Goal: Task Accomplishment & Management: Manage account settings

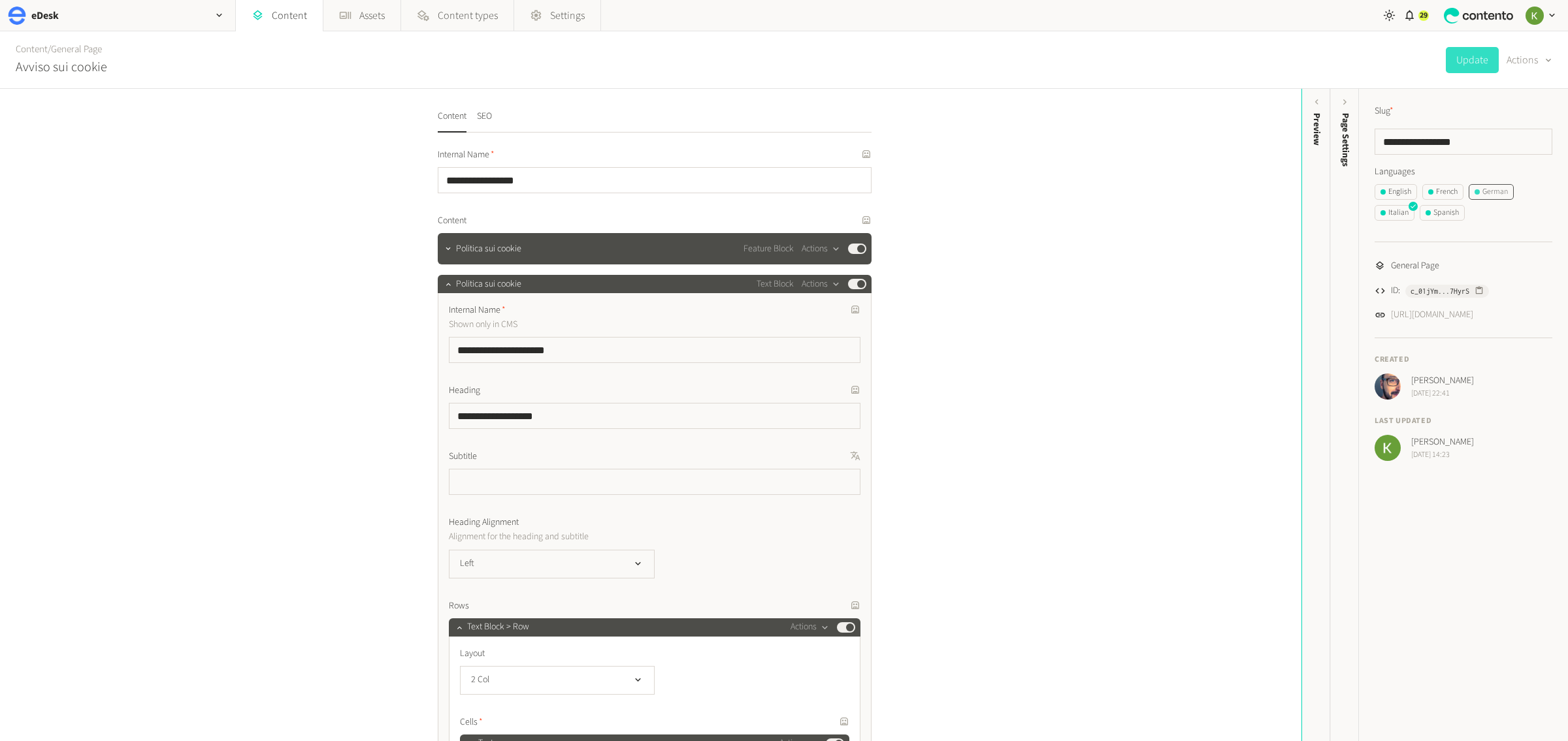
click at [1506, 191] on div "German" at bounding box center [1491, 192] width 33 height 12
drag, startPoint x: 1378, startPoint y: 140, endPoint x: 1341, endPoint y: 139, distance: 37.0
click at [1332, 139] on div "**********" at bounding box center [1449, 415] width 238 height 652
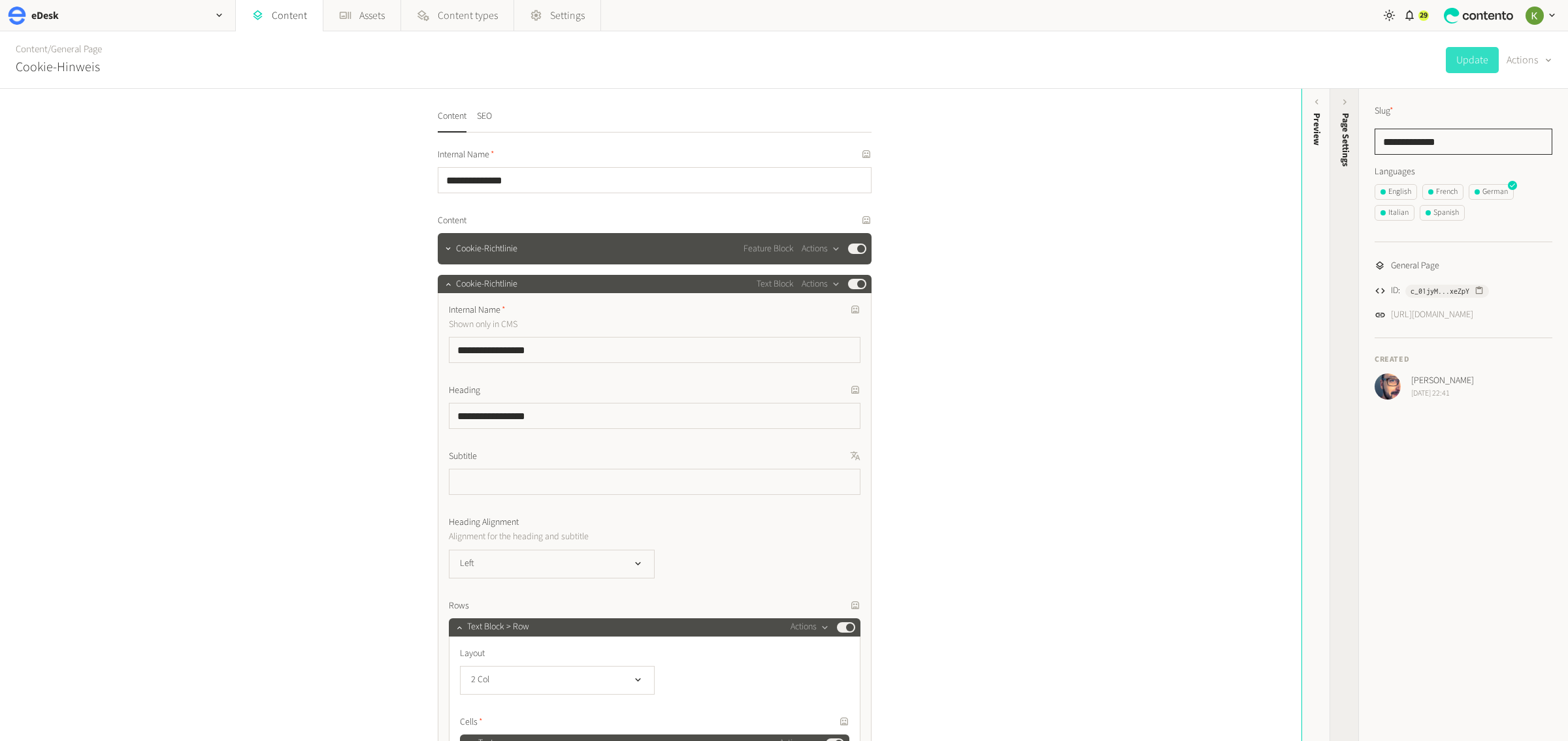
paste input "*"
type input "**********"
click at [1464, 62] on button "Update" at bounding box center [1472, 60] width 53 height 26
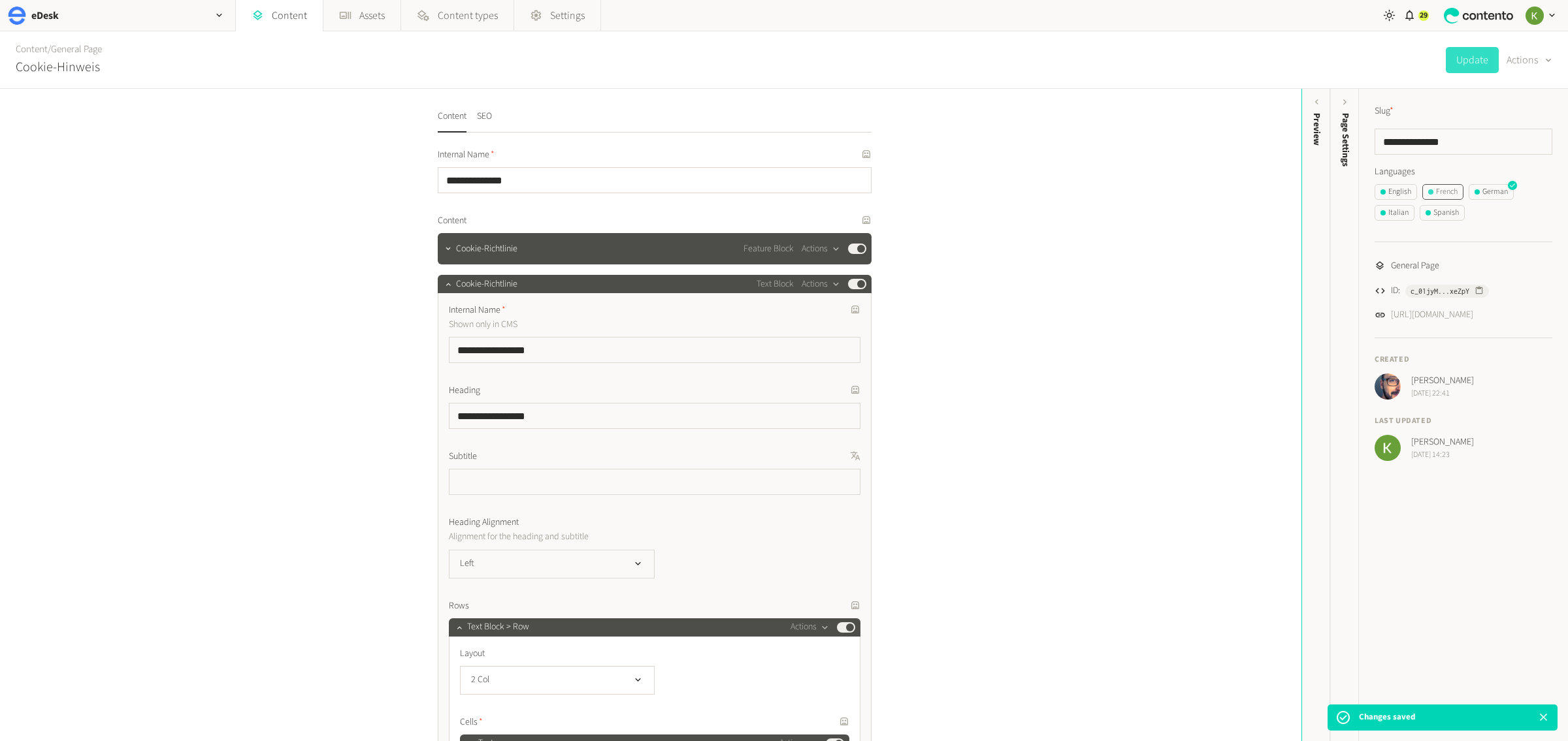
click at [1444, 190] on div "French" at bounding box center [1443, 192] width 30 height 12
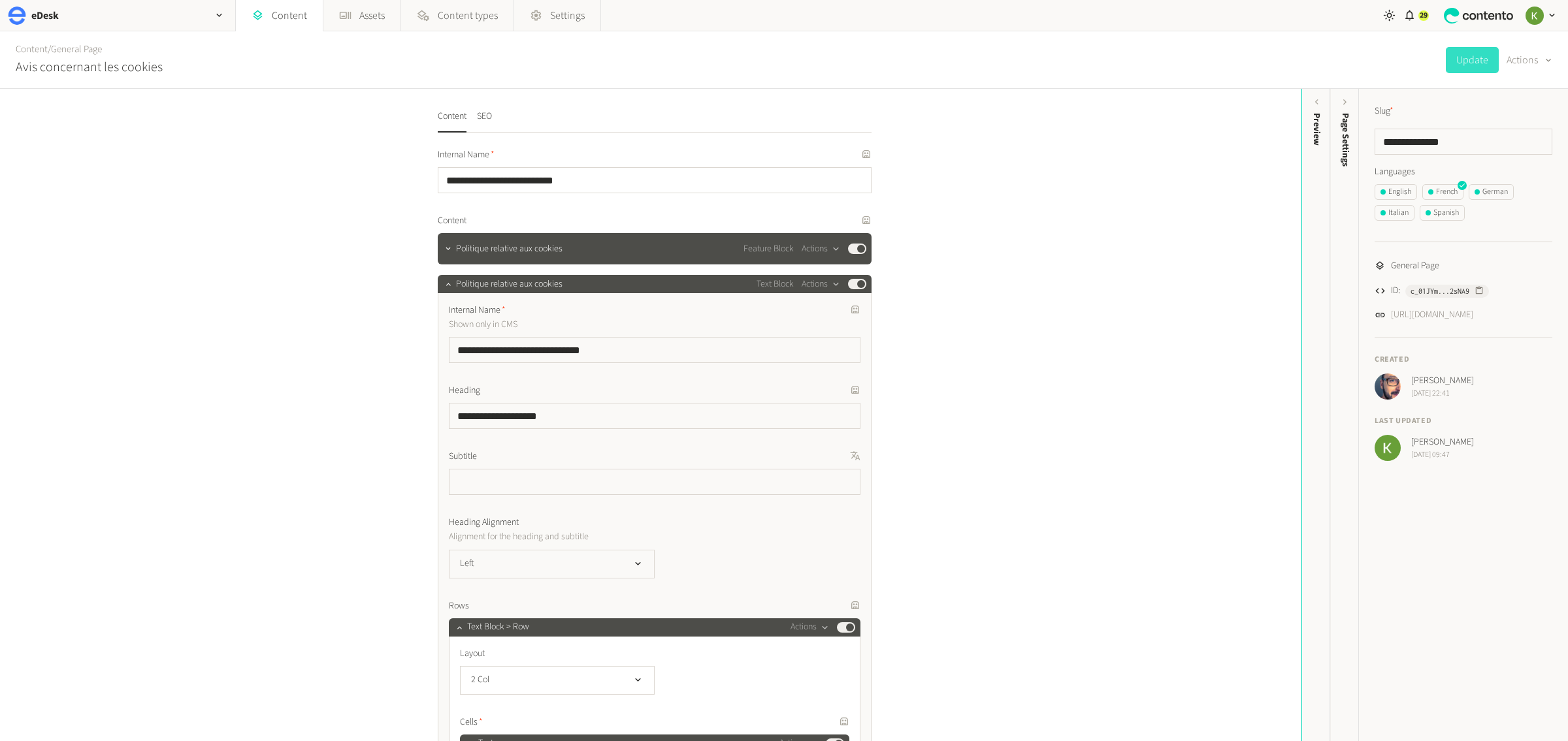
click at [1484, 182] on div "Languages English French German Italian Spanish" at bounding box center [1464, 195] width 178 height 60
click at [1487, 190] on div "German" at bounding box center [1491, 192] width 33 height 12
click at [1390, 211] on div "Italian" at bounding box center [1394, 212] width 28 height 12
click at [1446, 215] on div "Spanish" at bounding box center [1443, 212] width 33 height 12
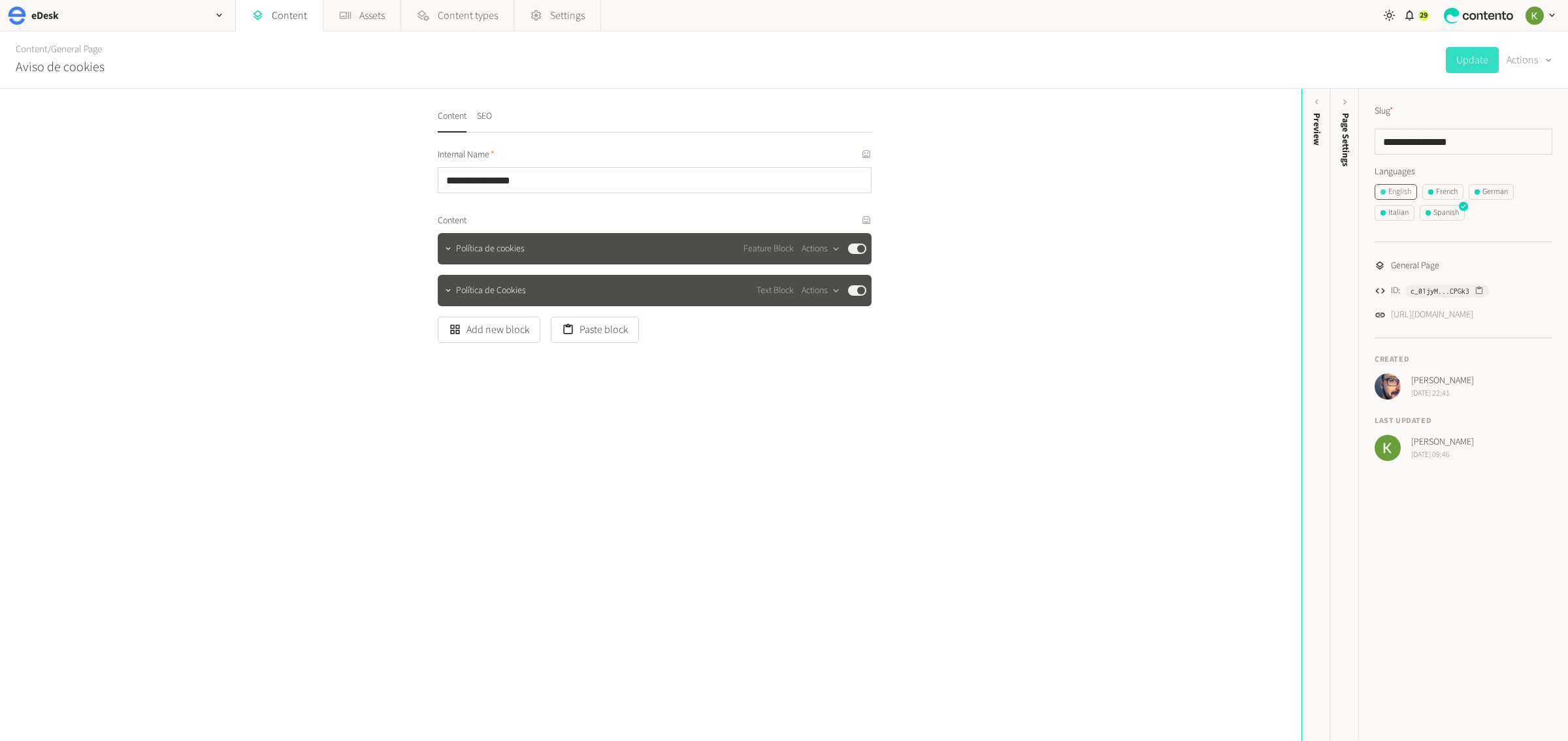
click at [1388, 190] on div "English" at bounding box center [1395, 192] width 31 height 12
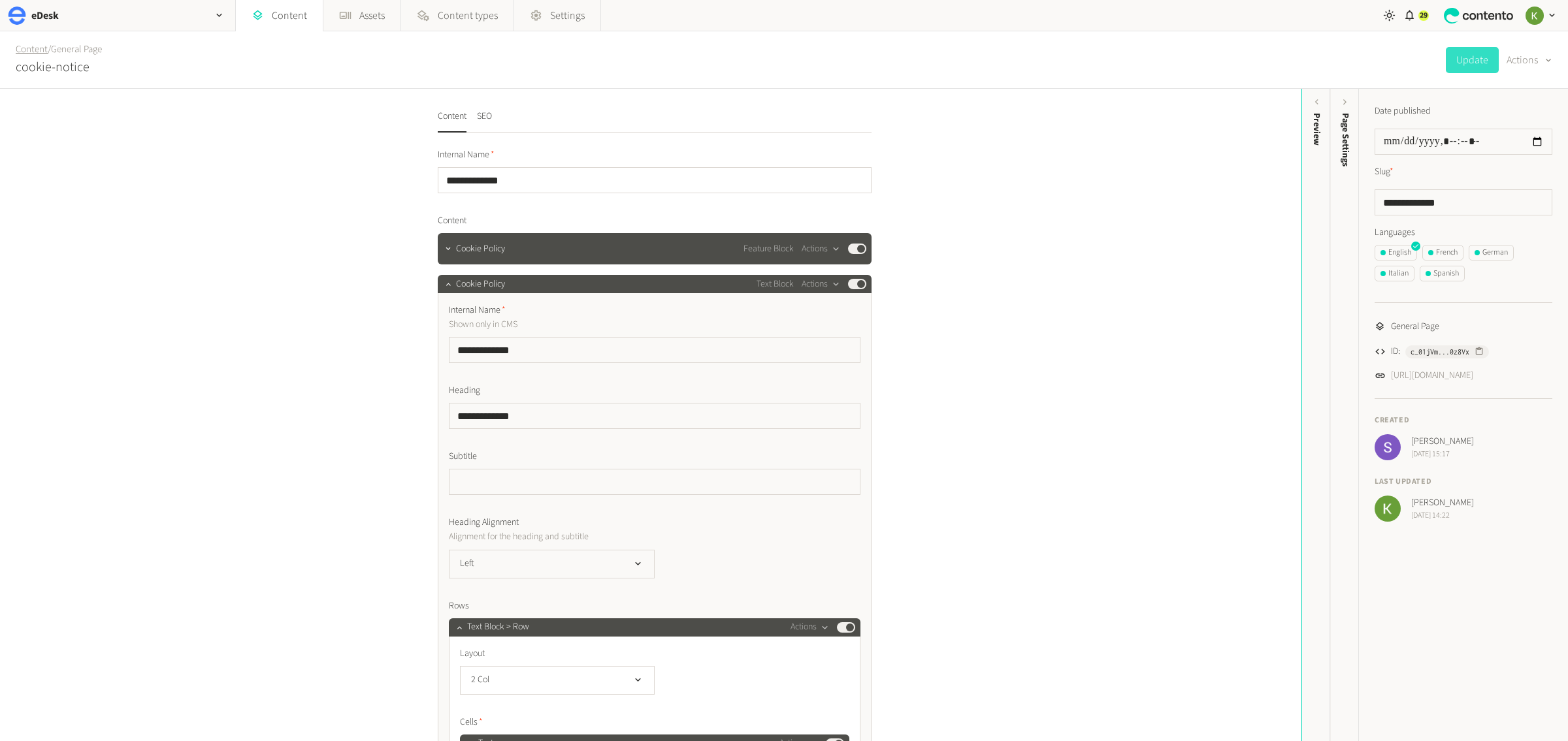
click at [28, 52] on link "Content" at bounding box center [32, 49] width 32 height 14
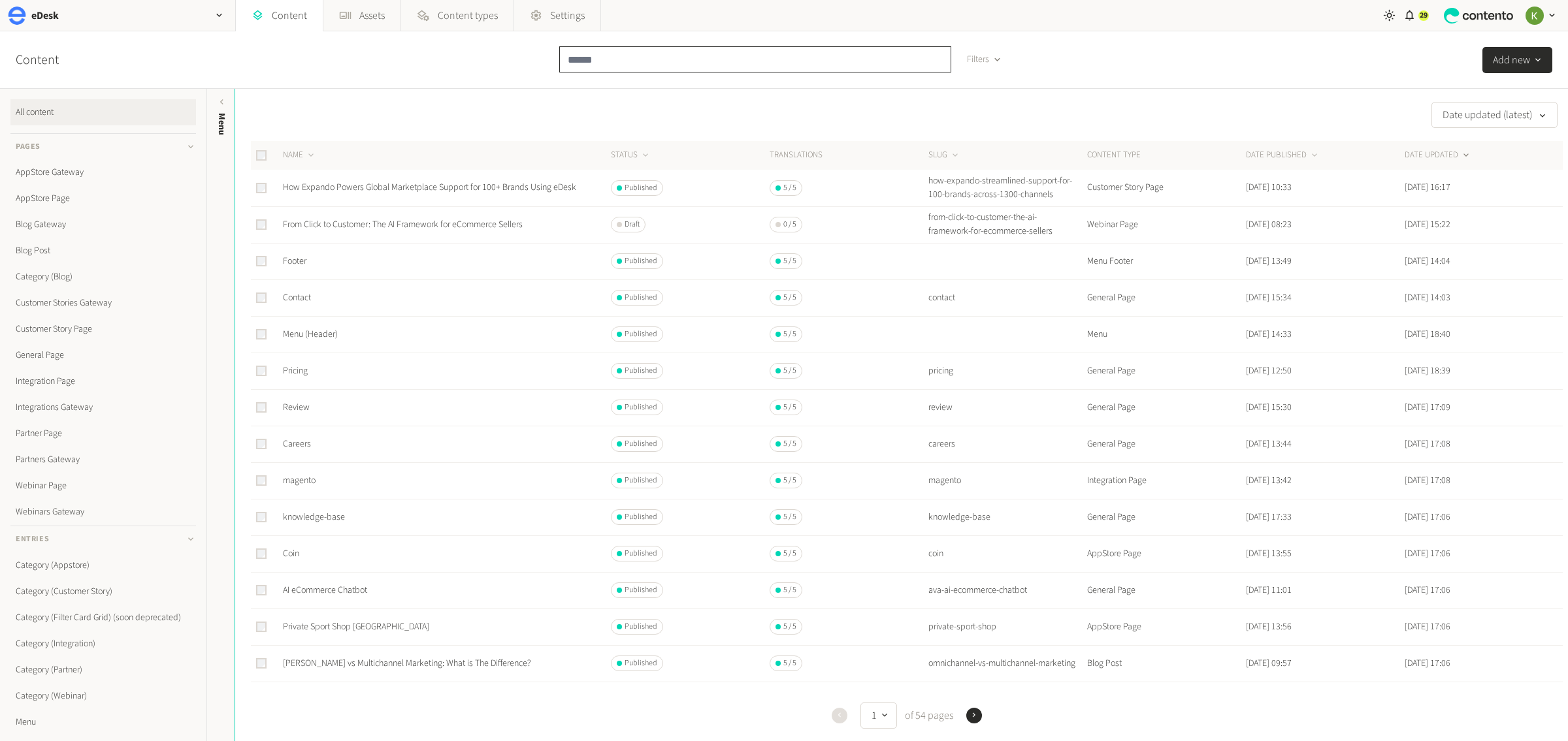
click at [662, 52] on input "text" at bounding box center [755, 59] width 392 height 26
paste input "**********"
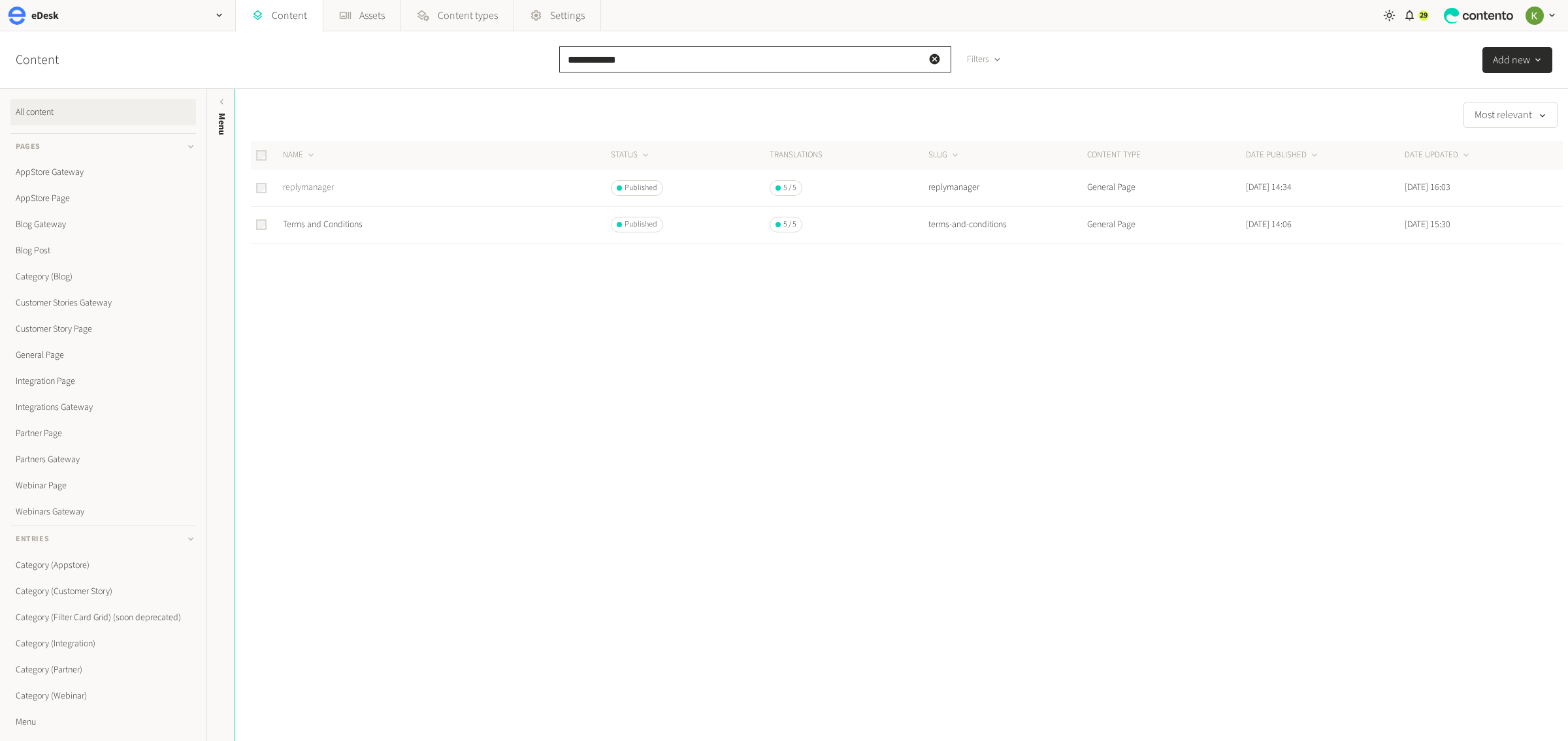
type input "**********"
click at [306, 187] on link "replymanager" at bounding box center [308, 187] width 51 height 13
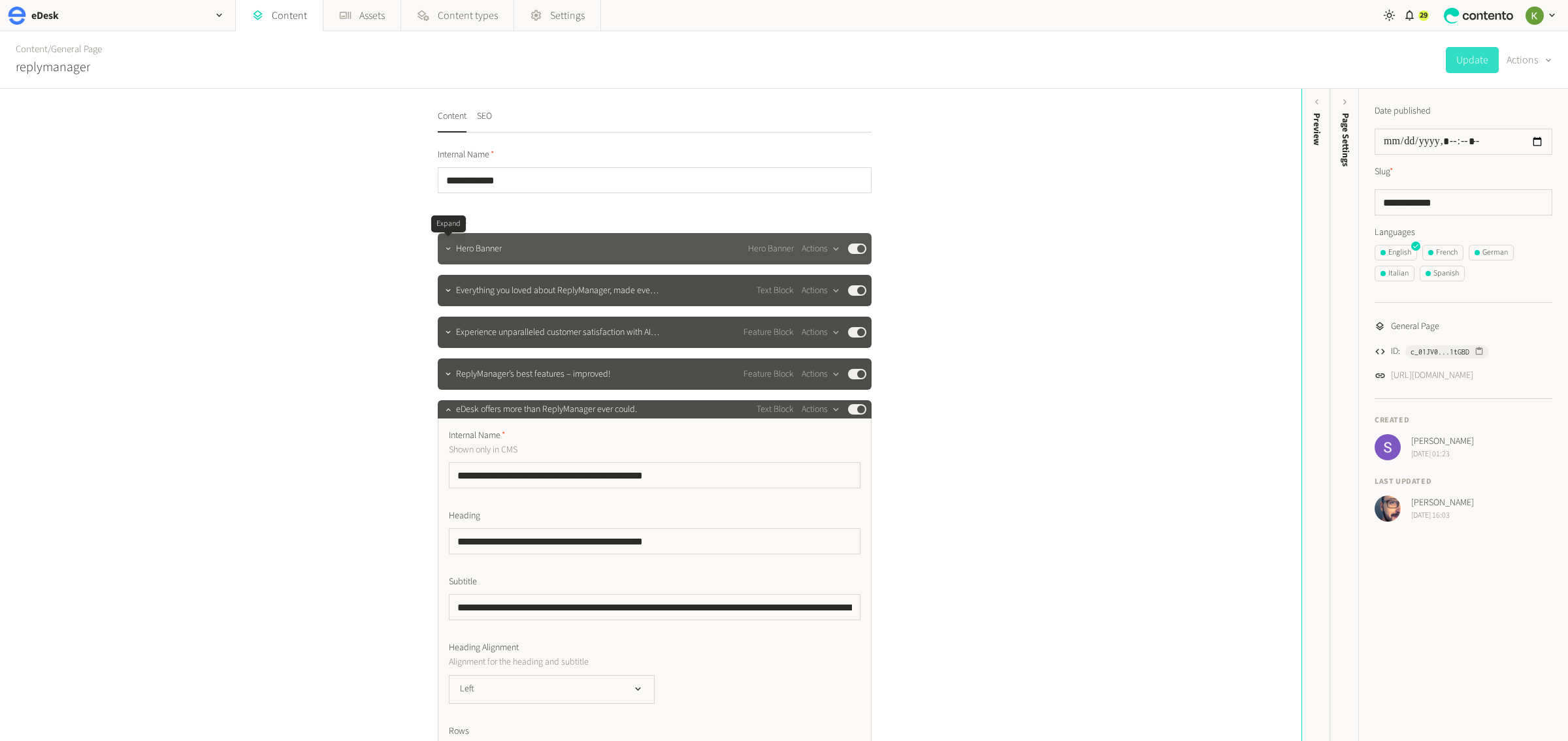
click at [446, 254] on button "button" at bounding box center [448, 247] width 16 height 16
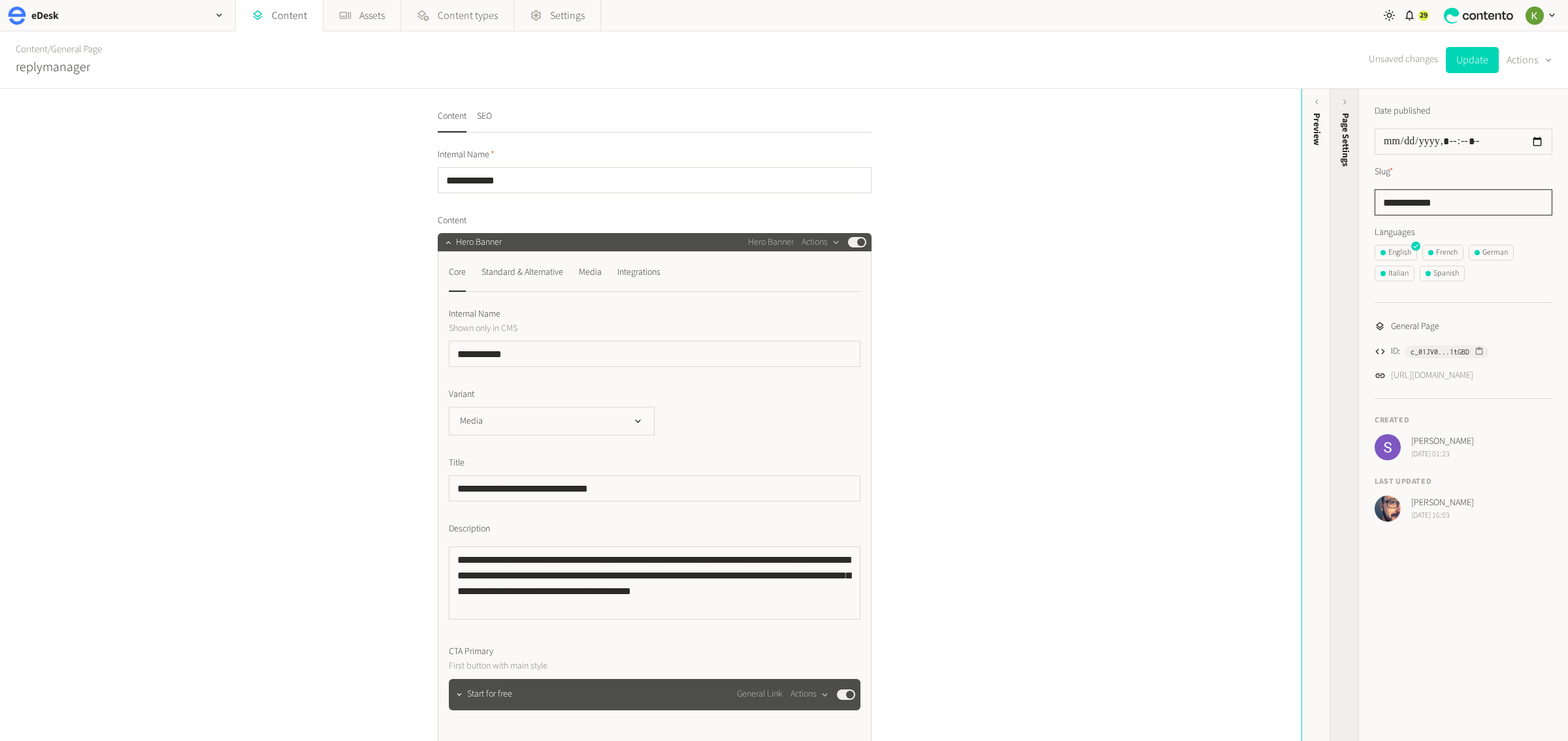
drag, startPoint x: 1379, startPoint y: 198, endPoint x: 1359, endPoint y: 198, distance: 20.0
click at [1317, 198] on div "**********" at bounding box center [784, 415] width 1568 height 652
click at [1447, 264] on ul "English French German Italian Spanish" at bounding box center [1464, 265] width 178 height 42
click at [1446, 273] on div "Spanish" at bounding box center [1443, 274] width 33 height 12
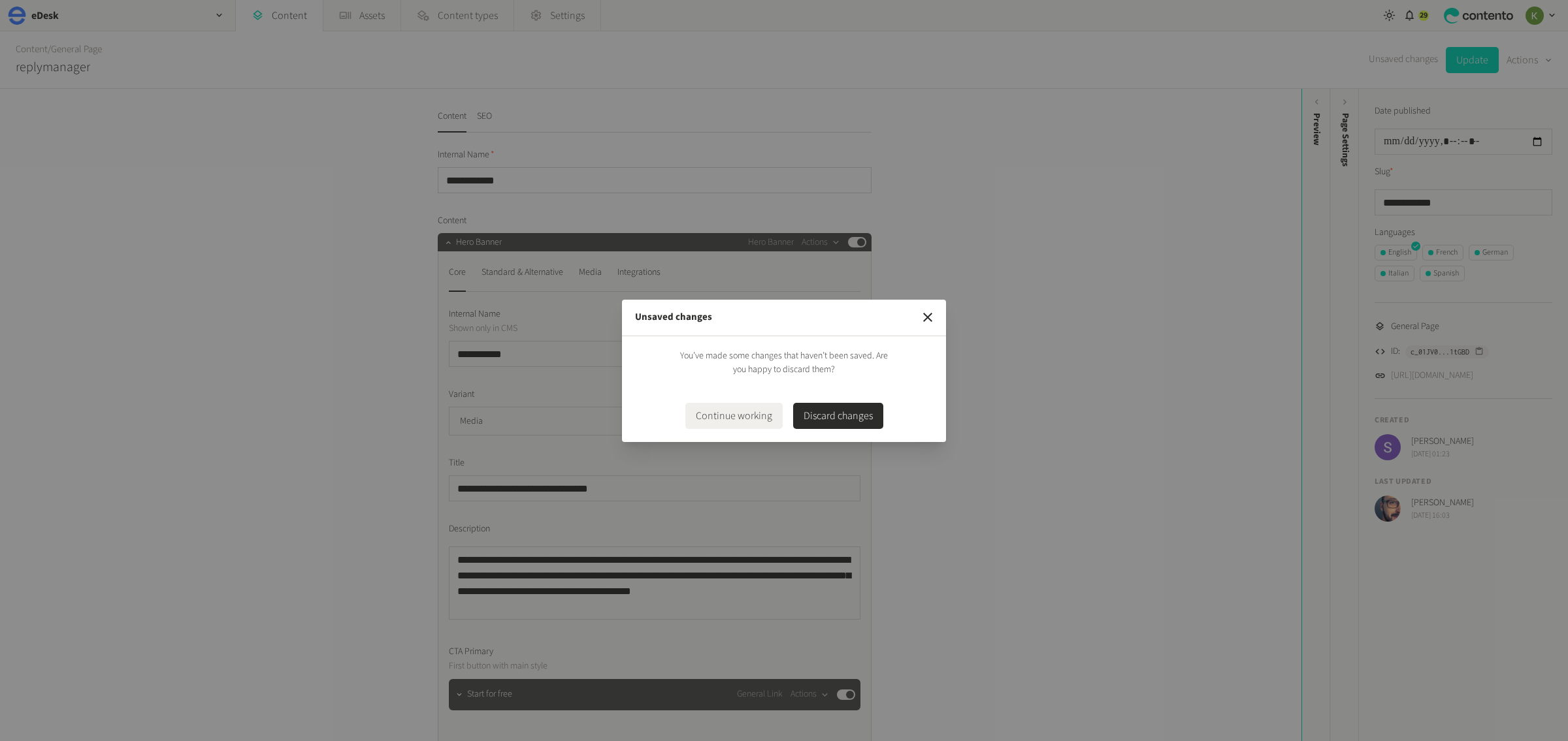
click at [834, 419] on button "Discard changes" at bounding box center [838, 415] width 90 height 26
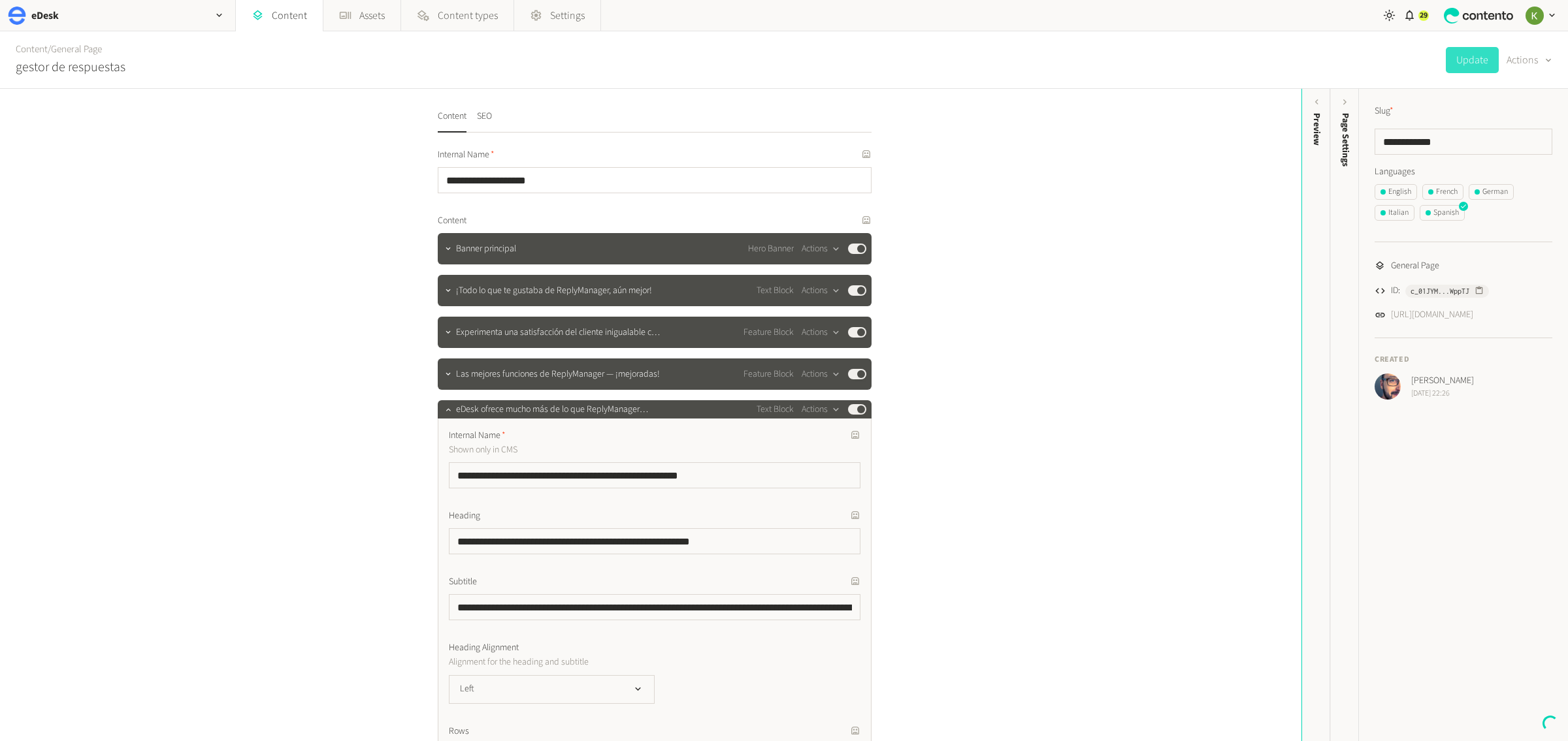
click at [1443, 278] on ul "General Page ID: c_01JYM...WppTJ [URL][DOMAIN_NAME]" at bounding box center [1464, 282] width 178 height 81
click at [1433, 138] on input "**********" at bounding box center [1464, 142] width 178 height 26
click at [1425, 141] on input "**********" at bounding box center [1464, 142] width 178 height 26
click at [1426, 141] on input "**********" at bounding box center [1464, 142] width 178 height 26
paste input "********"
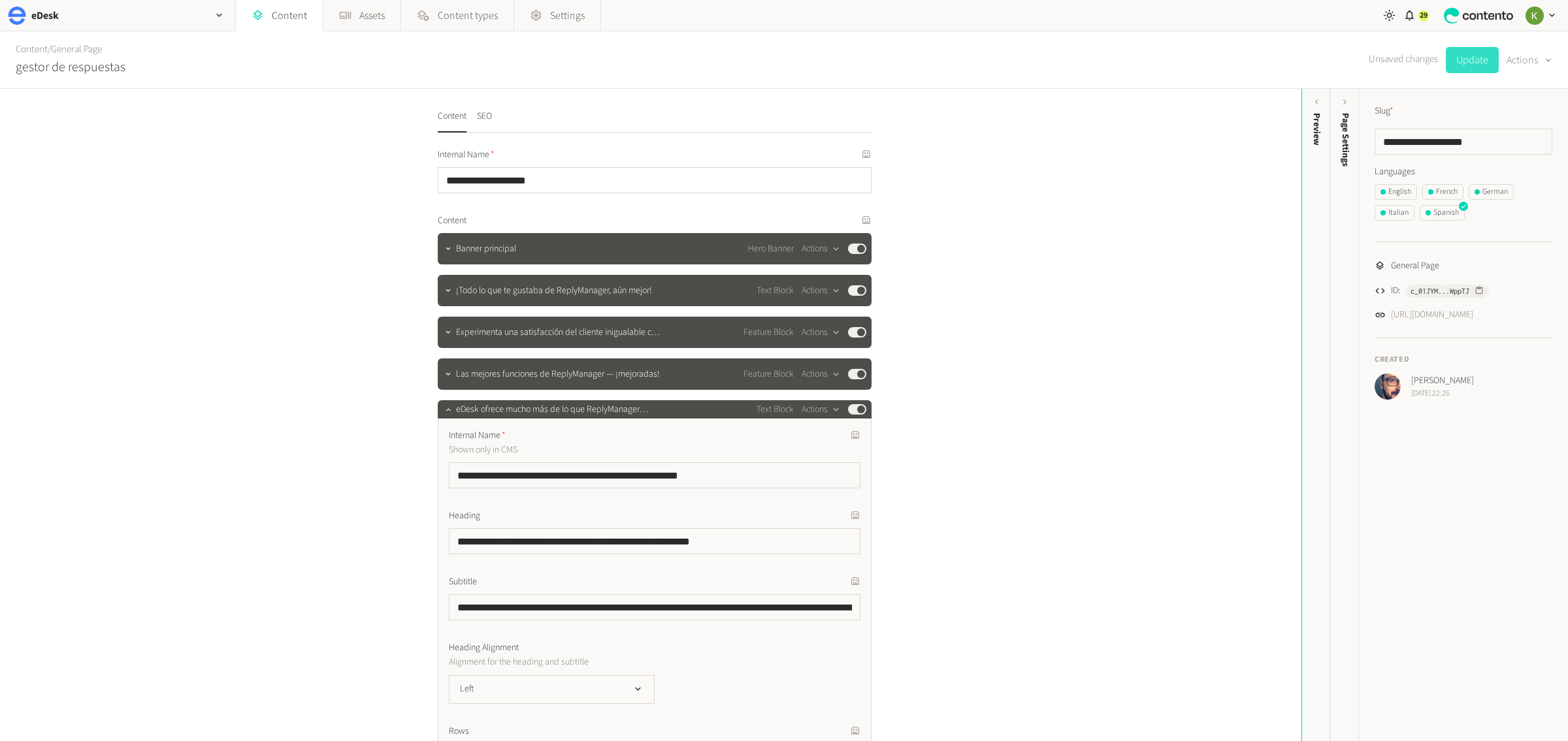
click at [1472, 62] on button "Update" at bounding box center [1472, 60] width 53 height 26
drag, startPoint x: 1476, startPoint y: 144, endPoint x: 1348, endPoint y: 137, distance: 128.2
click at [1348, 137] on div "**********" at bounding box center [1449, 415] width 238 height 652
paste input "****"
type input "**********"
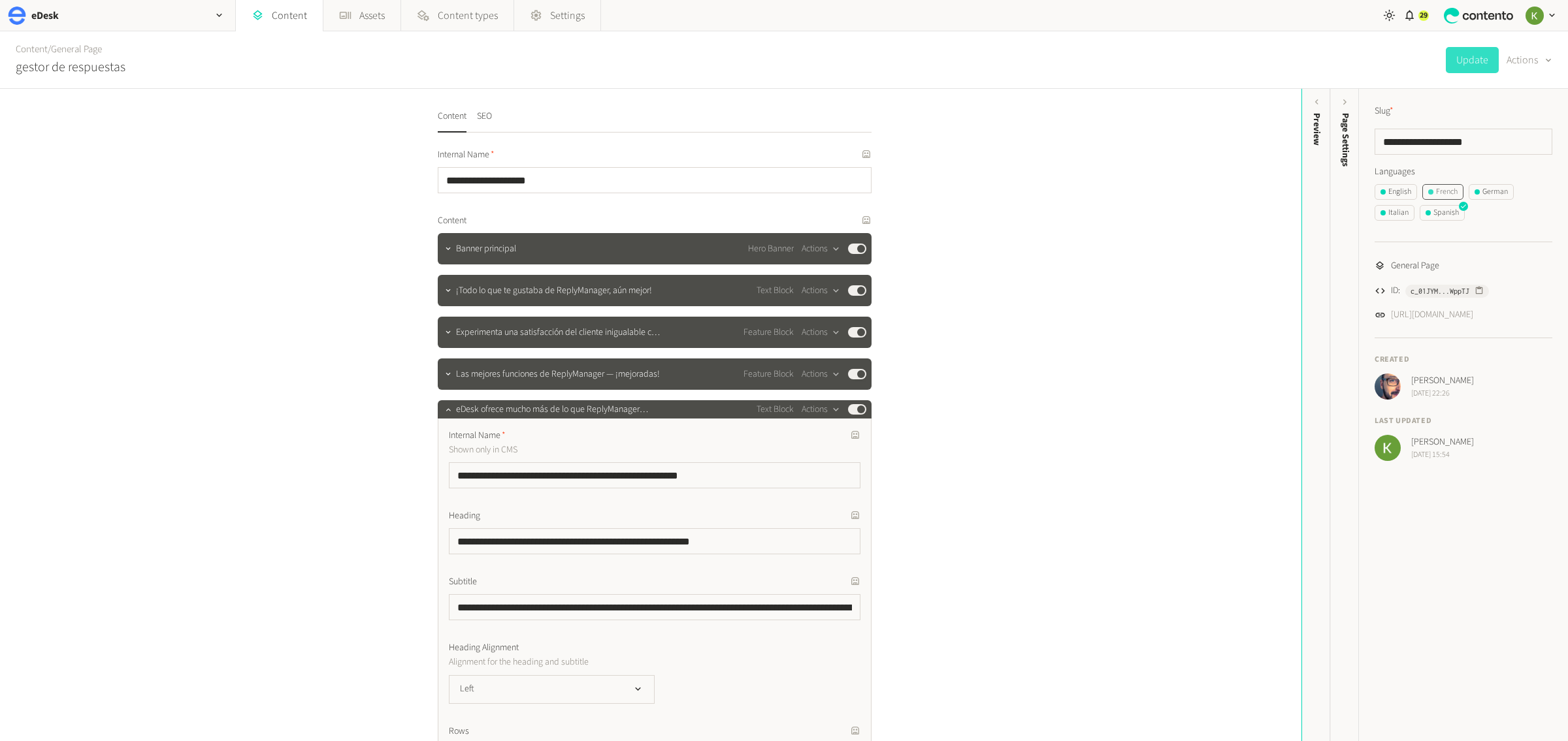
click at [1442, 192] on div "French" at bounding box center [1443, 192] width 30 height 12
drag, startPoint x: 1402, startPoint y: 143, endPoint x: 1333, endPoint y: 144, distance: 69.0
click at [1329, 143] on div "**********" at bounding box center [784, 415] width 1568 height 652
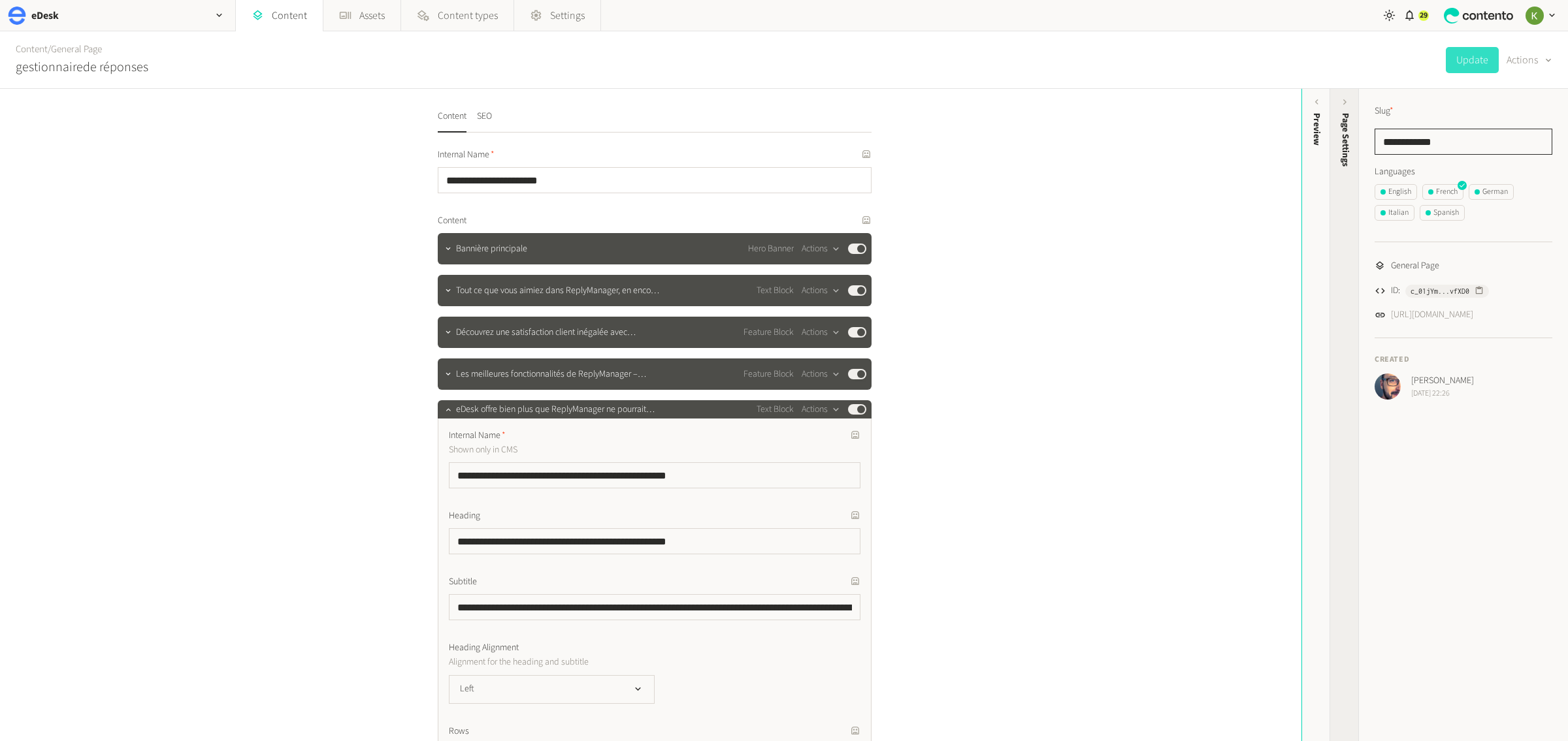
paste input "**********"
type input "**********"
click at [1460, 59] on button "Update" at bounding box center [1472, 60] width 53 height 26
click at [1429, 212] on span "button" at bounding box center [1429, 213] width 6 height 6
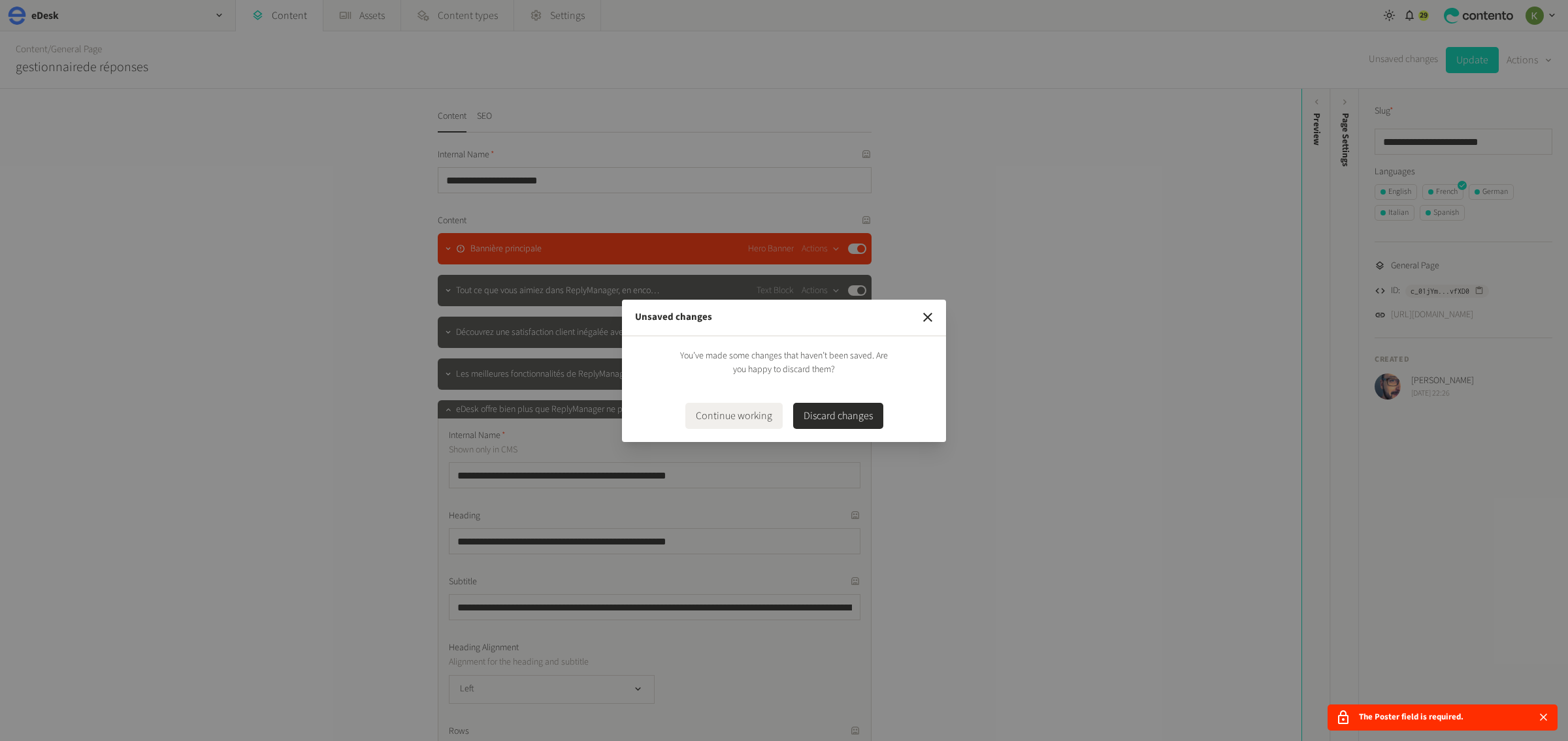
drag, startPoint x: 934, startPoint y: 319, endPoint x: 941, endPoint y: 313, distance: 9.2
click at [934, 319] on icon "button" at bounding box center [927, 317] width 16 height 16
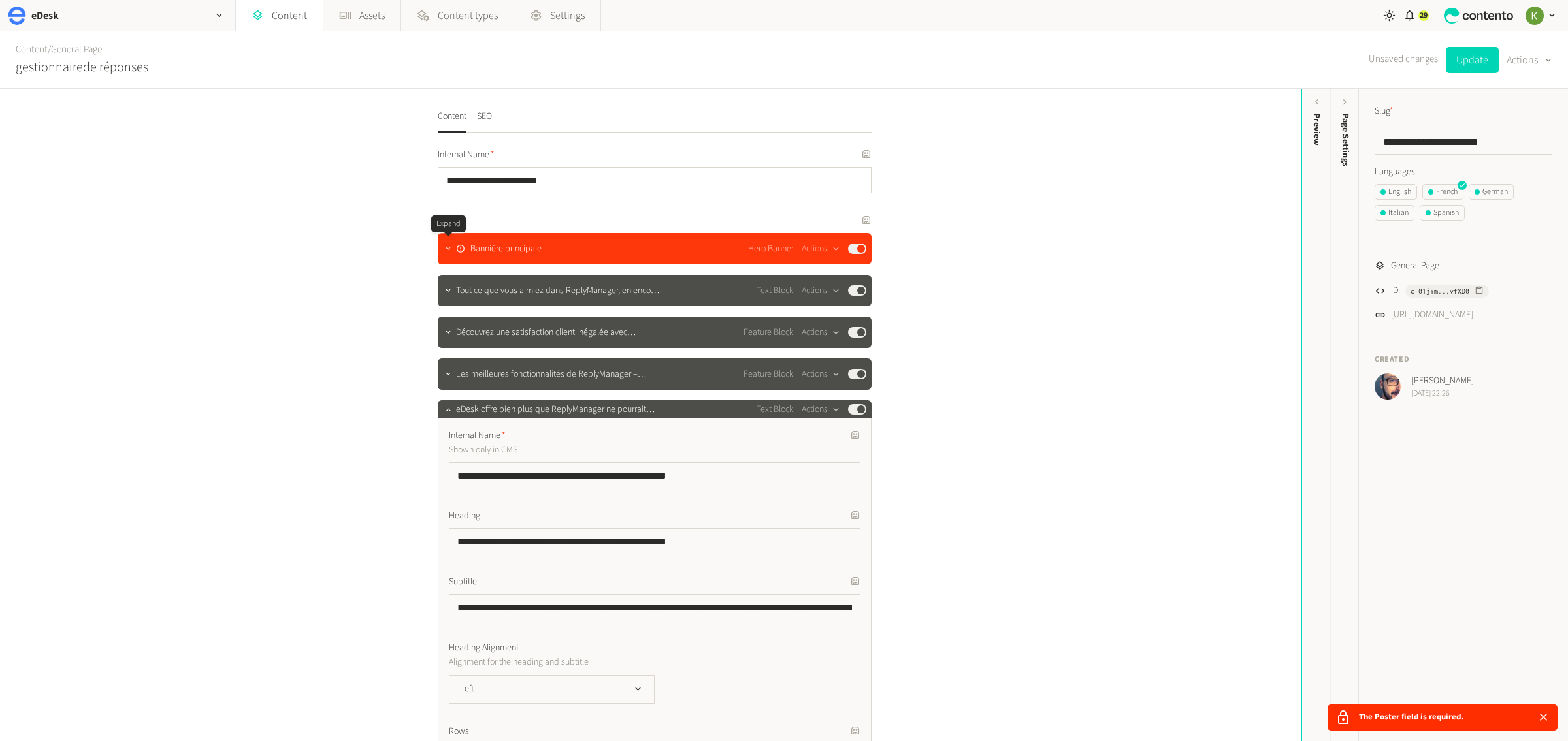
click at [449, 254] on button "button" at bounding box center [448, 247] width 16 height 16
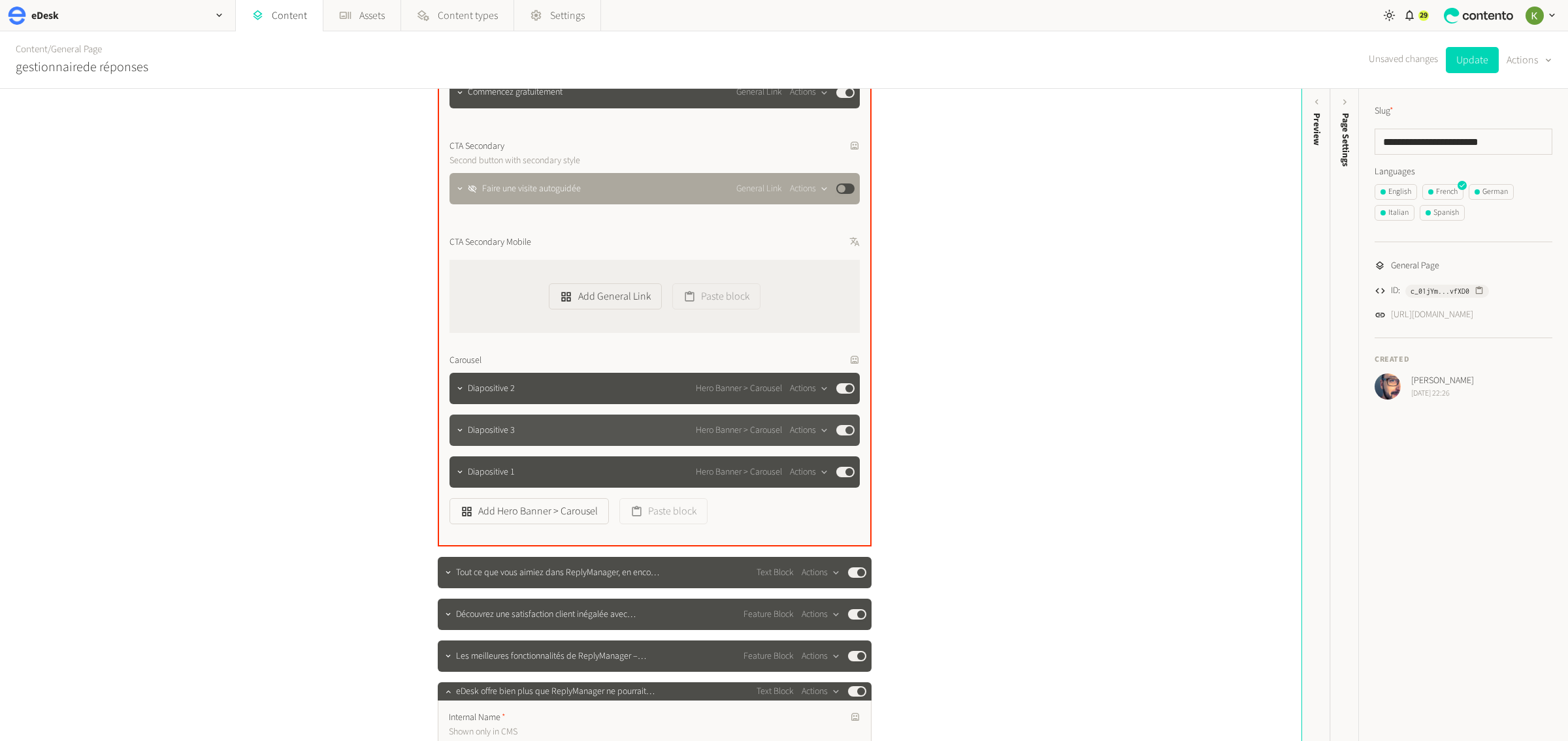
scroll to position [603, 0]
click at [462, 392] on button "button" at bounding box center [459, 386] width 16 height 16
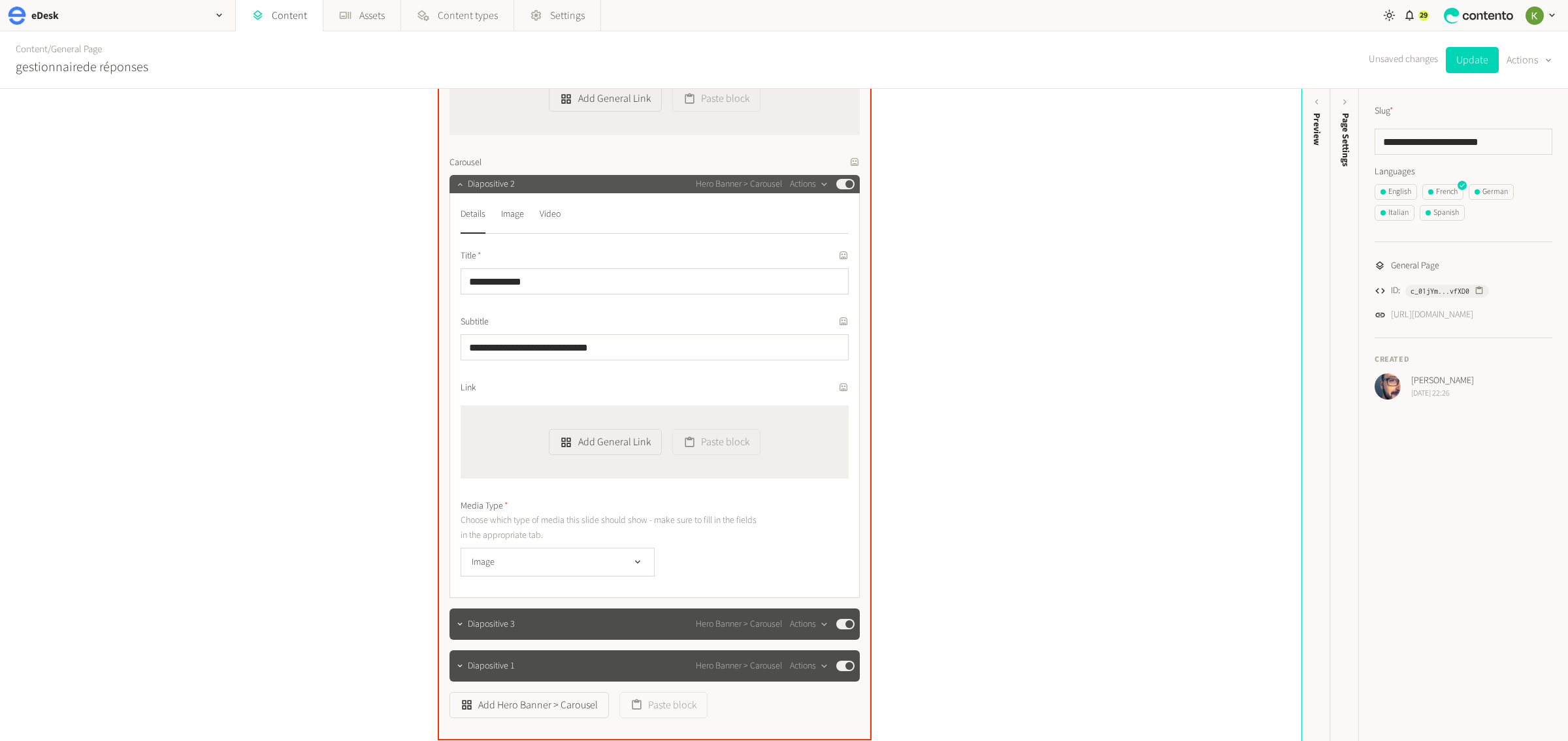
scroll to position [841, 0]
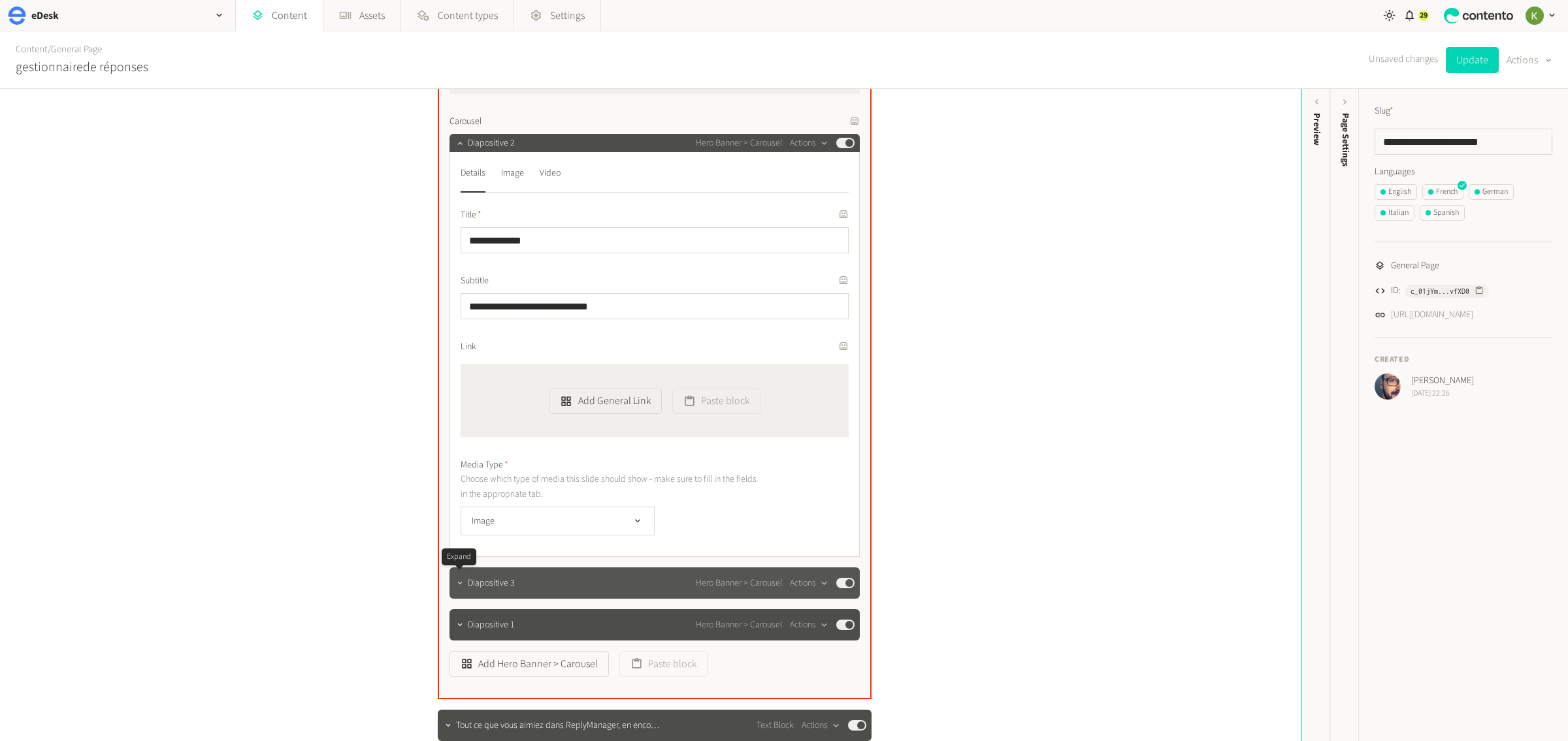
click at [458, 579] on icon "button" at bounding box center [460, 583] width 9 height 9
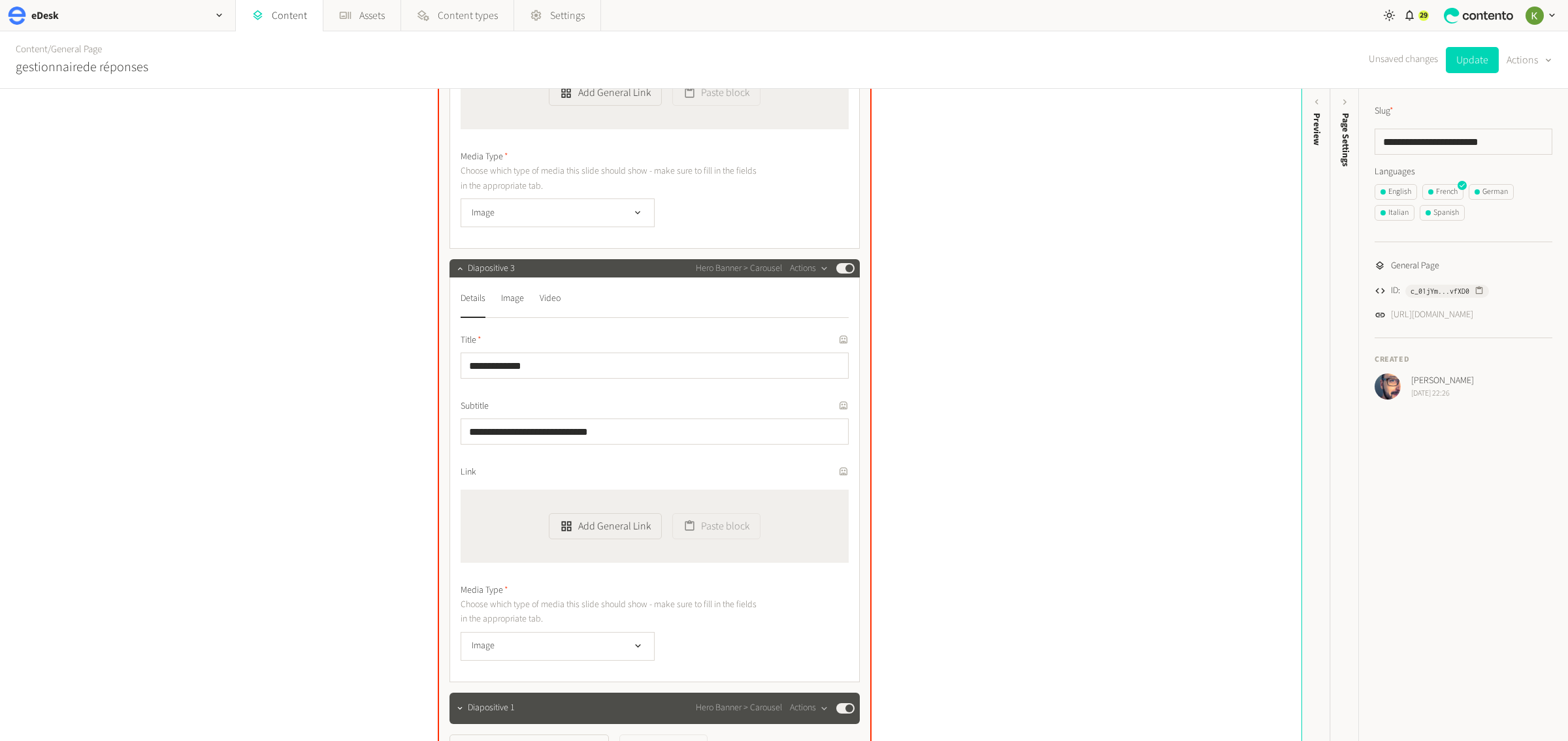
scroll to position [1346, 0]
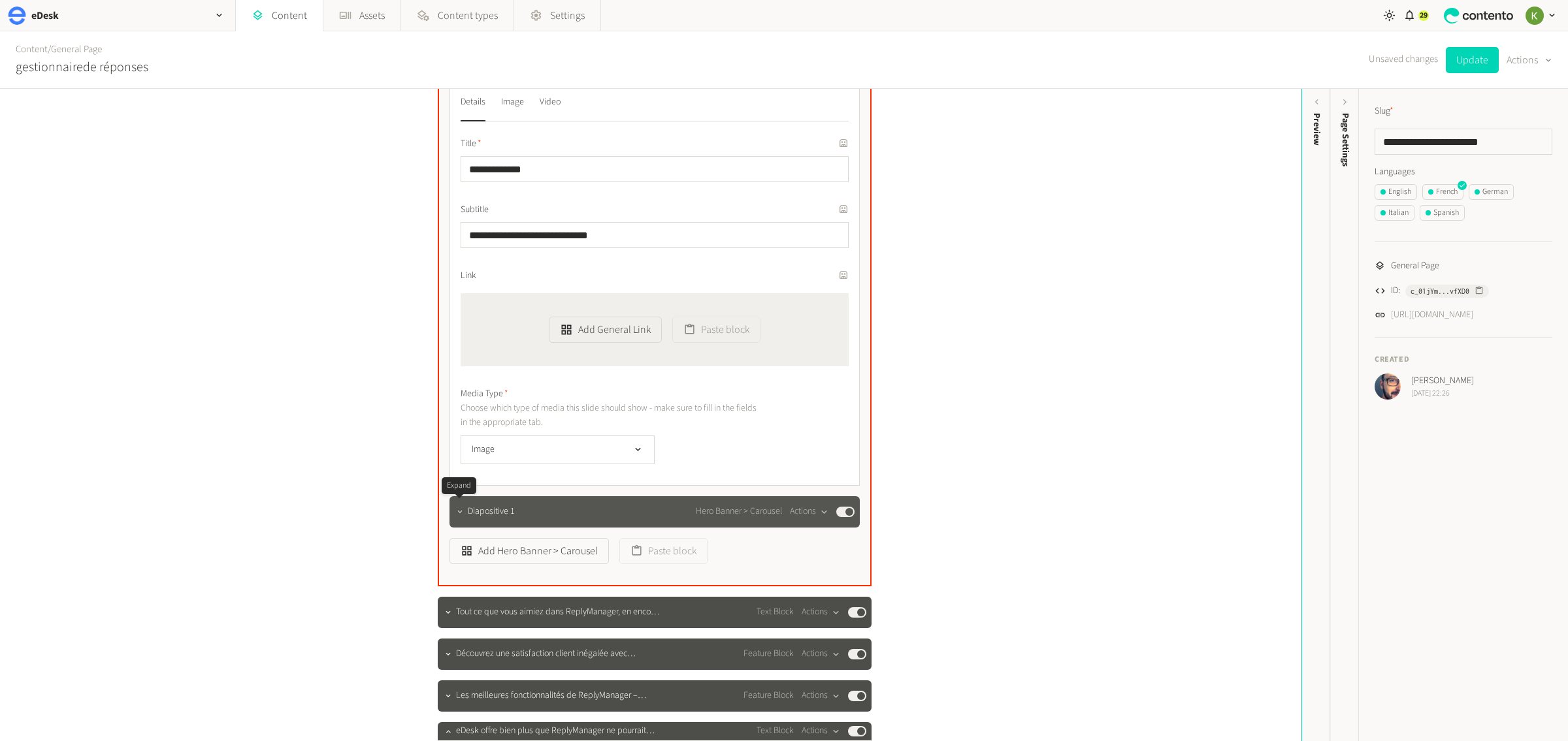
click at [459, 509] on icon "button" at bounding box center [460, 512] width 9 height 9
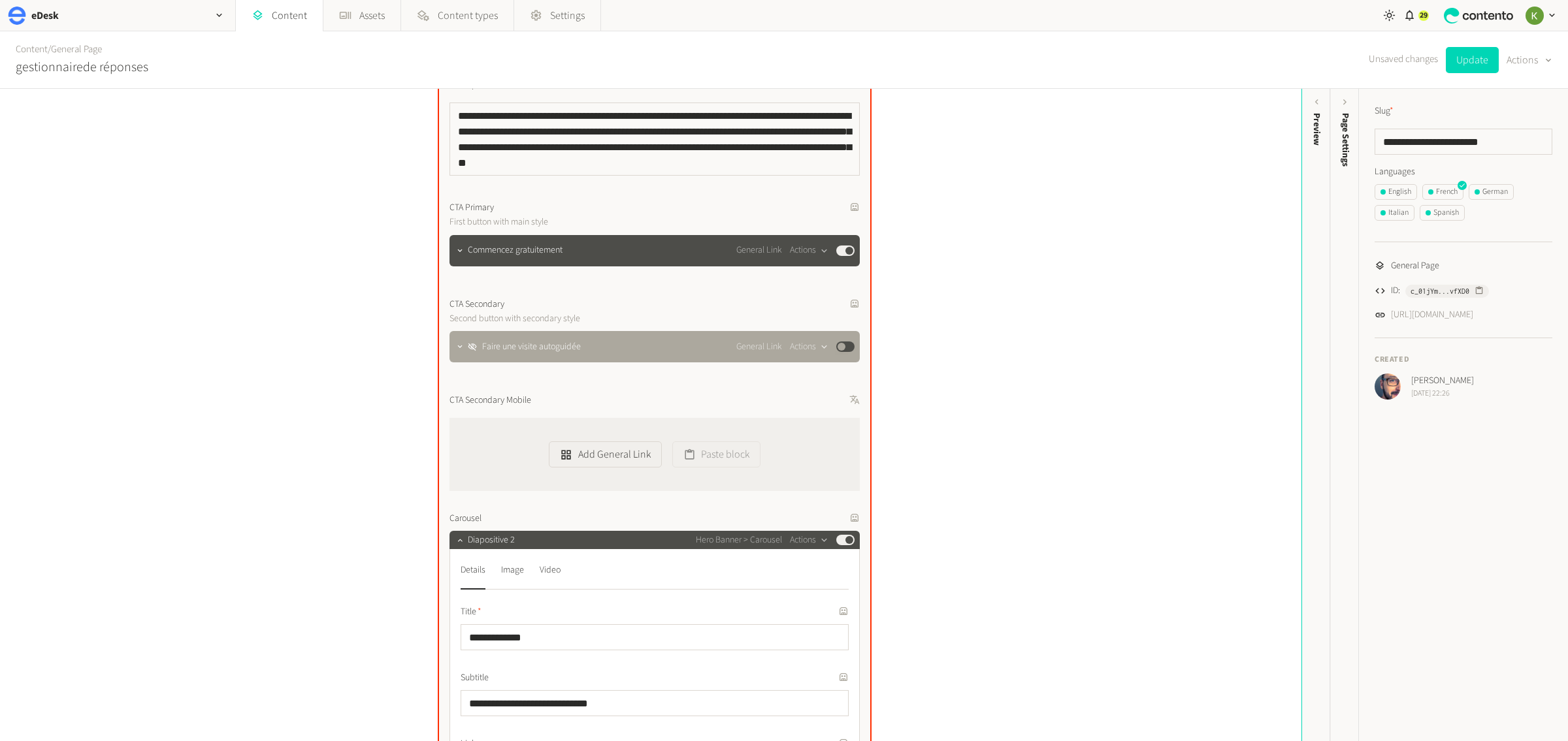
scroll to position [423, 0]
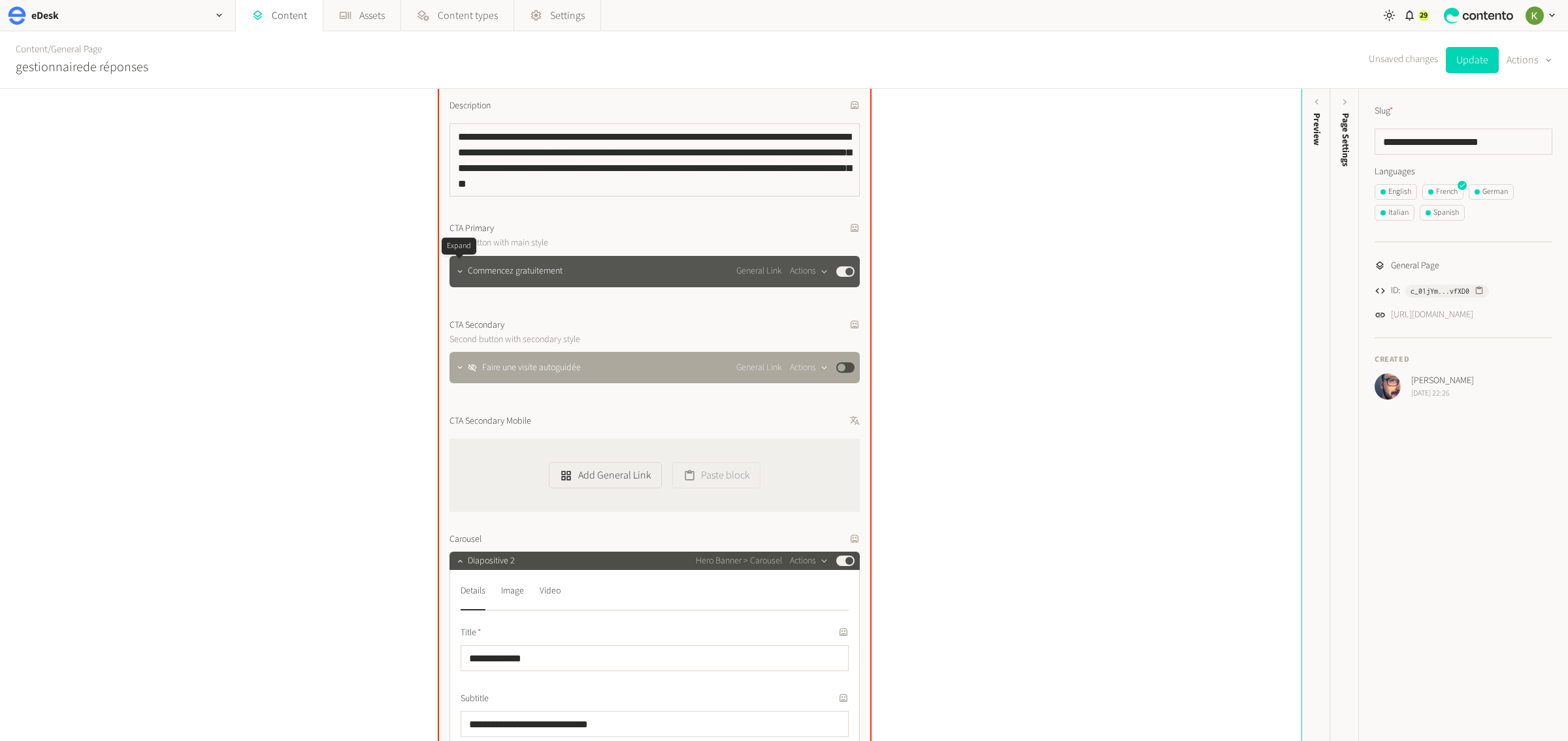
click at [461, 275] on button "button" at bounding box center [459, 270] width 16 height 16
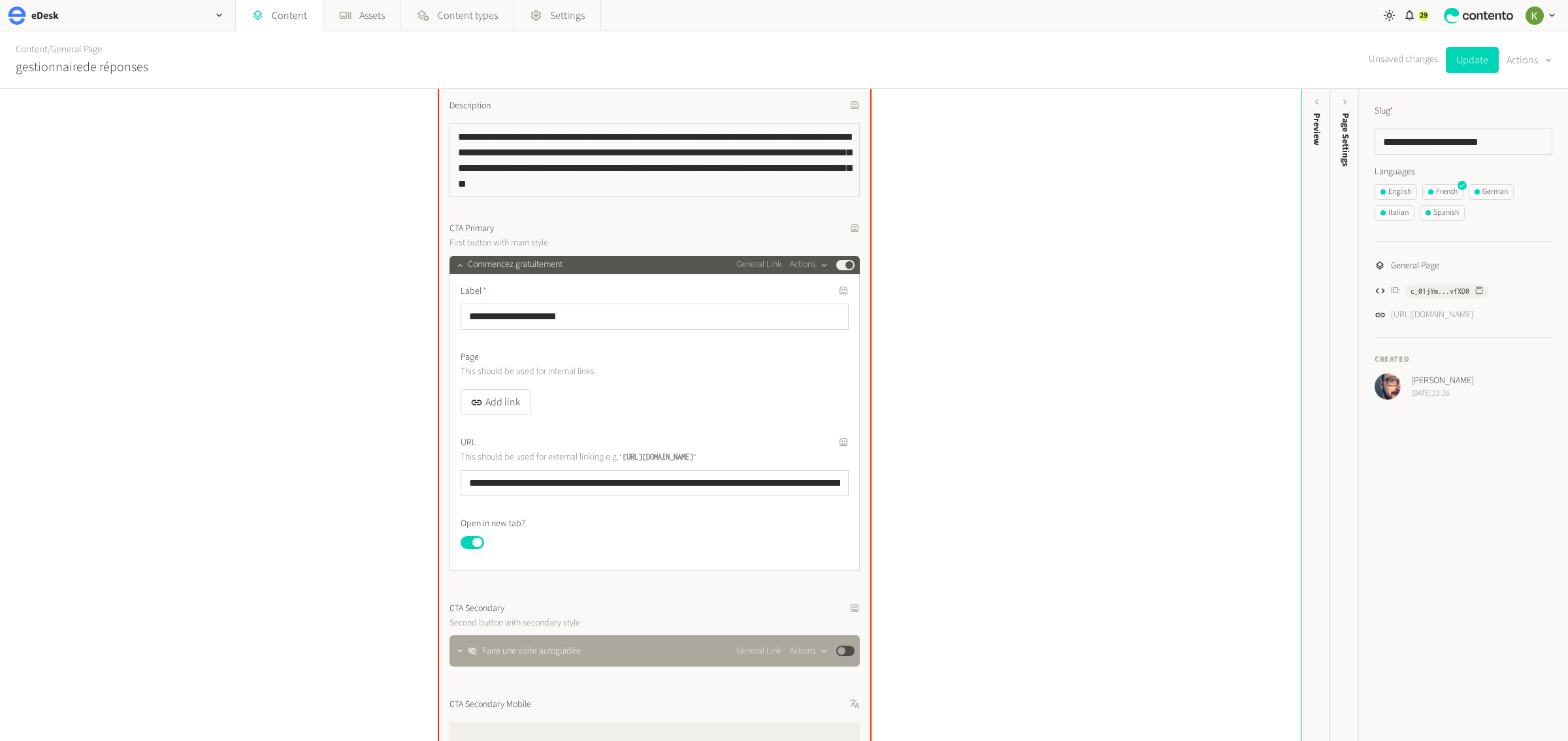
click at [461, 275] on div "**********" at bounding box center [654, 423] width 410 height 297
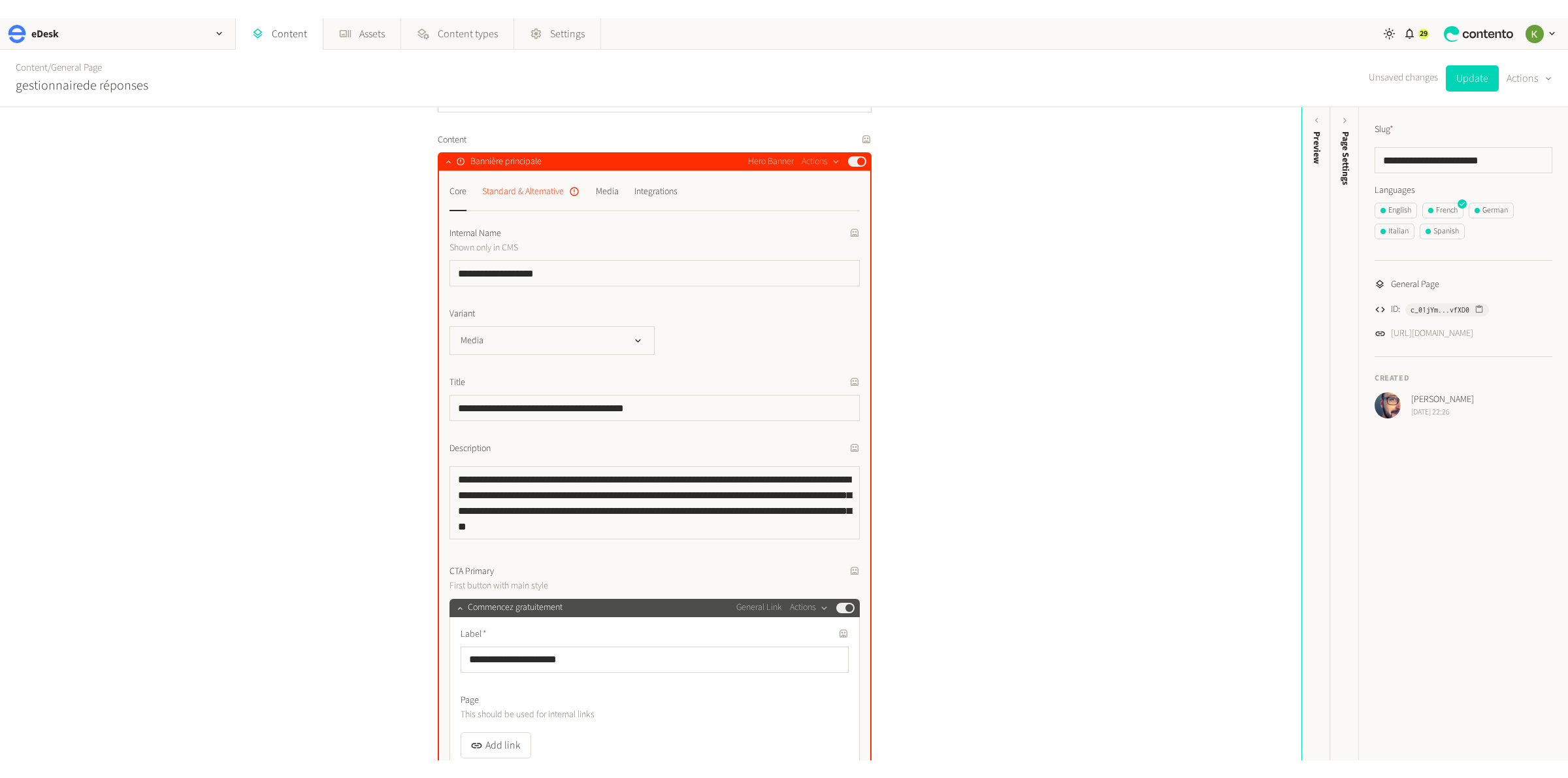
scroll to position [60, 0]
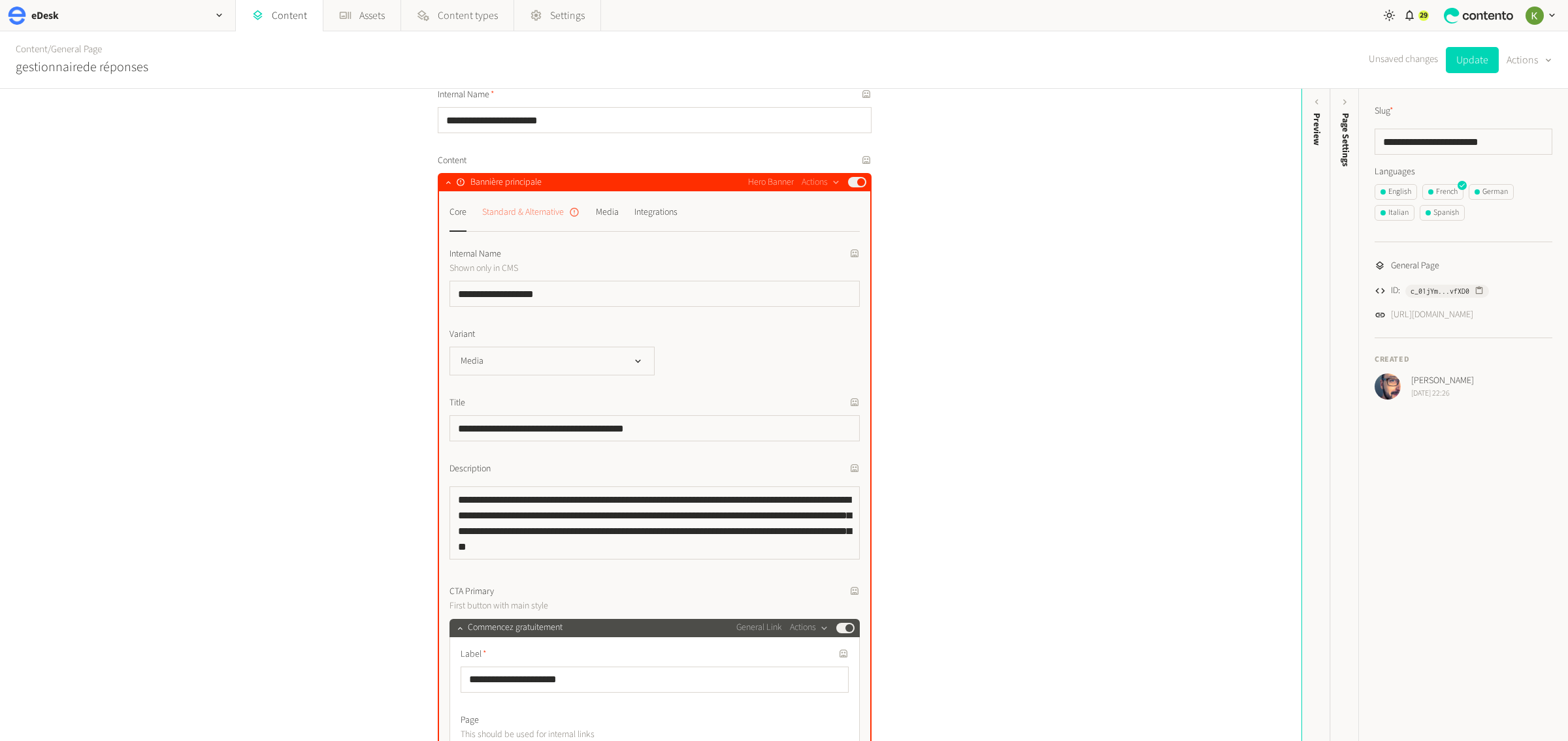
click at [543, 214] on div "Standard & Alternative" at bounding box center [532, 212] width 98 height 21
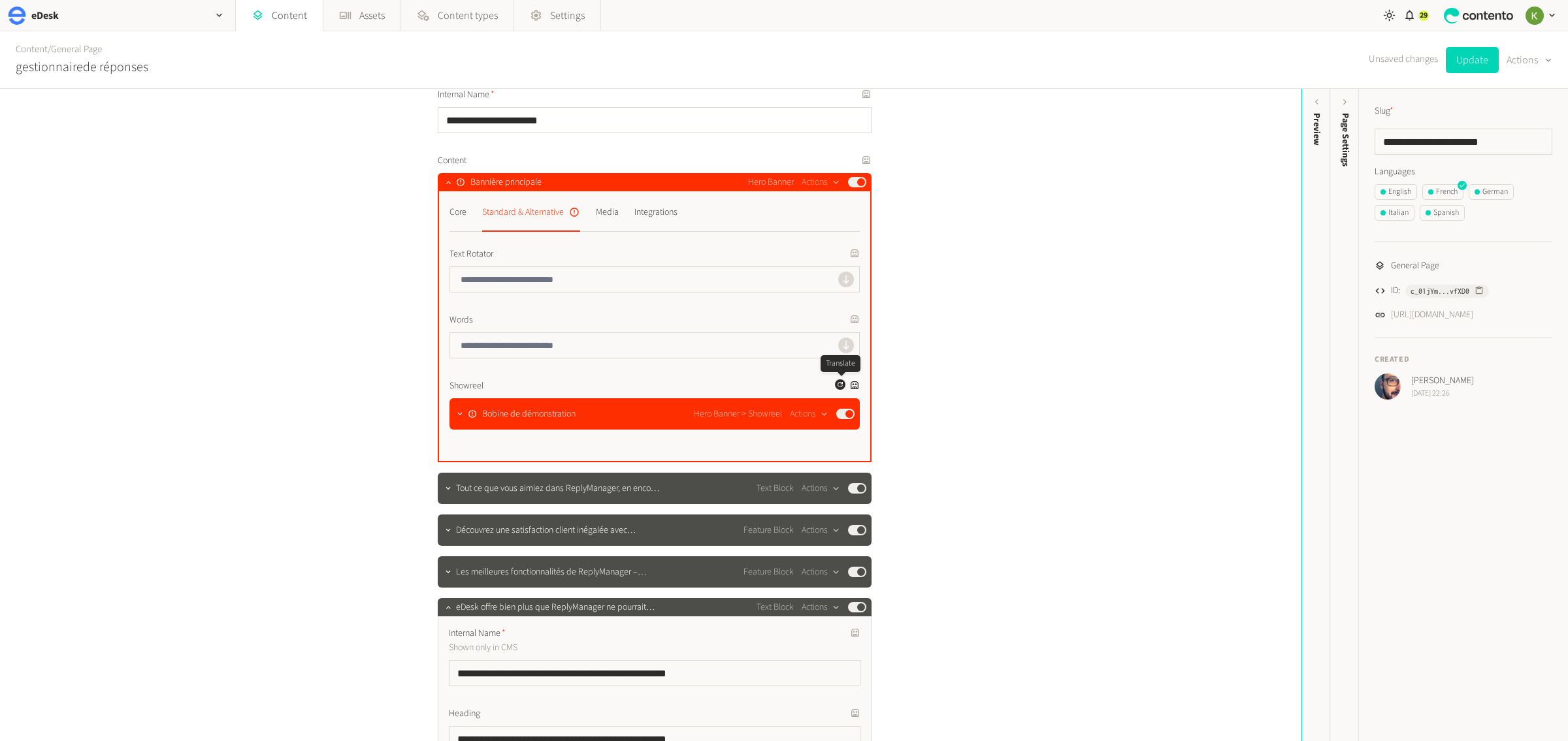
click at [838, 388] on button "Generate a translation for this field" at bounding box center [840, 384] width 10 height 10
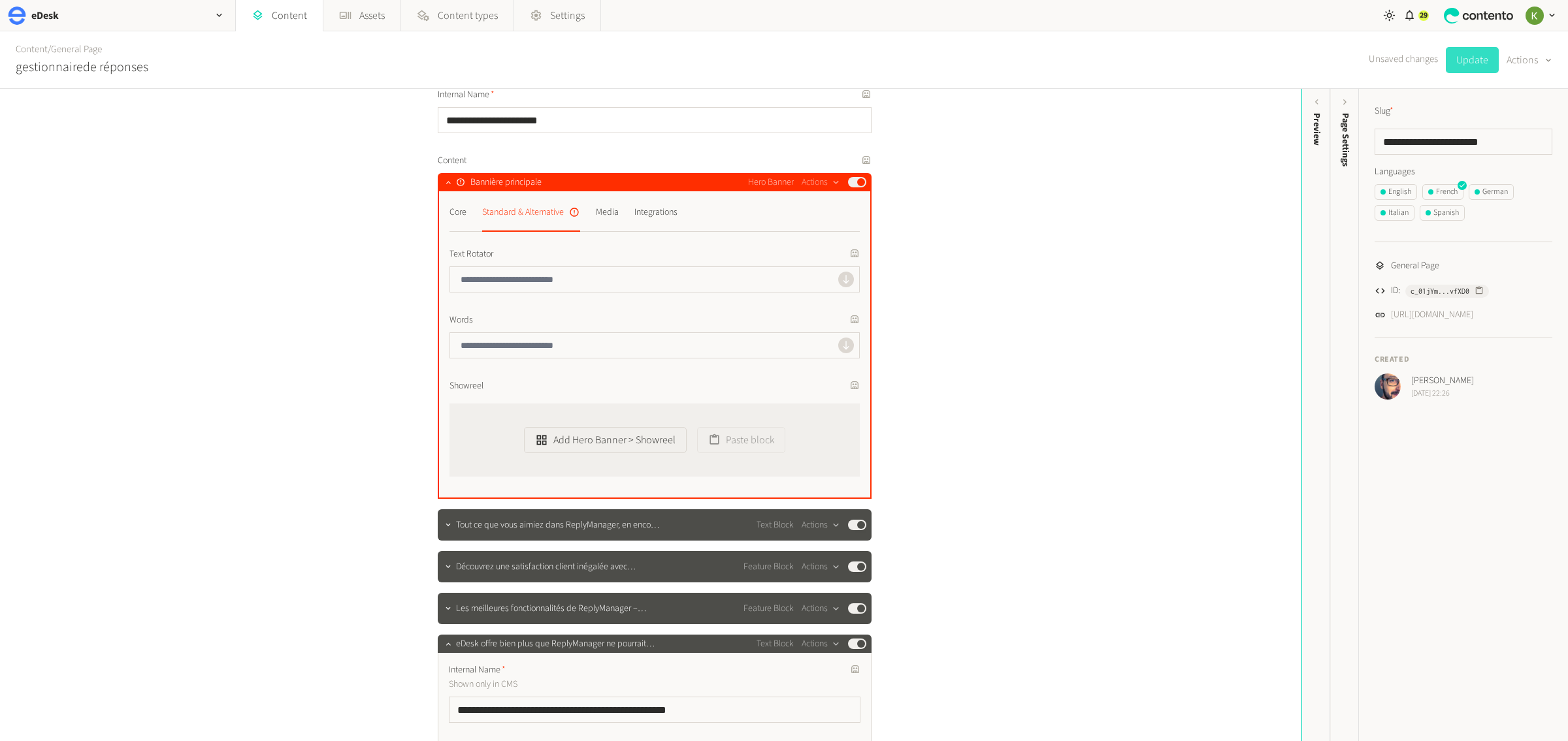
click at [1476, 61] on button "Update" at bounding box center [1472, 60] width 53 height 26
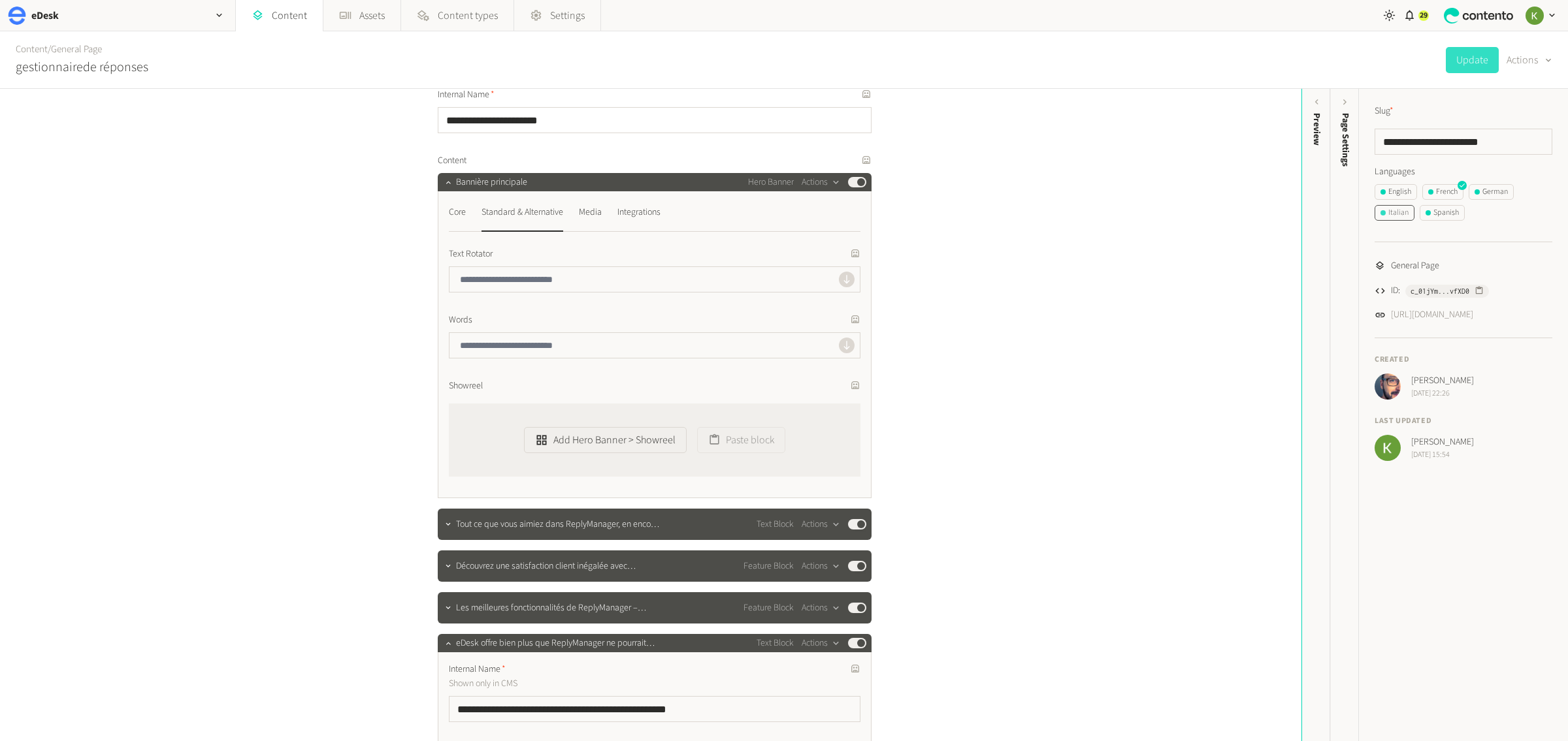
click at [1394, 215] on div "Italian" at bounding box center [1394, 212] width 28 height 12
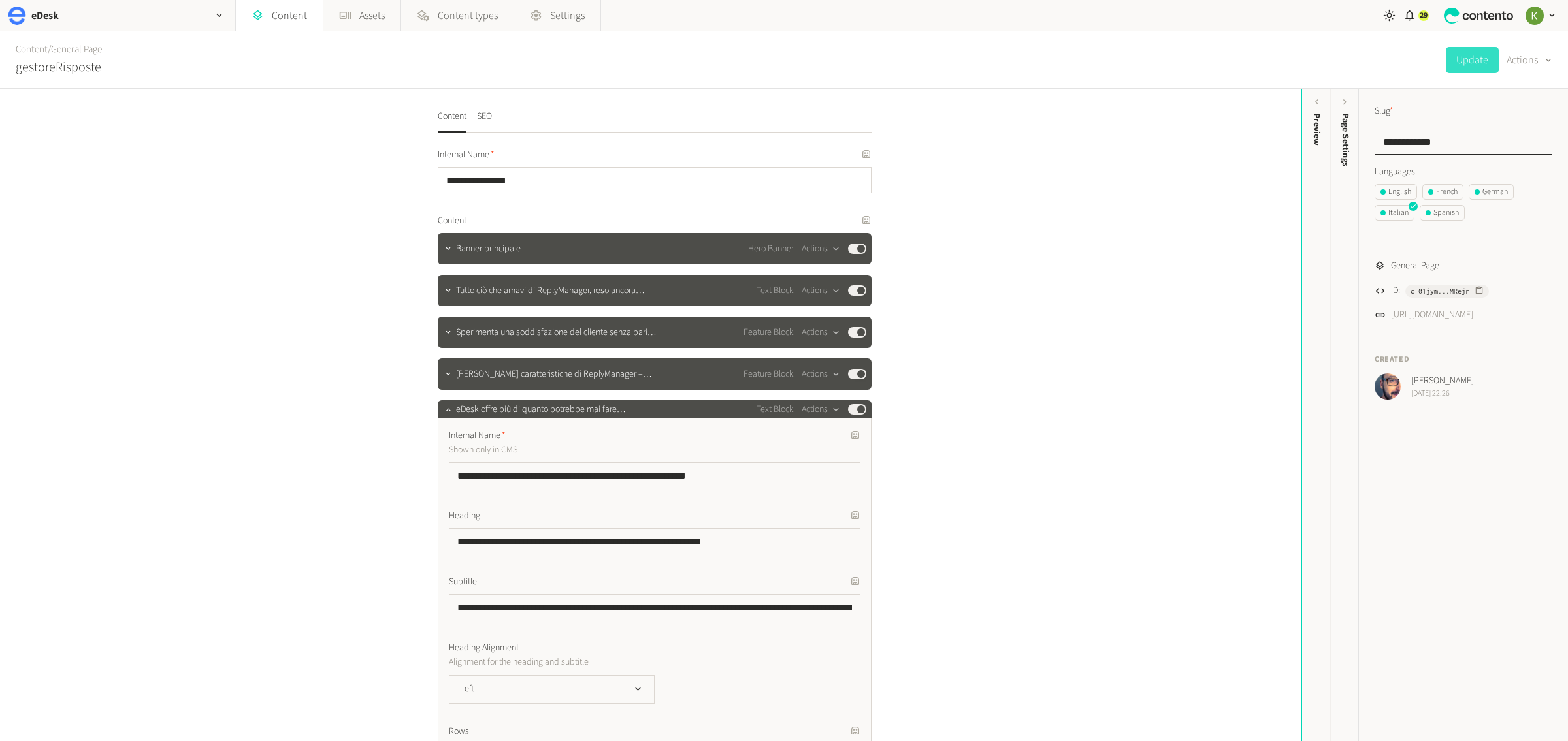
click at [1426, 137] on input "**********" at bounding box center [1464, 142] width 178 height 26
click at [1426, 138] on input "**********" at bounding box center [1464, 142] width 178 height 26
paste input "**********"
type input "**********"
click at [1473, 68] on button "Update" at bounding box center [1472, 60] width 53 height 26
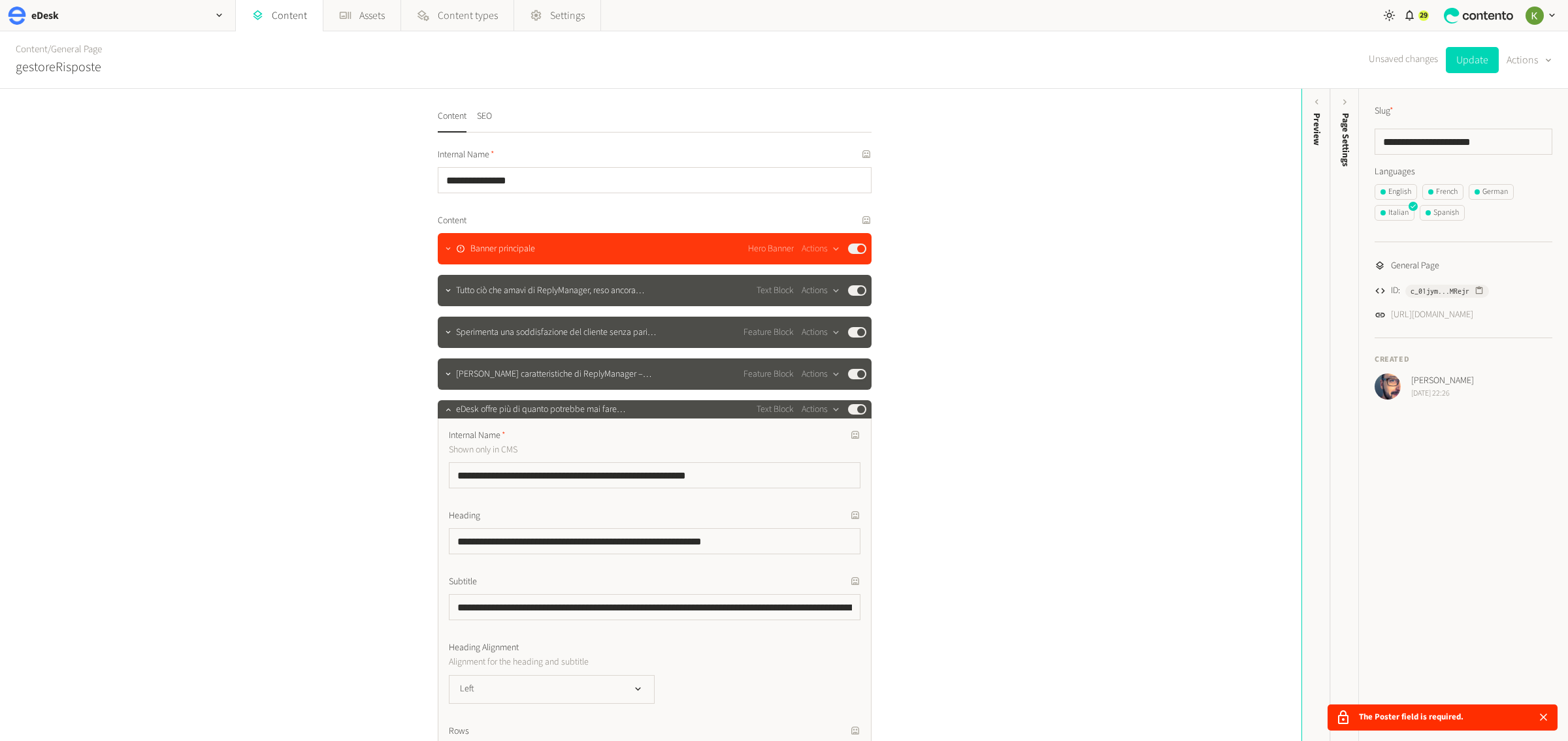
click at [448, 249] on icon "button" at bounding box center [448, 249] width 9 height 9
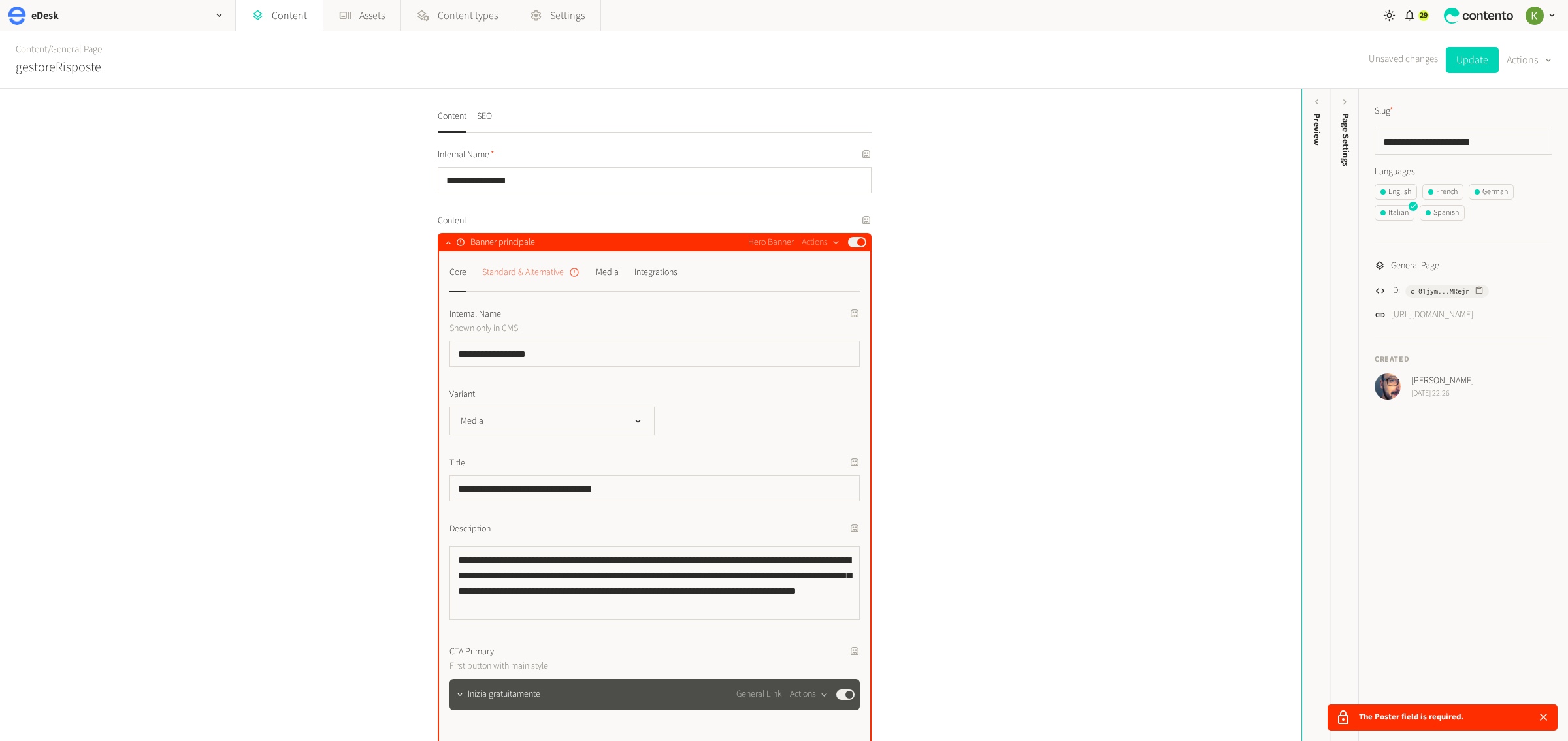
click at [527, 268] on div "Standard & Alternative" at bounding box center [532, 272] width 98 height 21
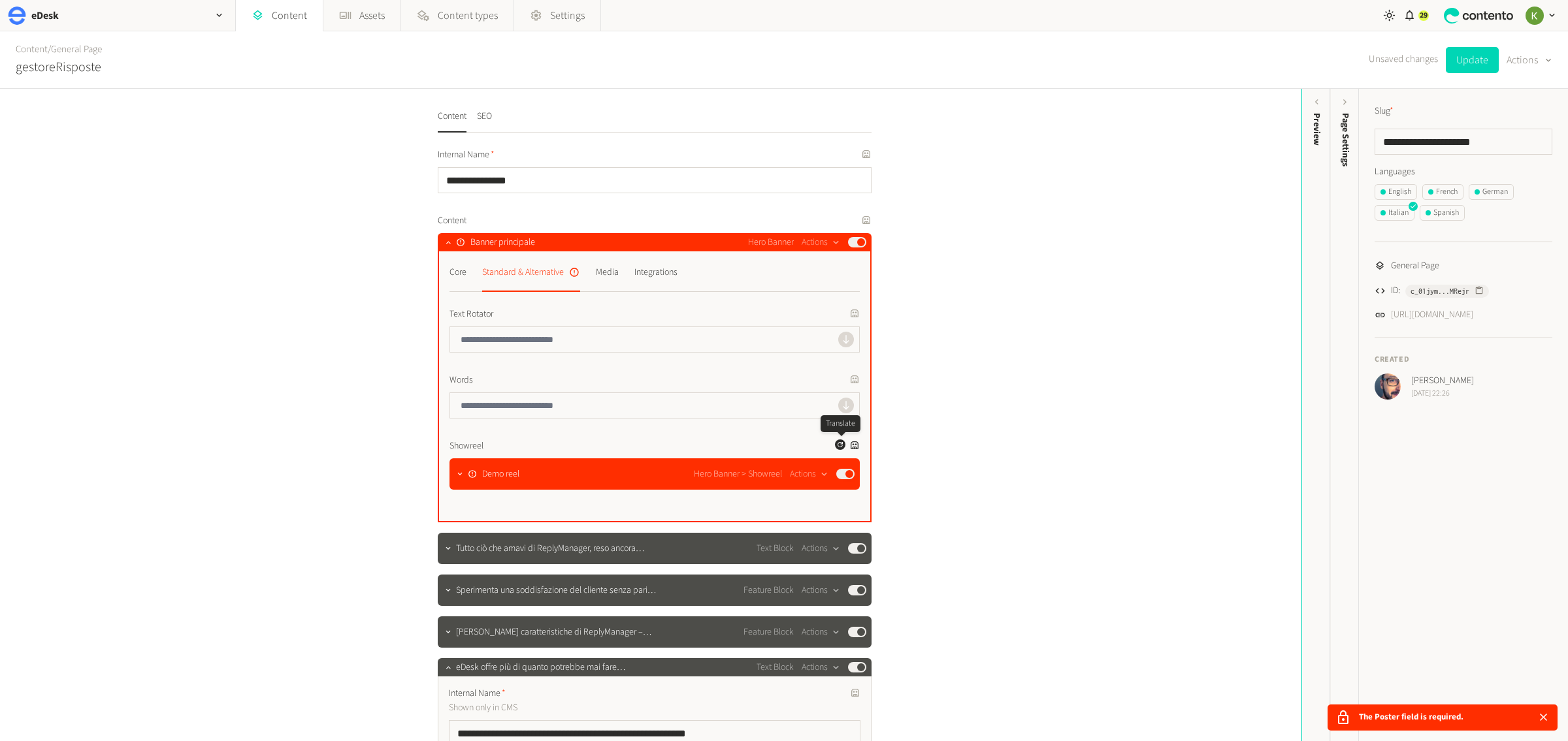
click at [838, 443] on icon "button" at bounding box center [840, 444] width 7 height 7
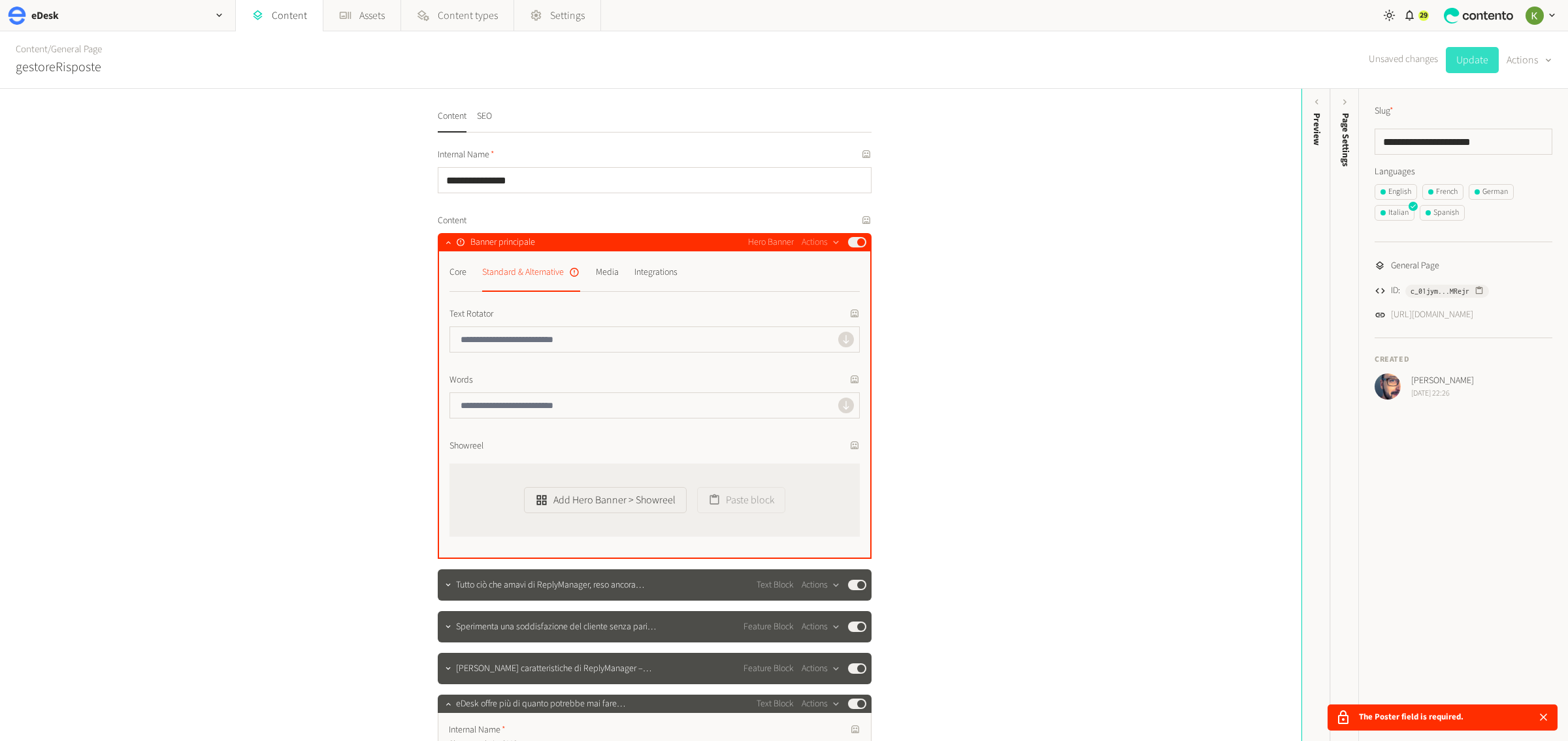
click at [1470, 65] on button "Update" at bounding box center [1472, 60] width 53 height 26
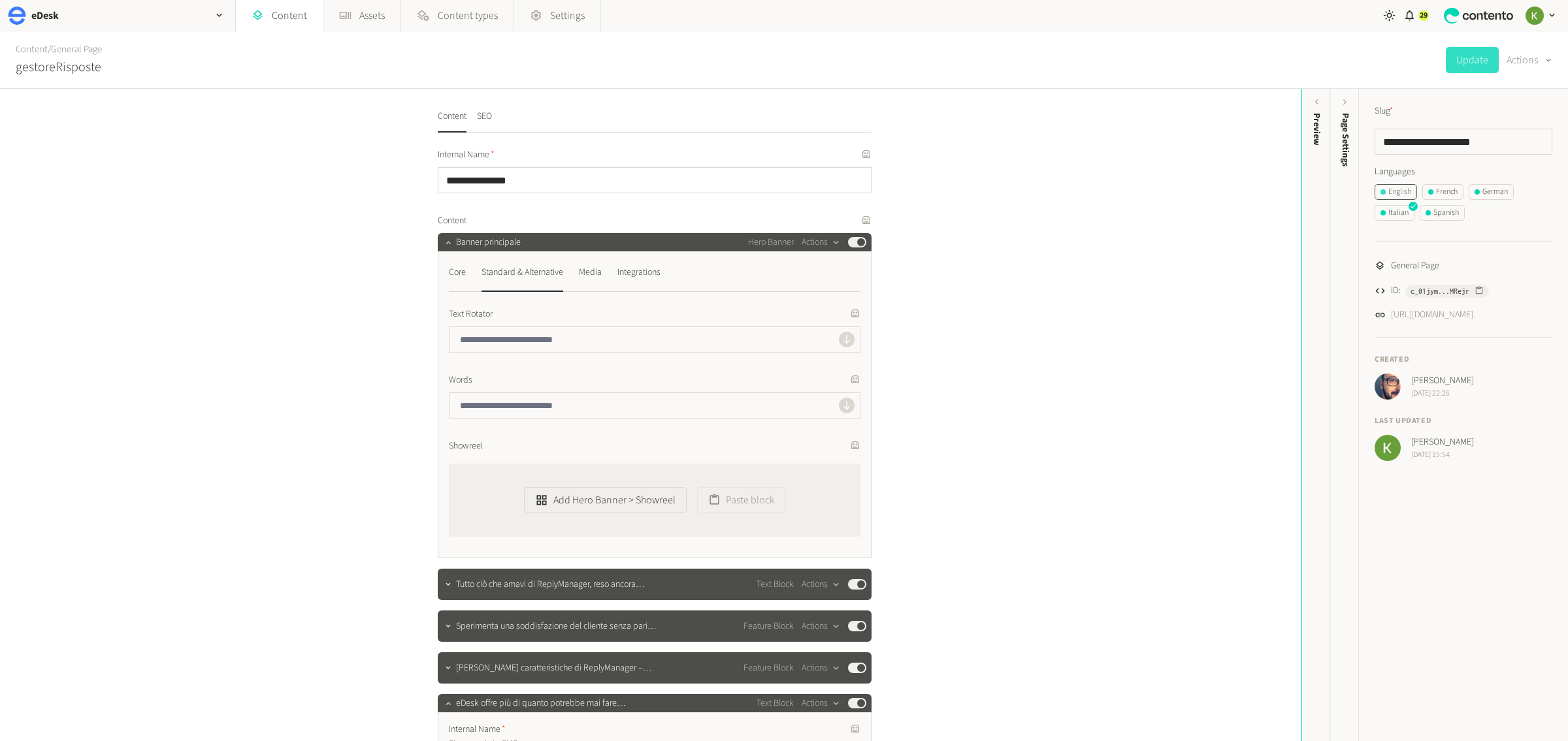
click at [1402, 193] on div "English" at bounding box center [1395, 192] width 31 height 12
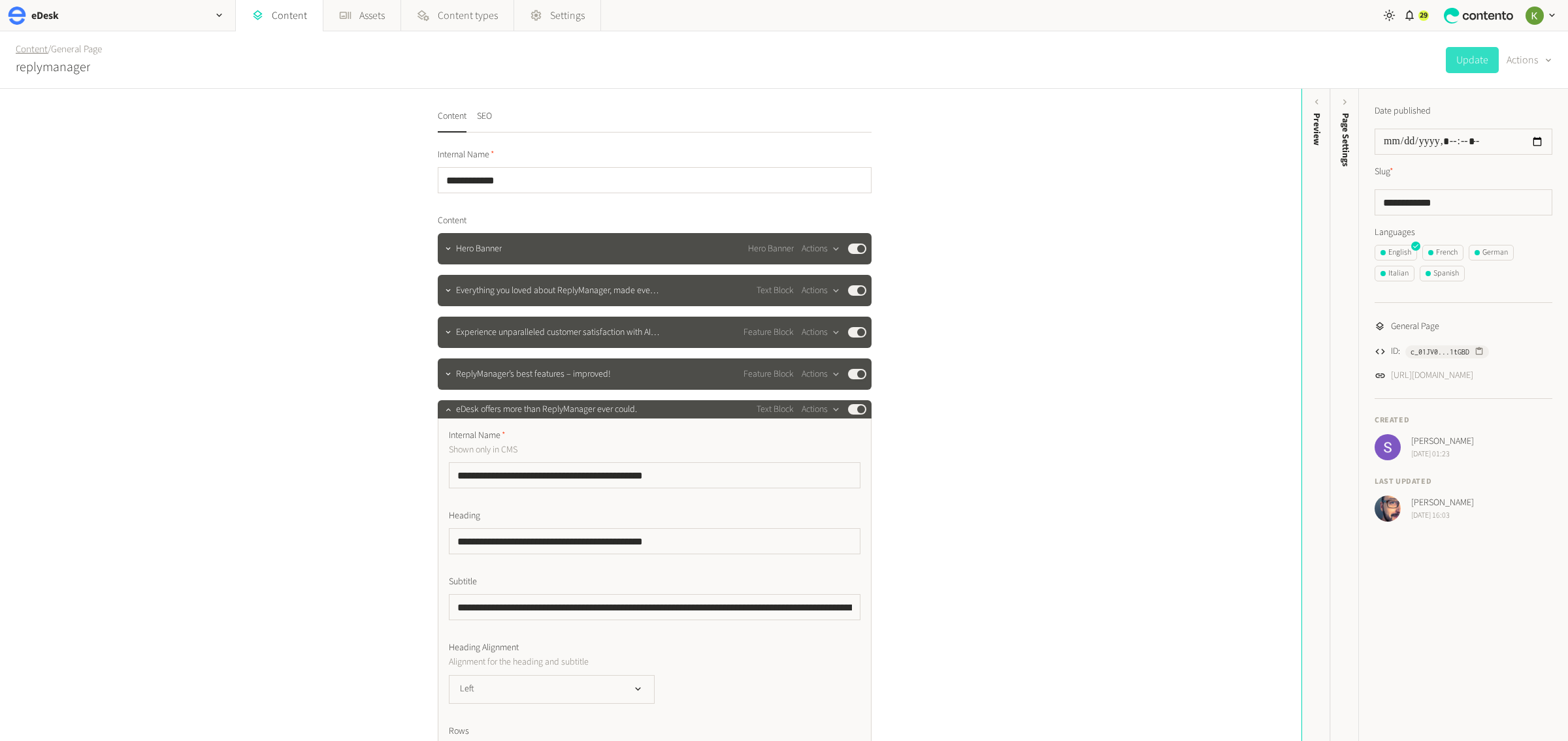
click at [28, 51] on link "Content" at bounding box center [32, 49] width 32 height 14
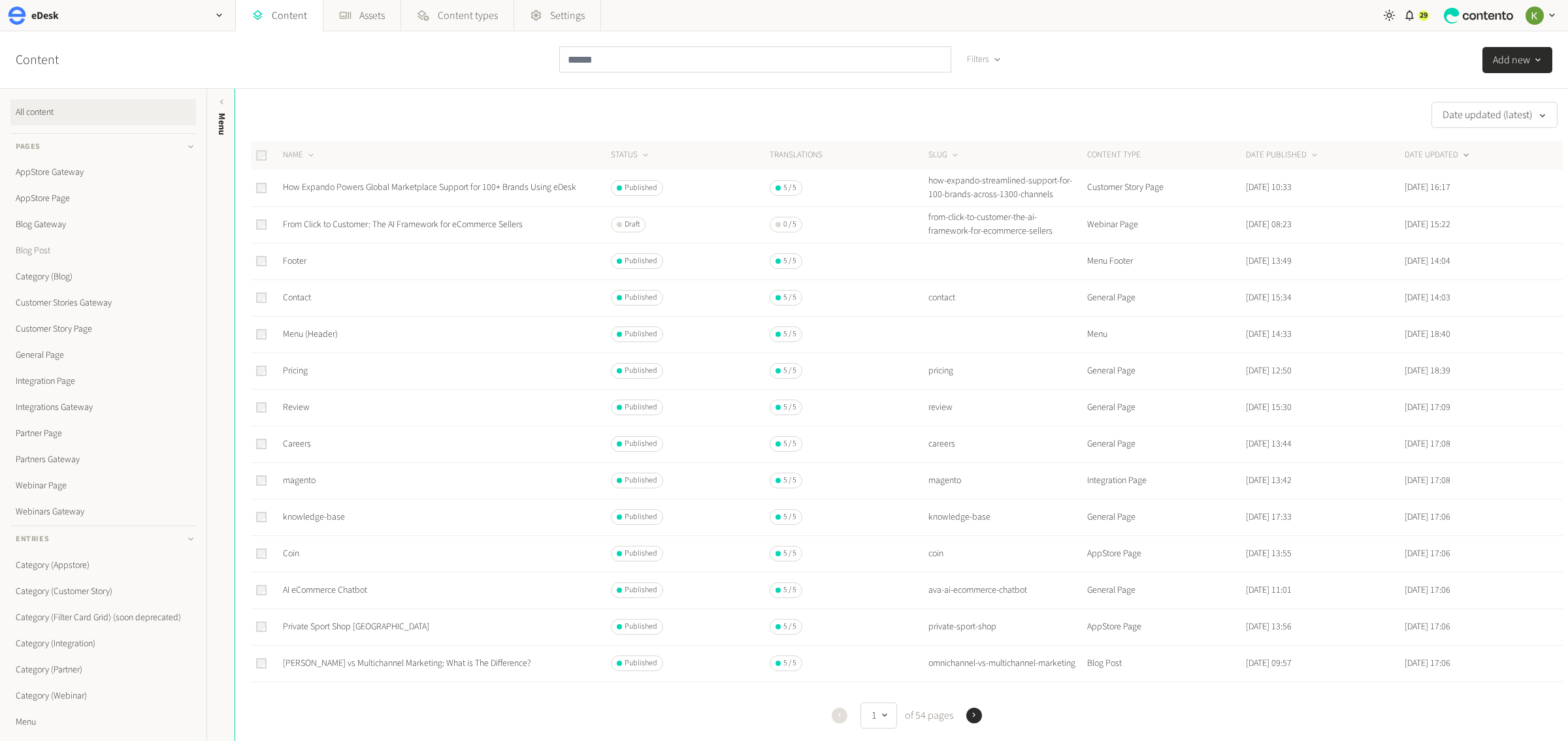
click at [34, 246] on link "Blog Post" at bounding box center [103, 250] width 186 height 26
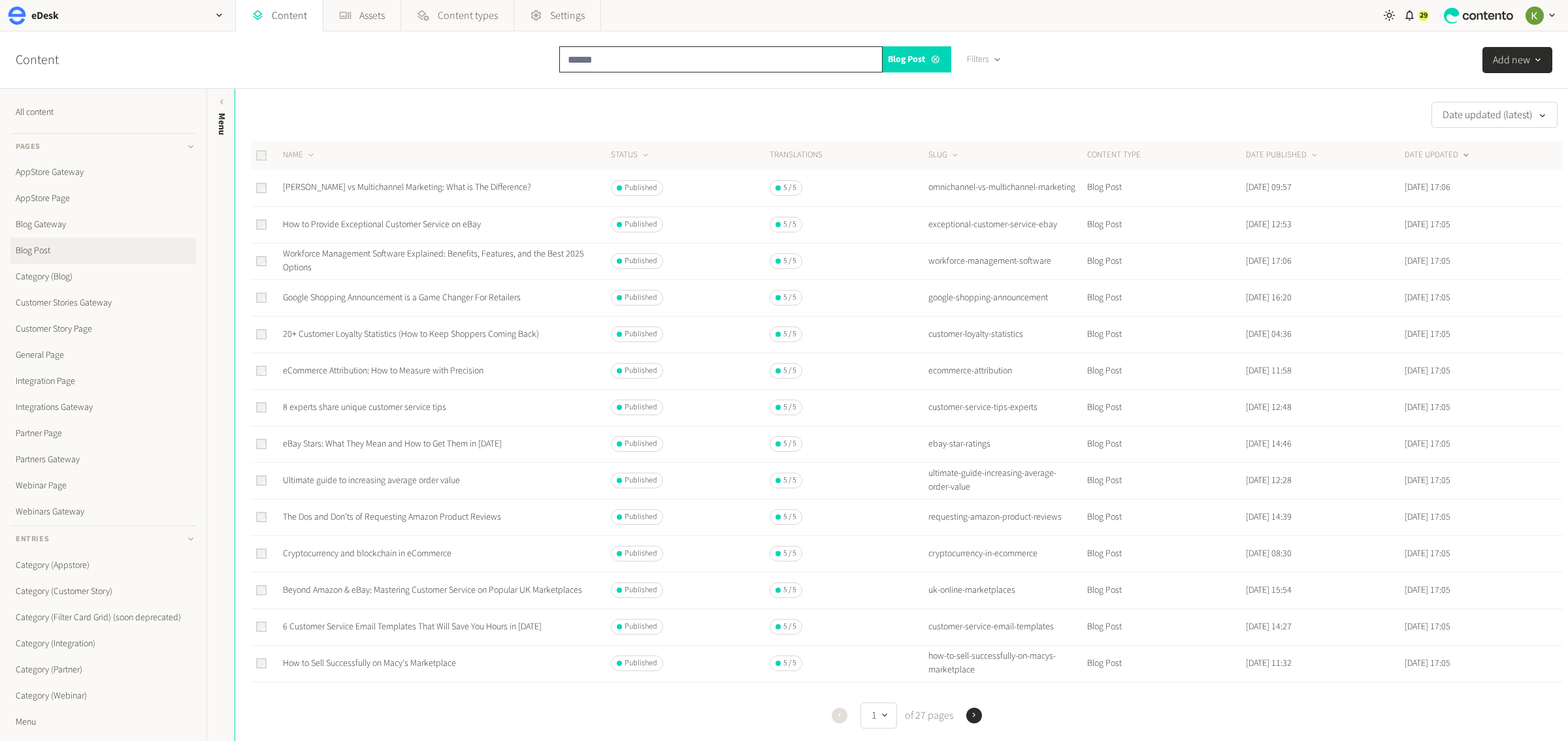
click at [609, 62] on input "text" at bounding box center [721, 59] width 324 height 26
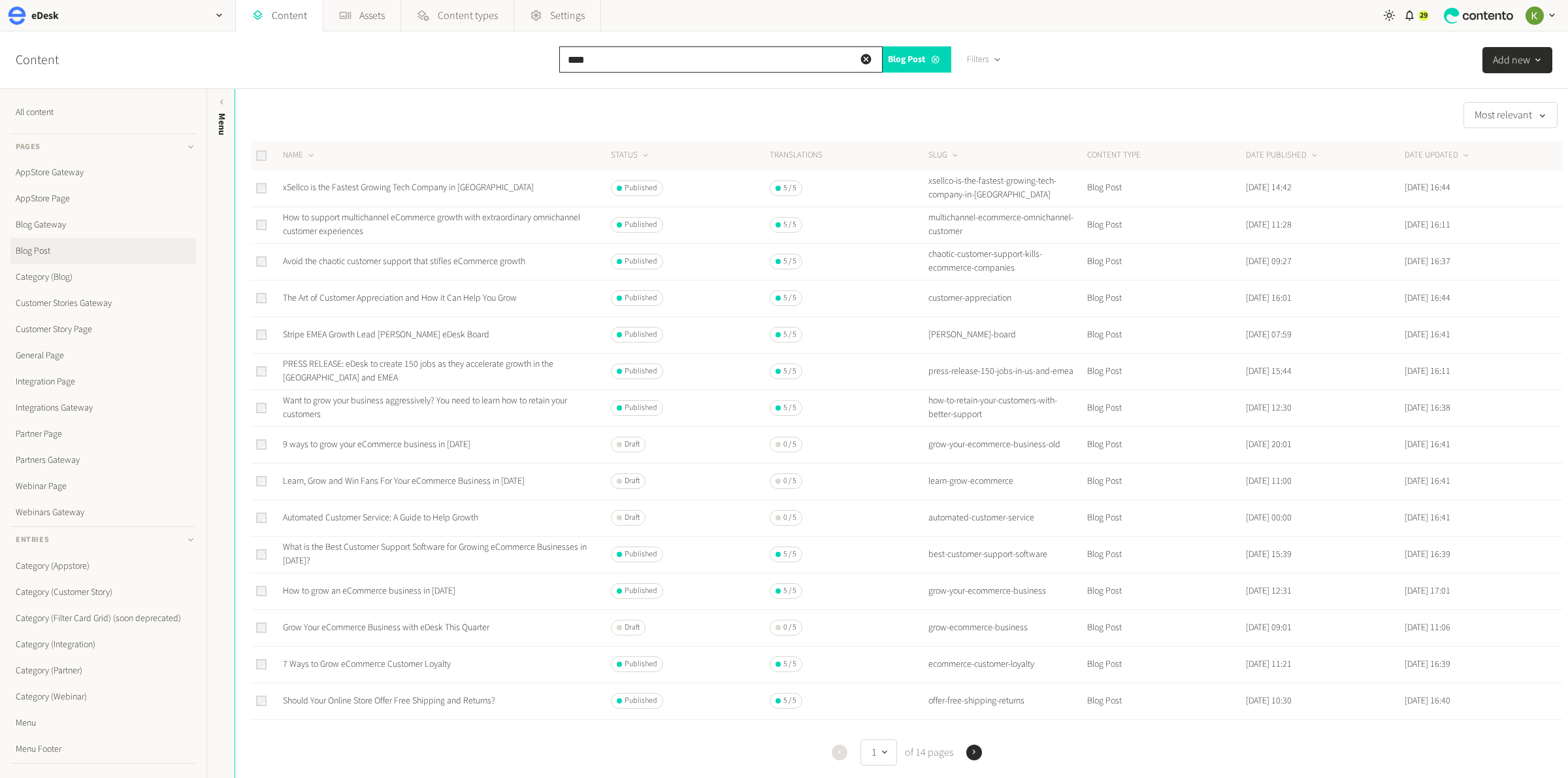
click at [574, 60] on input "****" at bounding box center [721, 59] width 324 height 26
paste input "**********"
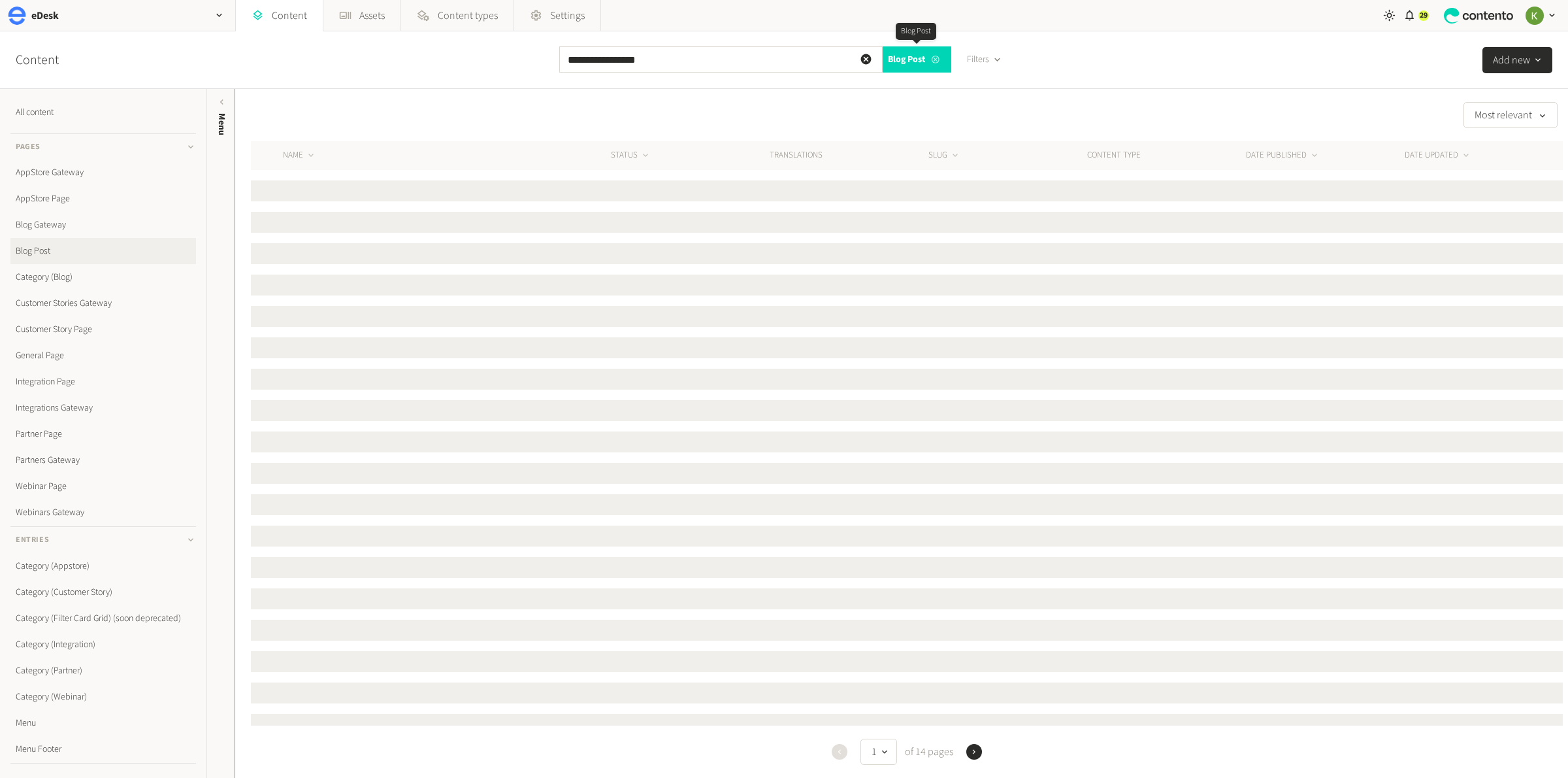
click at [938, 58] on icon at bounding box center [935, 59] width 10 height 9
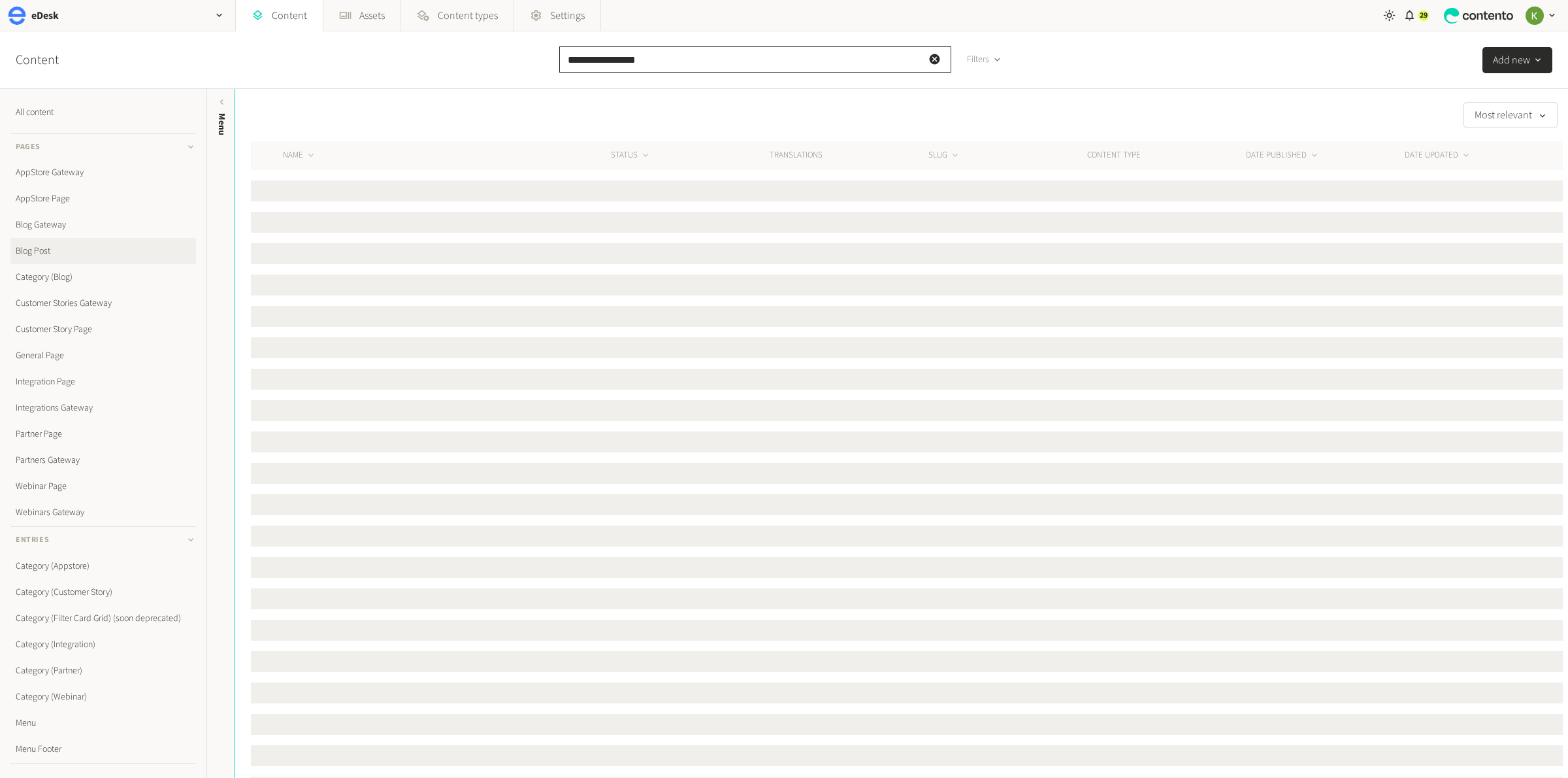
click at [699, 58] on input "**********" at bounding box center [755, 59] width 392 height 26
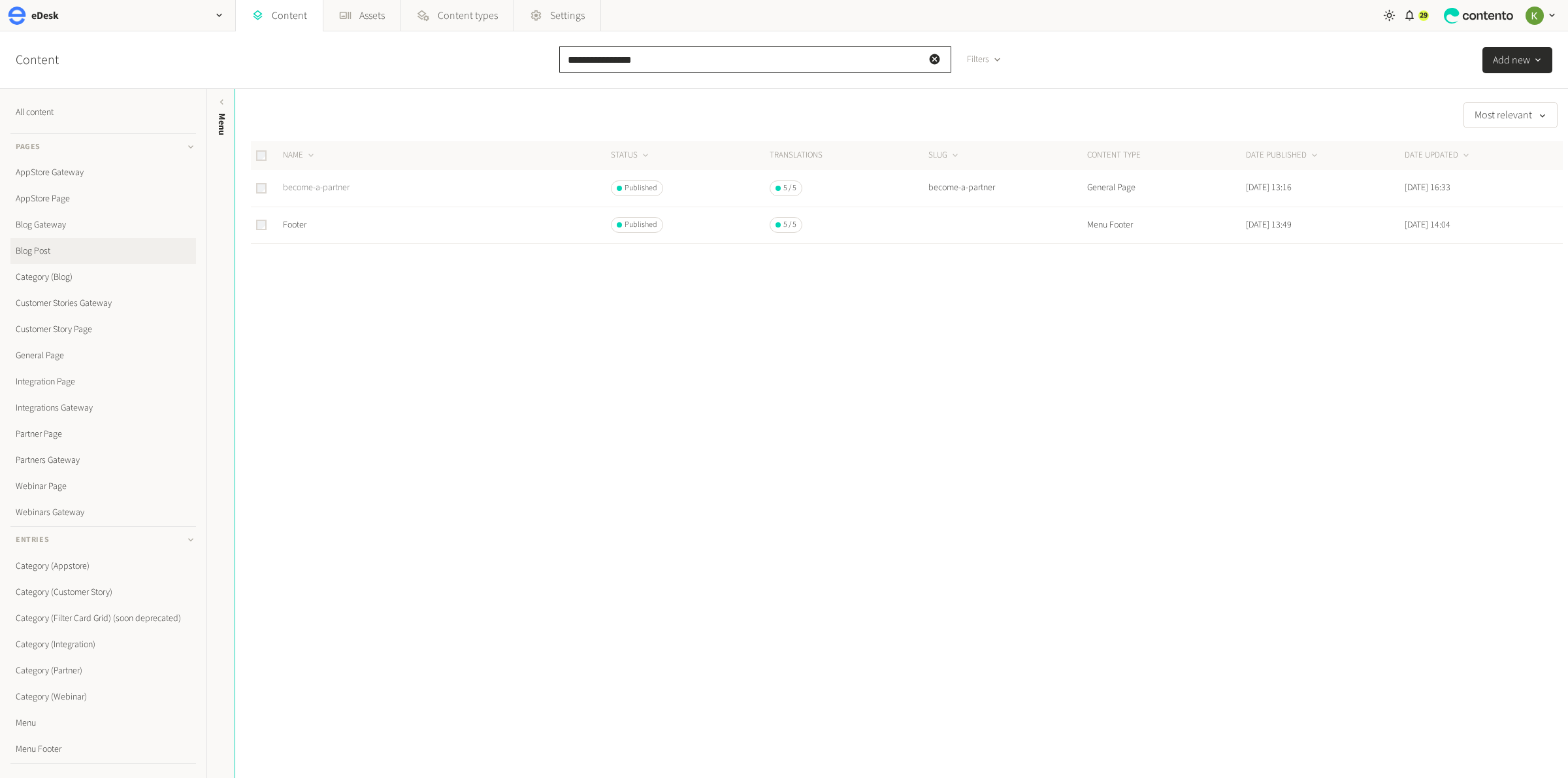
type input "**********"
click at [306, 182] on link "become-a-partner" at bounding box center [316, 188] width 67 height 13
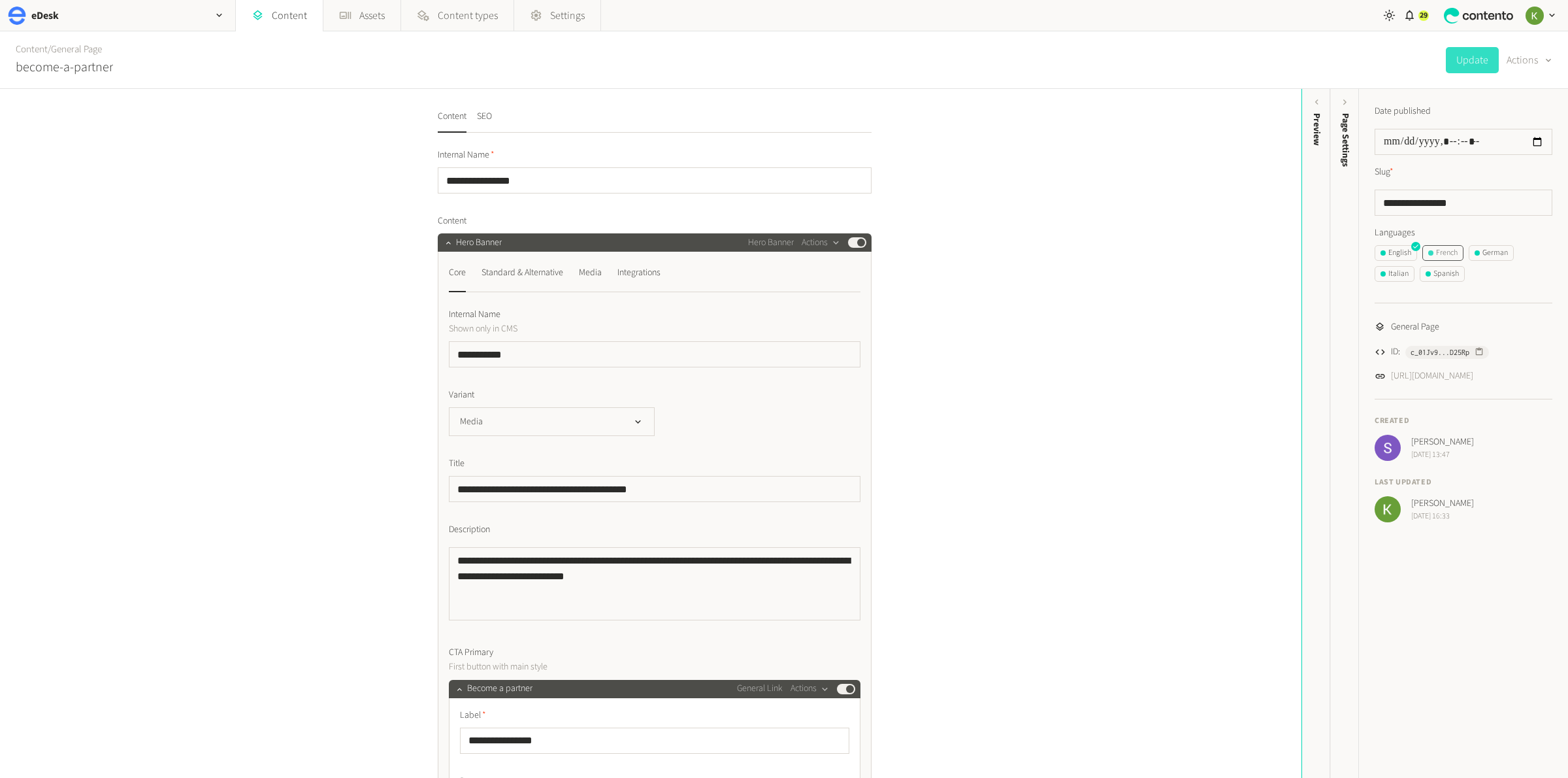
click at [1433, 249] on div "French" at bounding box center [1443, 253] width 30 height 12
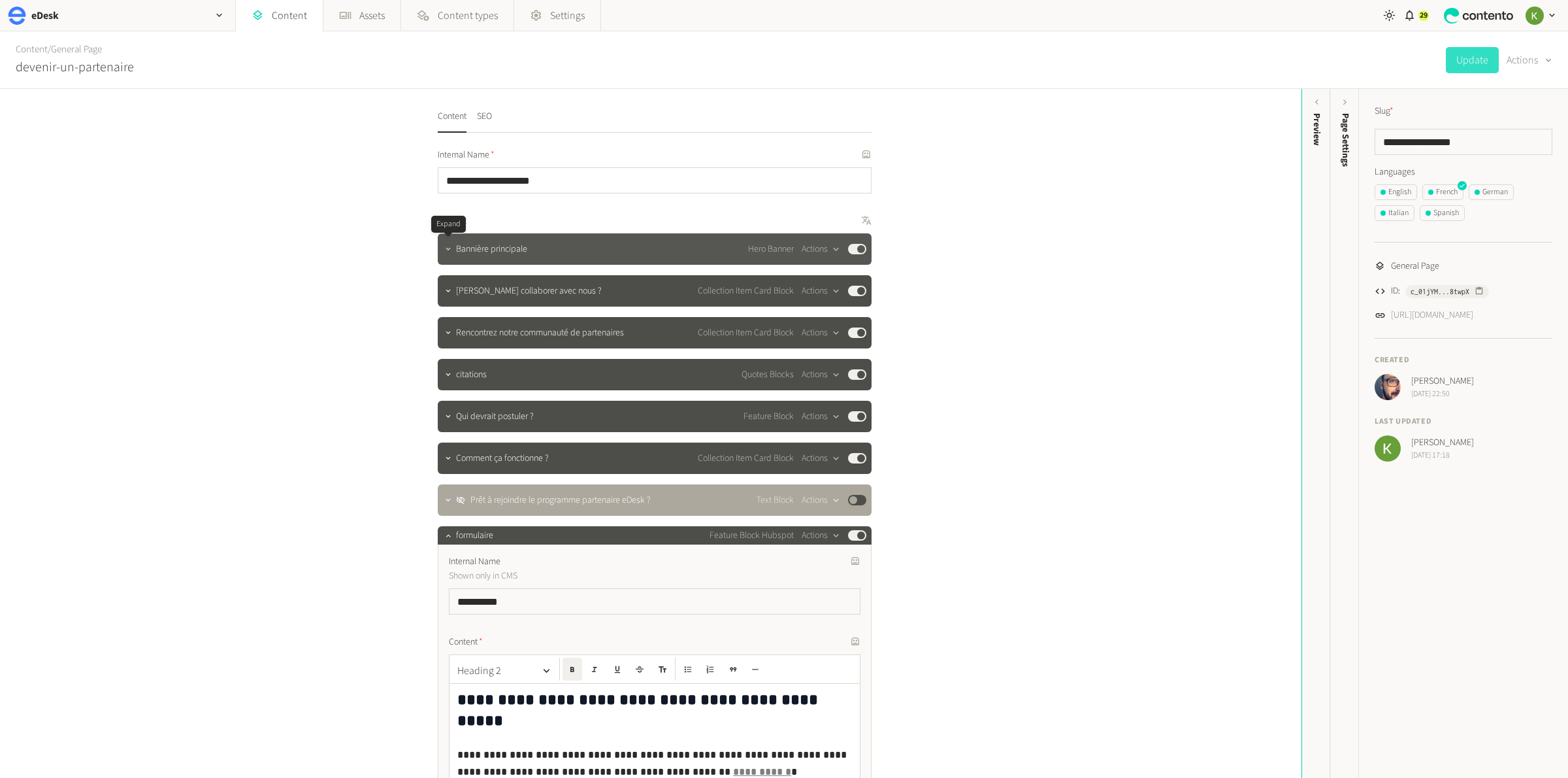
drag, startPoint x: 445, startPoint y: 242, endPoint x: 454, endPoint y: 242, distance: 9.0
click at [445, 242] on button "button" at bounding box center [448, 247] width 16 height 16
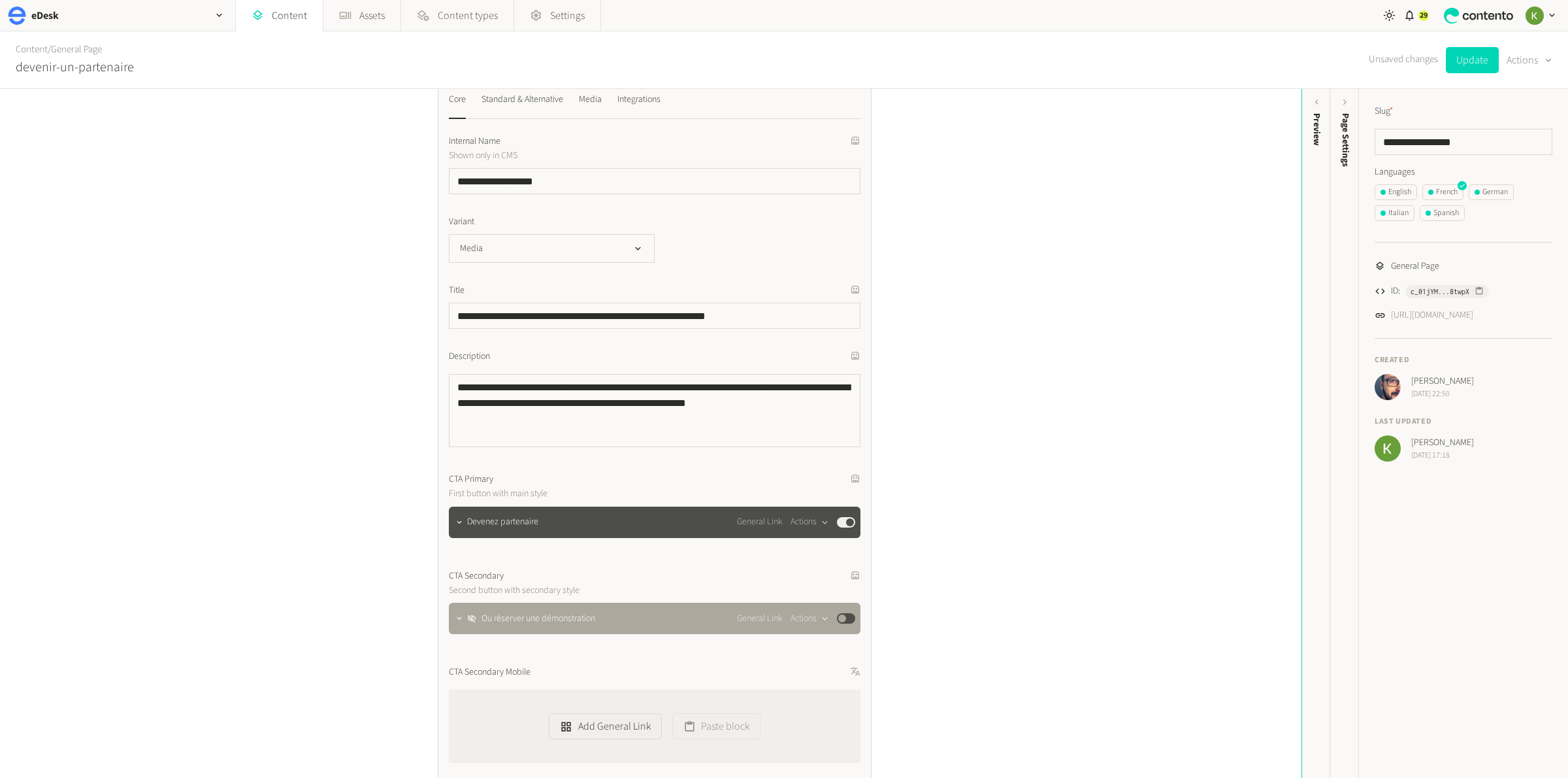
scroll to position [175, 0]
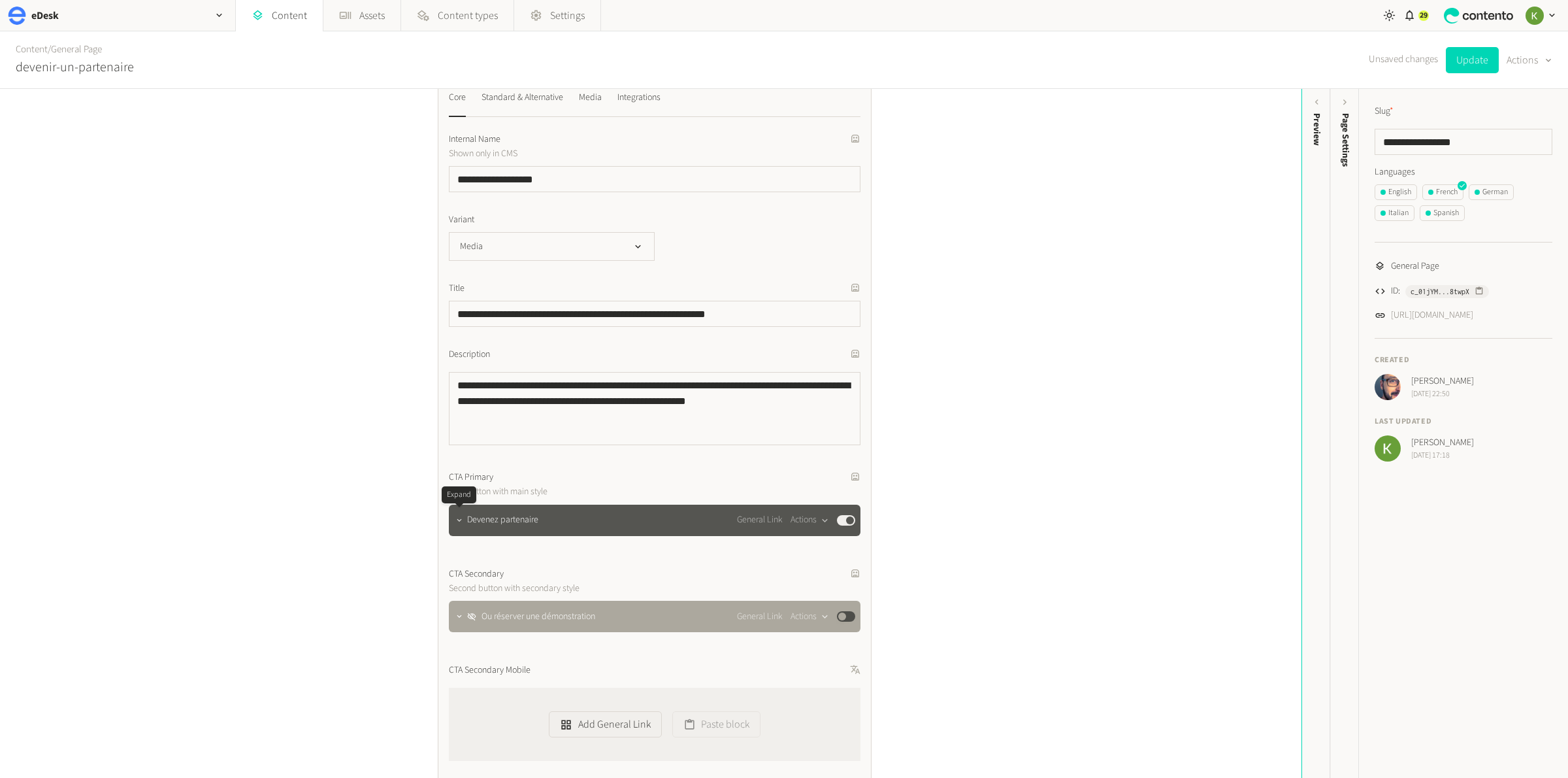
click at [460, 522] on icon "button" at bounding box center [459, 521] width 9 height 9
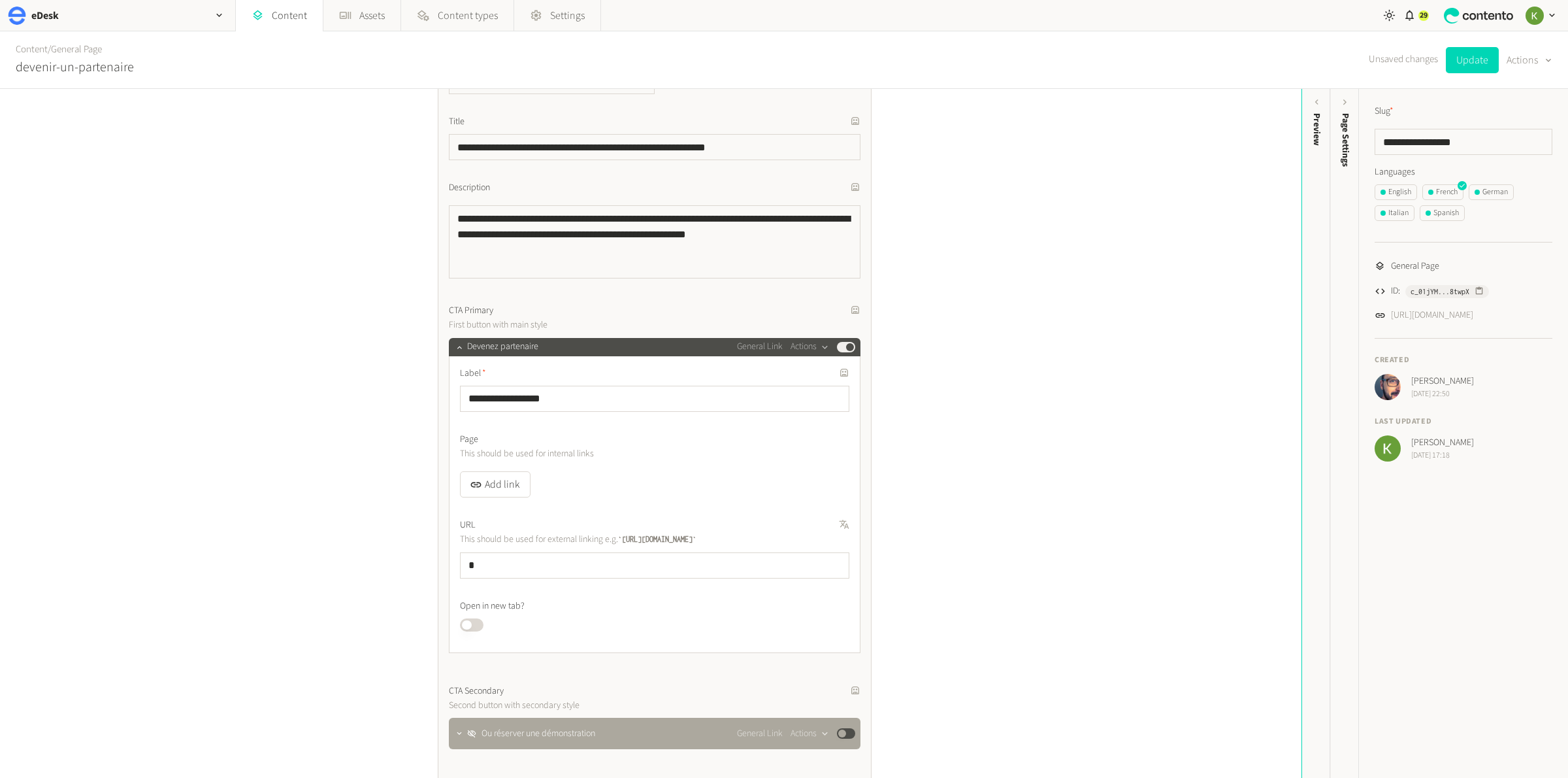
scroll to position [363, 0]
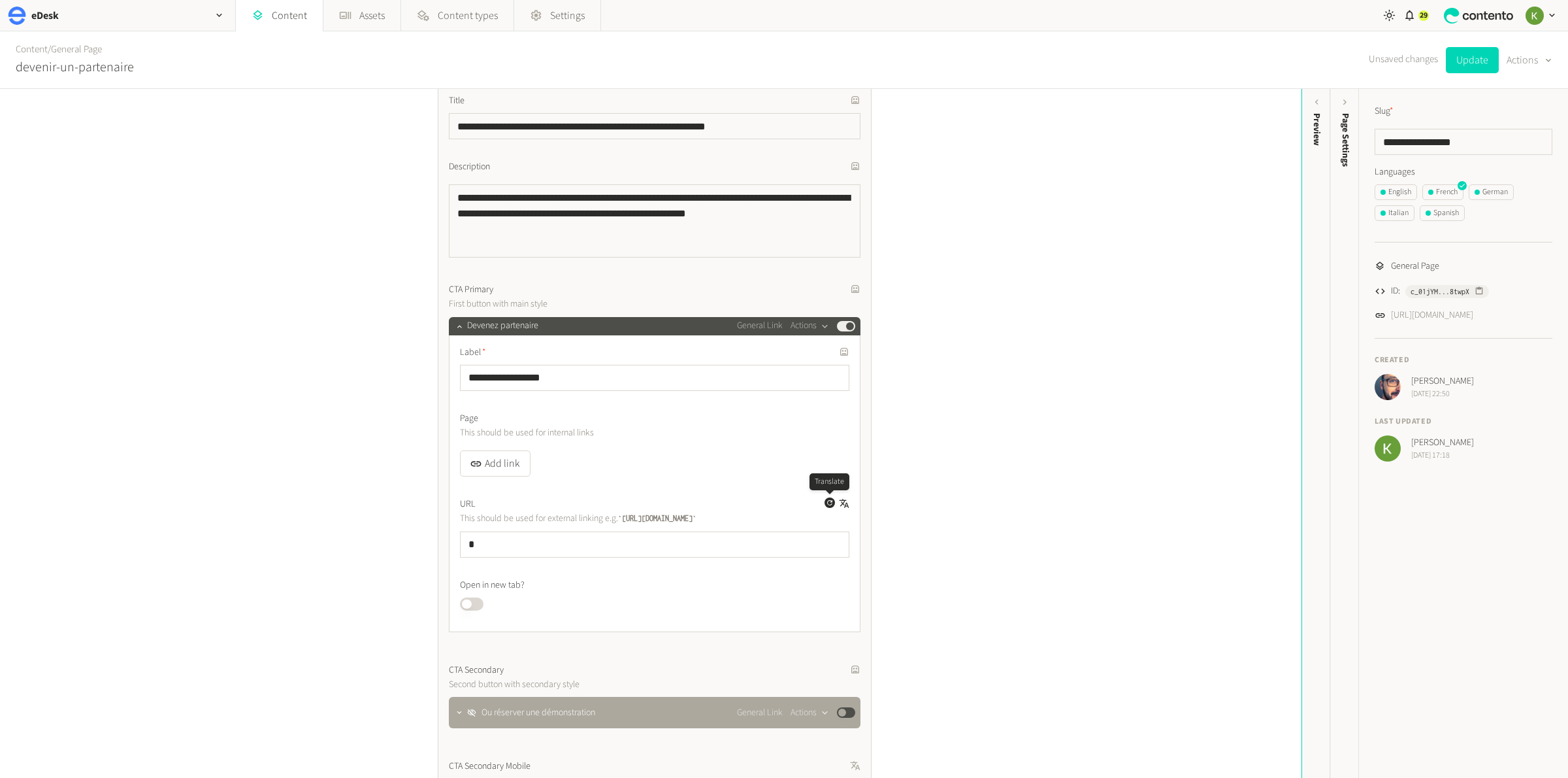
click at [827, 504] on icon "button" at bounding box center [829, 502] width 7 height 7
click at [36, 50] on link "Content" at bounding box center [32, 49] width 32 height 14
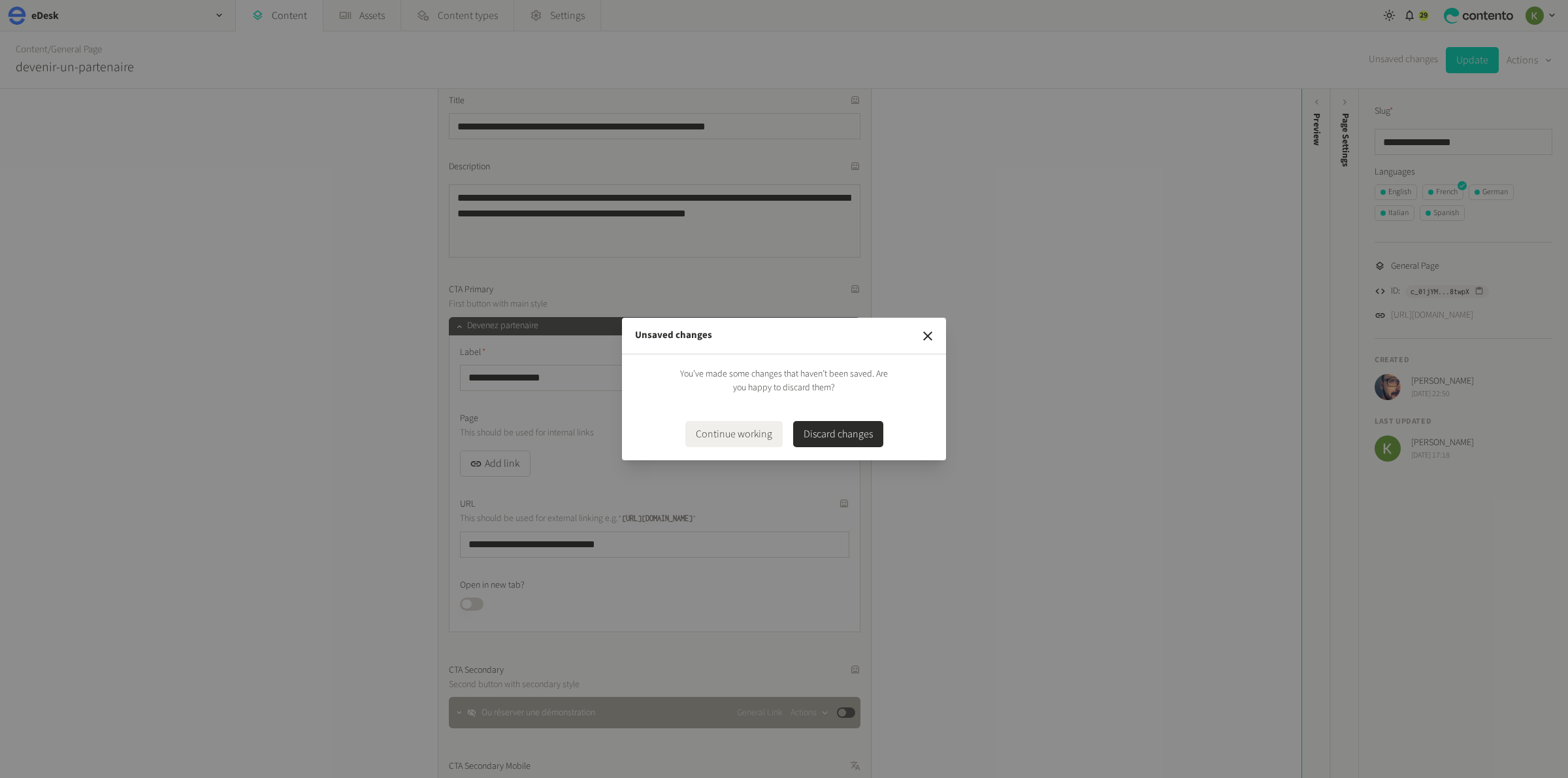
drag, startPoint x: 929, startPoint y: 338, endPoint x: 906, endPoint y: 384, distance: 51.4
click at [905, 384] on div "Unsaved changes You’ve made some changes that haven’t been saved. Are you happy…" at bounding box center [783, 389] width 324 height 143
click at [831, 437] on button "Discard changes" at bounding box center [838, 434] width 90 height 26
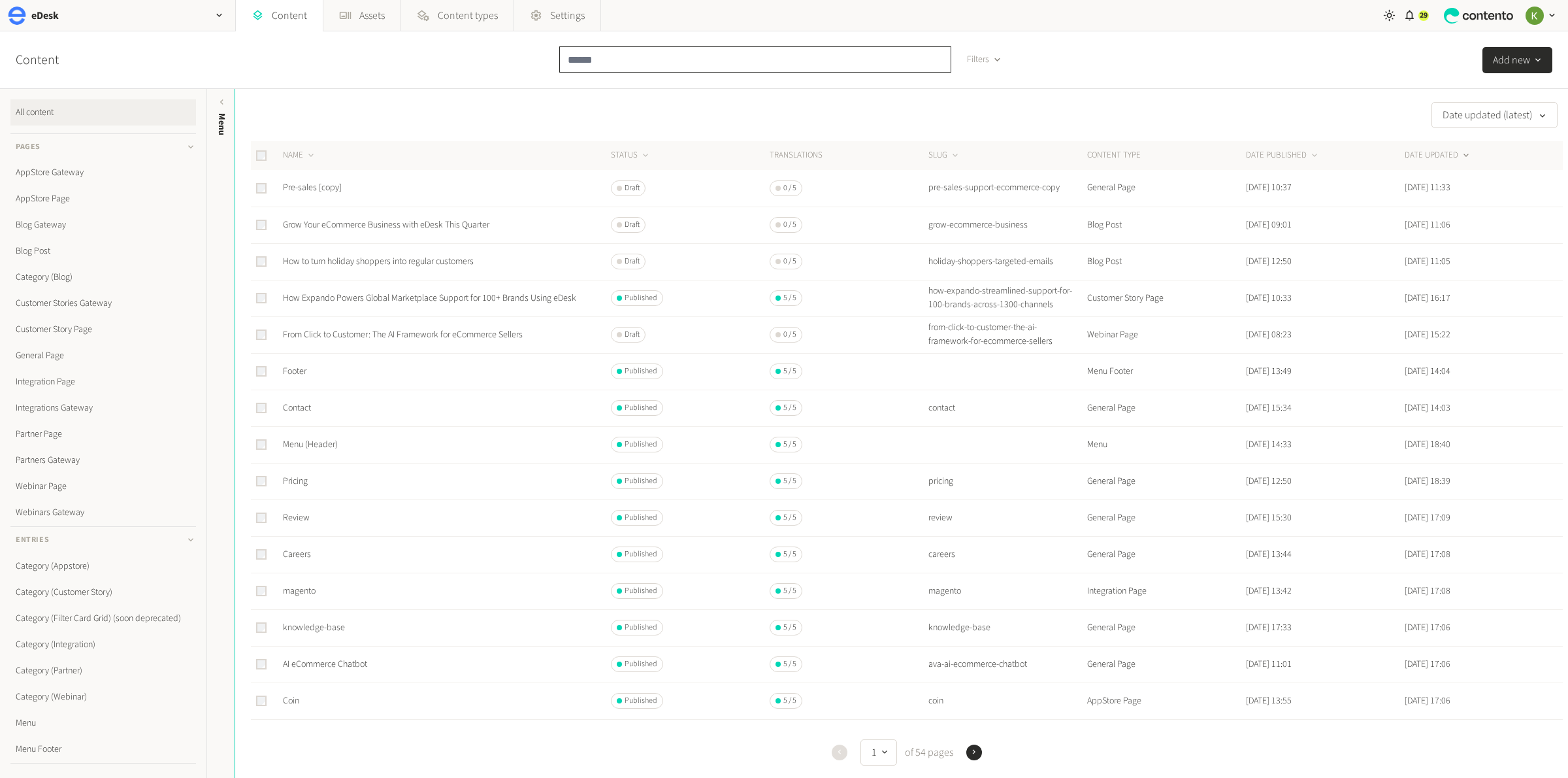
click at [608, 65] on input "text" at bounding box center [755, 59] width 392 height 26
paste input "**********"
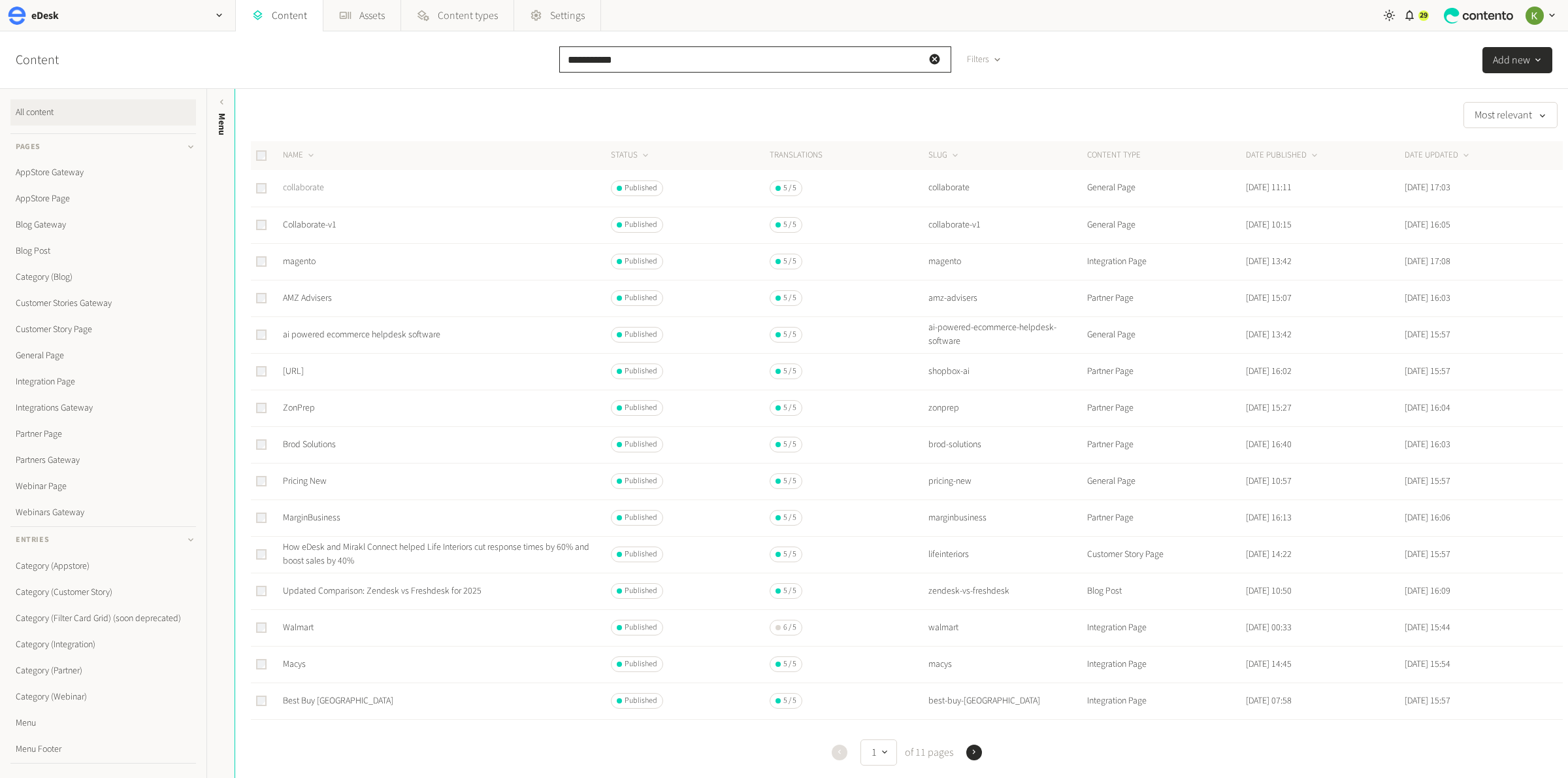
type input "**********"
click at [303, 187] on link "collaborate" at bounding box center [303, 188] width 41 height 13
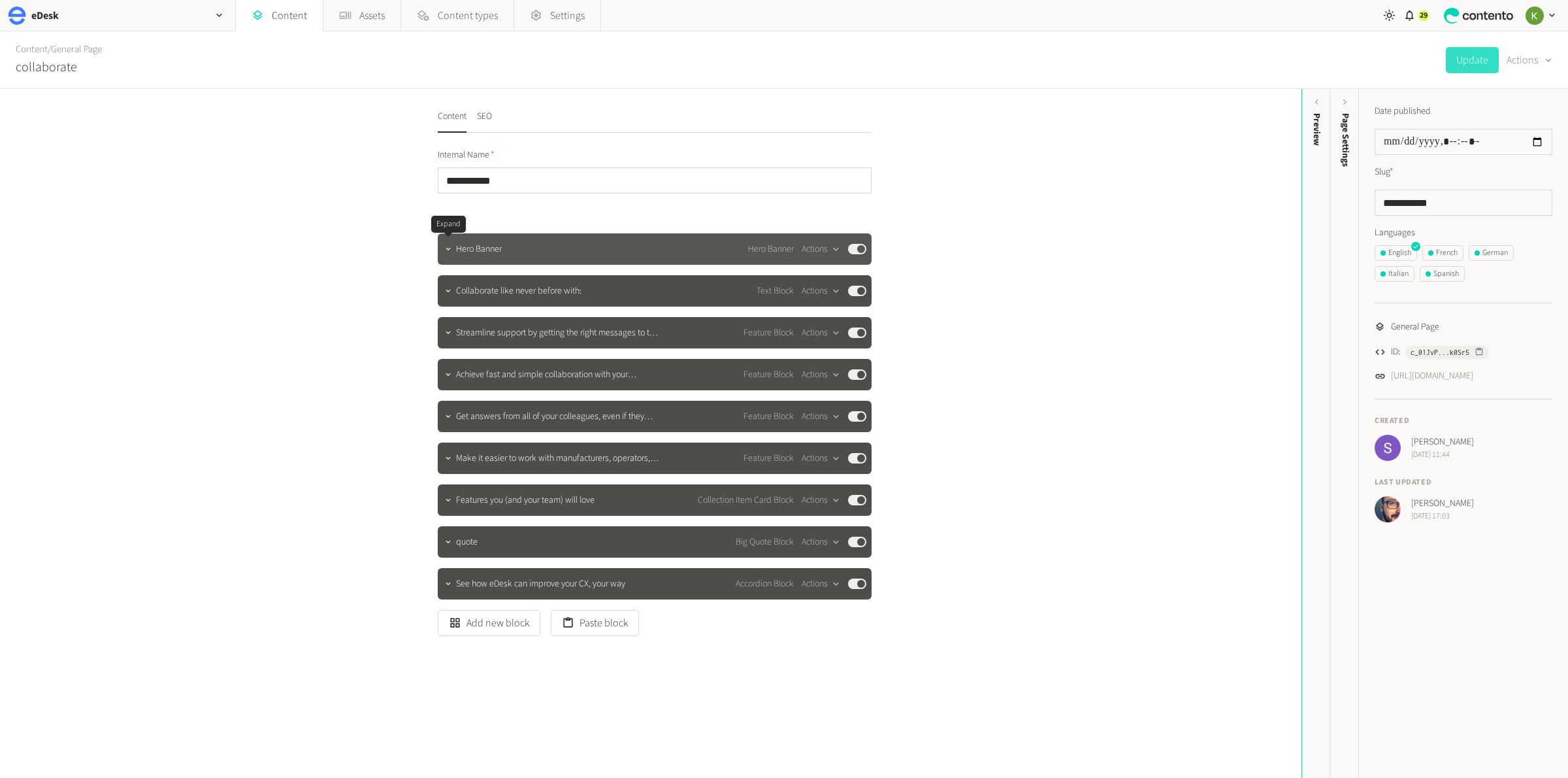
click at [454, 252] on div at bounding box center [448, 249] width 16 height 19
click at [447, 248] on icon "button" at bounding box center [448, 249] width 9 height 9
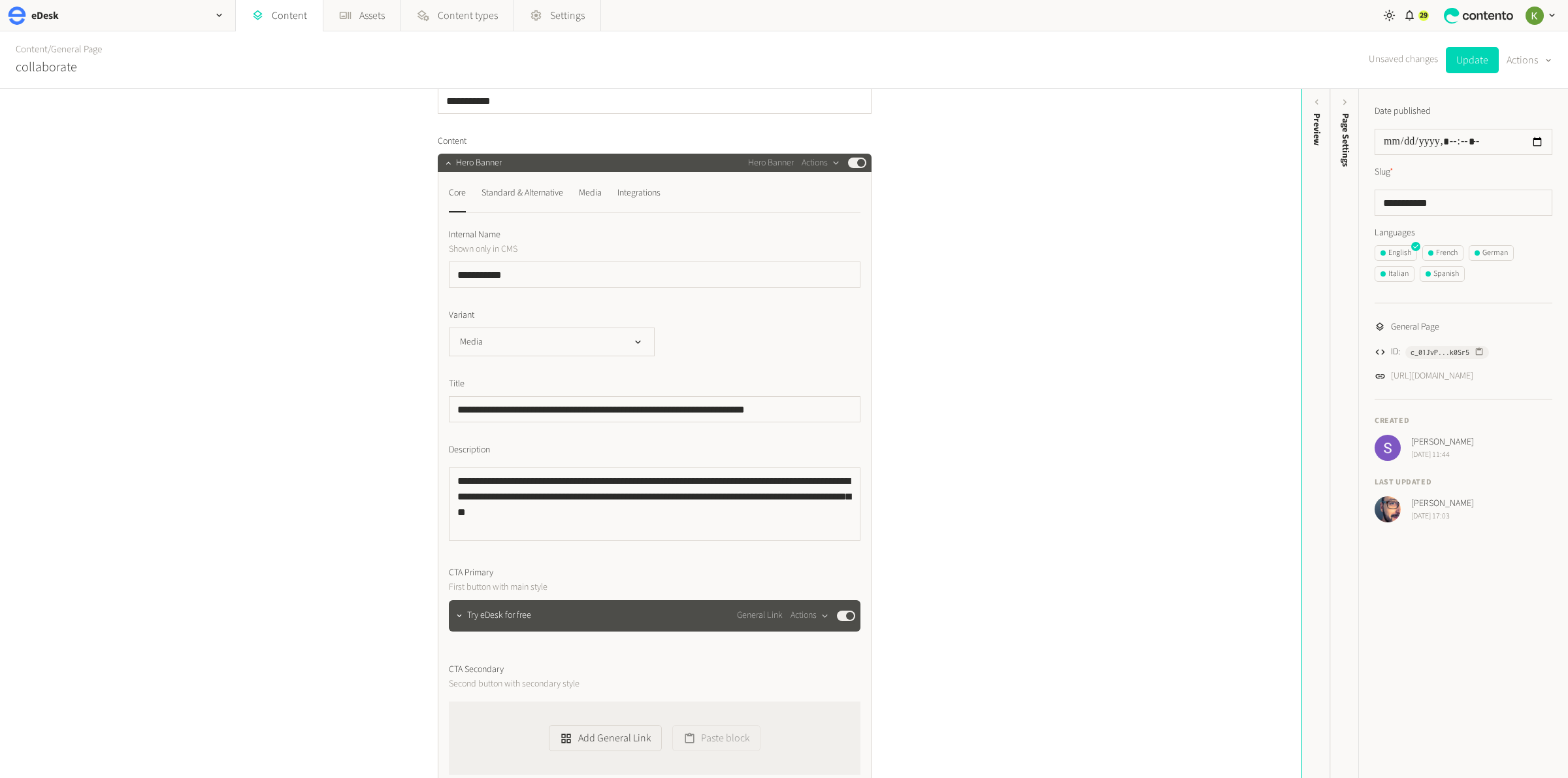
scroll to position [197, 0]
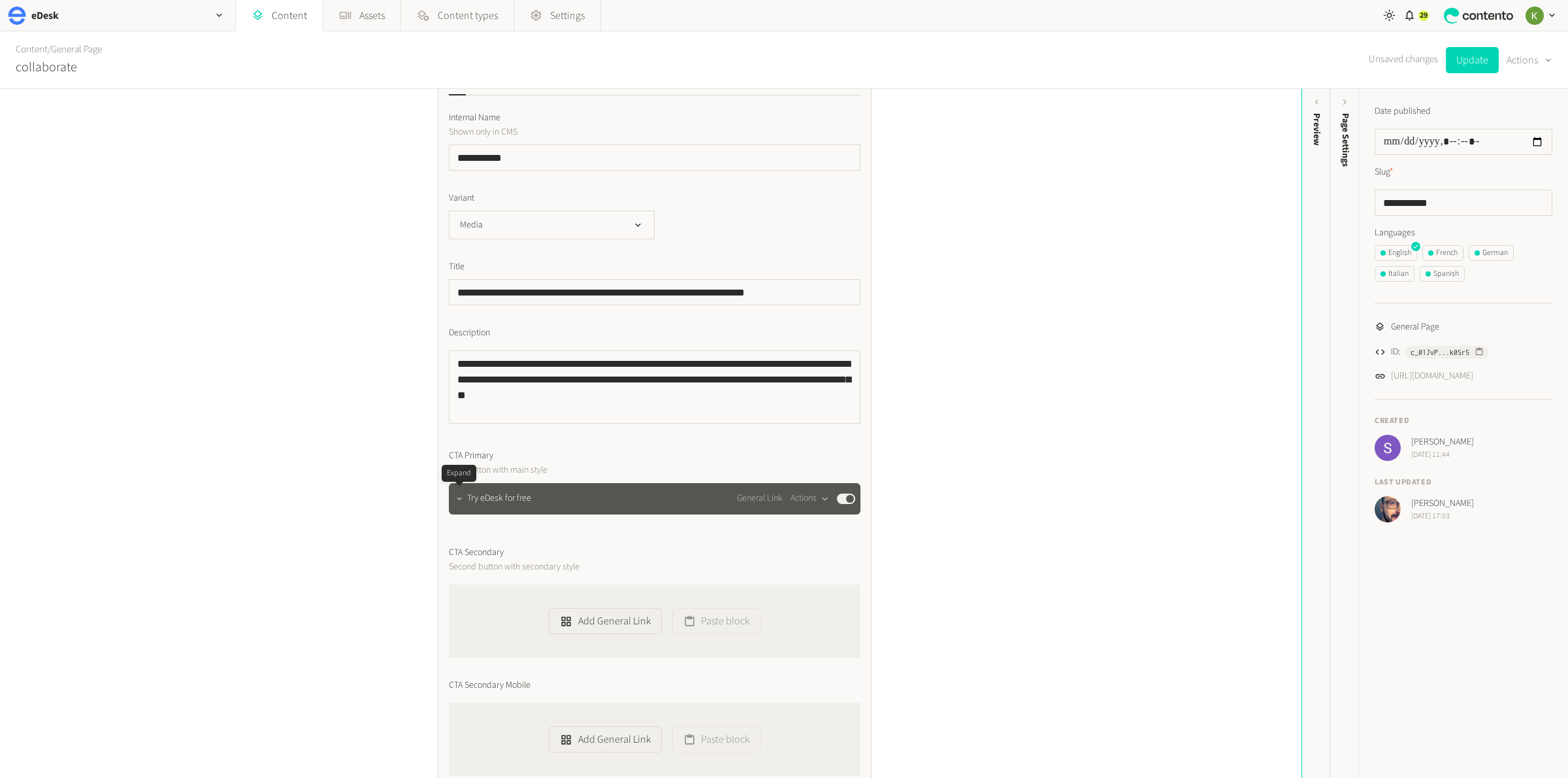
click at [458, 498] on icon "button" at bounding box center [458, 498] width 5 height 3
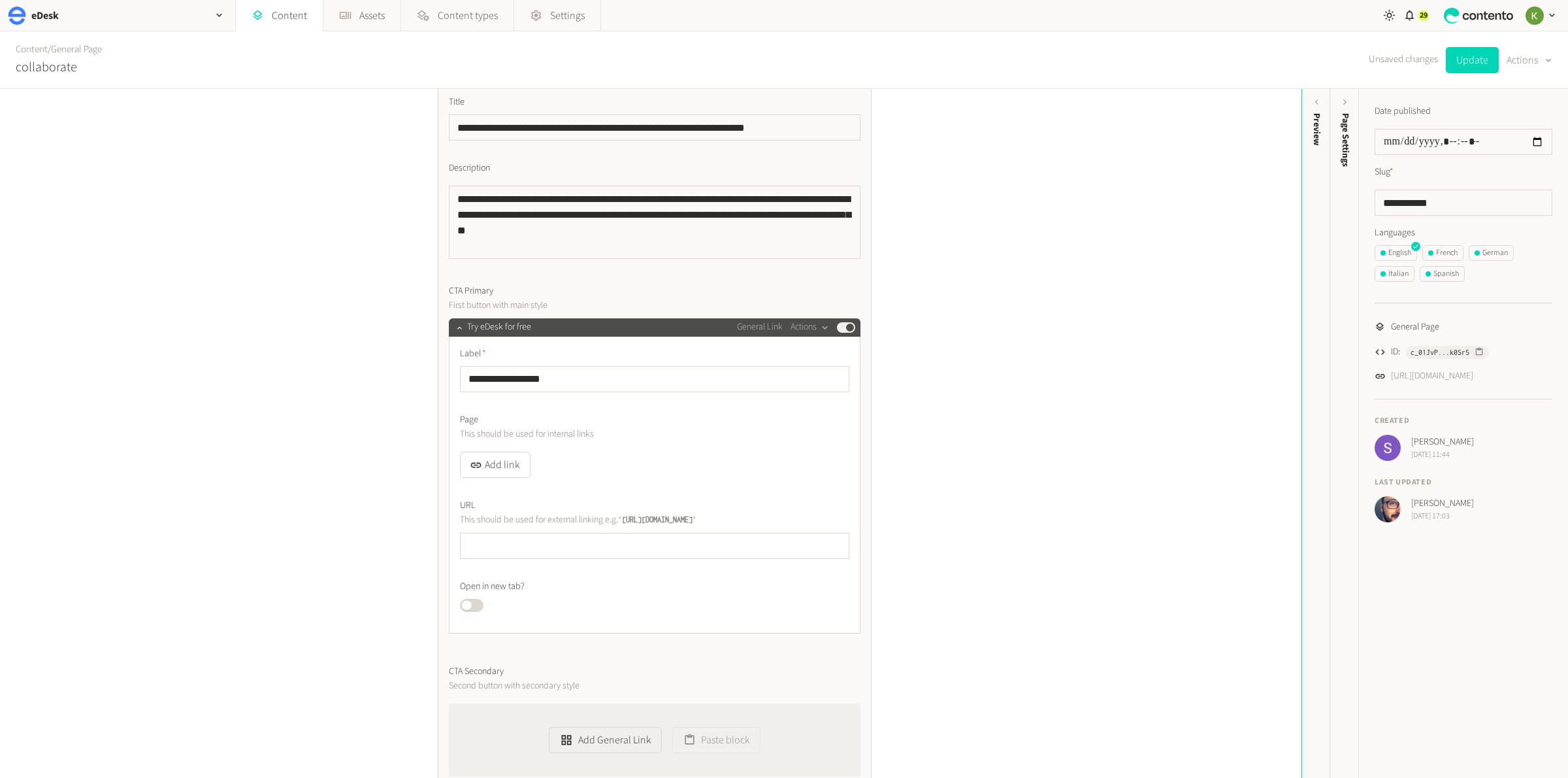
scroll to position [368, 0]
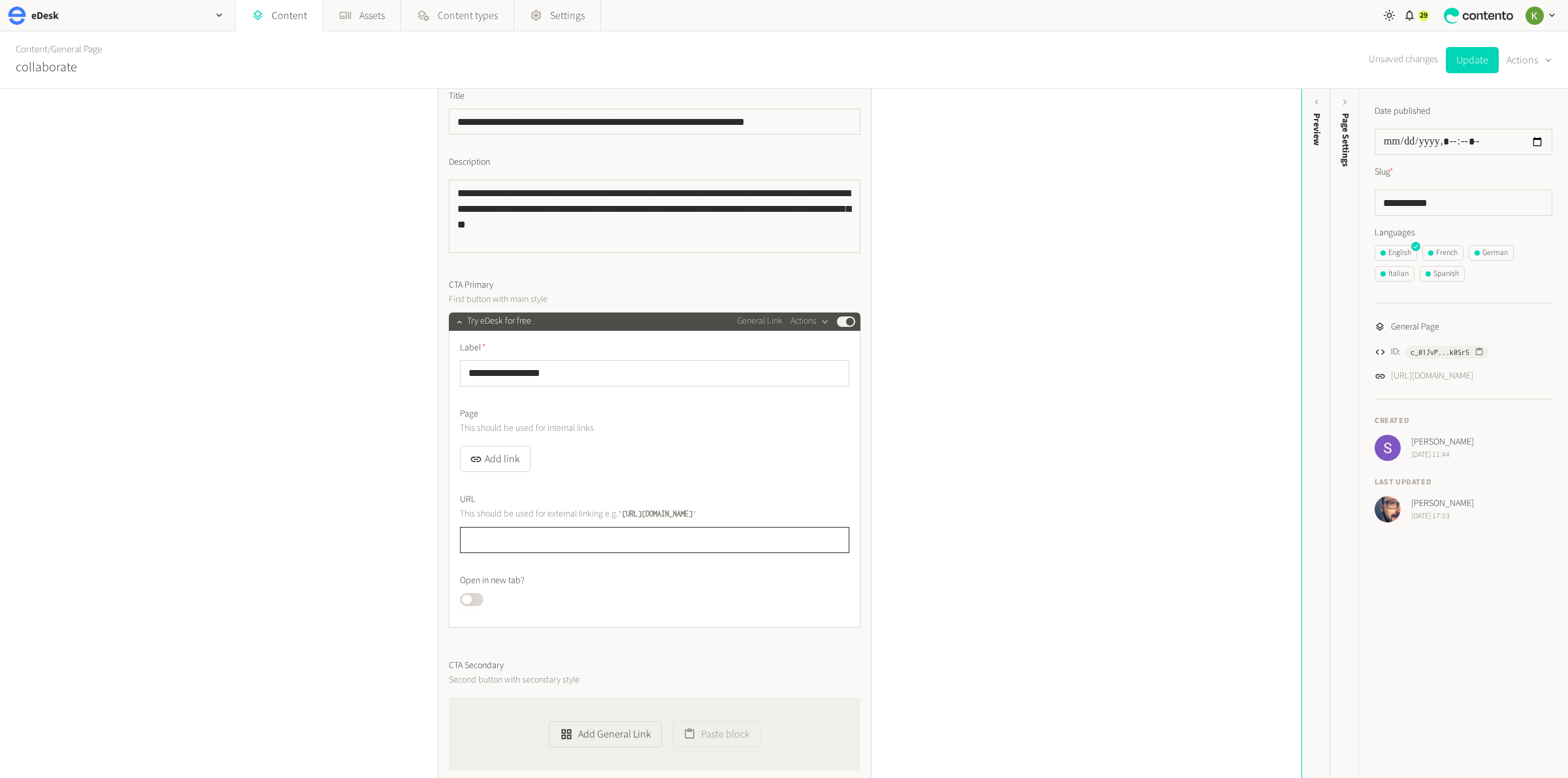
drag, startPoint x: 592, startPoint y: 545, endPoint x: 618, endPoint y: 539, distance: 26.7
click at [592, 545] on input "text" at bounding box center [655, 540] width 390 height 26
paste input "**********"
type input "**********"
click at [1470, 57] on button "Update" at bounding box center [1472, 60] width 53 height 26
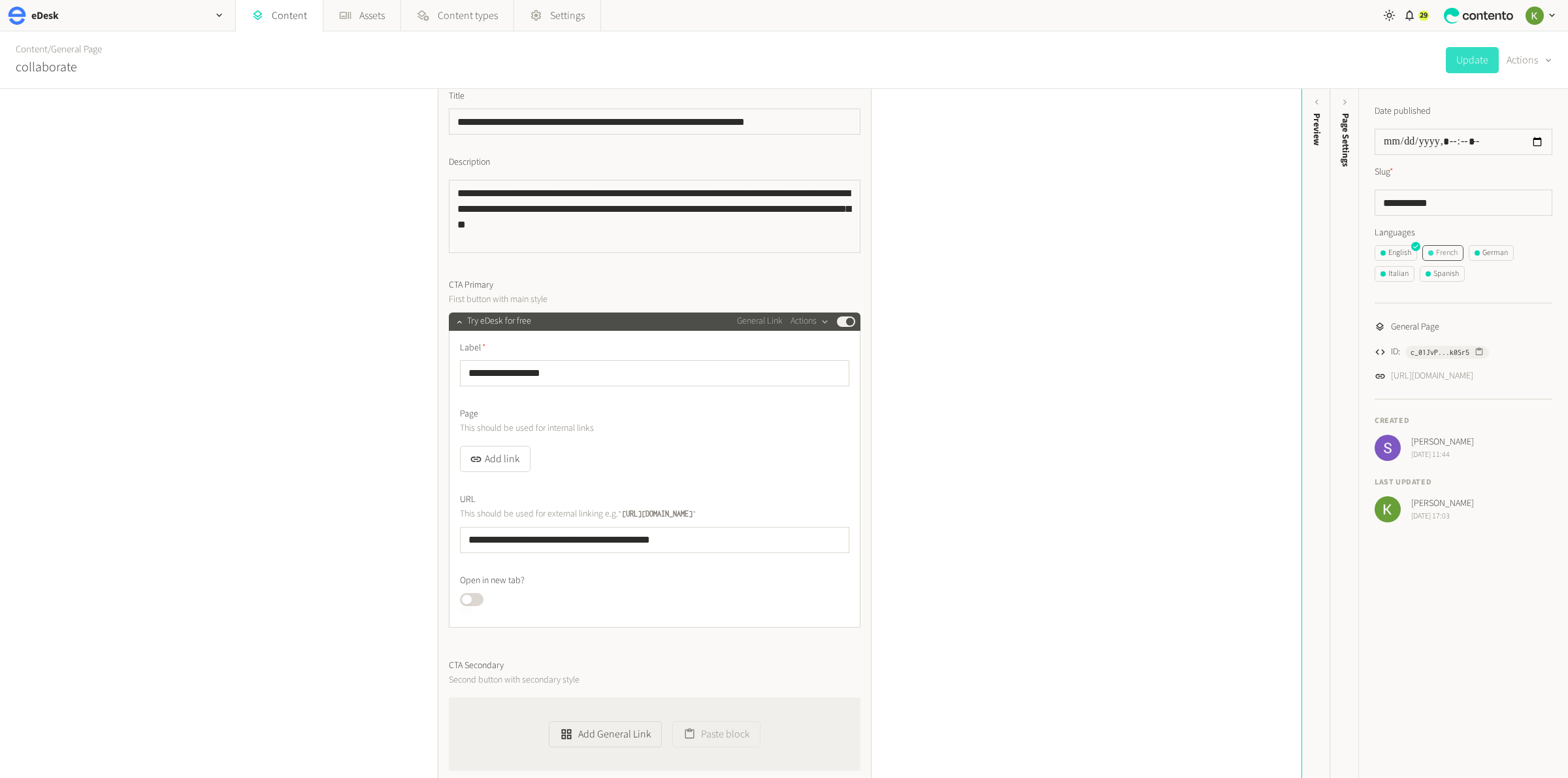
click at [1446, 253] on div "French" at bounding box center [1443, 253] width 30 height 12
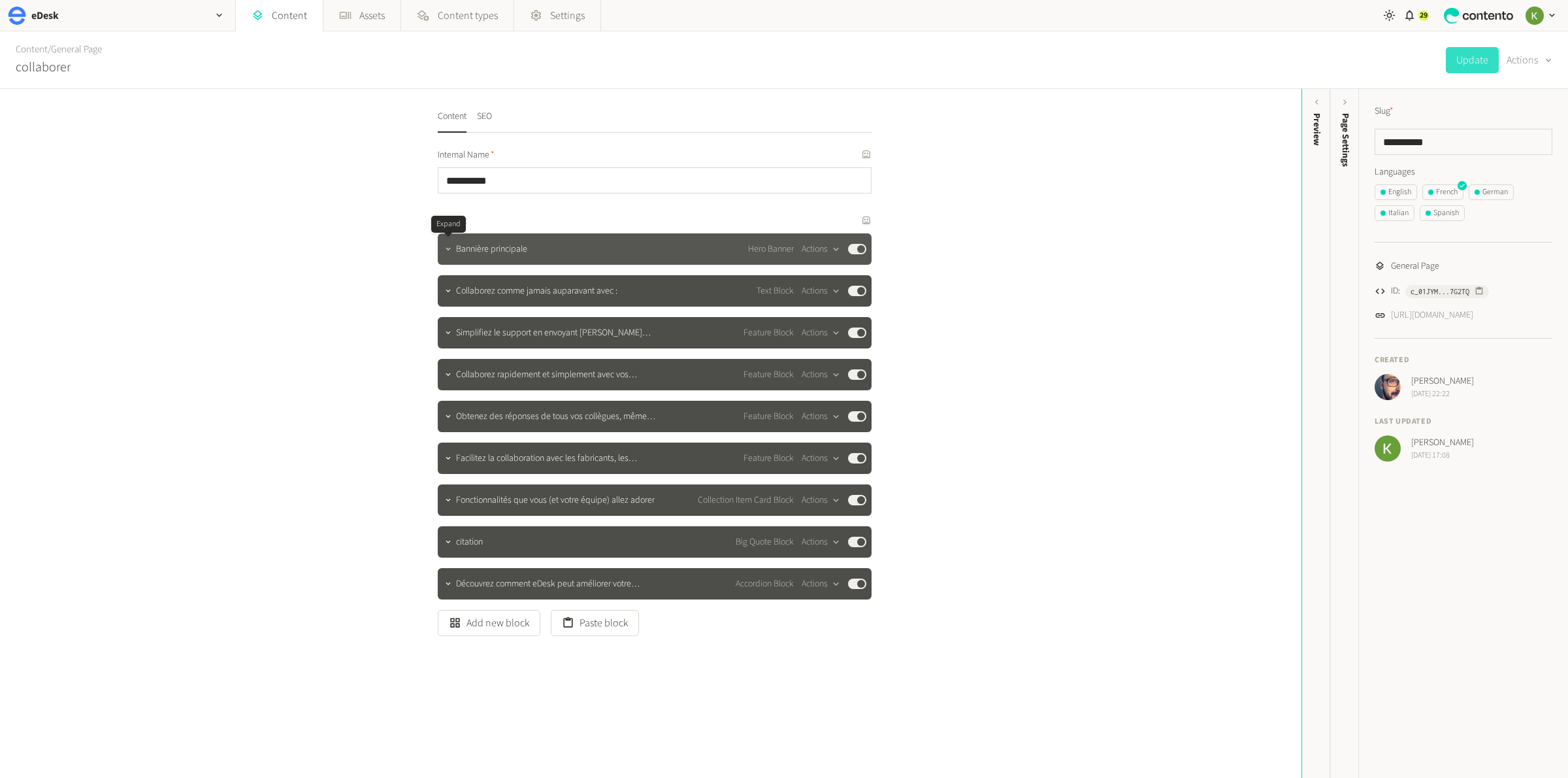
click at [441, 245] on button "button" at bounding box center [448, 247] width 16 height 16
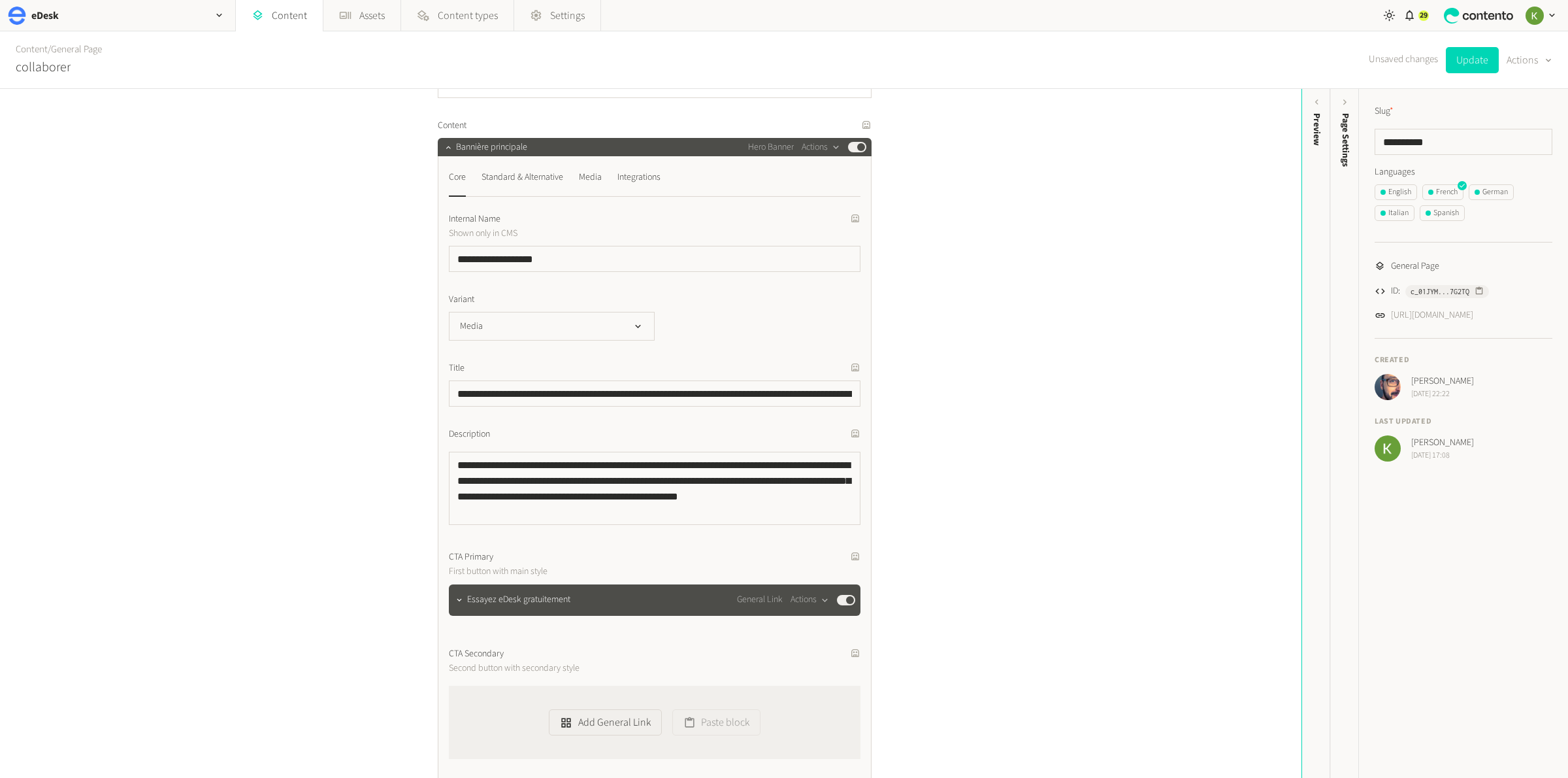
scroll to position [155, 0]
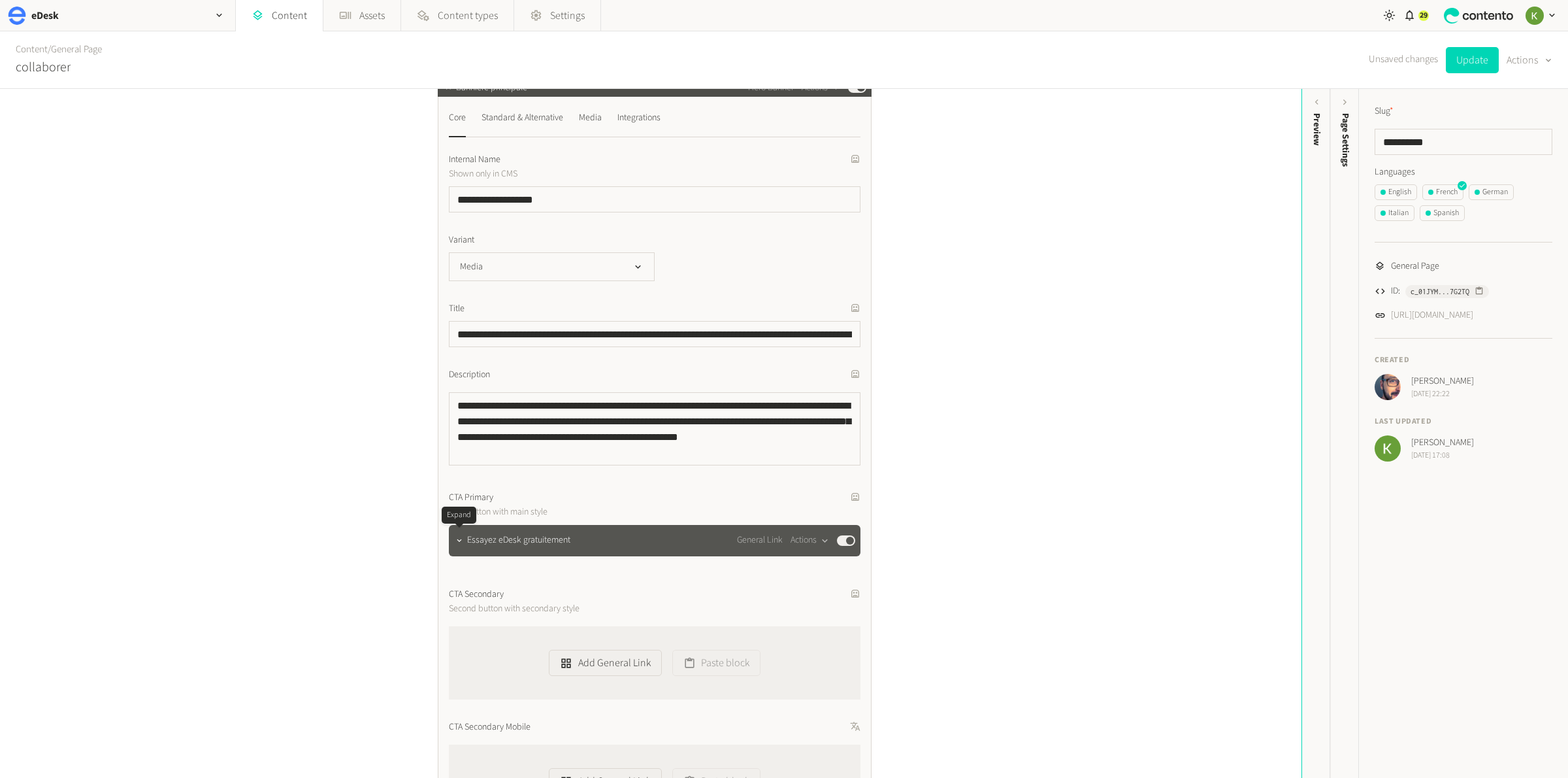
click at [456, 540] on icon "button" at bounding box center [459, 540] width 9 height 9
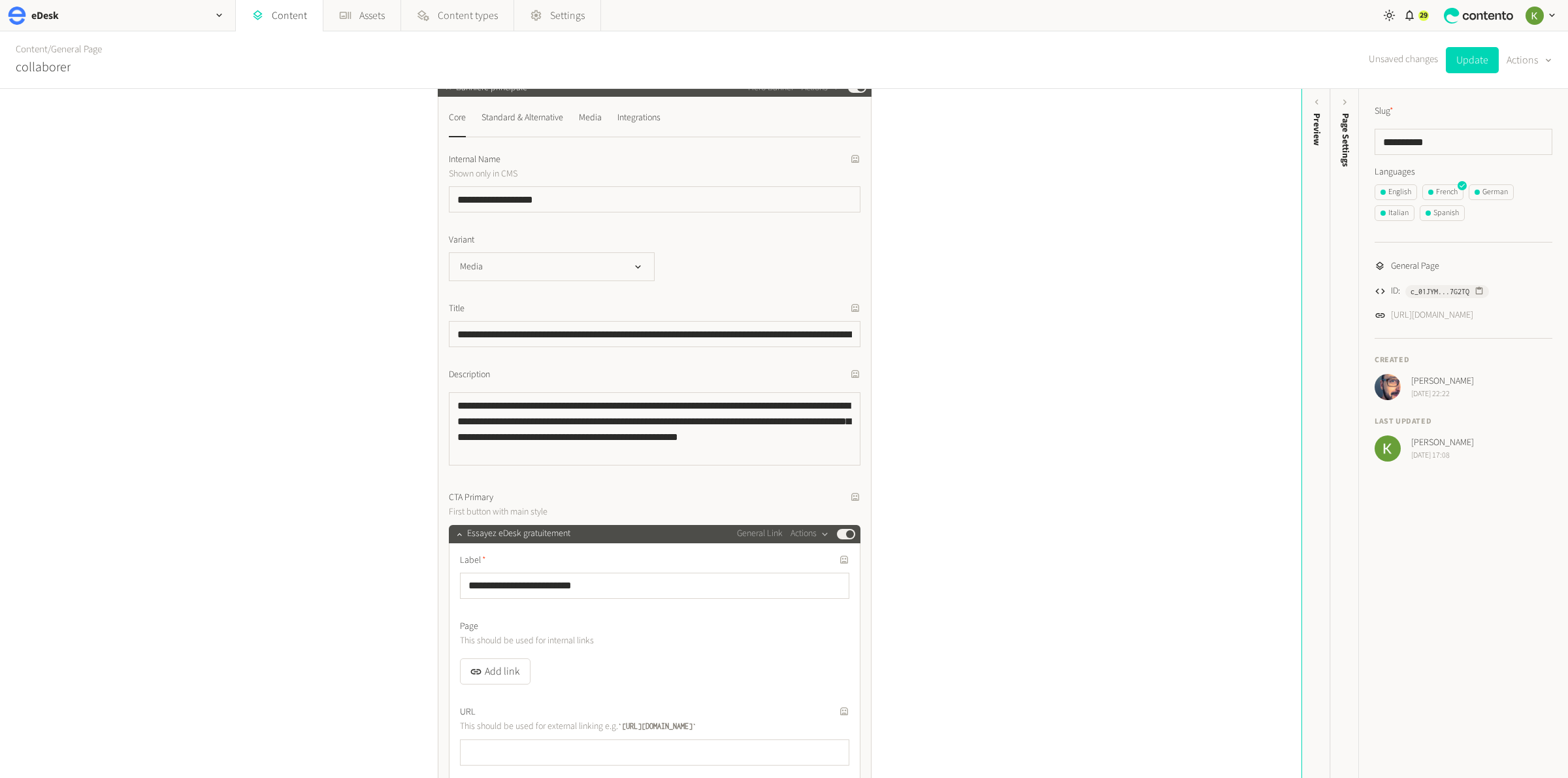
scroll to position [276, 0]
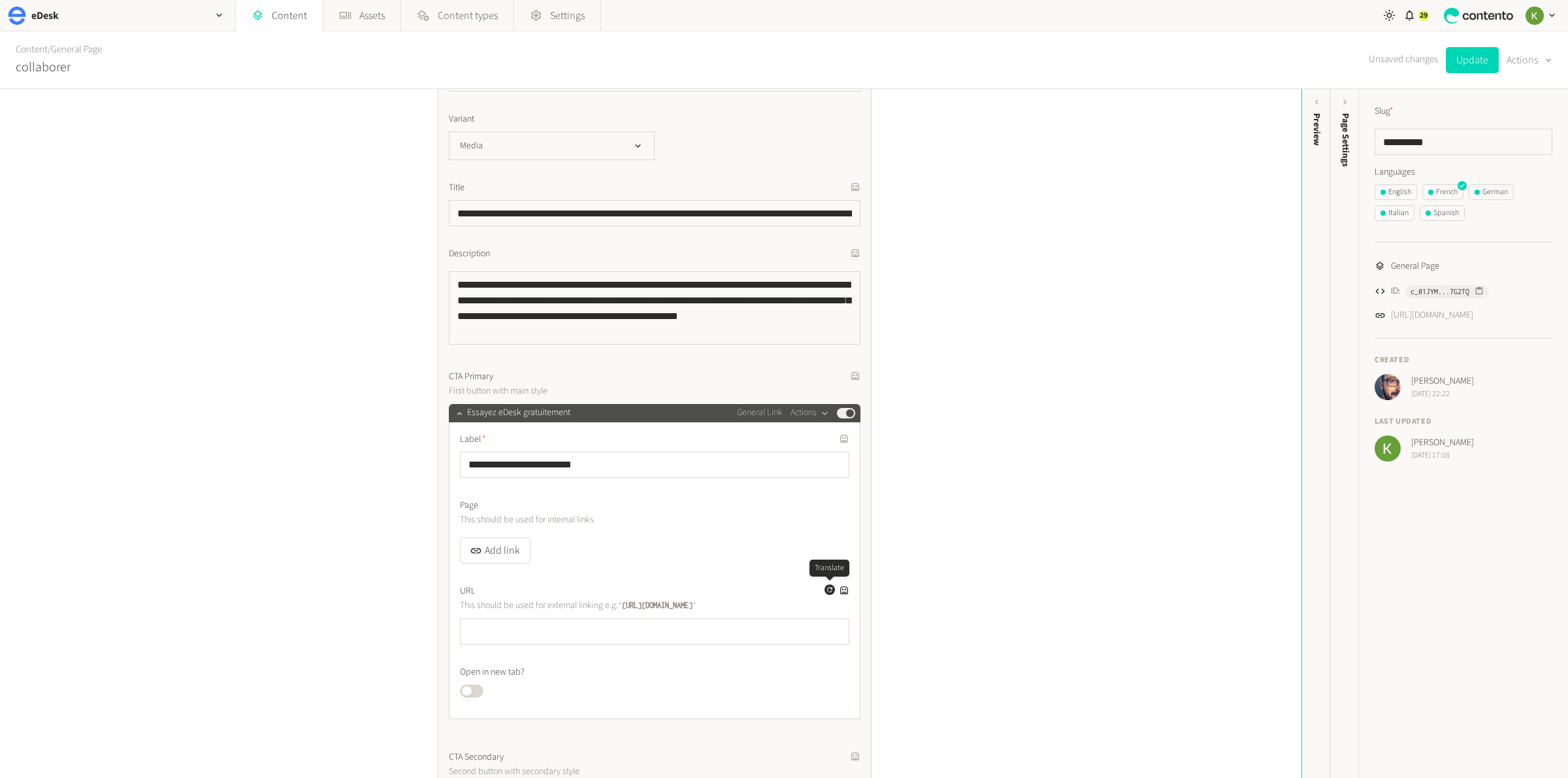
click at [825, 587] on button "Generate a translation for this field" at bounding box center [829, 590] width 10 height 10
click at [1480, 60] on button "Update" at bounding box center [1472, 60] width 53 height 26
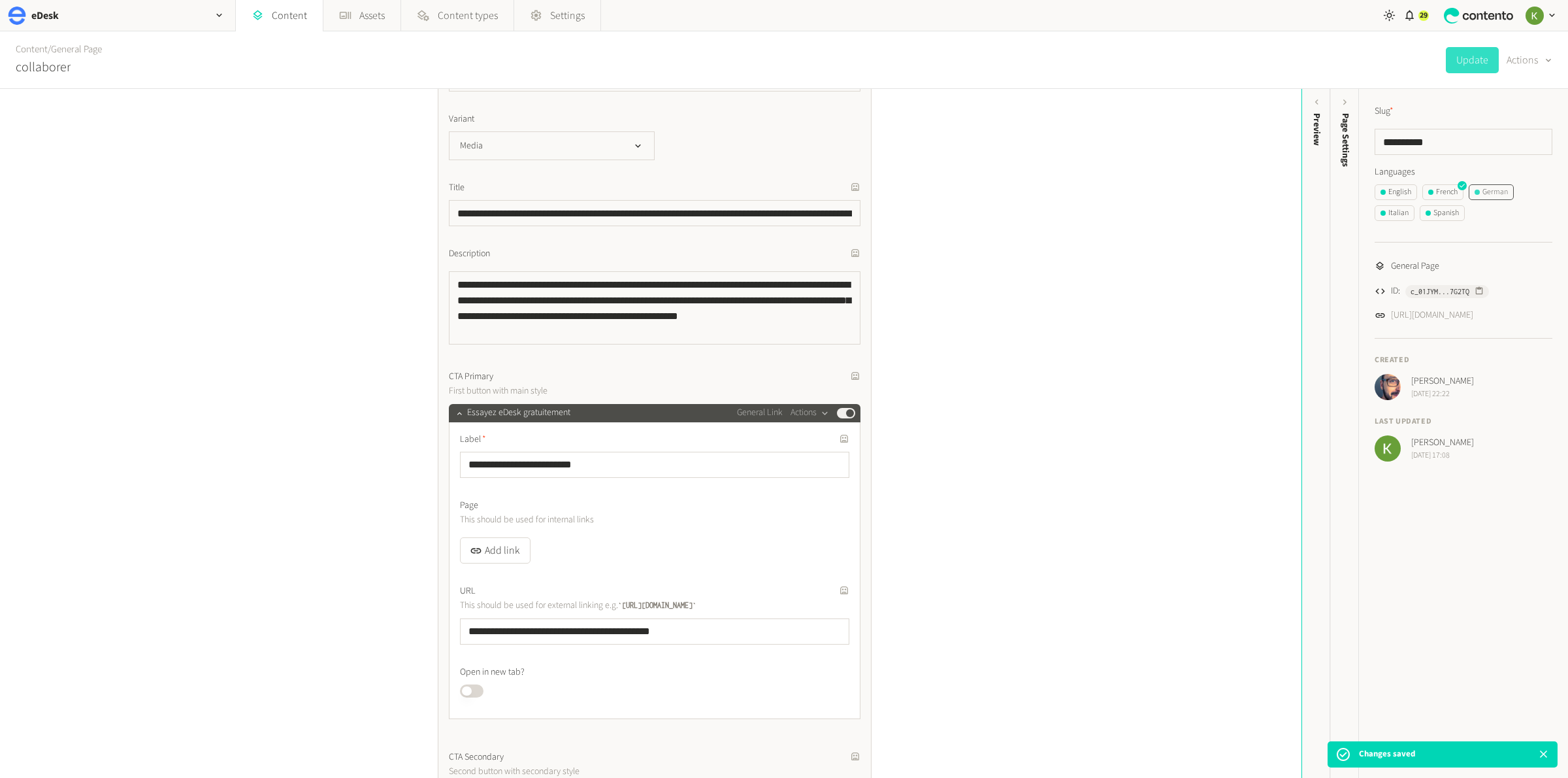
click at [1499, 199] on button "German" at bounding box center [1491, 192] width 45 height 16
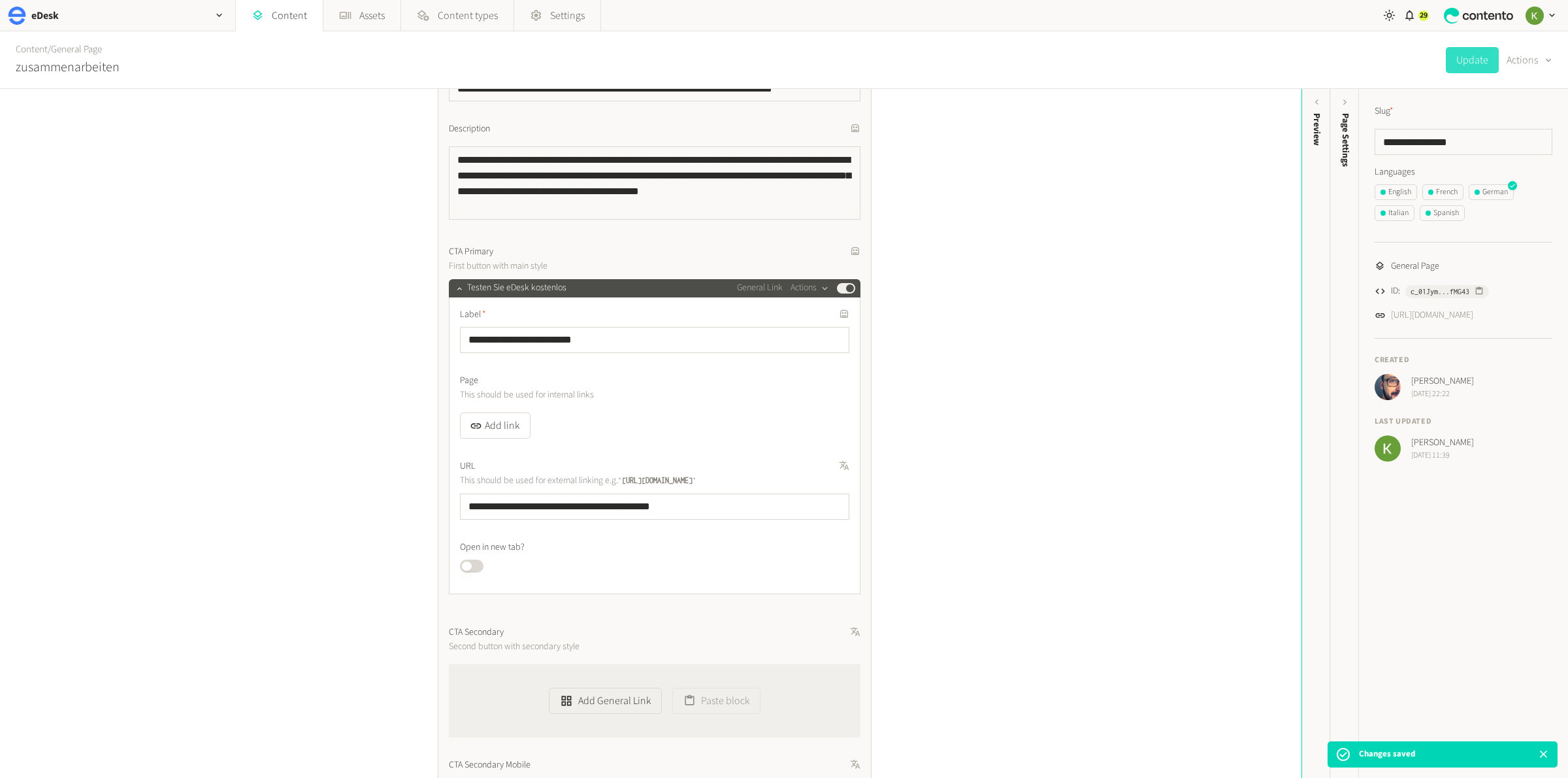
scroll to position [413, 0]
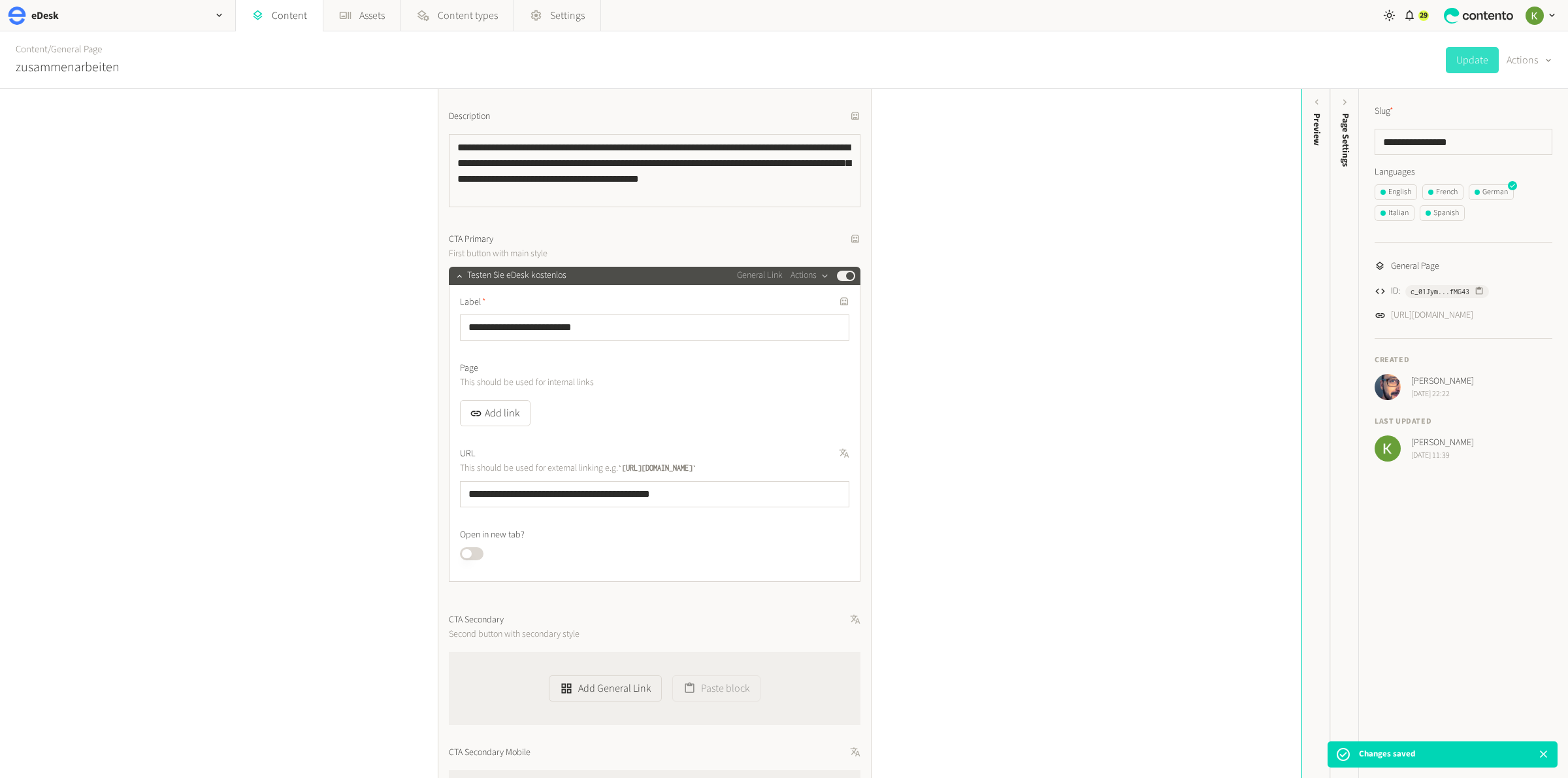
drag, startPoint x: 788, startPoint y: 454, endPoint x: 806, endPoint y: 467, distance: 22.2
click at [788, 454] on label "URL" at bounding box center [655, 454] width 390 height 14
click at [826, 452] on icon "button" at bounding box center [829, 452] width 7 height 7
click at [1404, 215] on div "Italian" at bounding box center [1394, 213] width 28 height 12
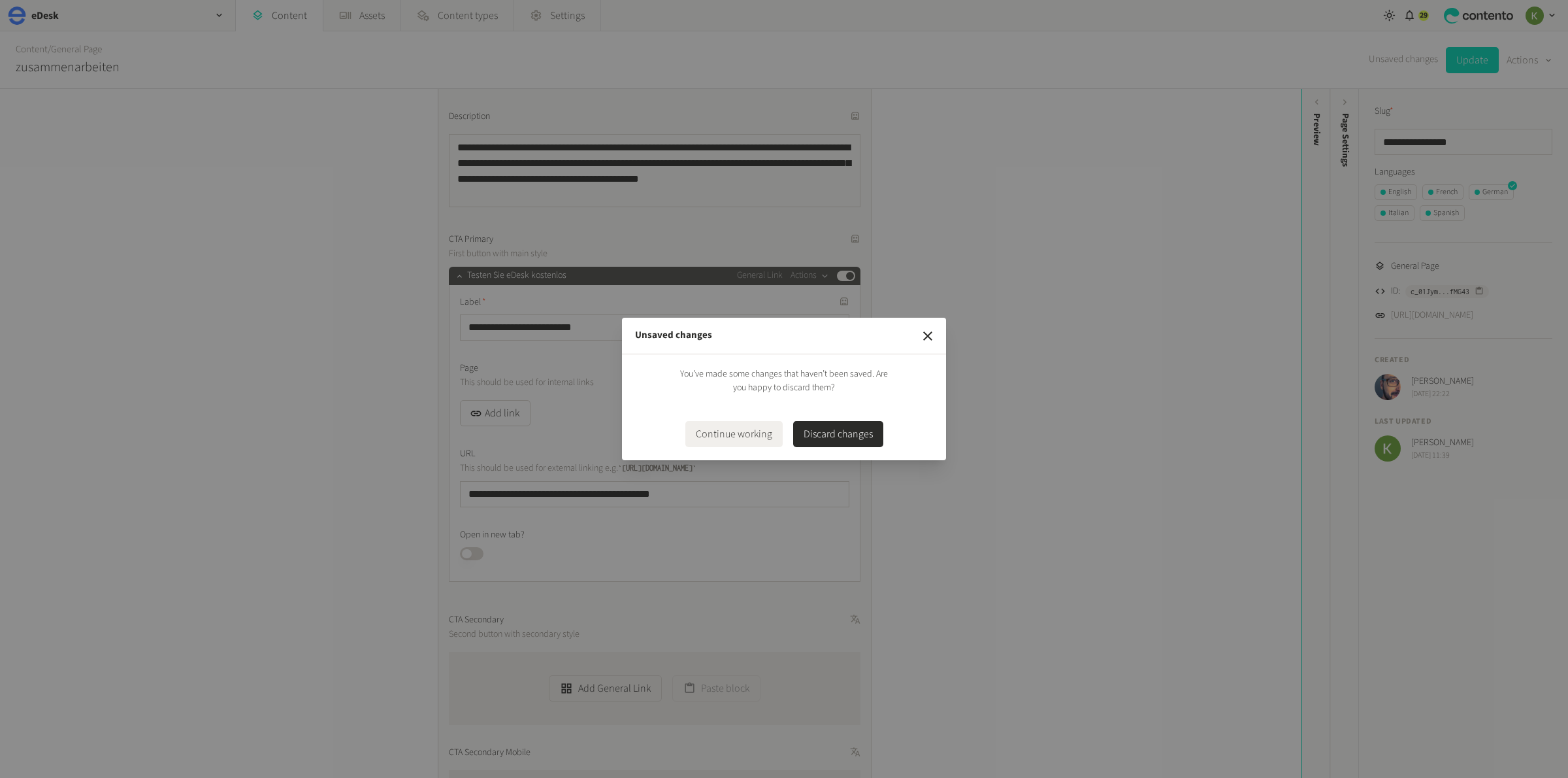
click at [740, 437] on button "Continue working" at bounding box center [734, 434] width 97 height 26
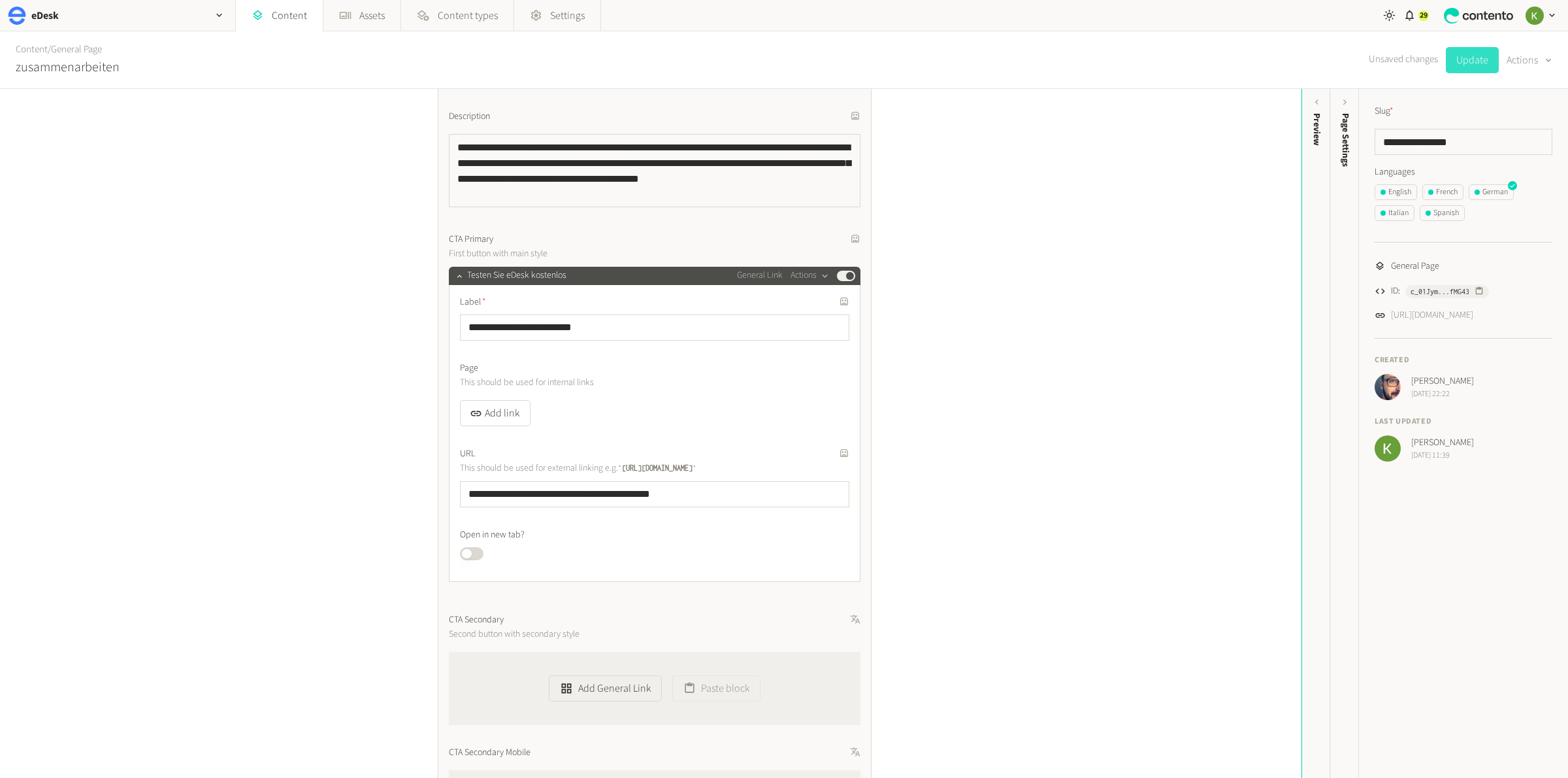
click at [1474, 71] on button "Update" at bounding box center [1472, 60] width 53 height 26
click at [1383, 212] on span "button" at bounding box center [1383, 214] width 6 height 6
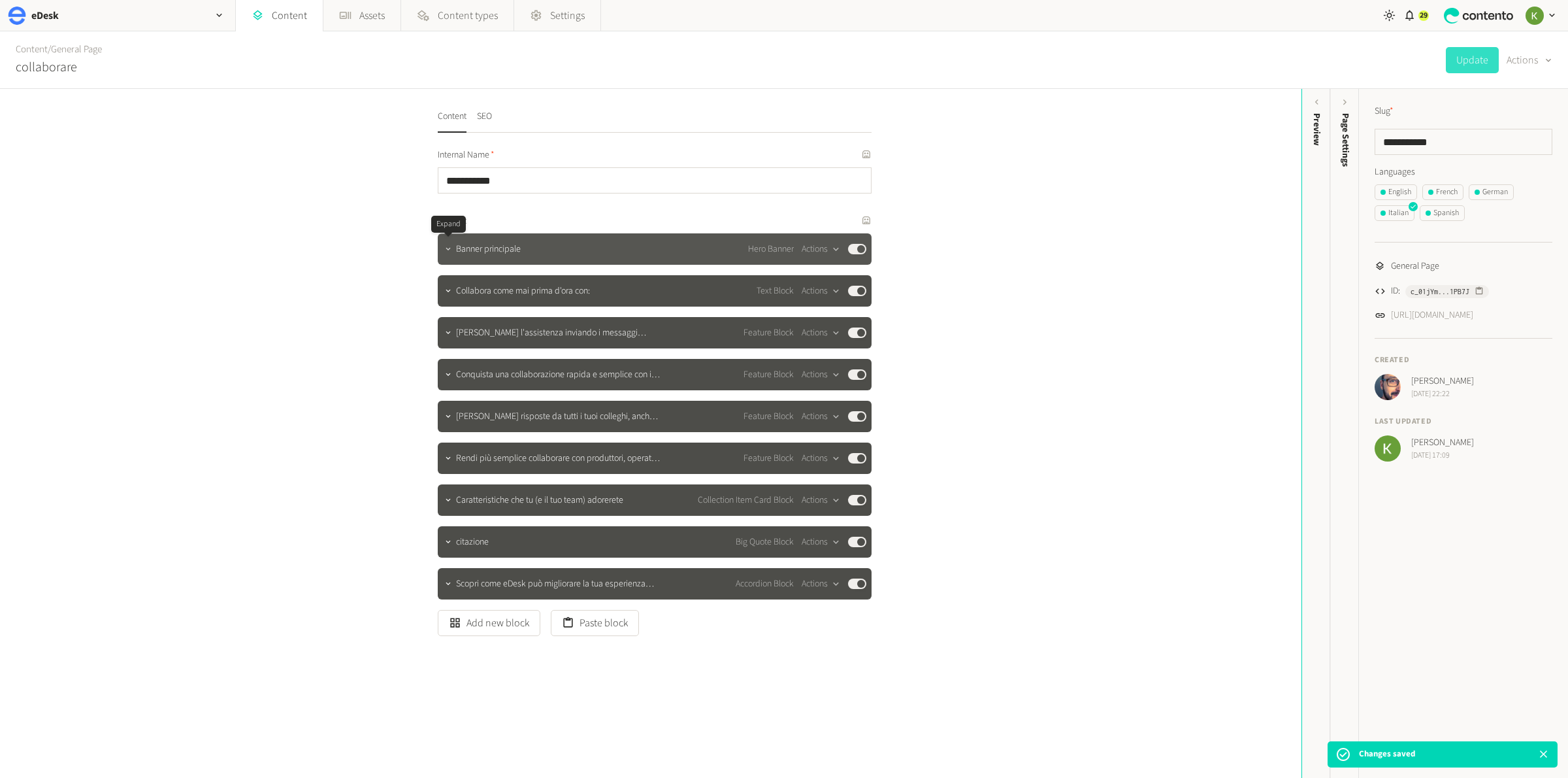
click at [452, 253] on icon "button" at bounding box center [448, 249] width 9 height 9
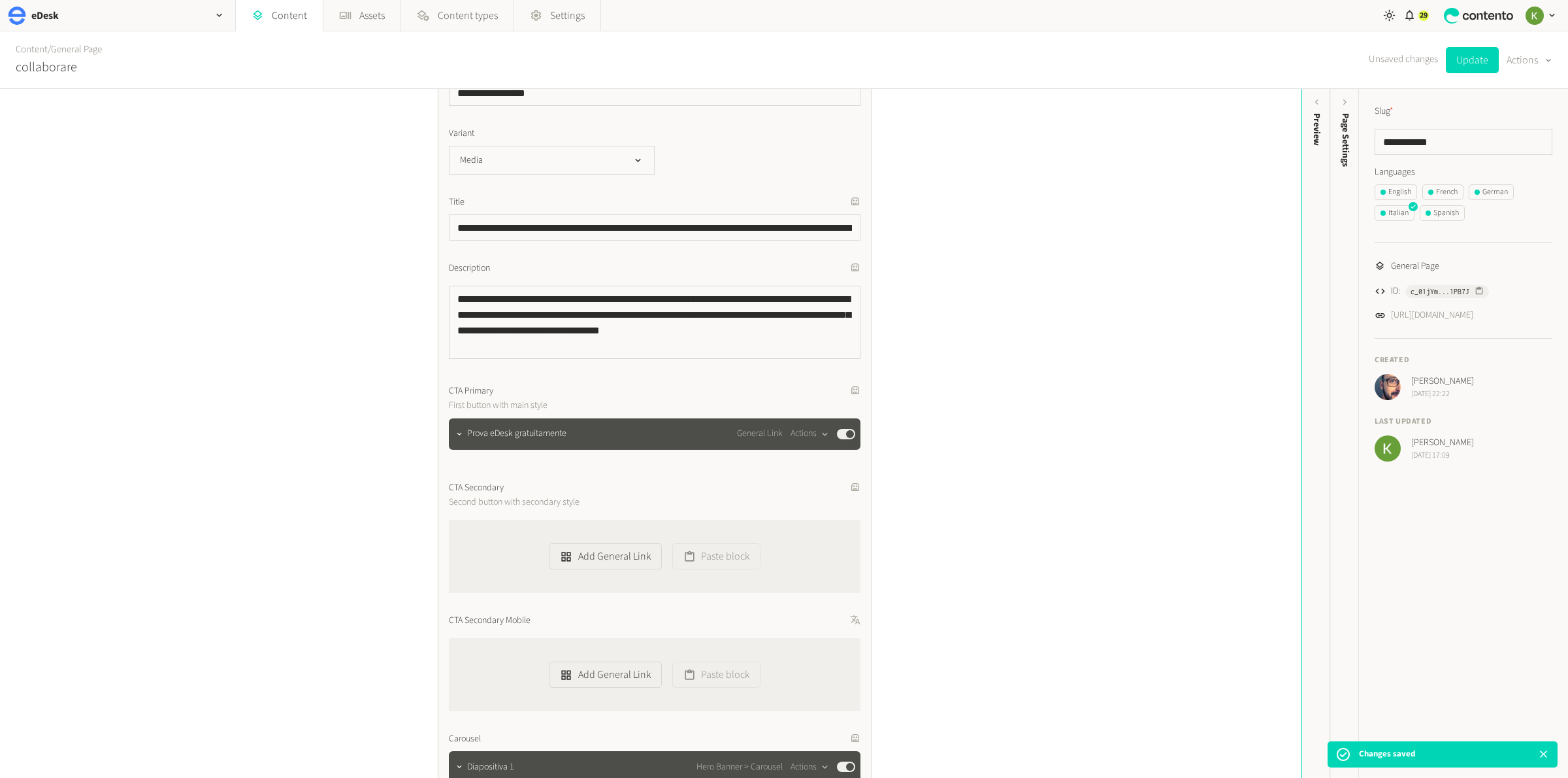
scroll to position [288, 0]
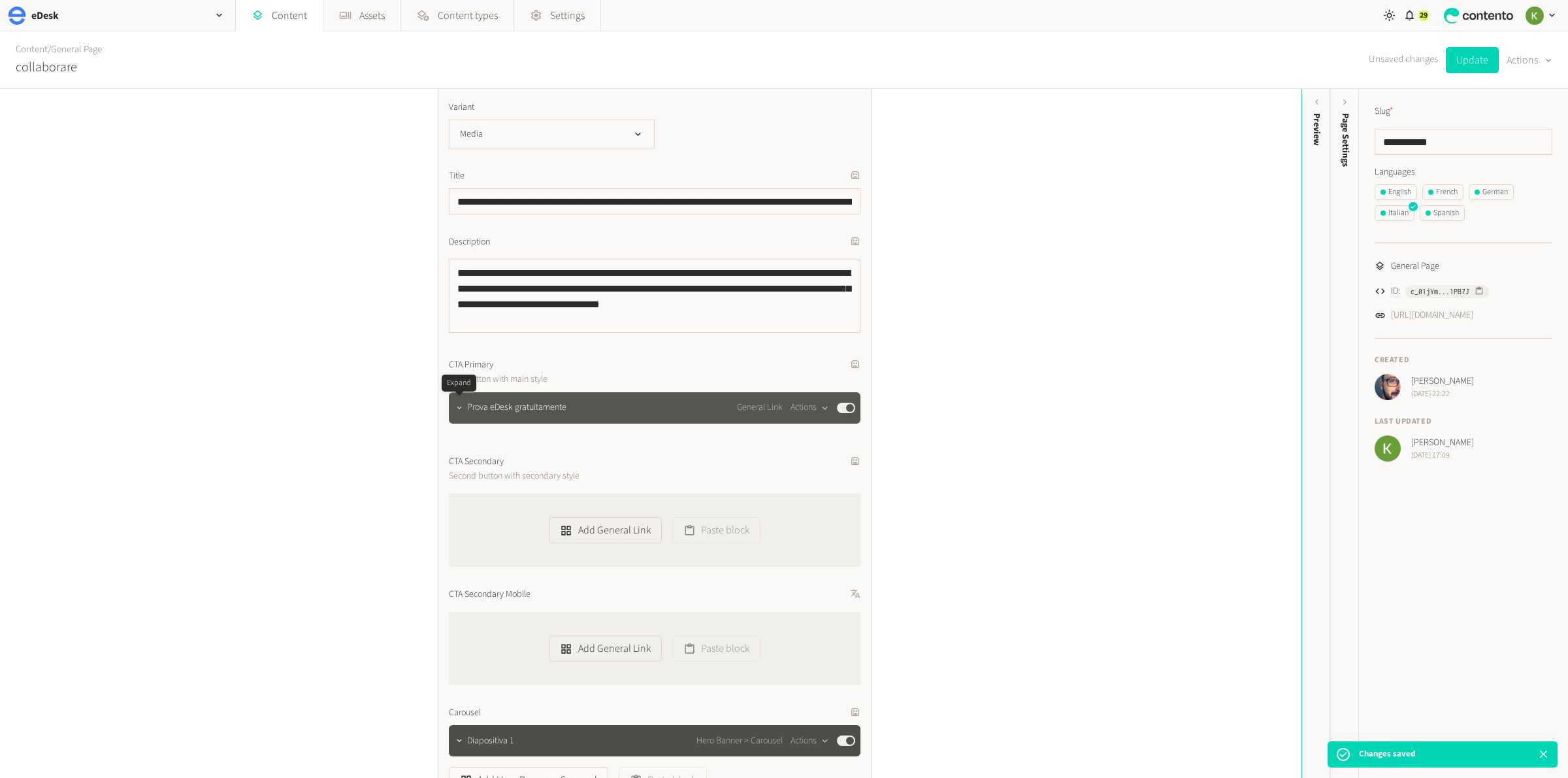
click at [457, 406] on icon "button" at bounding box center [458, 407] width 5 height 3
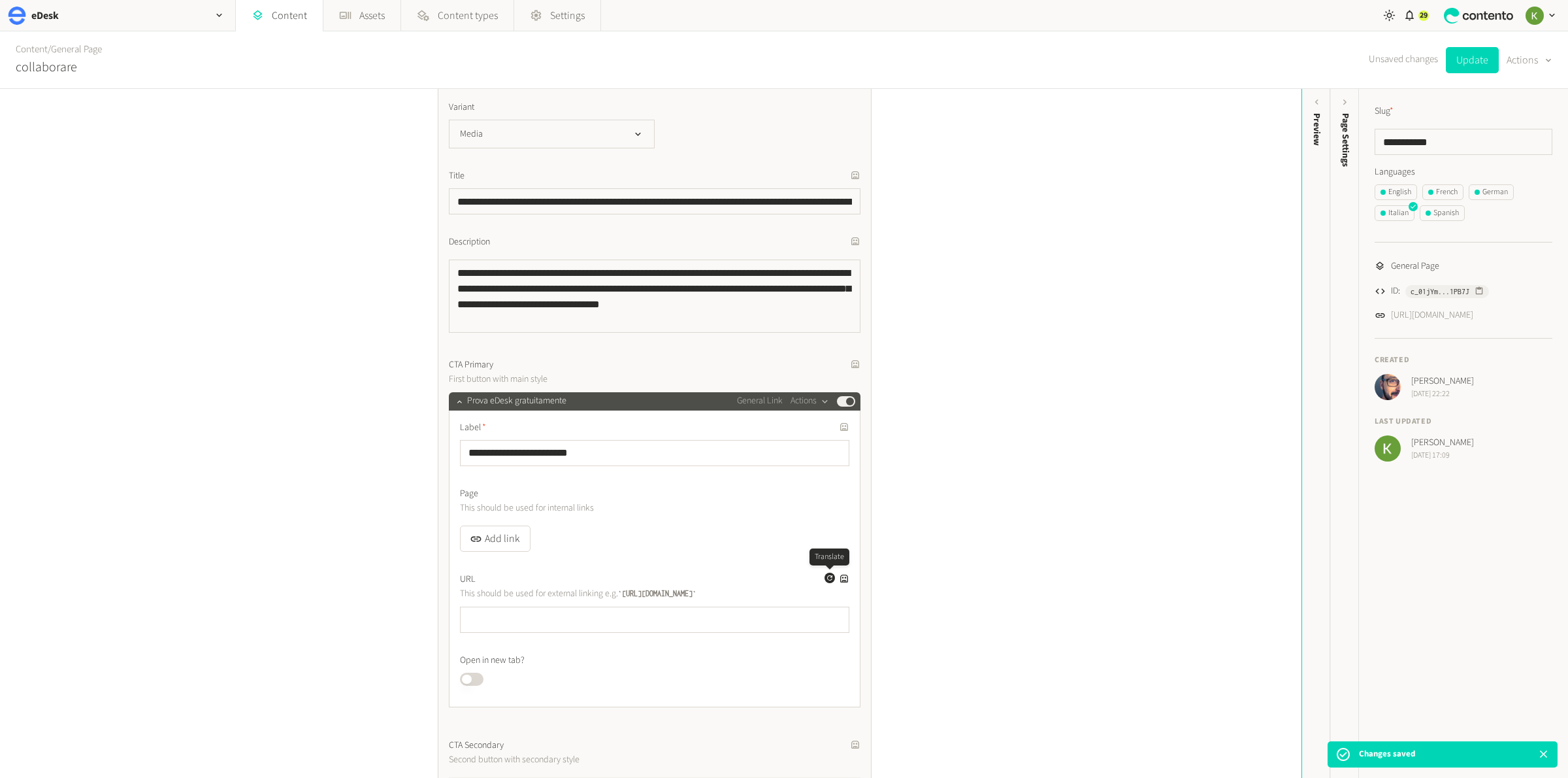
click at [826, 578] on icon "button" at bounding box center [829, 577] width 7 height 7
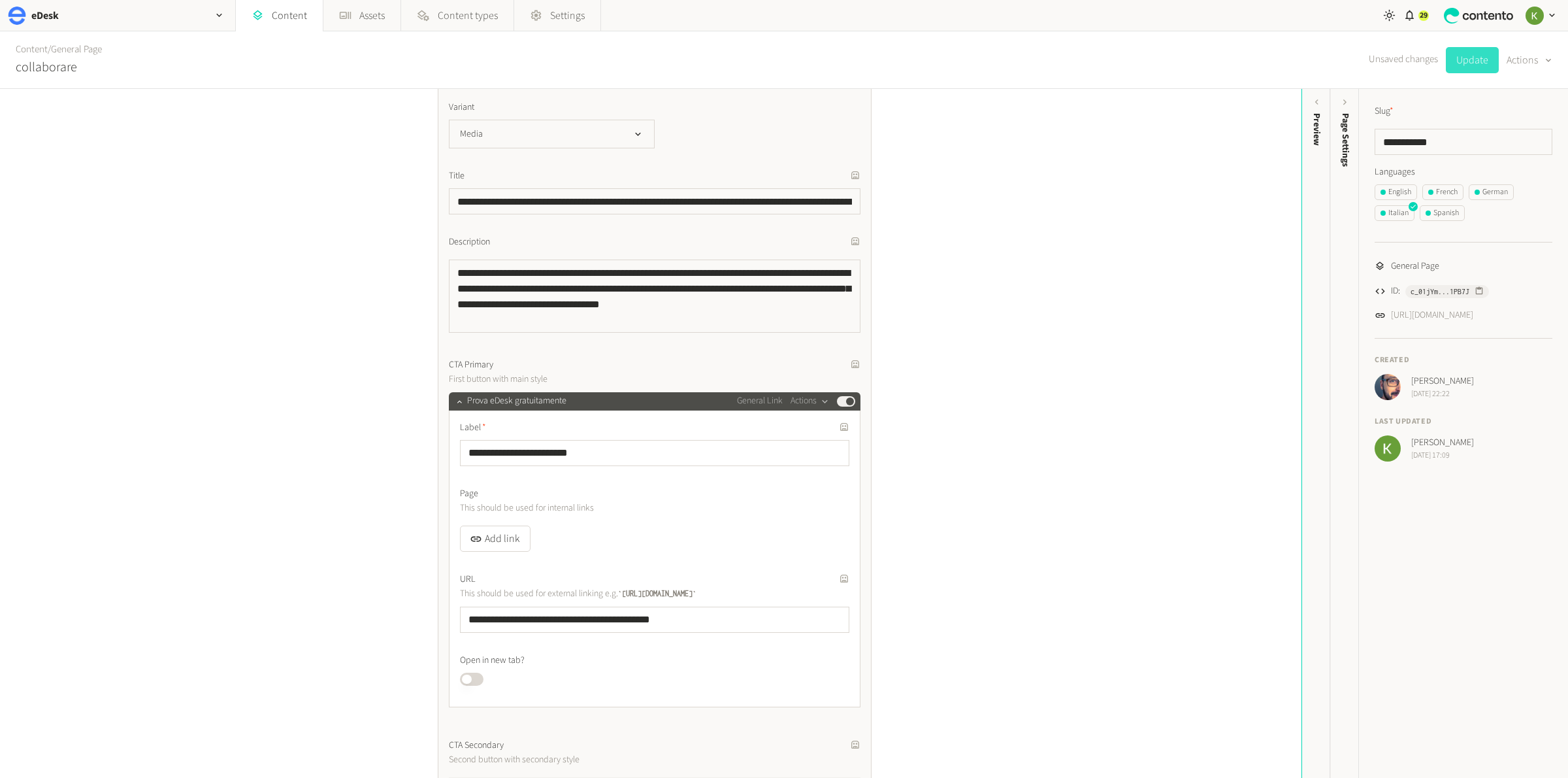
click at [1469, 68] on button "Update" at bounding box center [1472, 60] width 53 height 26
click at [1443, 219] on button "Spanish" at bounding box center [1442, 213] width 45 height 16
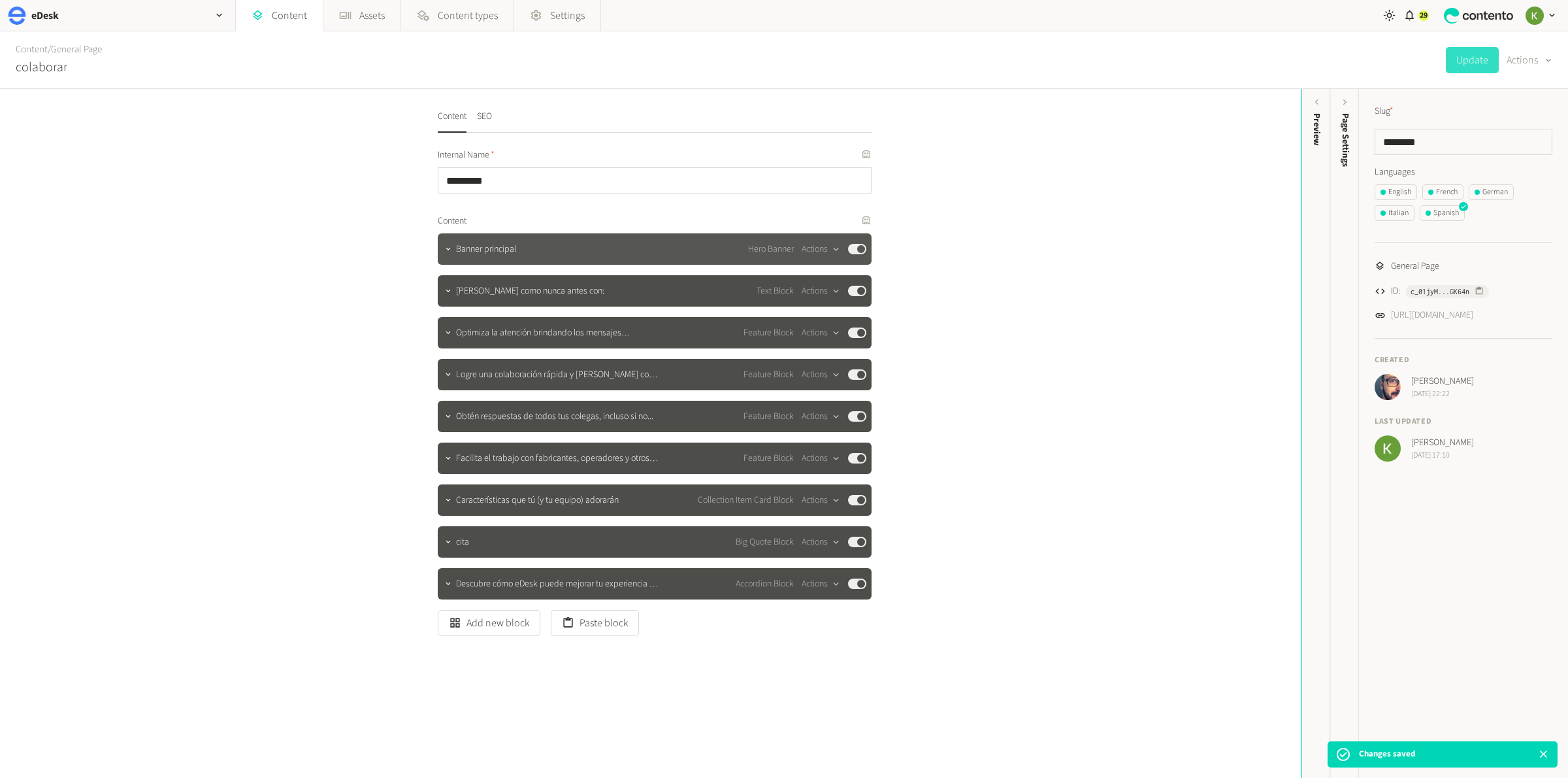
click at [461, 249] on span "Banner principal" at bounding box center [486, 249] width 60 height 14
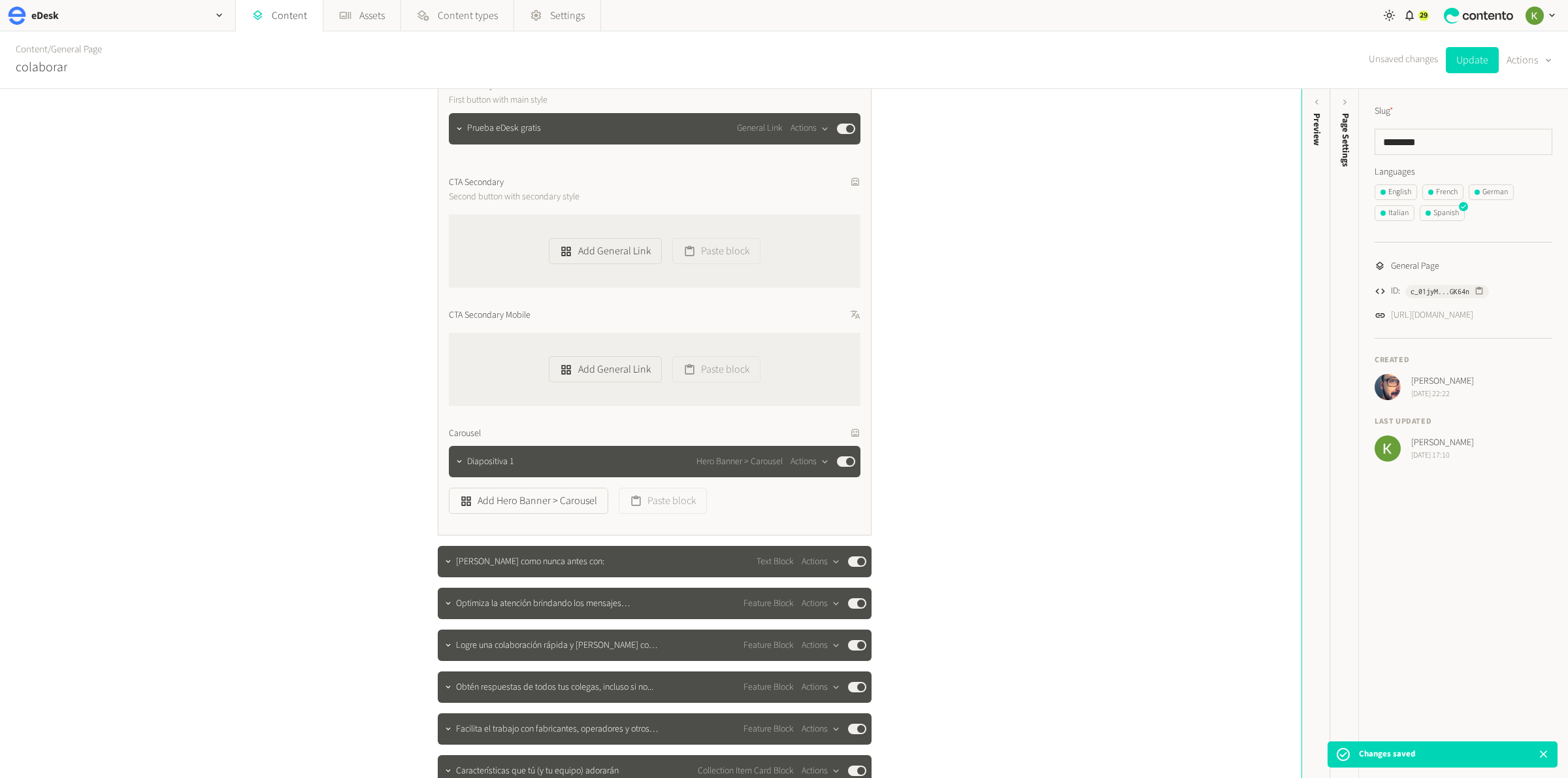
scroll to position [292, 0]
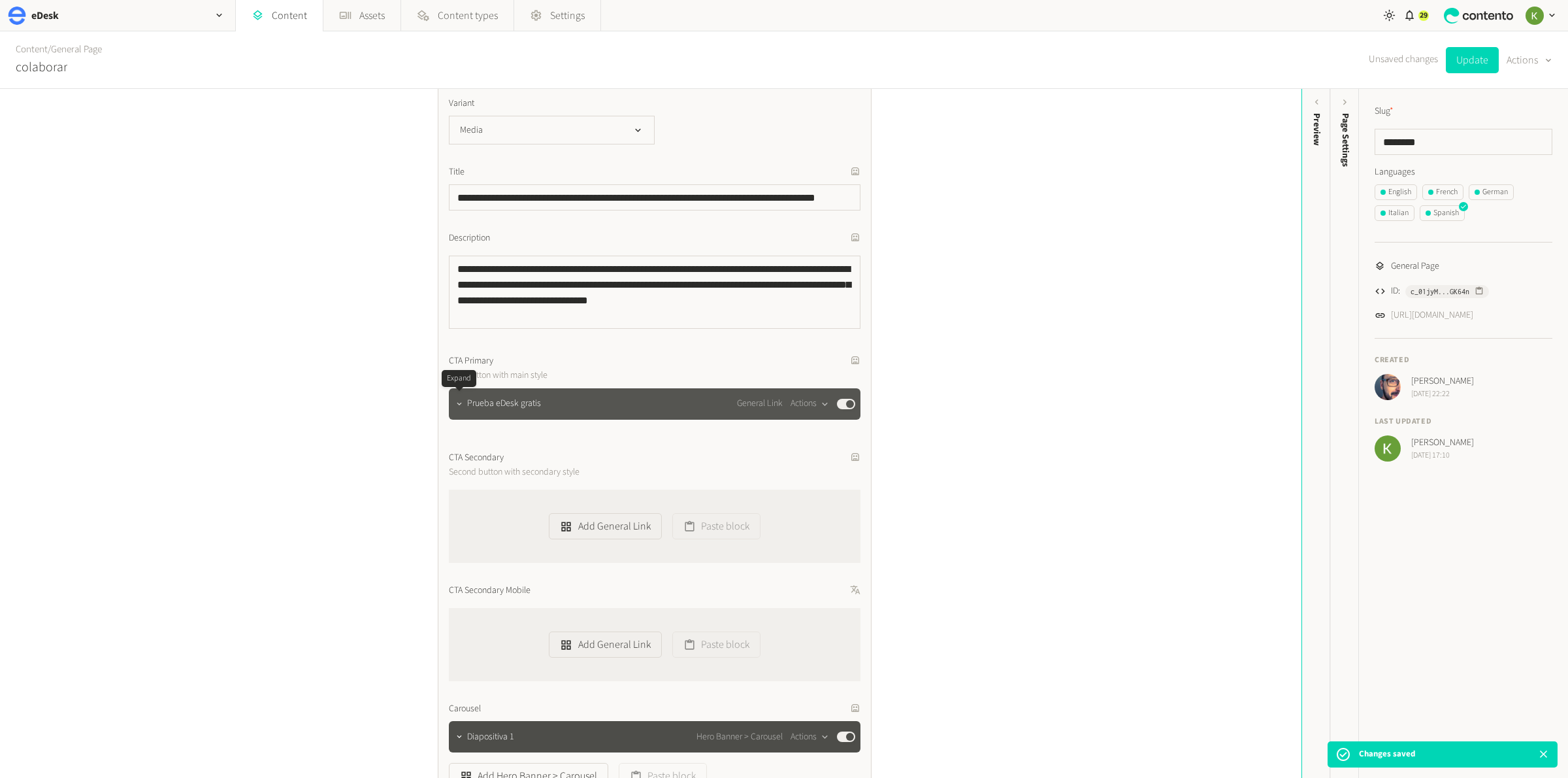
click at [457, 401] on icon "button" at bounding box center [459, 404] width 9 height 9
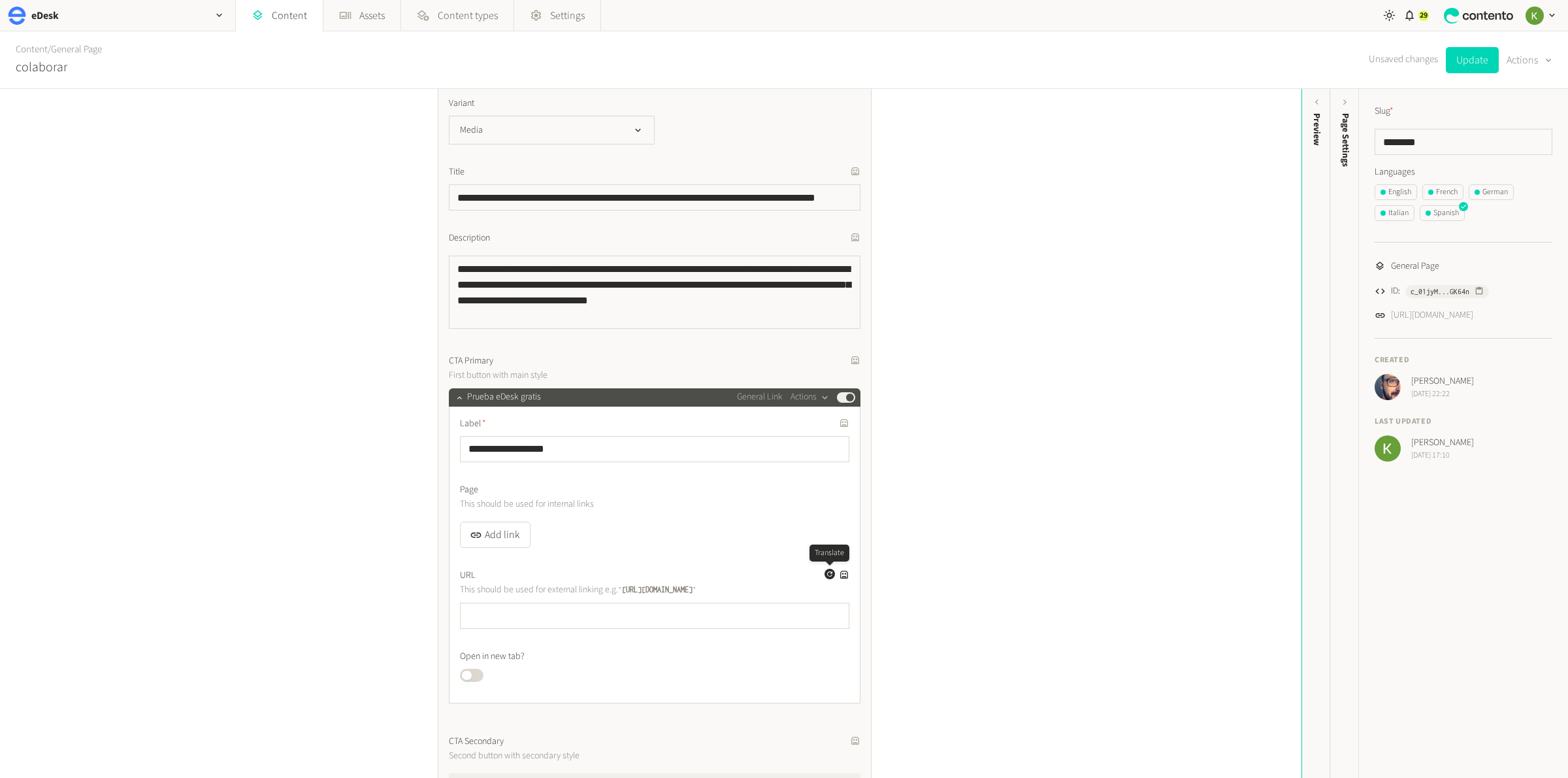
click at [827, 574] on icon "button" at bounding box center [829, 574] width 6 height 6
click at [1465, 61] on button "Update" at bounding box center [1472, 60] width 53 height 26
click at [34, 46] on link "Content" at bounding box center [32, 49] width 32 height 14
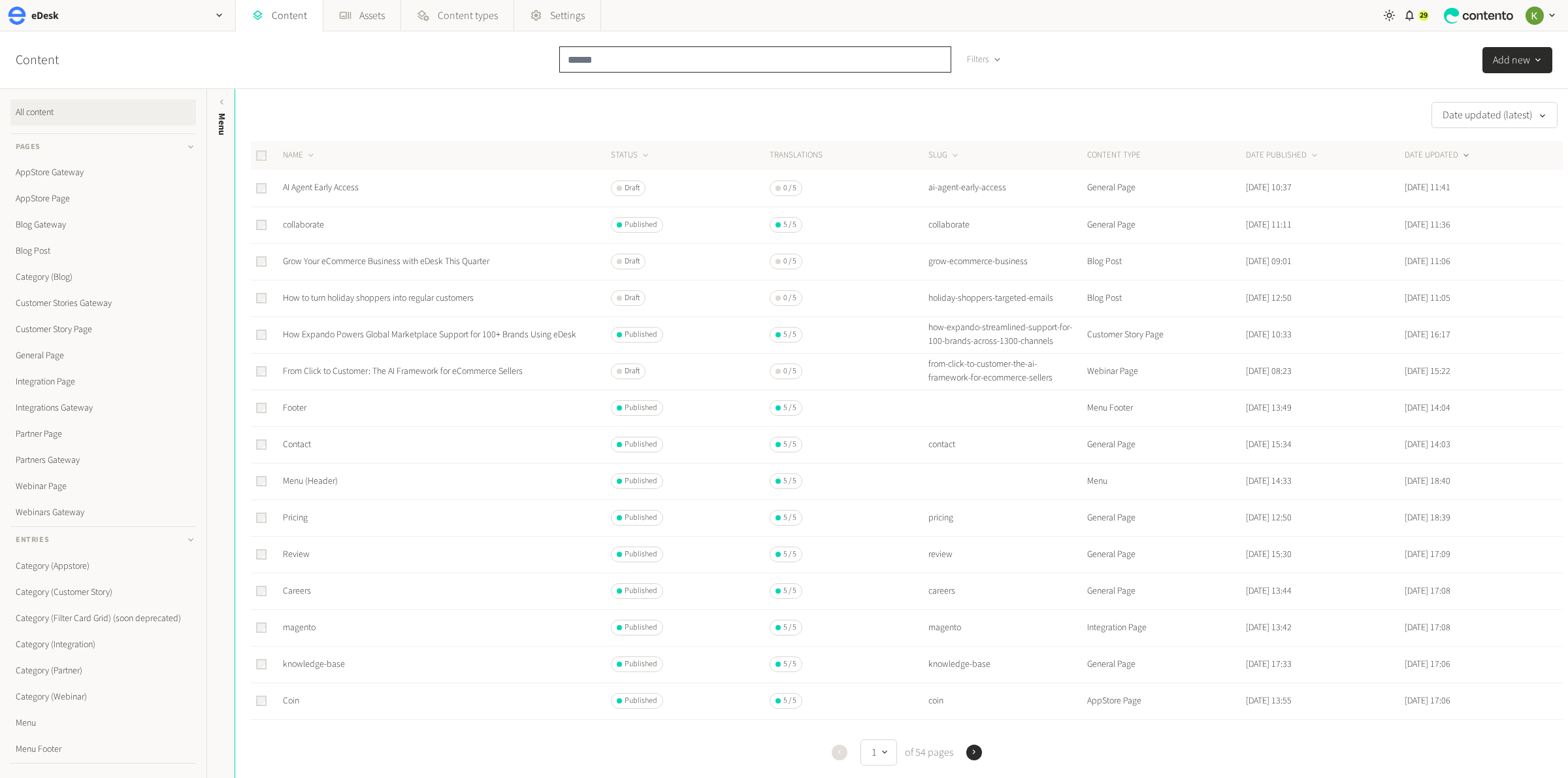
click at [604, 55] on input "text" at bounding box center [755, 59] width 392 height 26
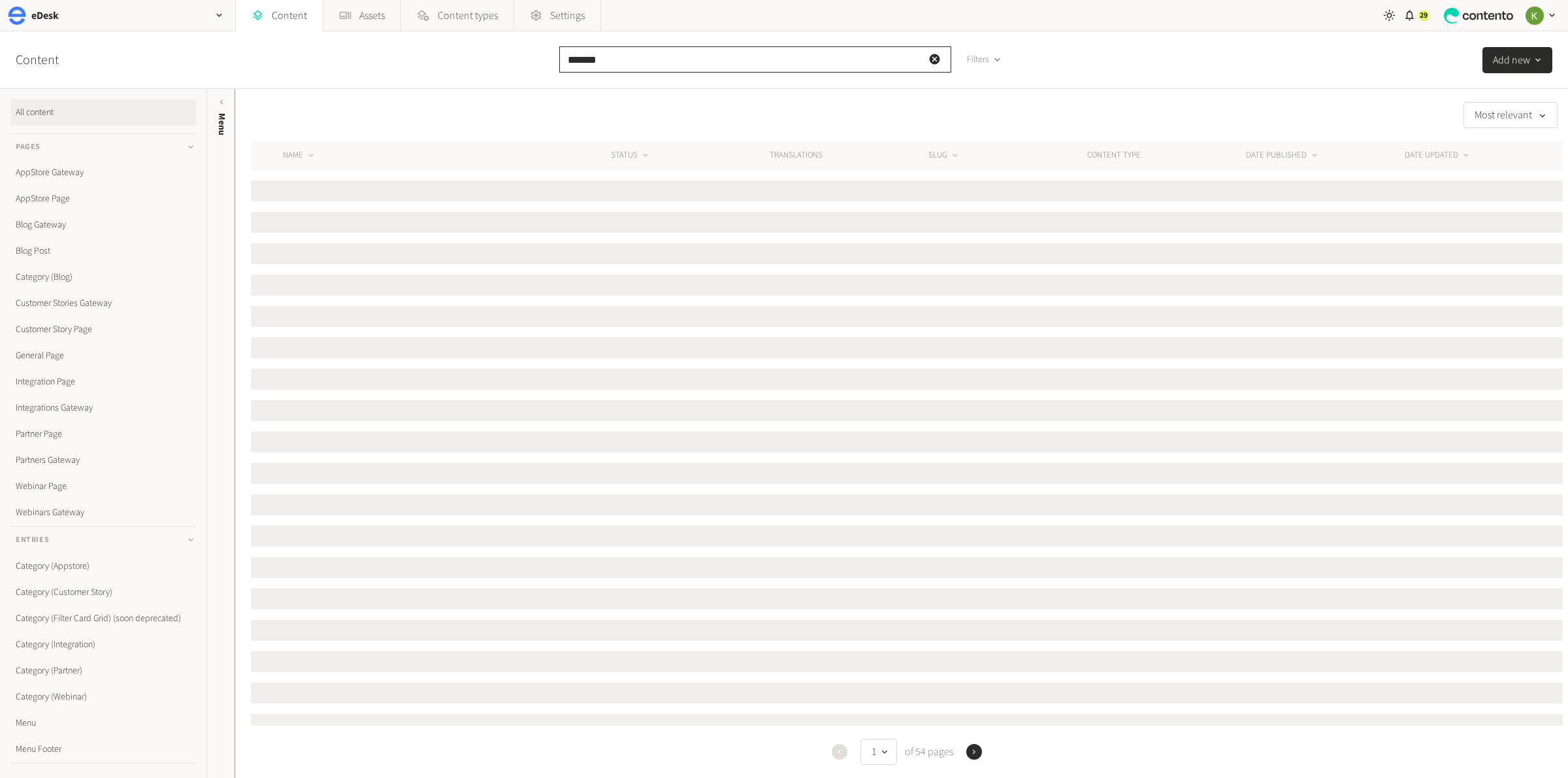
type input "*******"
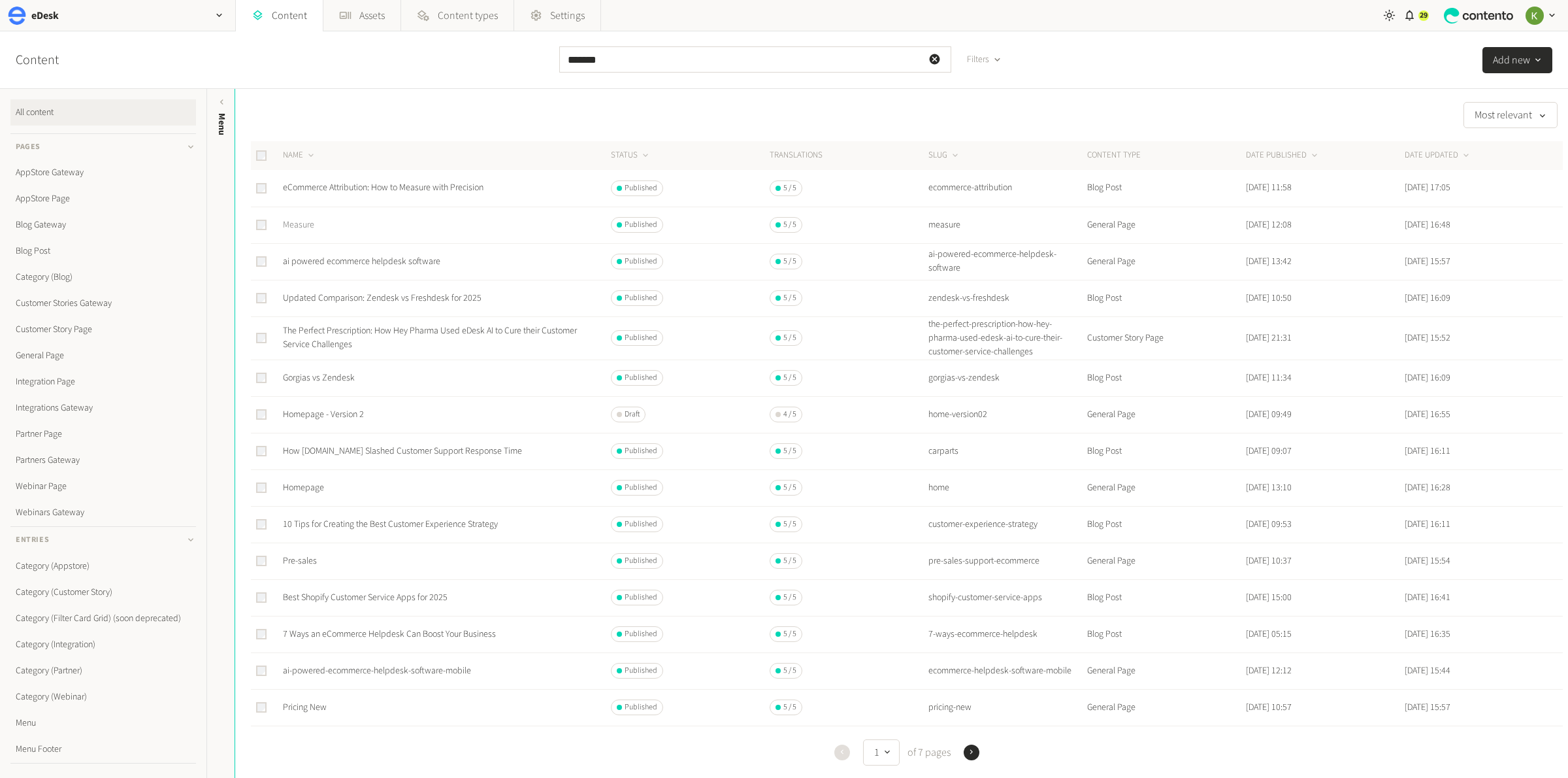
click at [308, 220] on link "Measure" at bounding box center [299, 225] width 32 height 13
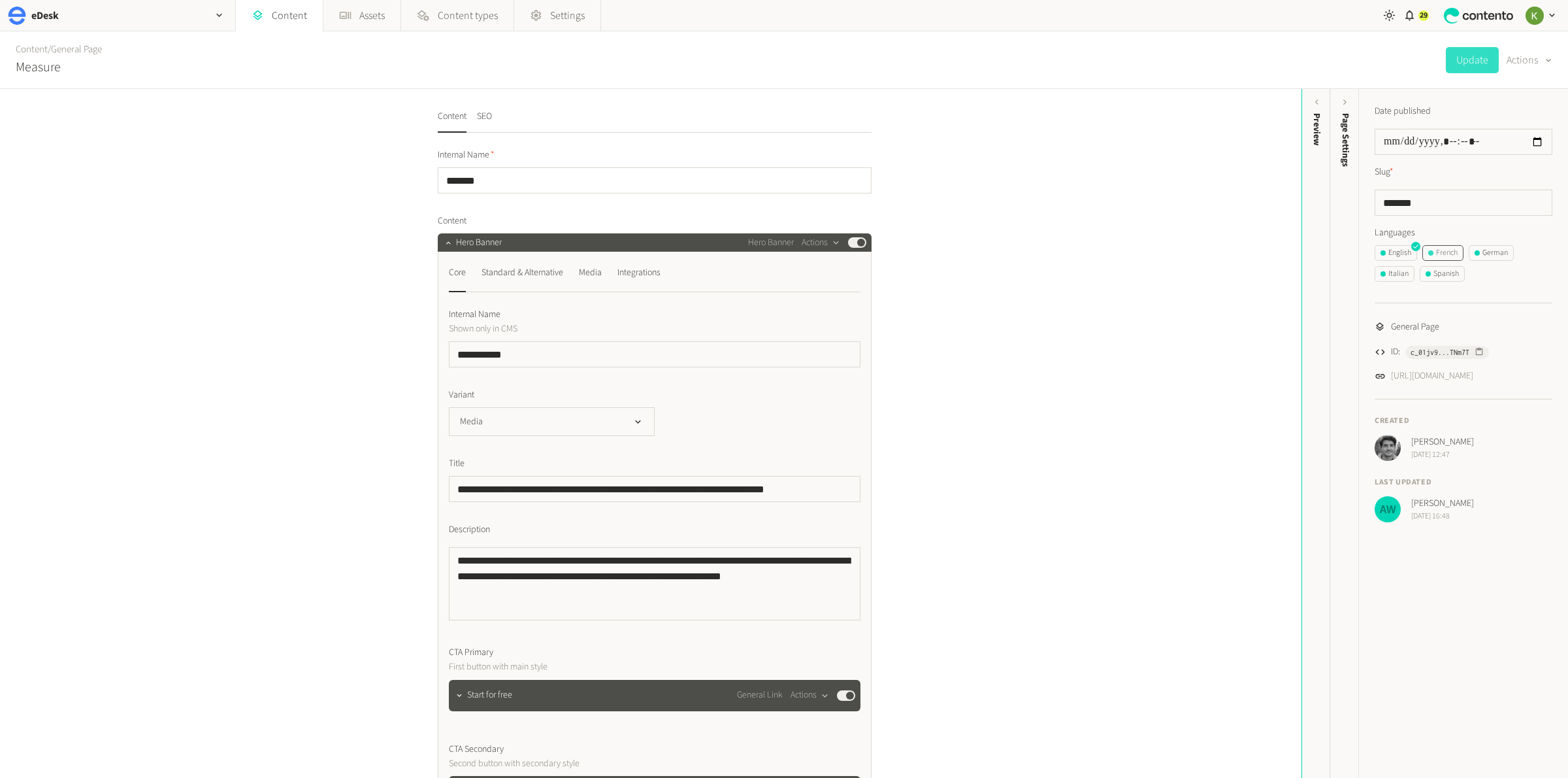
click at [1453, 255] on div "French" at bounding box center [1443, 253] width 30 height 12
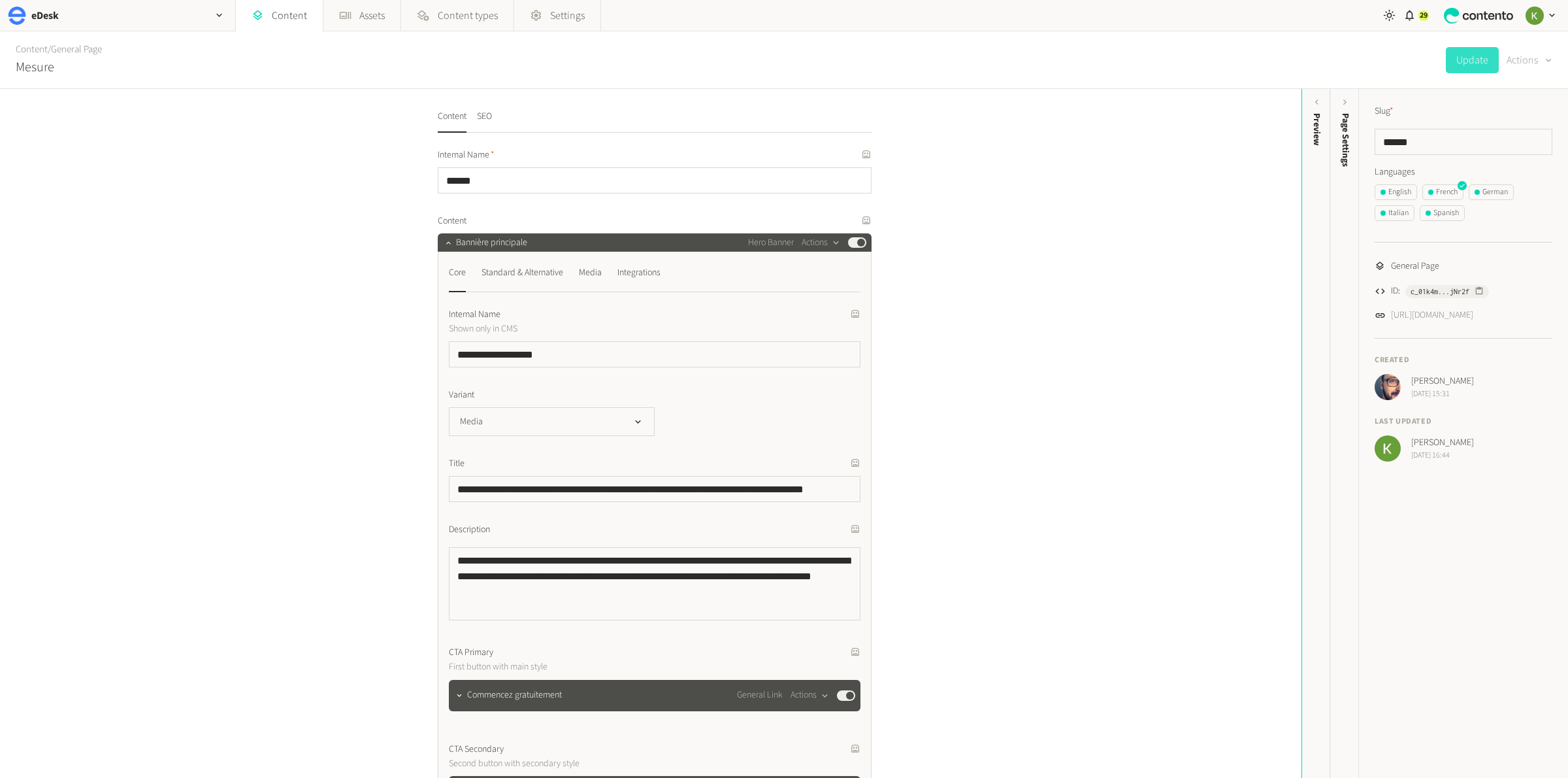
click at [1532, 61] on button "Actions" at bounding box center [1529, 60] width 45 height 26
click at [1511, 138] on button "Translate" at bounding box center [1520, 142] width 61 height 24
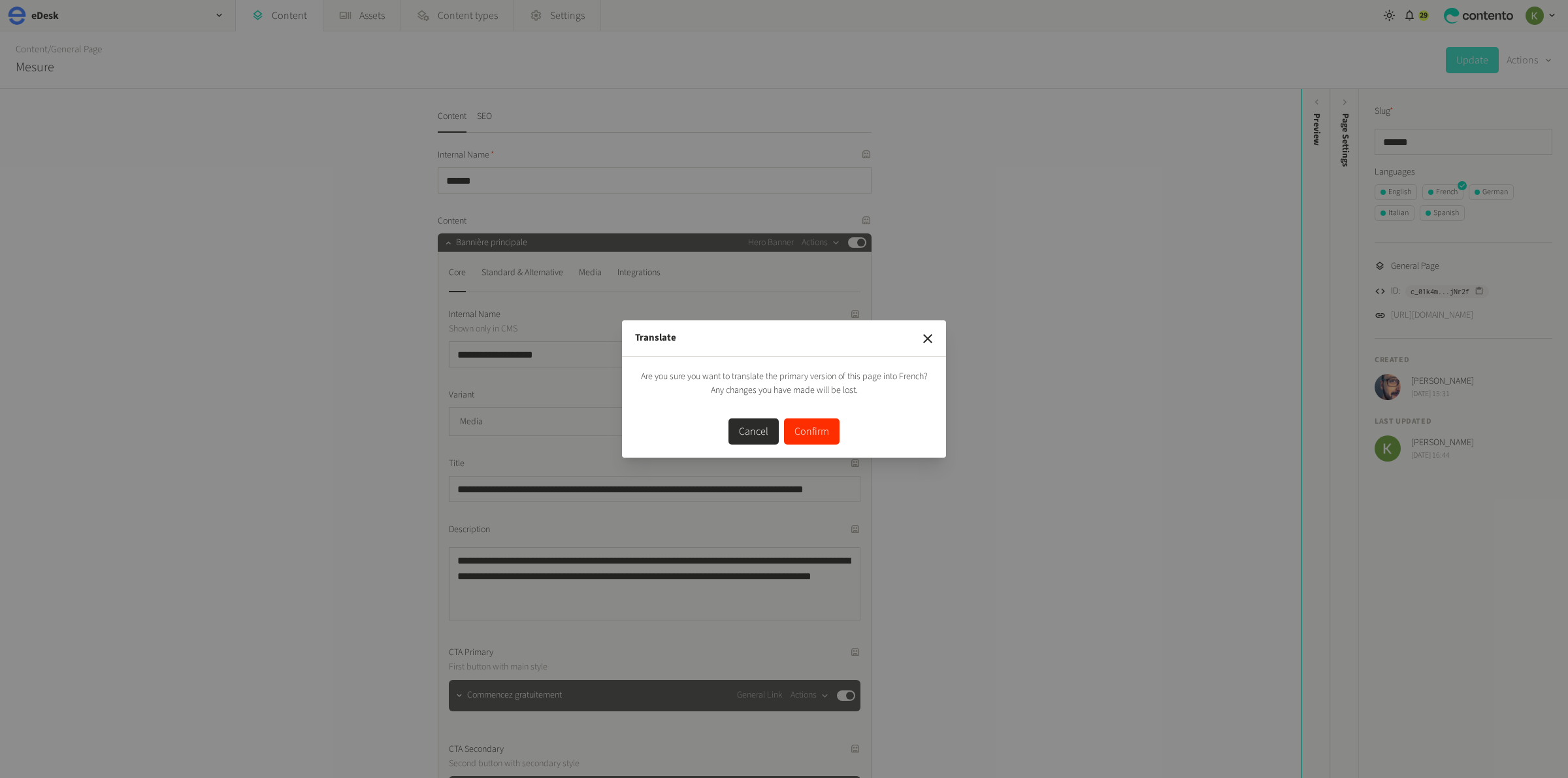
click at [818, 433] on button "Confirm" at bounding box center [812, 432] width 56 height 26
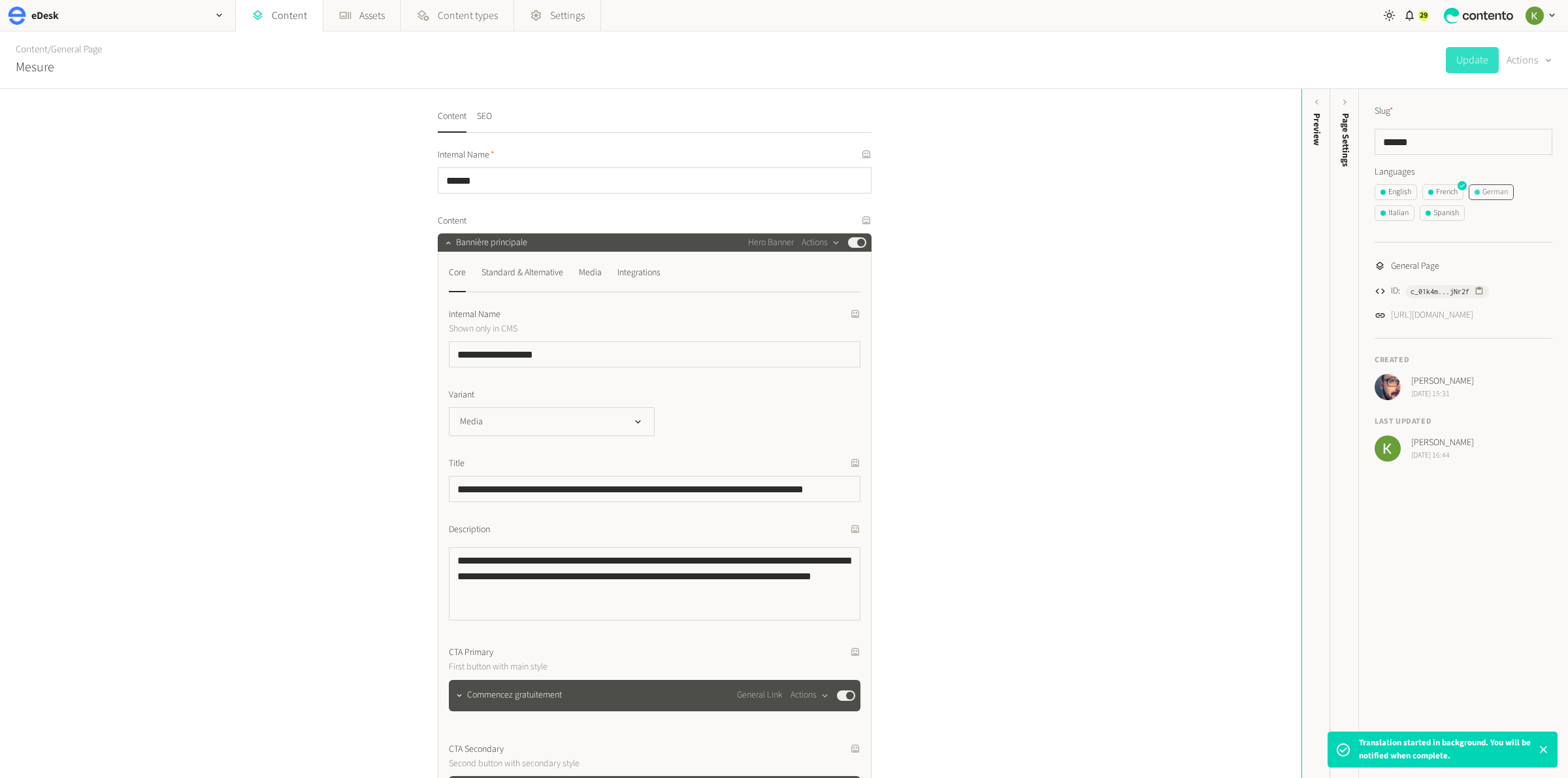
click at [1502, 189] on div "German" at bounding box center [1491, 192] width 33 height 12
click at [1521, 59] on button "Actions" at bounding box center [1529, 60] width 45 height 26
click at [1510, 144] on button "Translate" at bounding box center [1520, 142] width 61 height 24
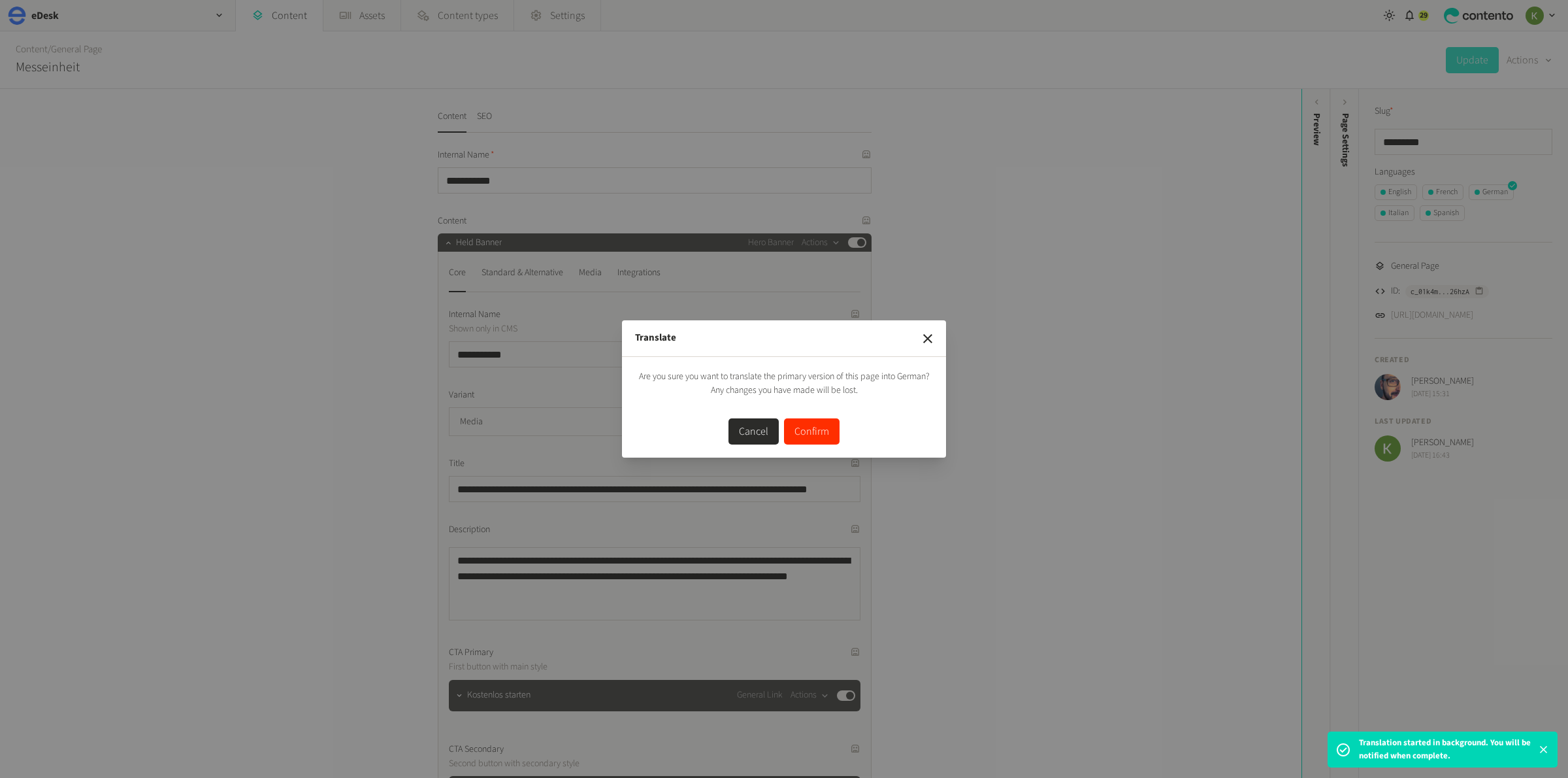
drag, startPoint x: 803, startPoint y: 435, endPoint x: 808, endPoint y: 429, distance: 7.8
click at [803, 435] on button "Confirm" at bounding box center [812, 432] width 56 height 26
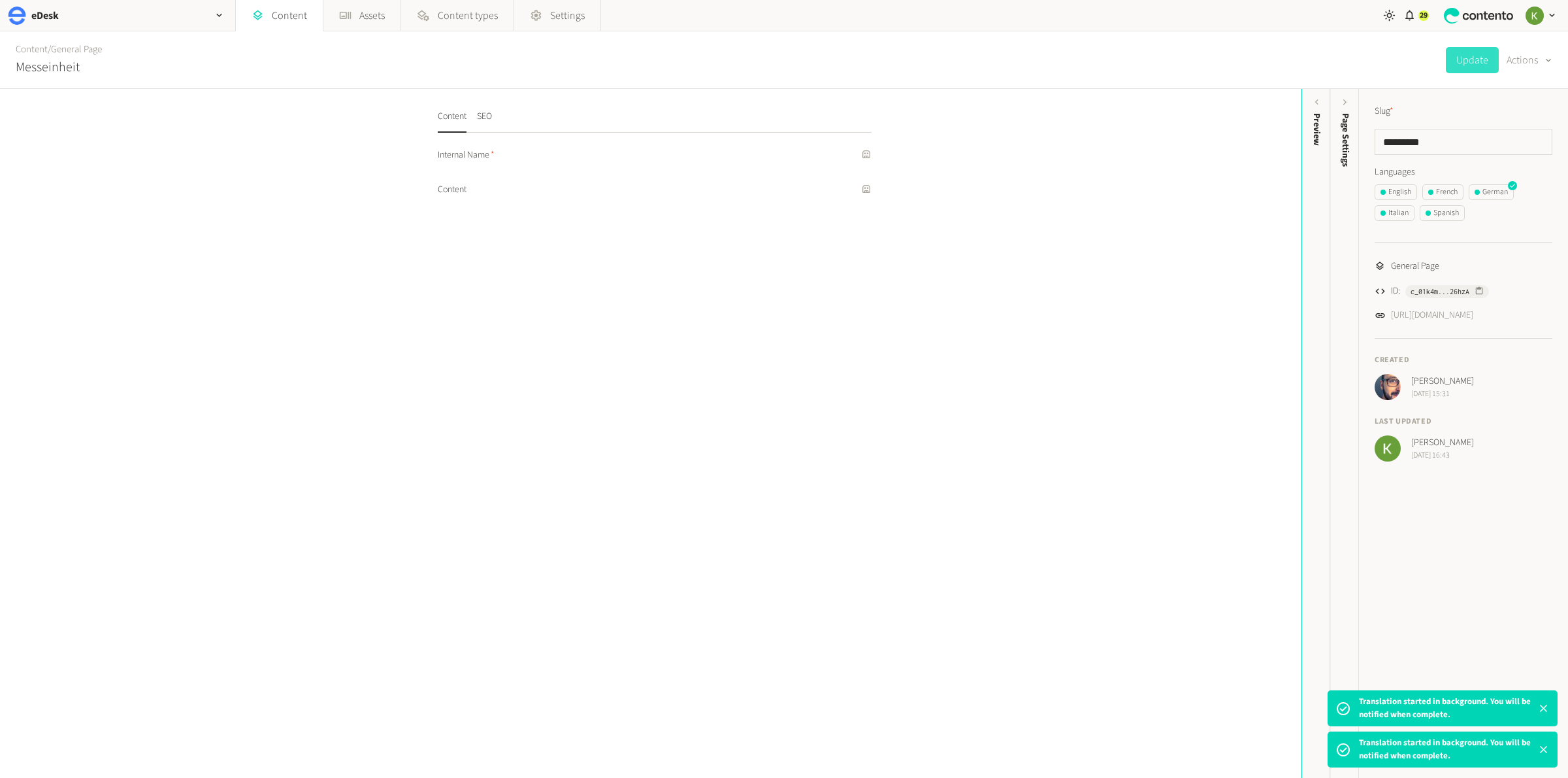
drag, startPoint x: 1508, startPoint y: 154, endPoint x: 1510, endPoint y: 218, distance: 64.0
click at [1510, 218] on ul "English French German Italian Spanish" at bounding box center [1464, 205] width 178 height 42
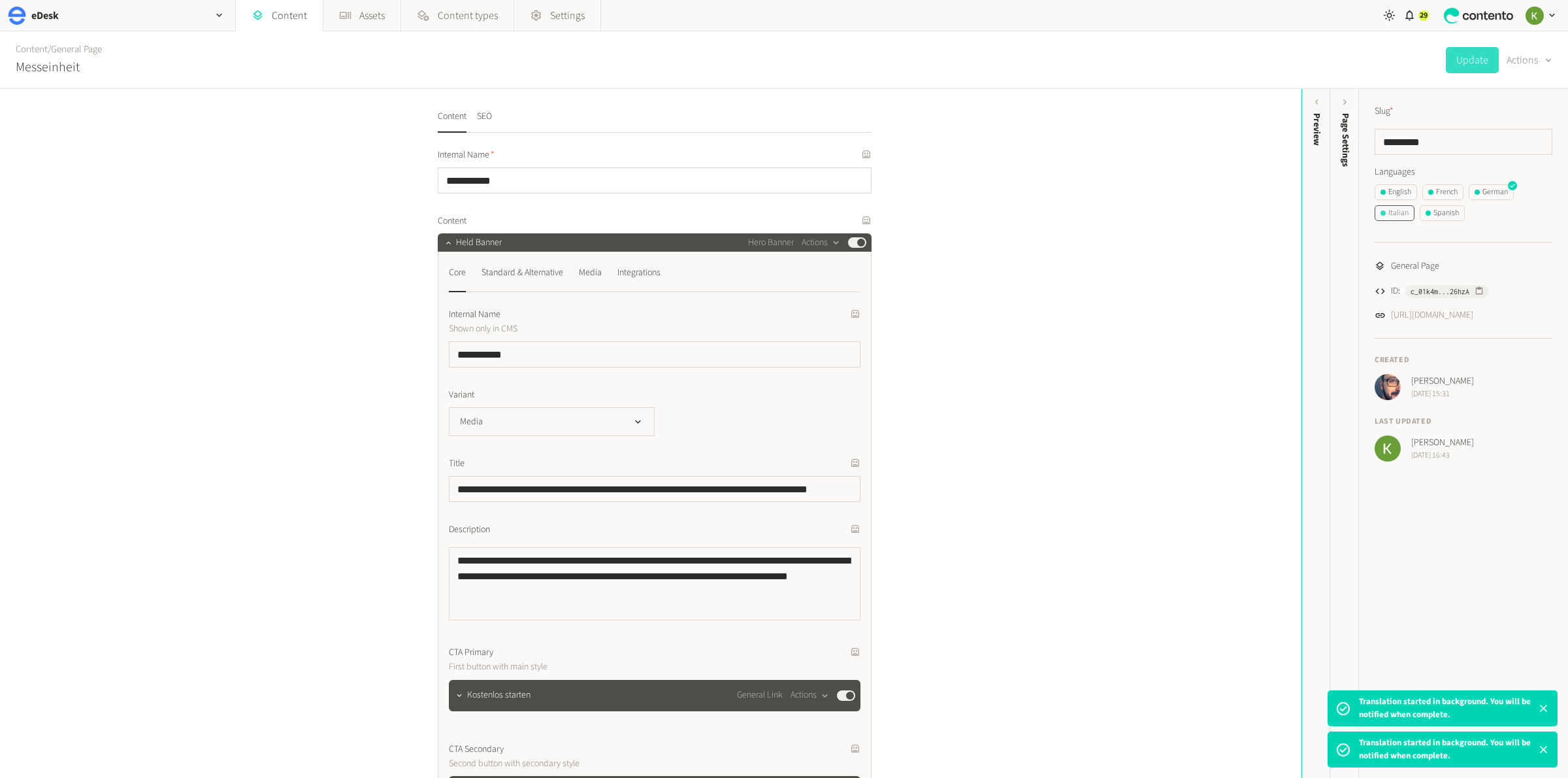
click at [1389, 217] on div "Italian" at bounding box center [1394, 213] width 28 height 12
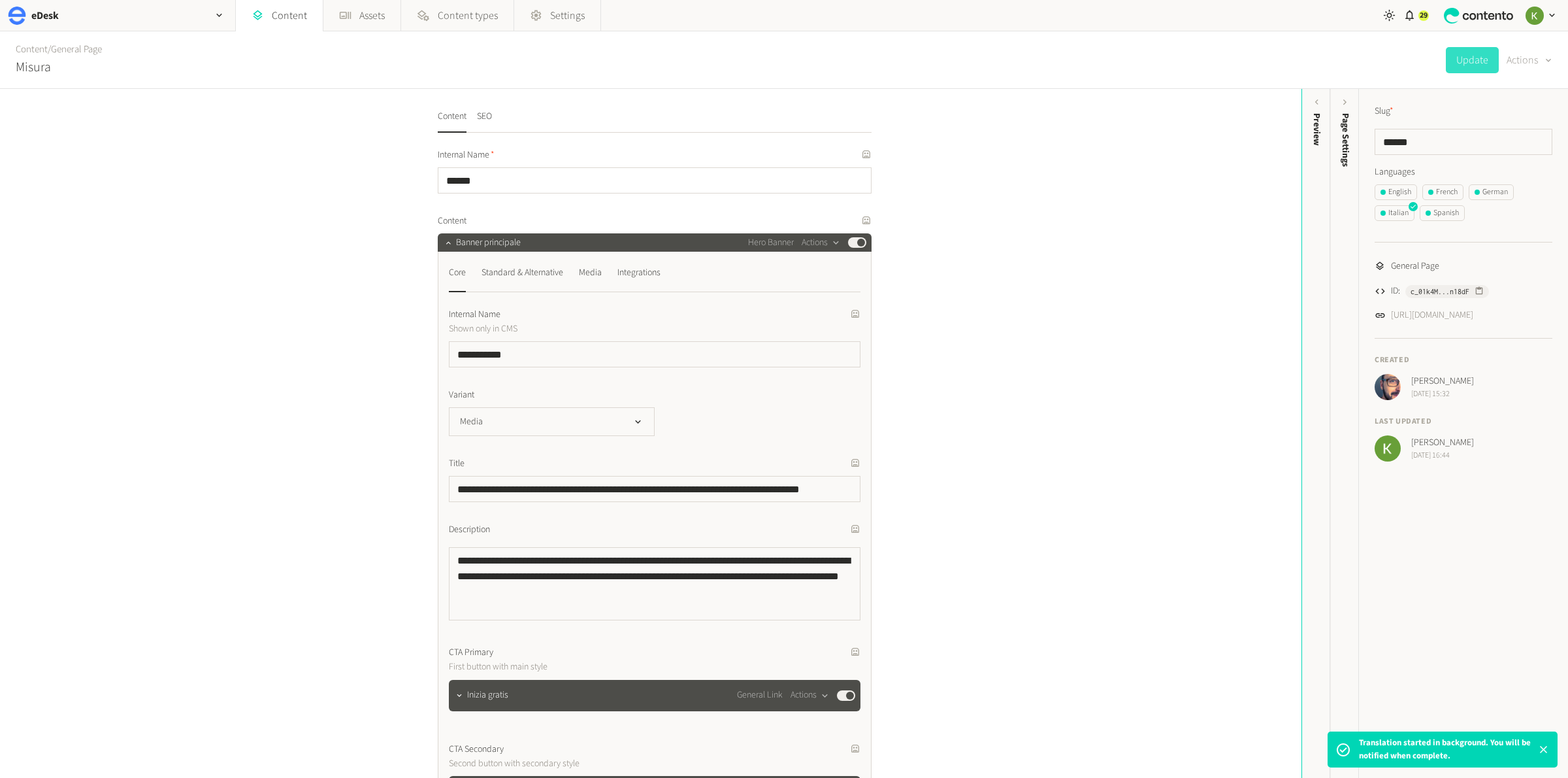
click at [1540, 55] on div "button" at bounding box center [1547, 59] width 13 height 12
click at [1516, 137] on button "Translate" at bounding box center [1520, 142] width 61 height 24
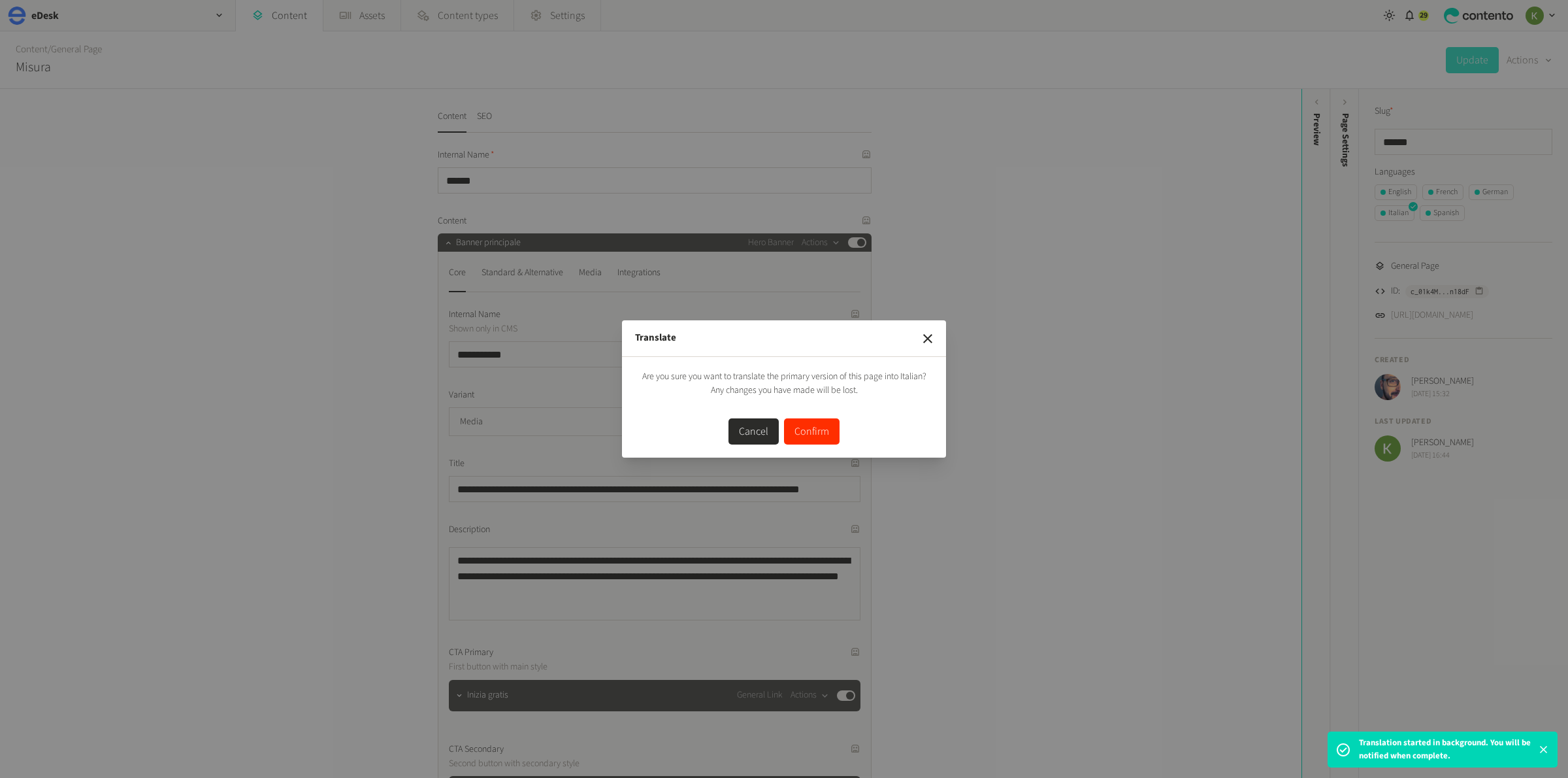
click at [815, 430] on button "Confirm" at bounding box center [812, 432] width 56 height 26
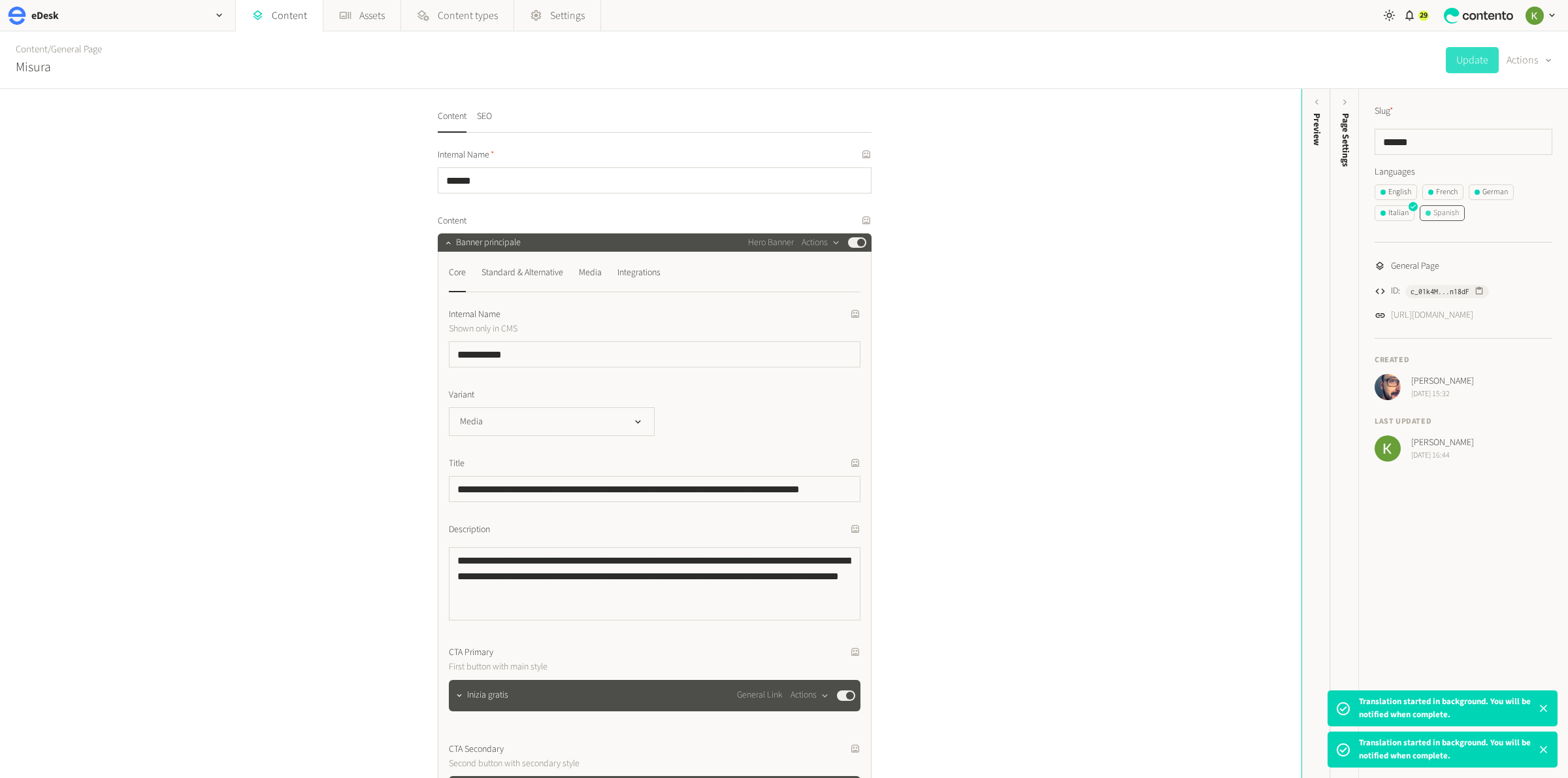
click at [1435, 214] on div "Spanish" at bounding box center [1443, 213] width 33 height 12
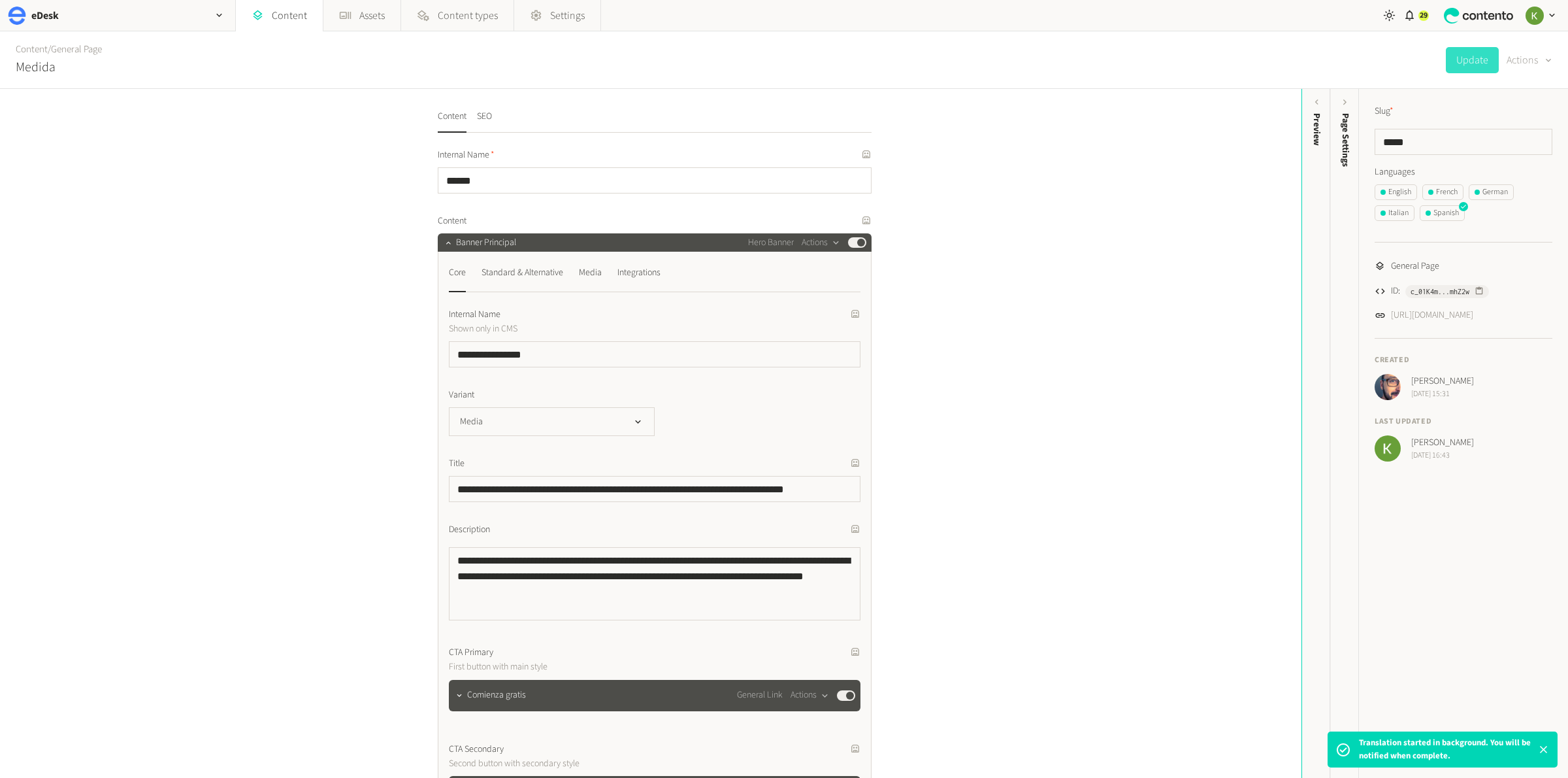
click at [1533, 57] on button "Actions" at bounding box center [1529, 60] width 45 height 26
click at [1521, 141] on button "Translate" at bounding box center [1520, 142] width 61 height 24
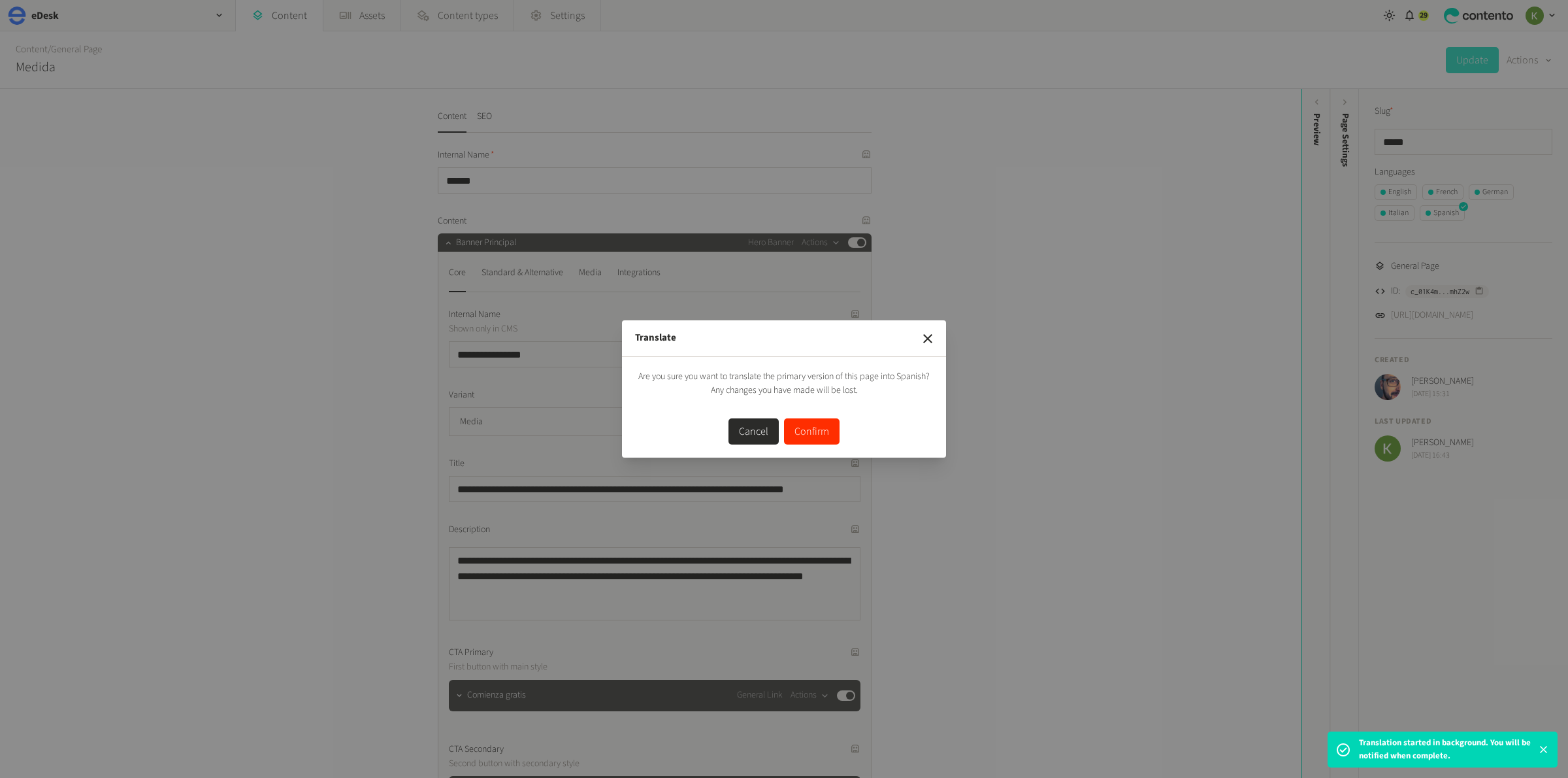
click at [816, 435] on button "Confirm" at bounding box center [812, 432] width 56 height 26
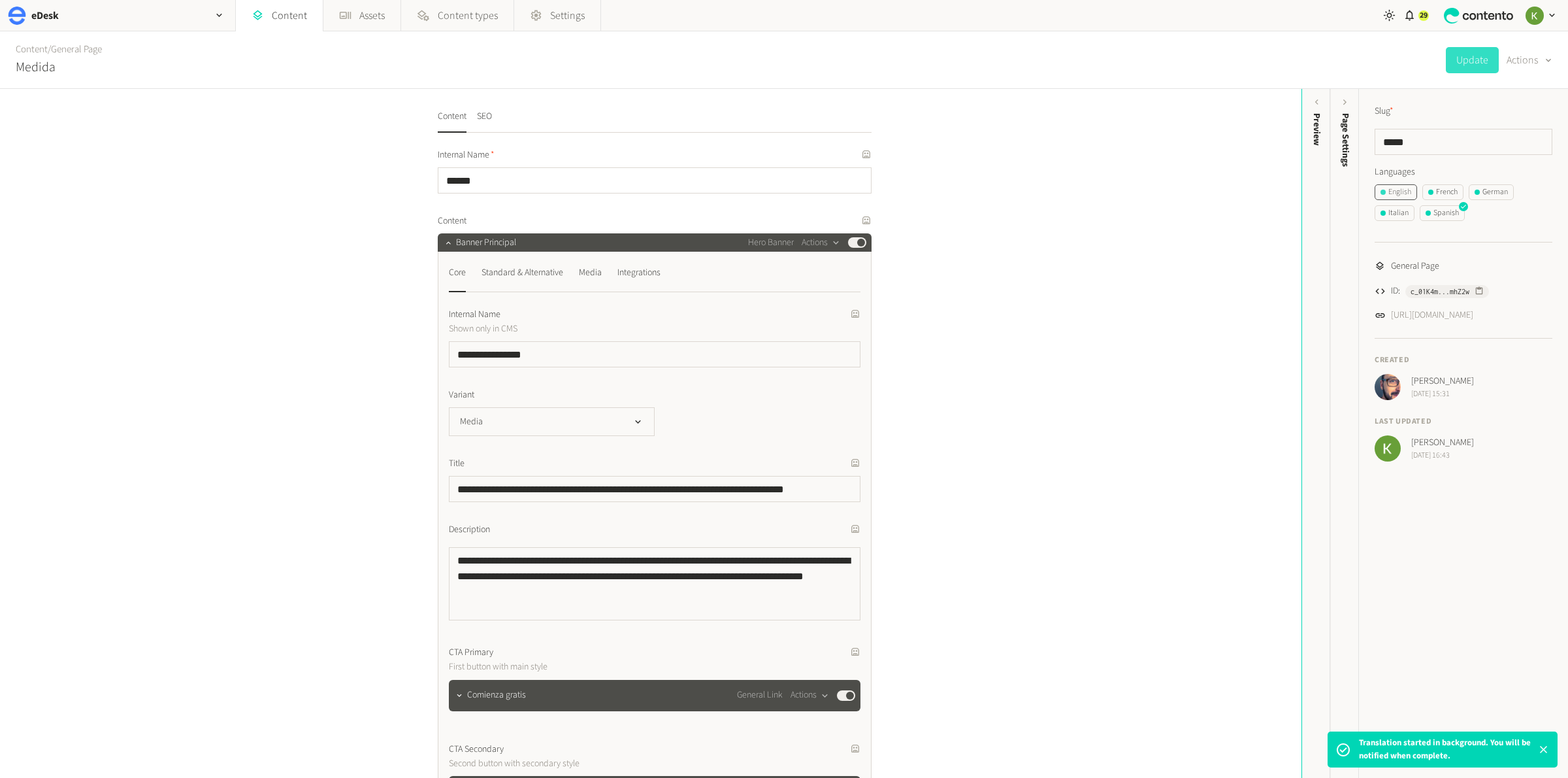
click at [1393, 191] on div "English" at bounding box center [1395, 192] width 31 height 12
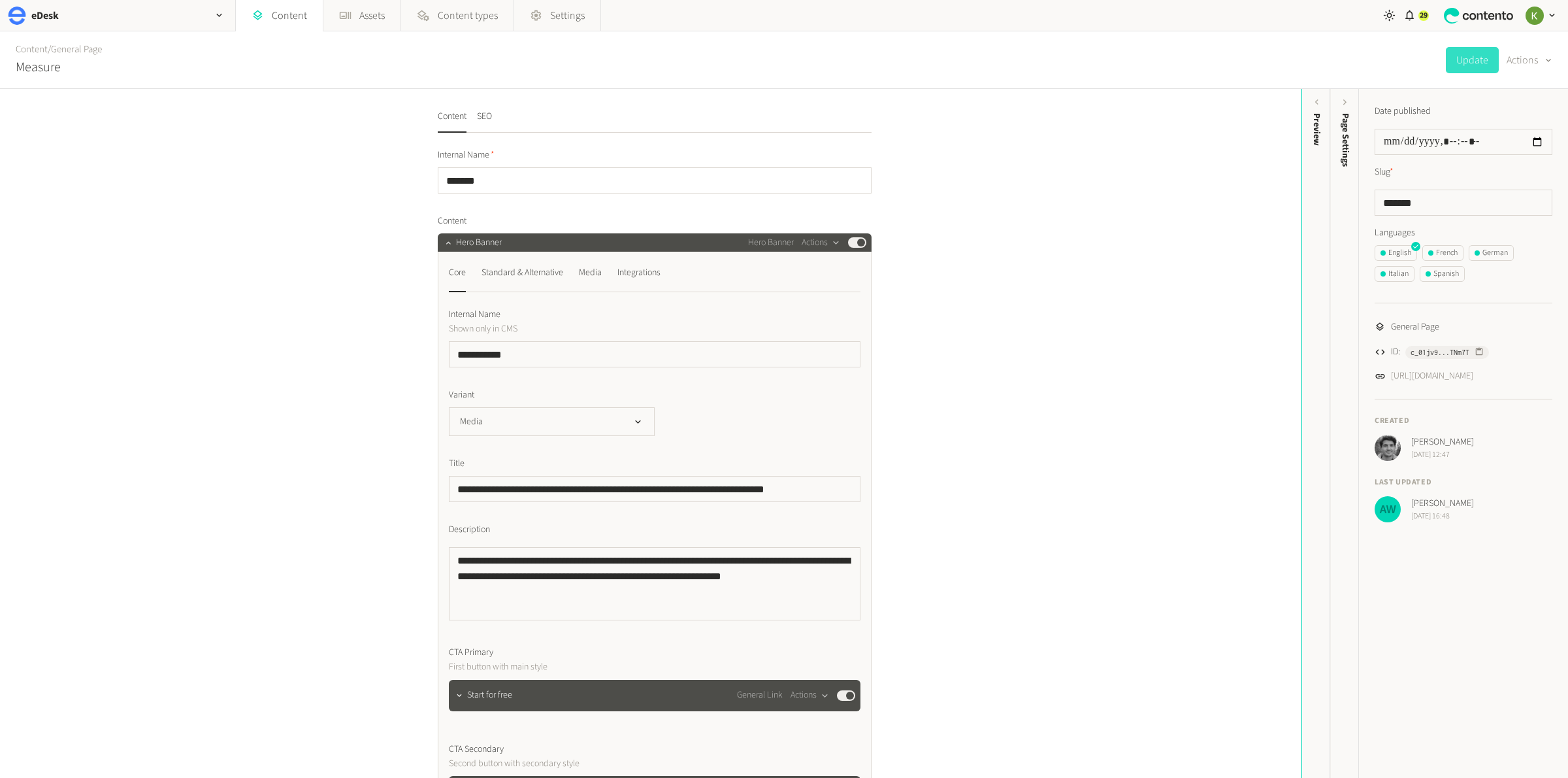
click at [1194, 518] on div "**********" at bounding box center [650, 434] width 1302 height 689
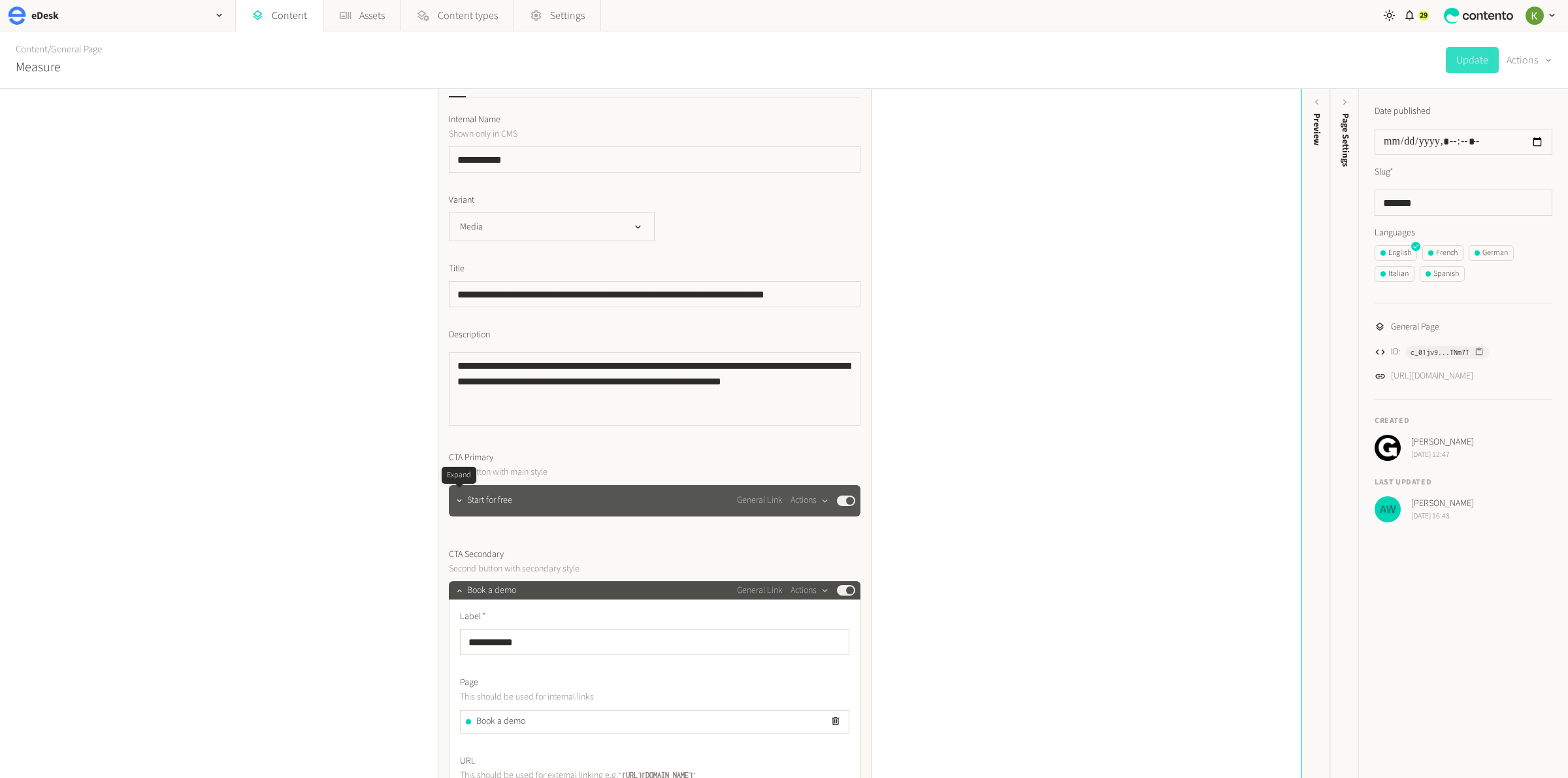
click at [465, 500] on button "button" at bounding box center [459, 499] width 16 height 16
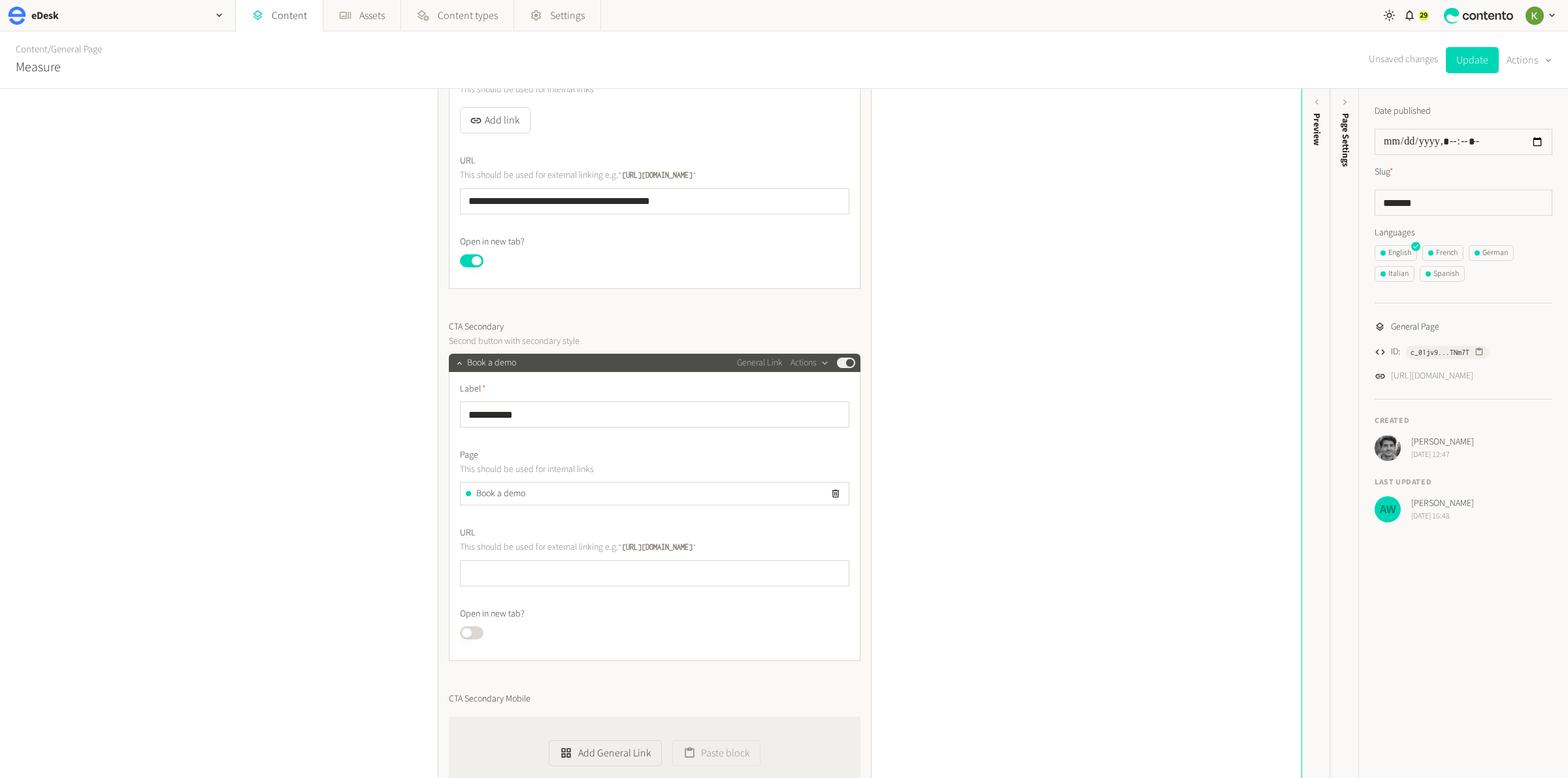
scroll to position [718, 0]
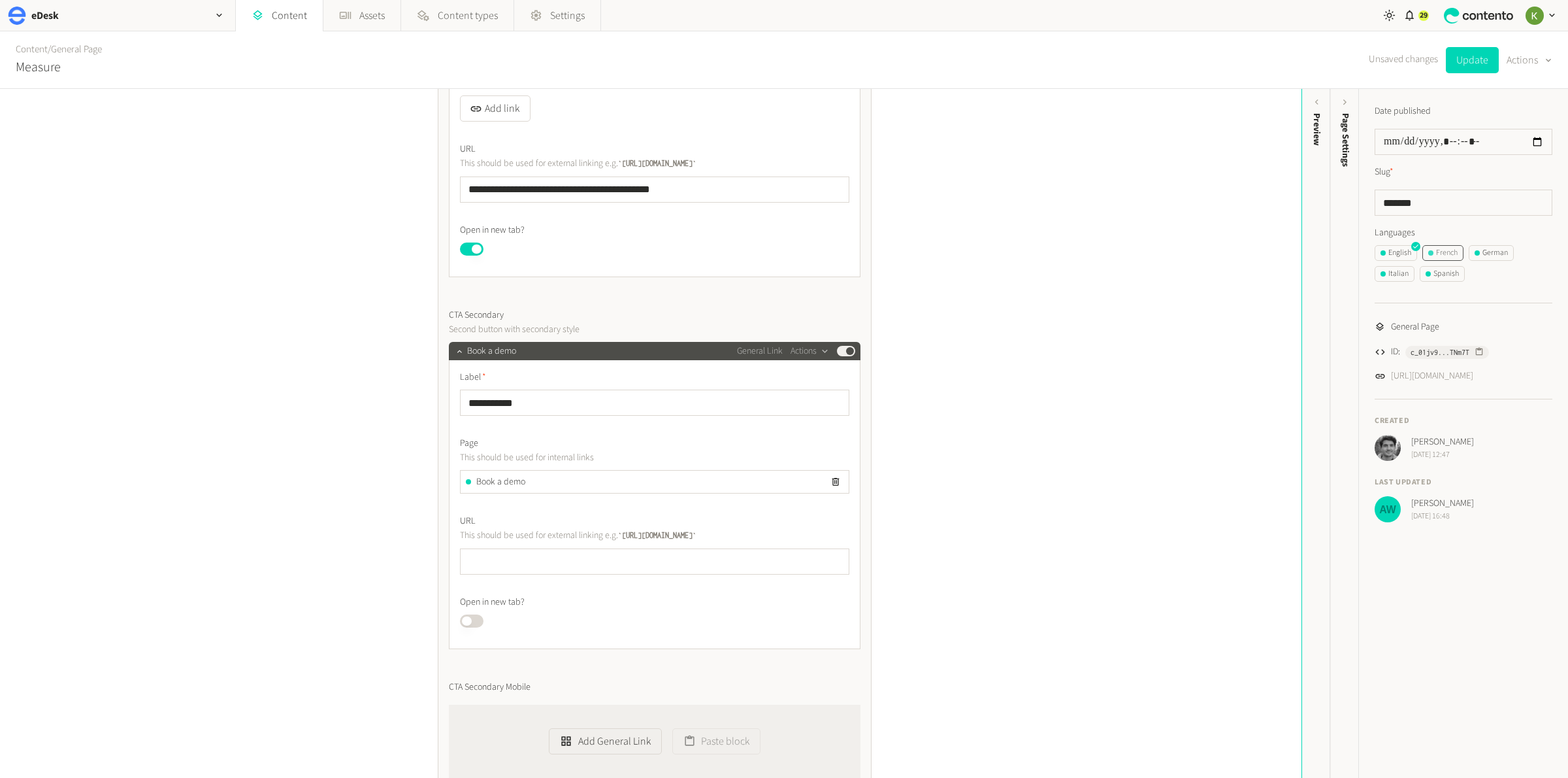
click at [1449, 253] on div "French" at bounding box center [1443, 253] width 30 height 12
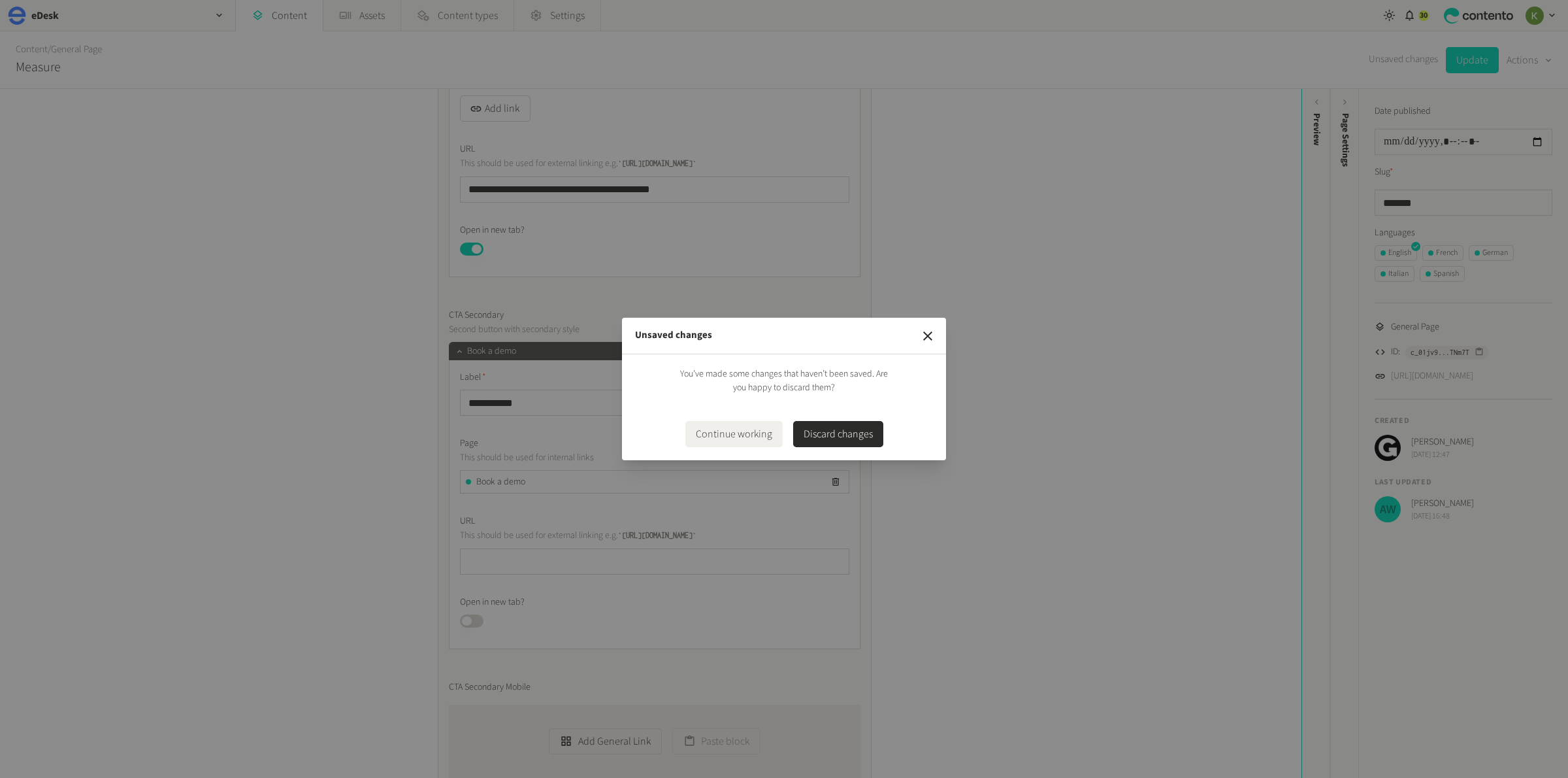
click at [930, 335] on icon "button" at bounding box center [927, 335] width 16 height 16
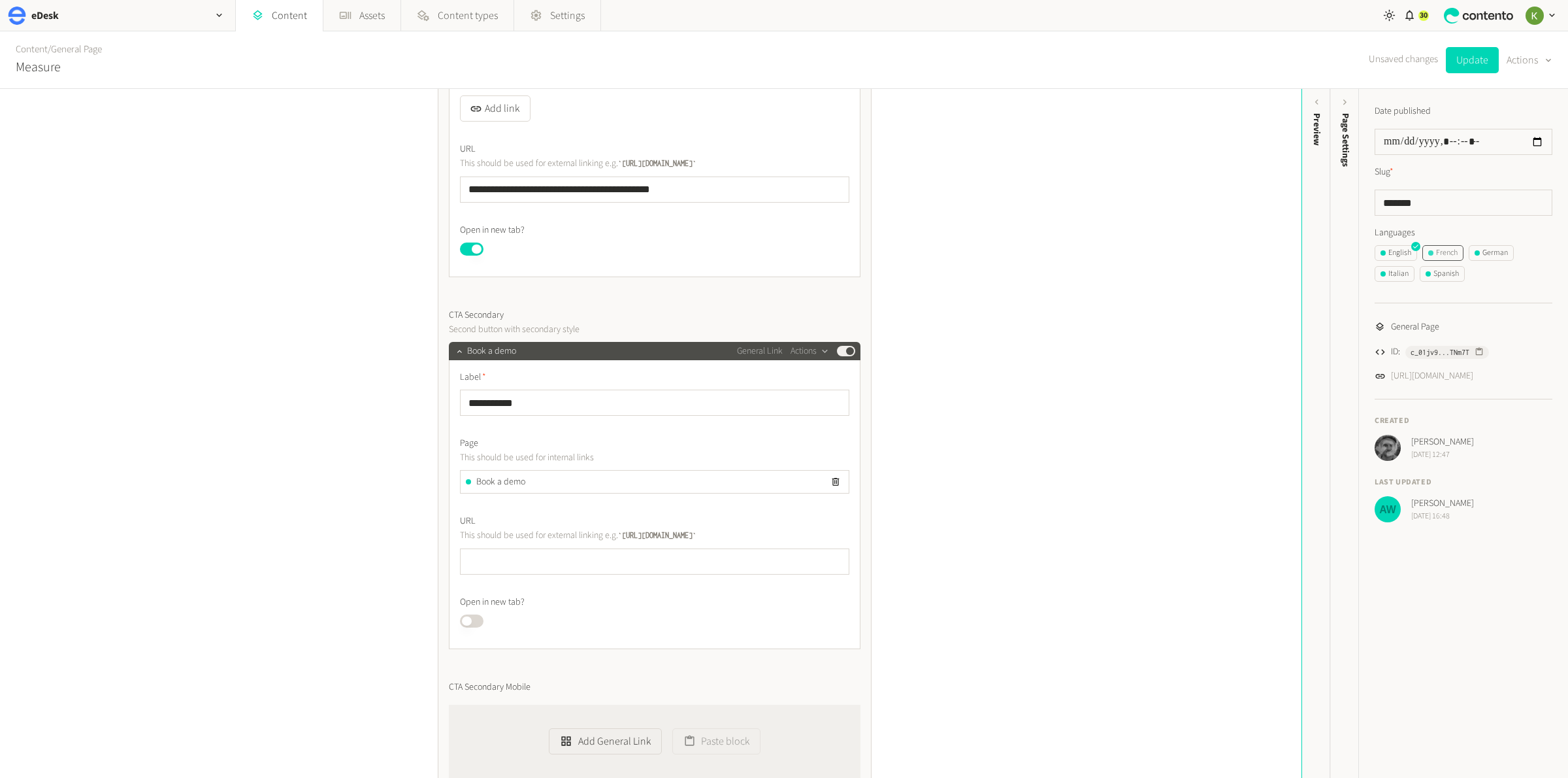
click at [1438, 256] on div "French" at bounding box center [1443, 253] width 30 height 12
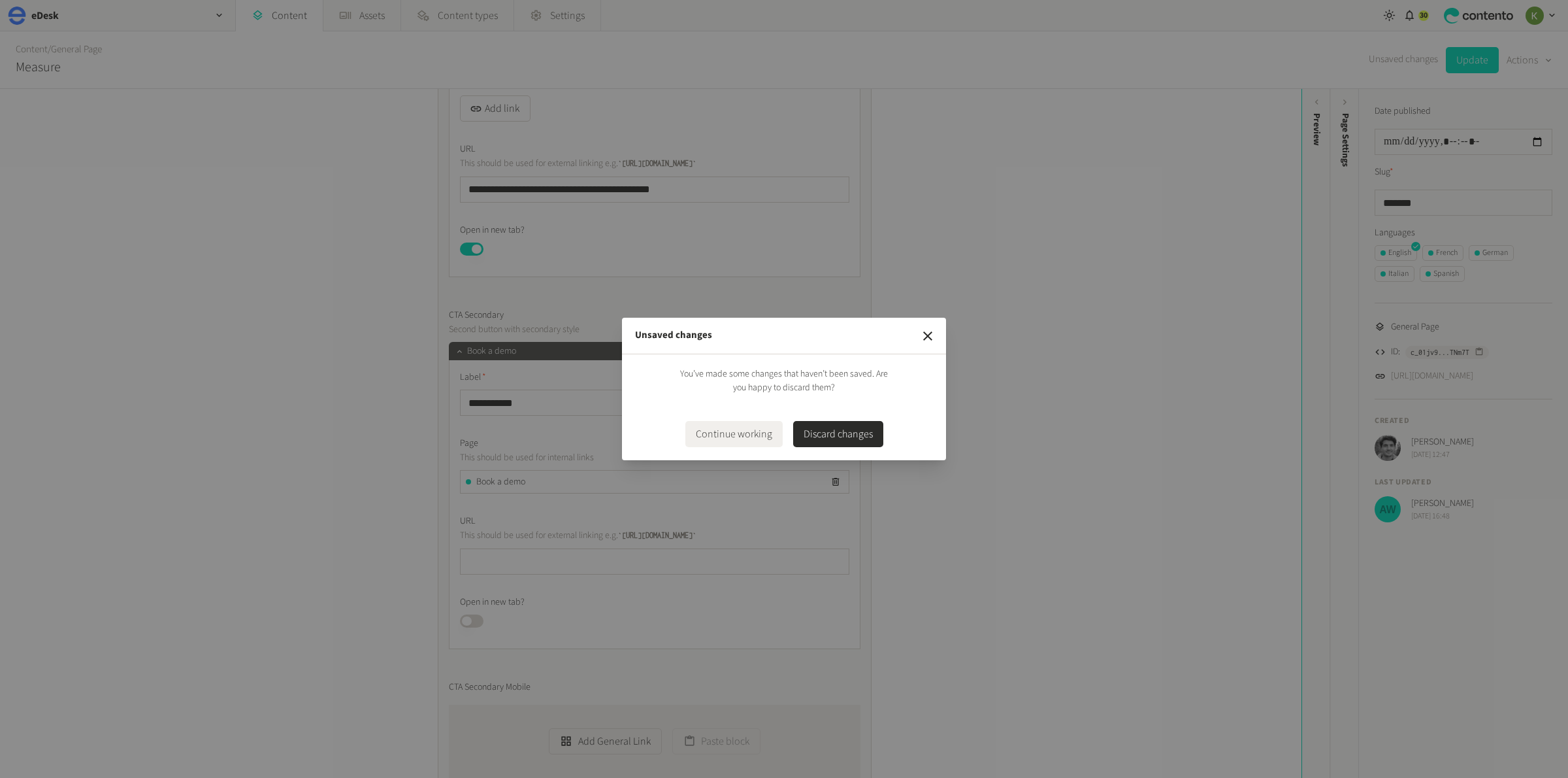
click at [834, 433] on button "Discard changes" at bounding box center [838, 434] width 90 height 26
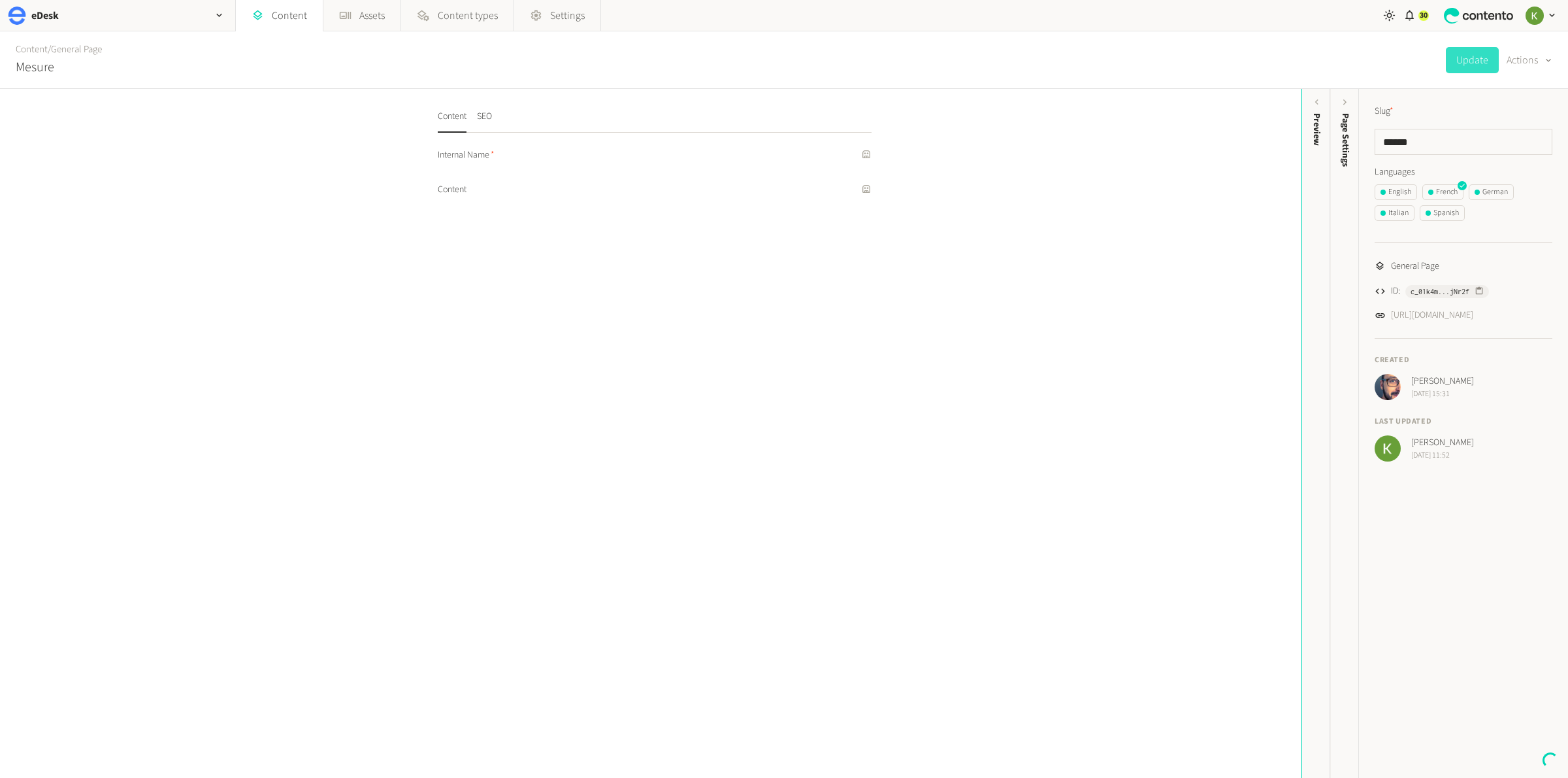
click at [1543, 58] on icon "button" at bounding box center [1548, 59] width 10 height 12
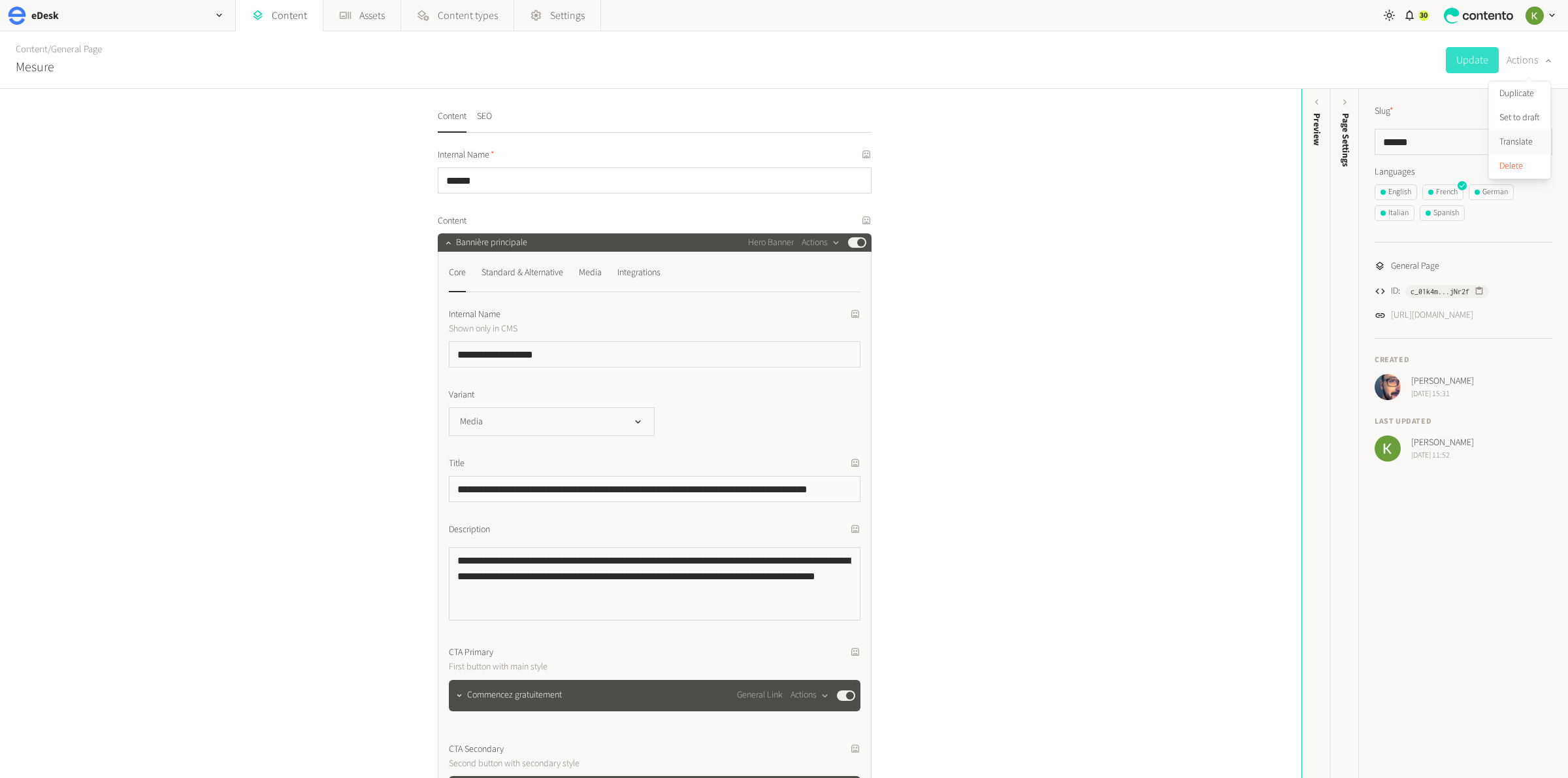
click at [1508, 142] on button "Translate" at bounding box center [1520, 142] width 61 height 24
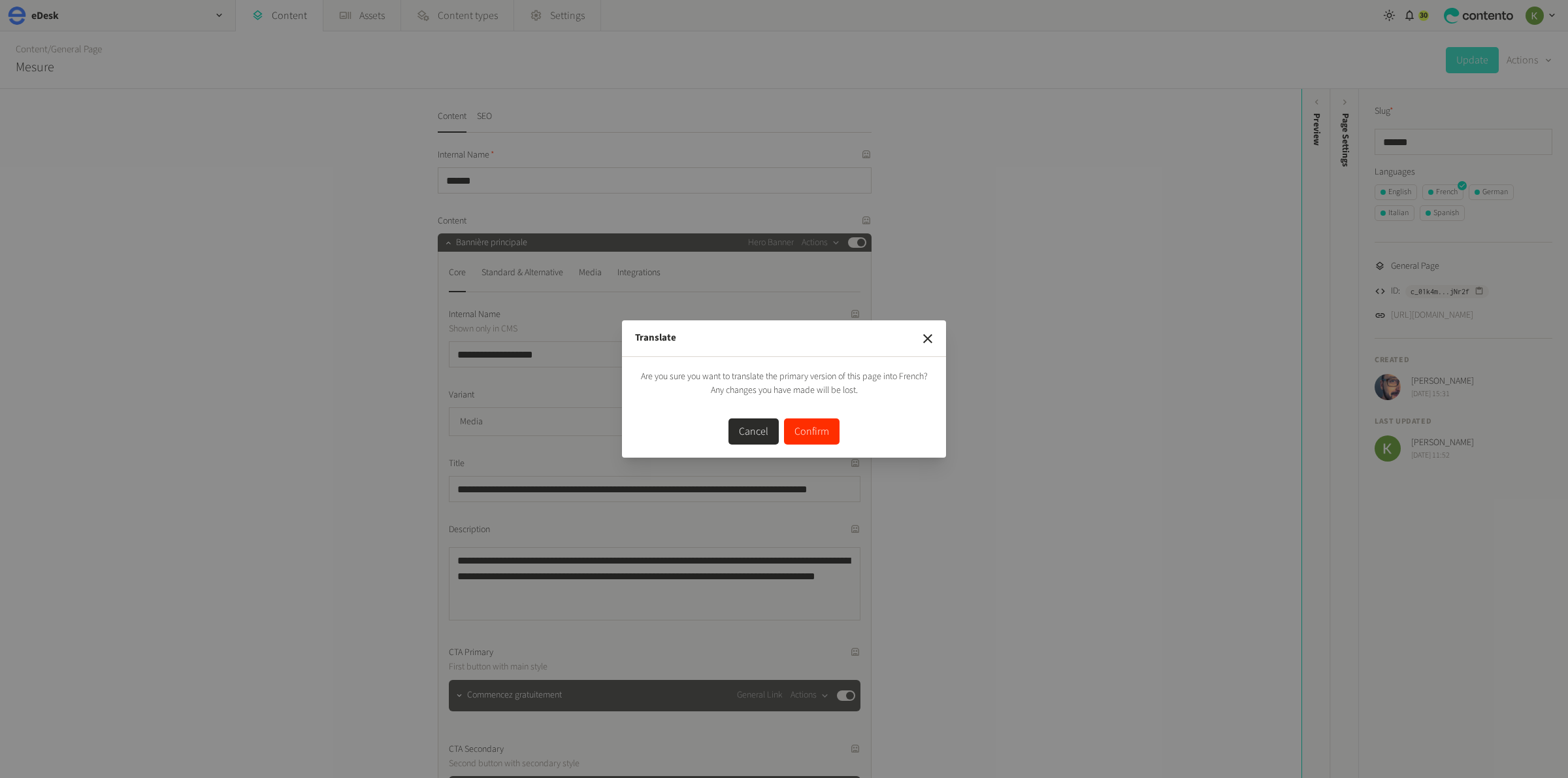
drag, startPoint x: 803, startPoint y: 424, endPoint x: 842, endPoint y: 401, distance: 45.3
click at [803, 424] on button "Confirm" at bounding box center [812, 432] width 56 height 26
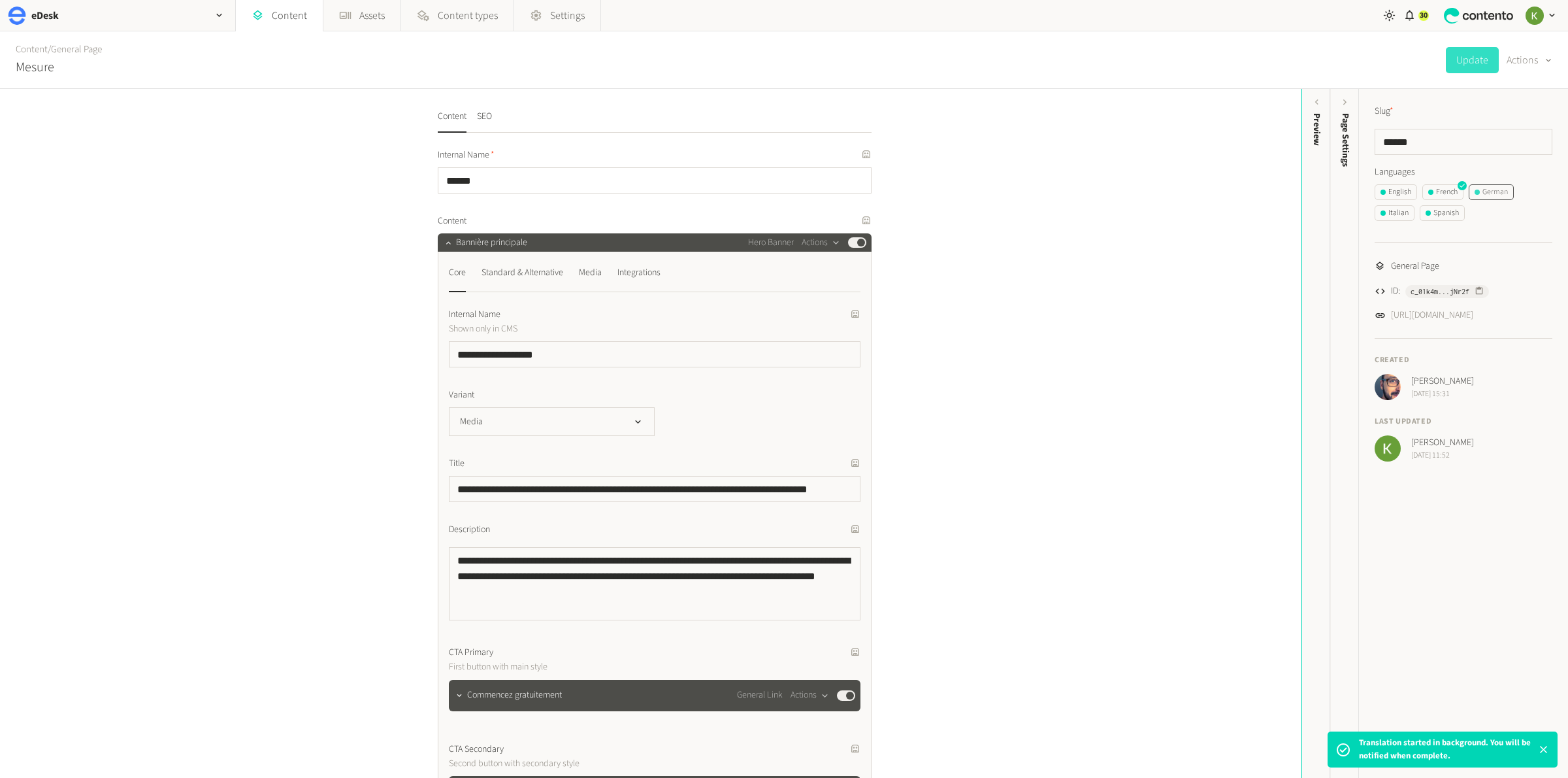
click at [1494, 195] on div "German" at bounding box center [1491, 192] width 33 height 12
click at [1521, 57] on button "Actions" at bounding box center [1529, 60] width 45 height 26
click at [1521, 143] on button "Translate" at bounding box center [1520, 142] width 61 height 24
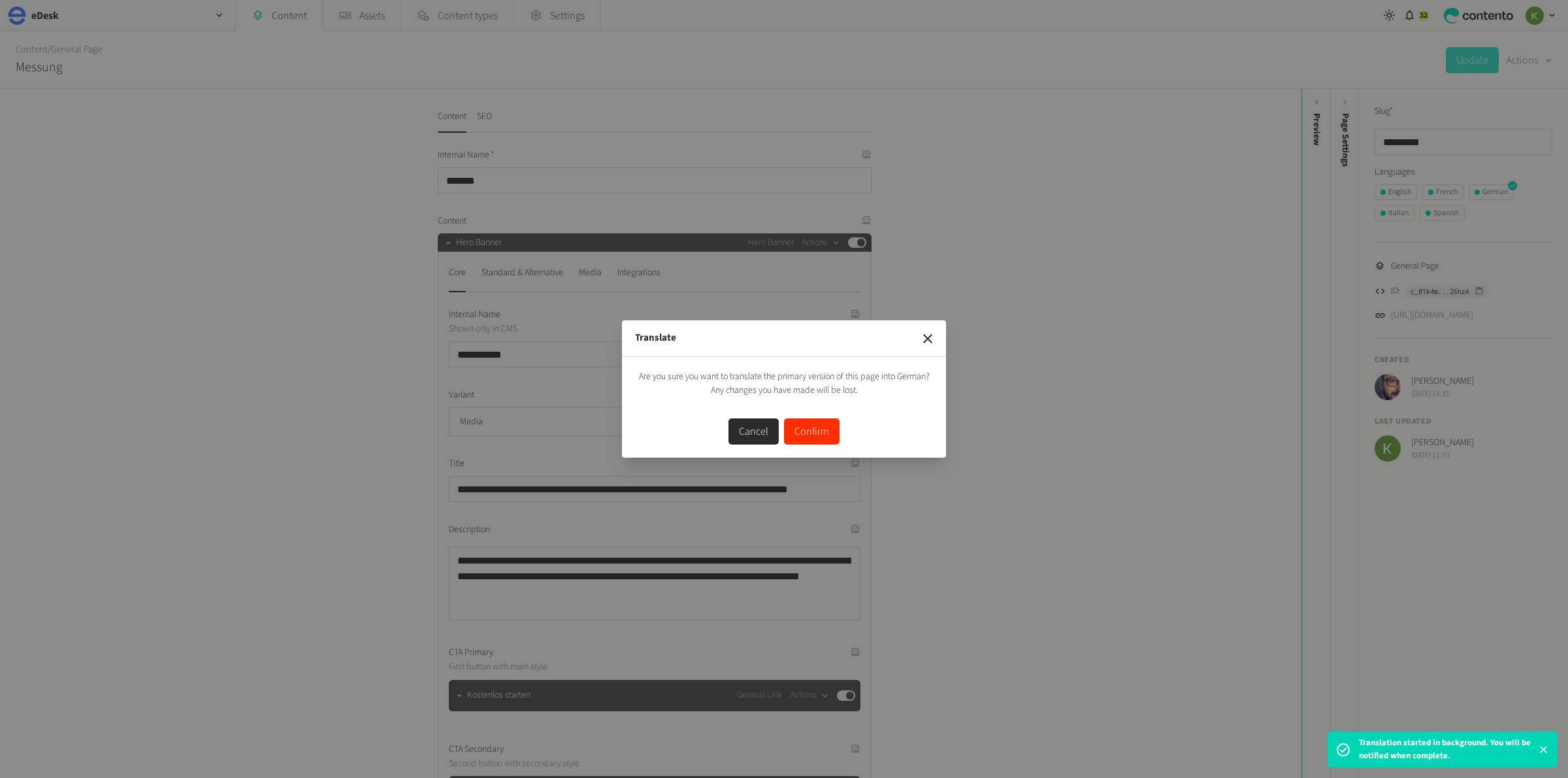
drag, startPoint x: 810, startPoint y: 432, endPoint x: 911, endPoint y: 332, distance: 142.1
click at [810, 432] on button "Confirm" at bounding box center [812, 432] width 56 height 26
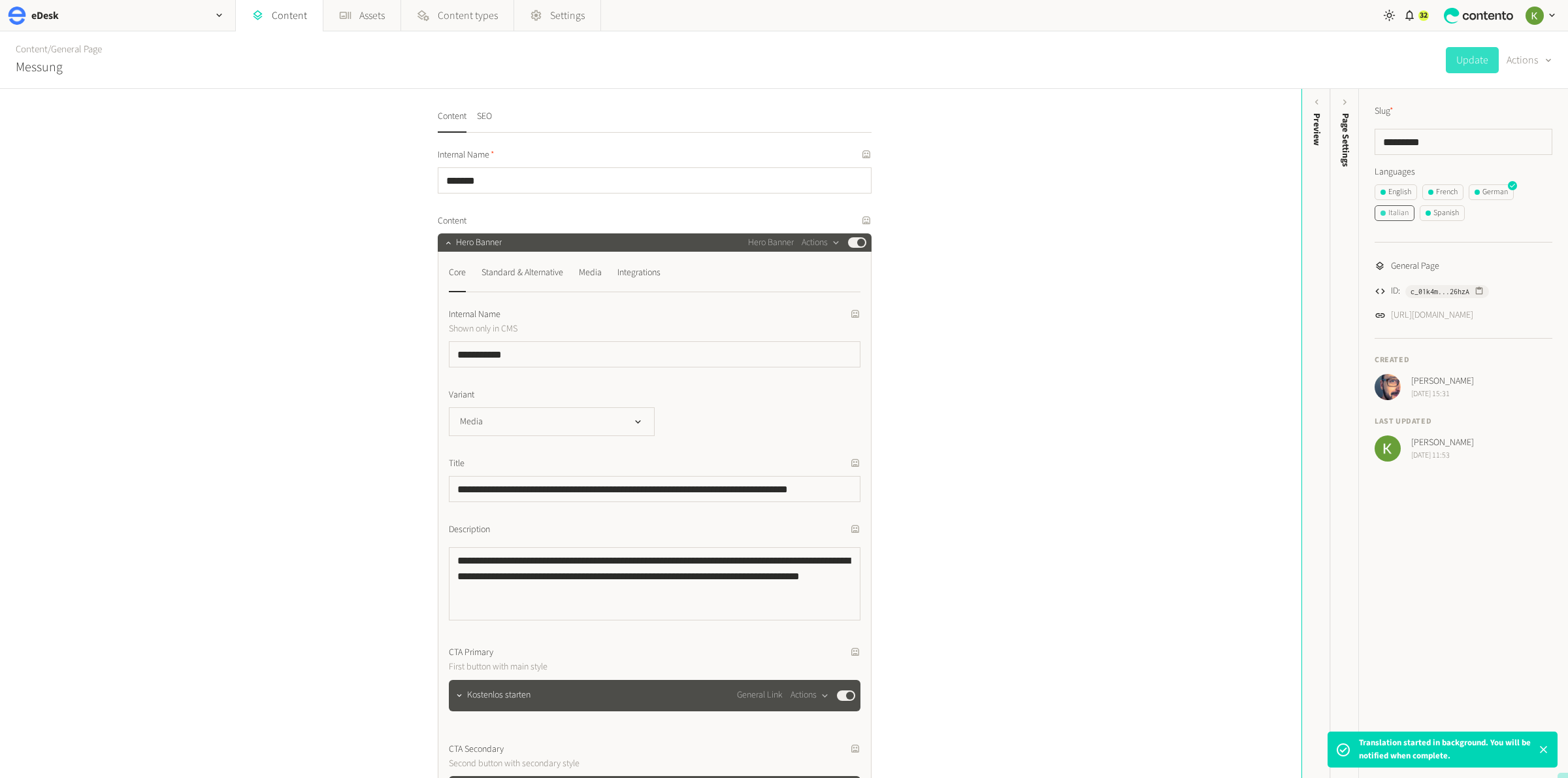
click at [1391, 214] on div "Italian" at bounding box center [1394, 213] width 28 height 12
click at [1536, 59] on button "Actions" at bounding box center [1529, 60] width 45 height 26
click at [1511, 141] on button "Translate" at bounding box center [1520, 142] width 61 height 24
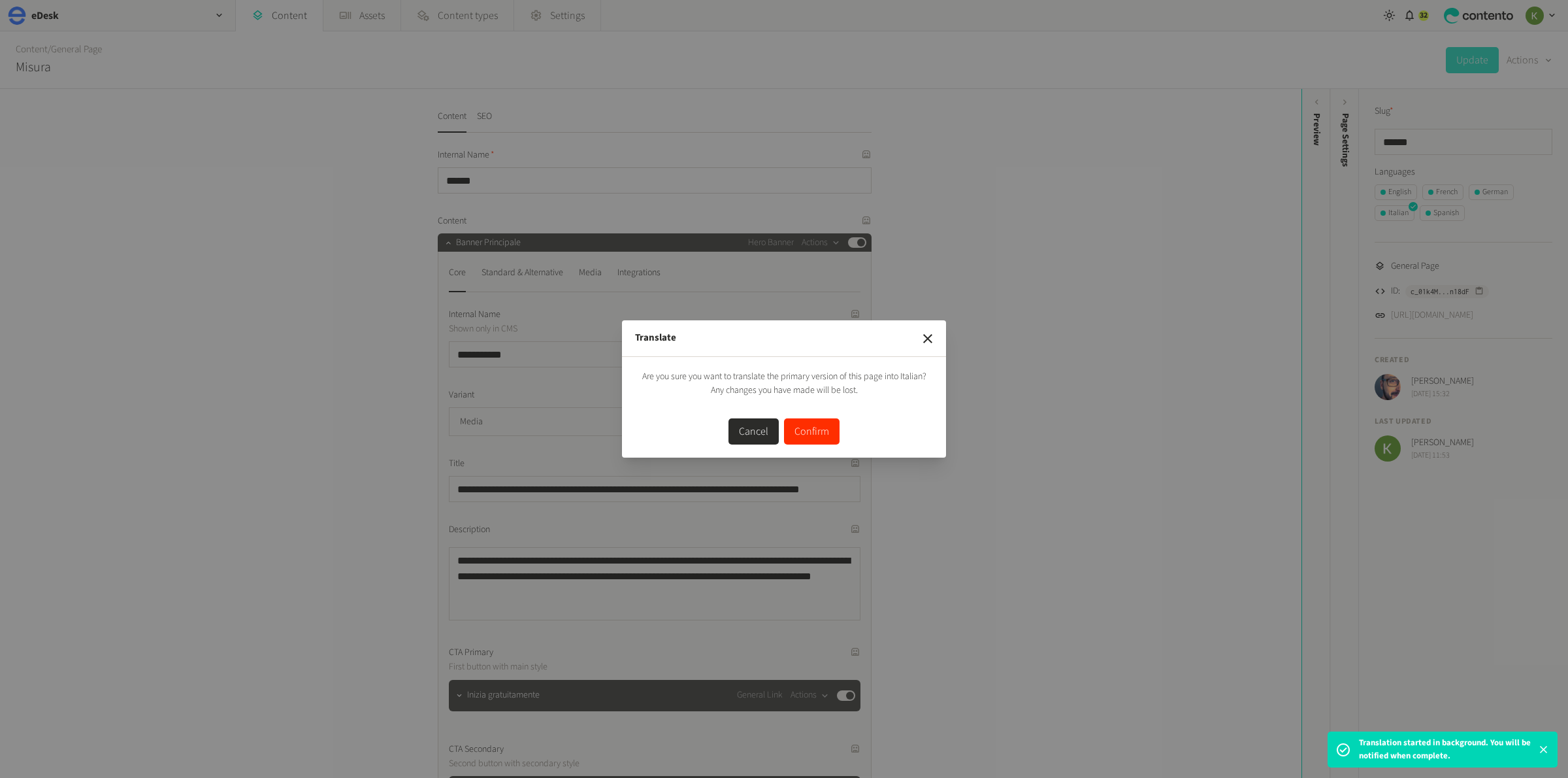
click at [797, 428] on button "Confirm" at bounding box center [812, 432] width 56 height 26
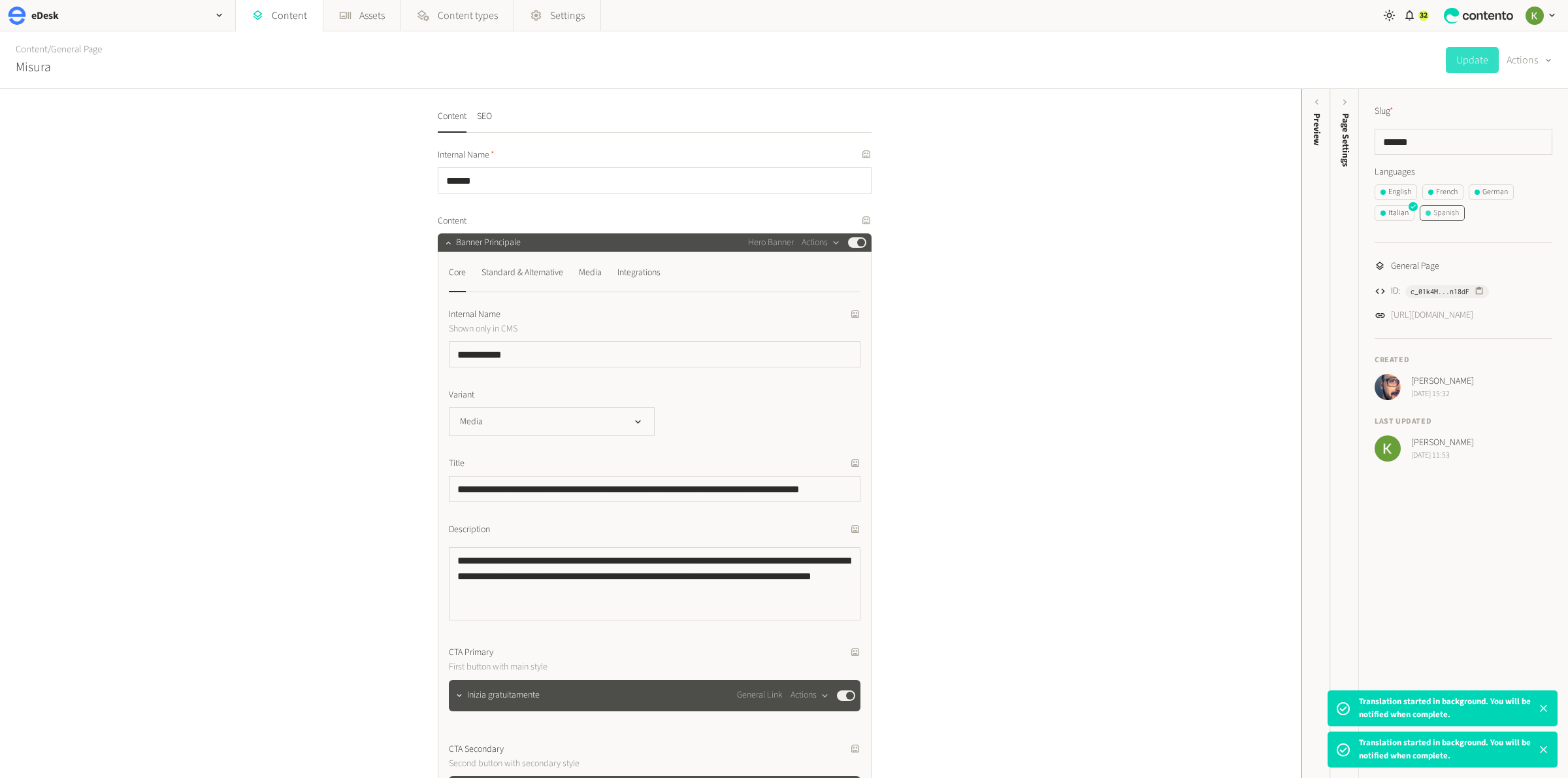
click at [1439, 217] on div "Spanish" at bounding box center [1443, 213] width 33 height 12
click at [1524, 55] on button "Actions" at bounding box center [1529, 60] width 45 height 26
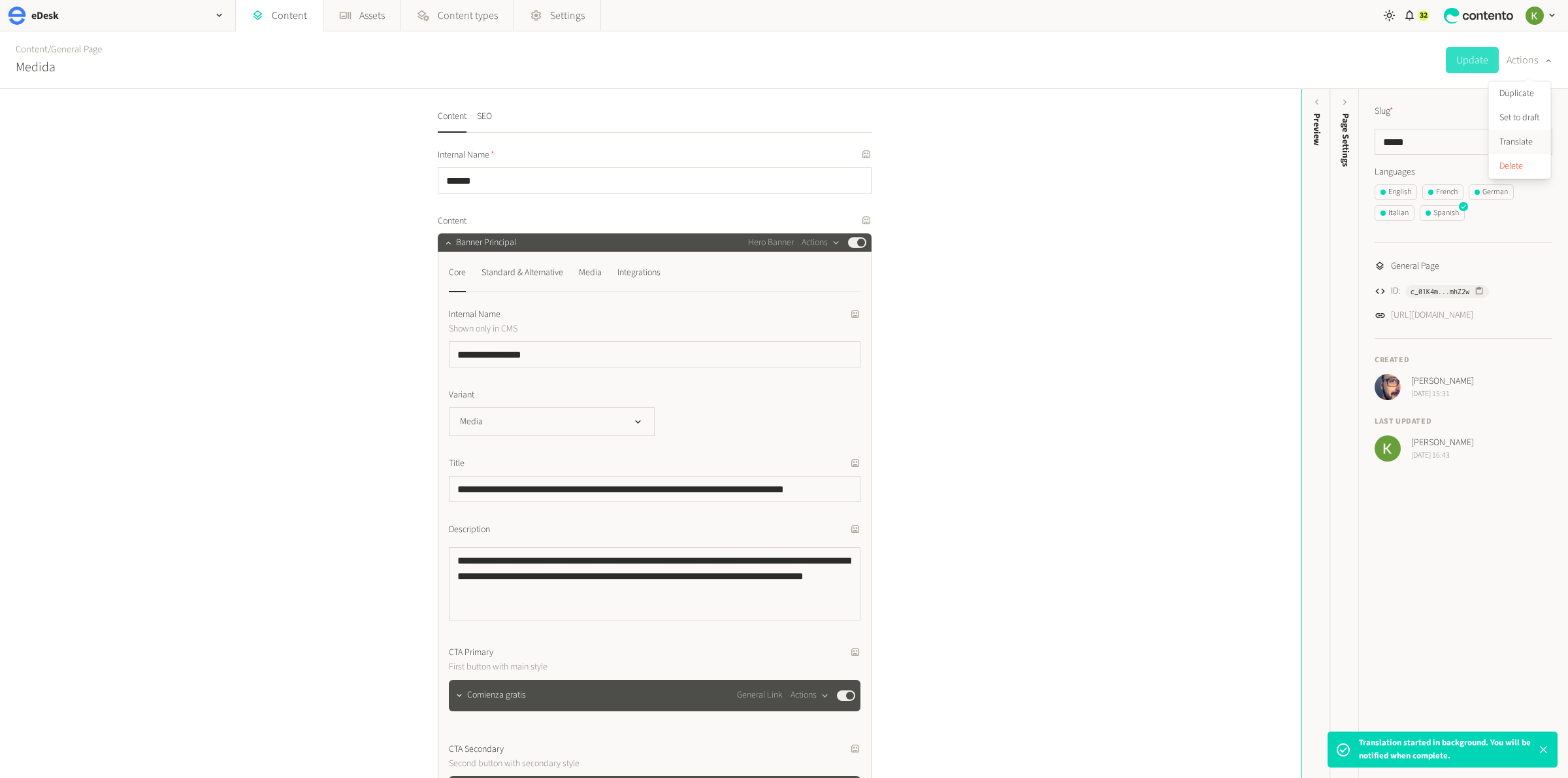
click at [1516, 141] on button "Translate" at bounding box center [1520, 142] width 61 height 24
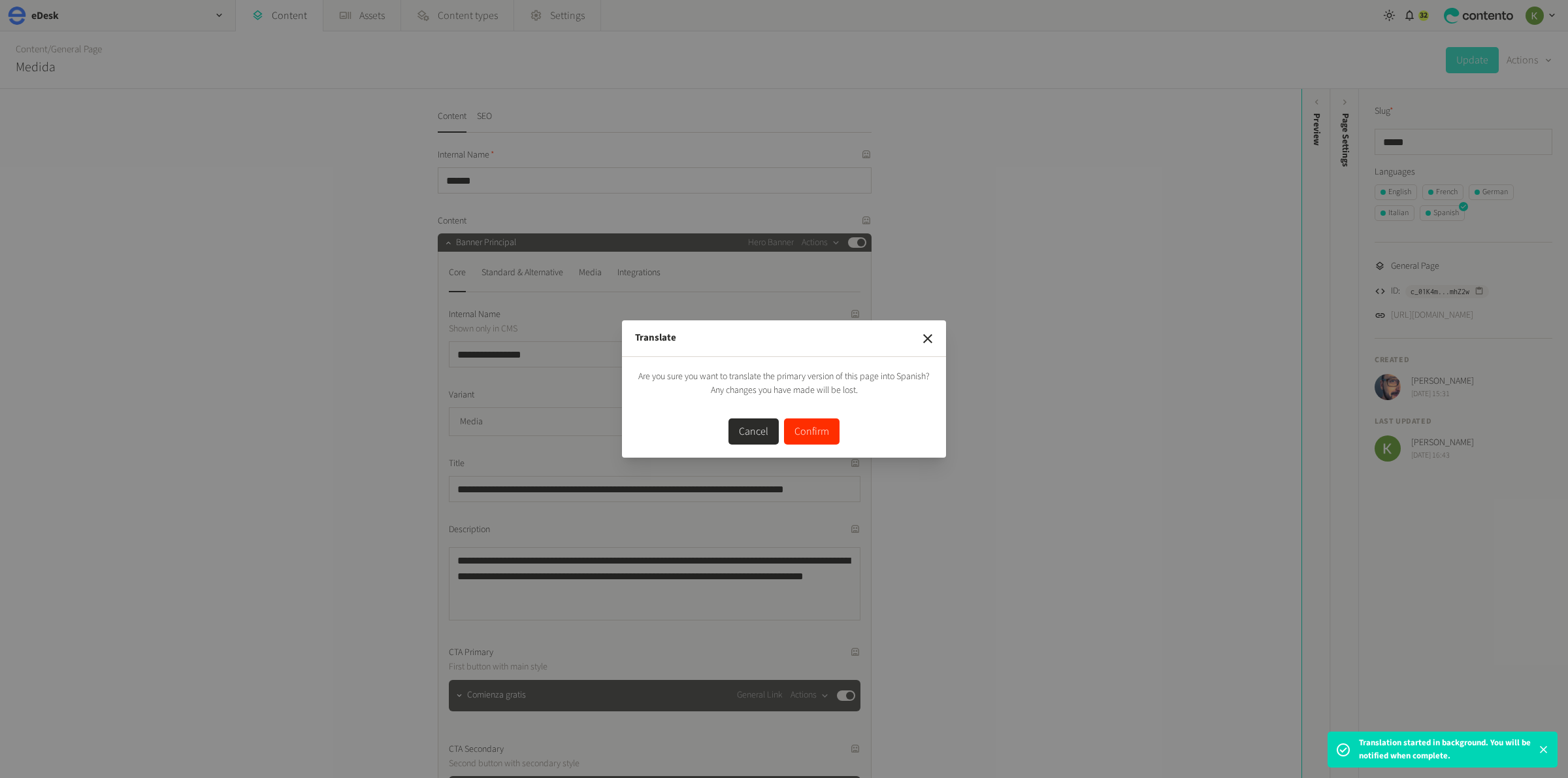
click at [814, 433] on button "Confirm" at bounding box center [812, 432] width 56 height 26
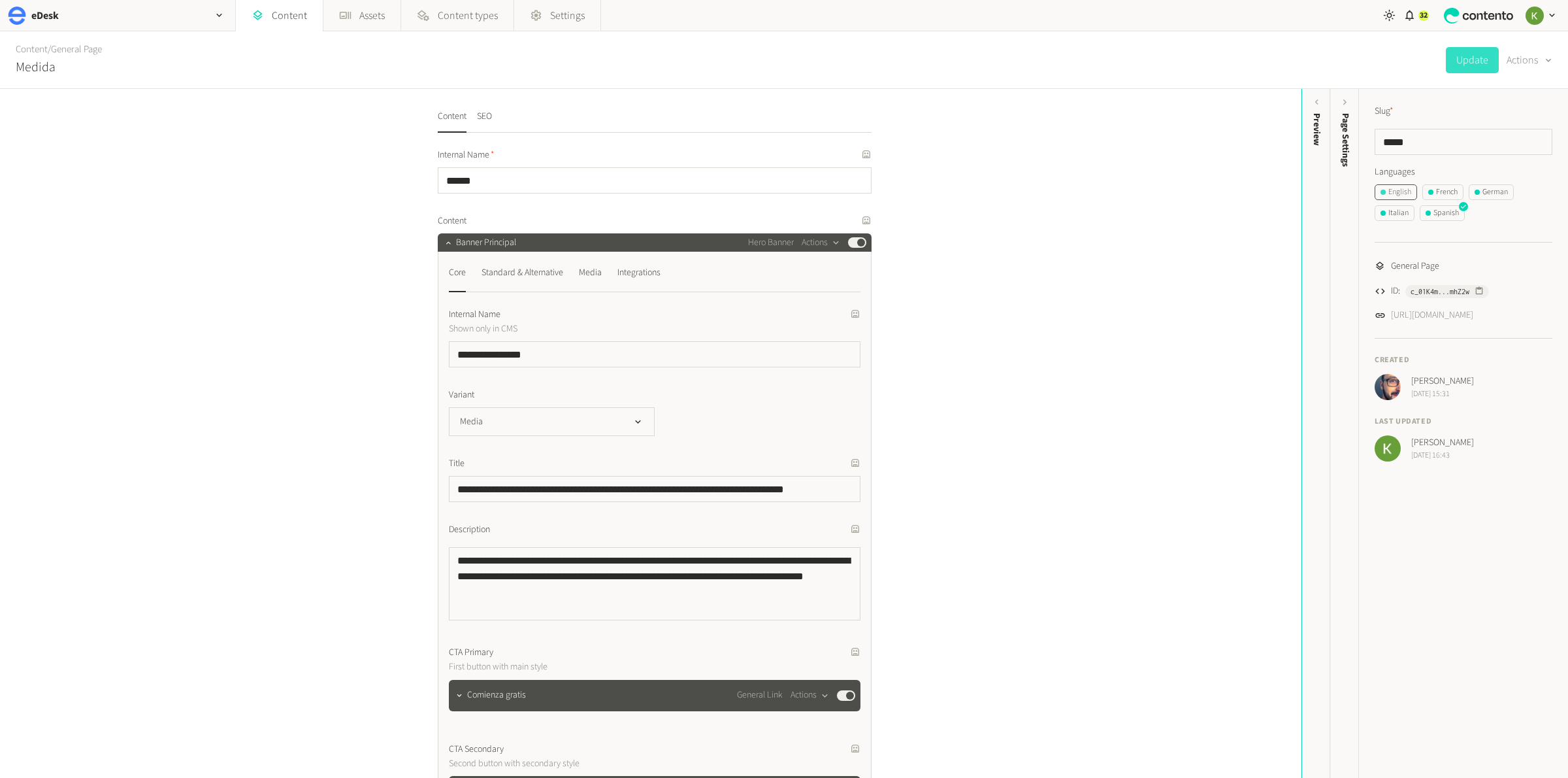
click at [1399, 191] on div "English" at bounding box center [1395, 192] width 31 height 12
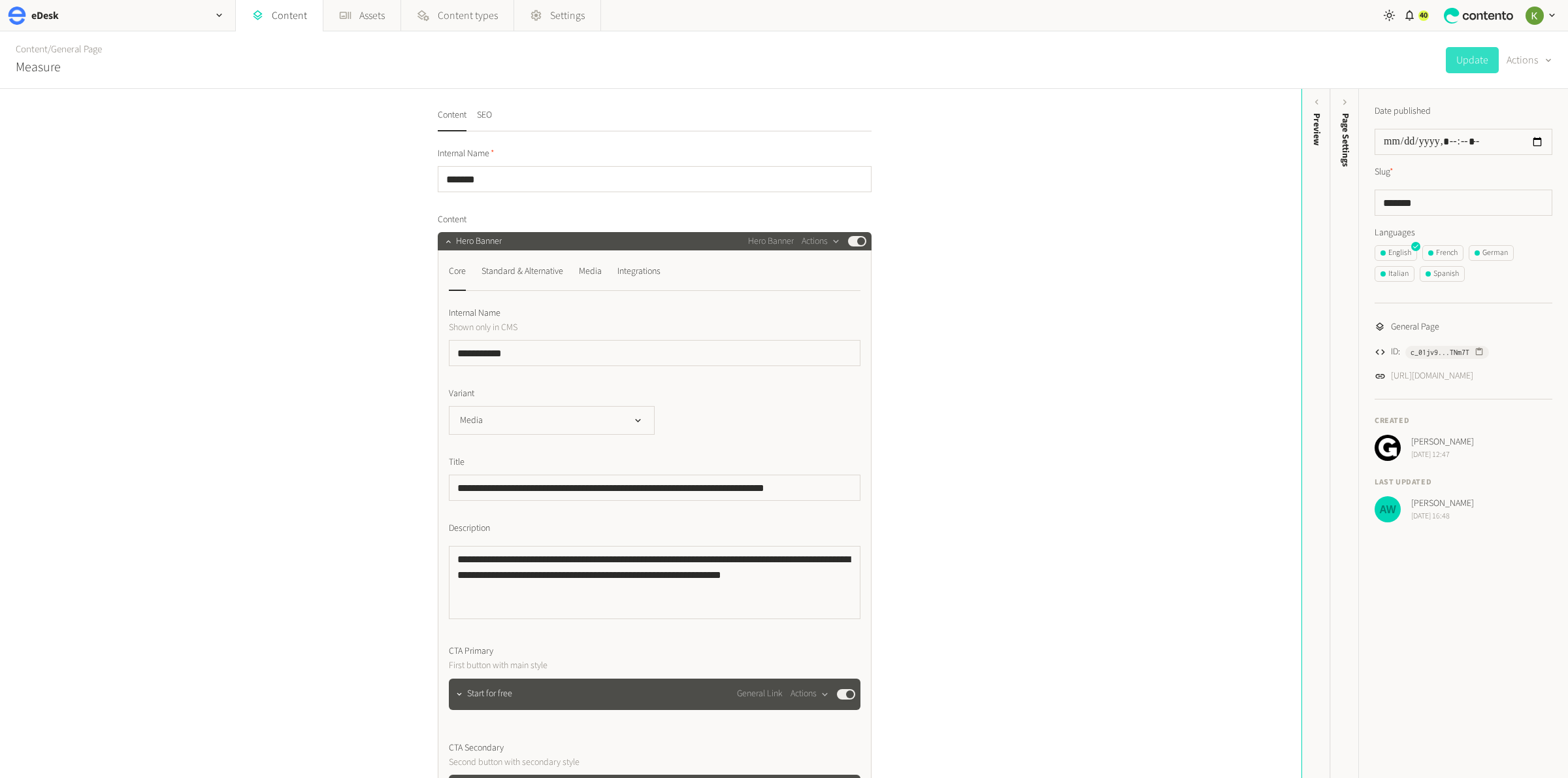
scroll to position [1, 0]
click at [1030, 238] on div "**********" at bounding box center [650, 434] width 1302 height 689
click at [31, 50] on link "Content" at bounding box center [32, 49] width 32 height 14
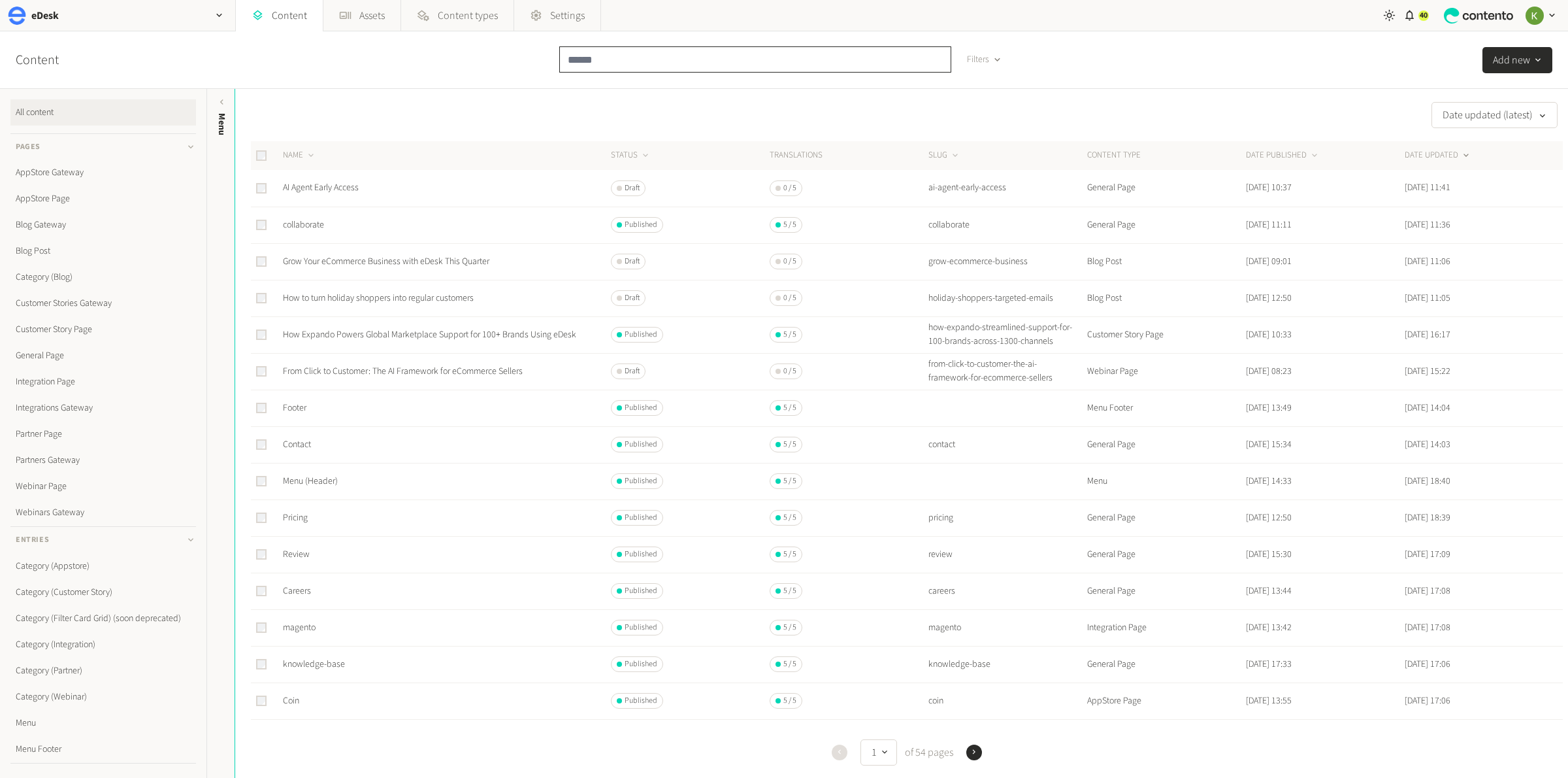
click at [624, 57] on input "text" at bounding box center [755, 59] width 392 height 26
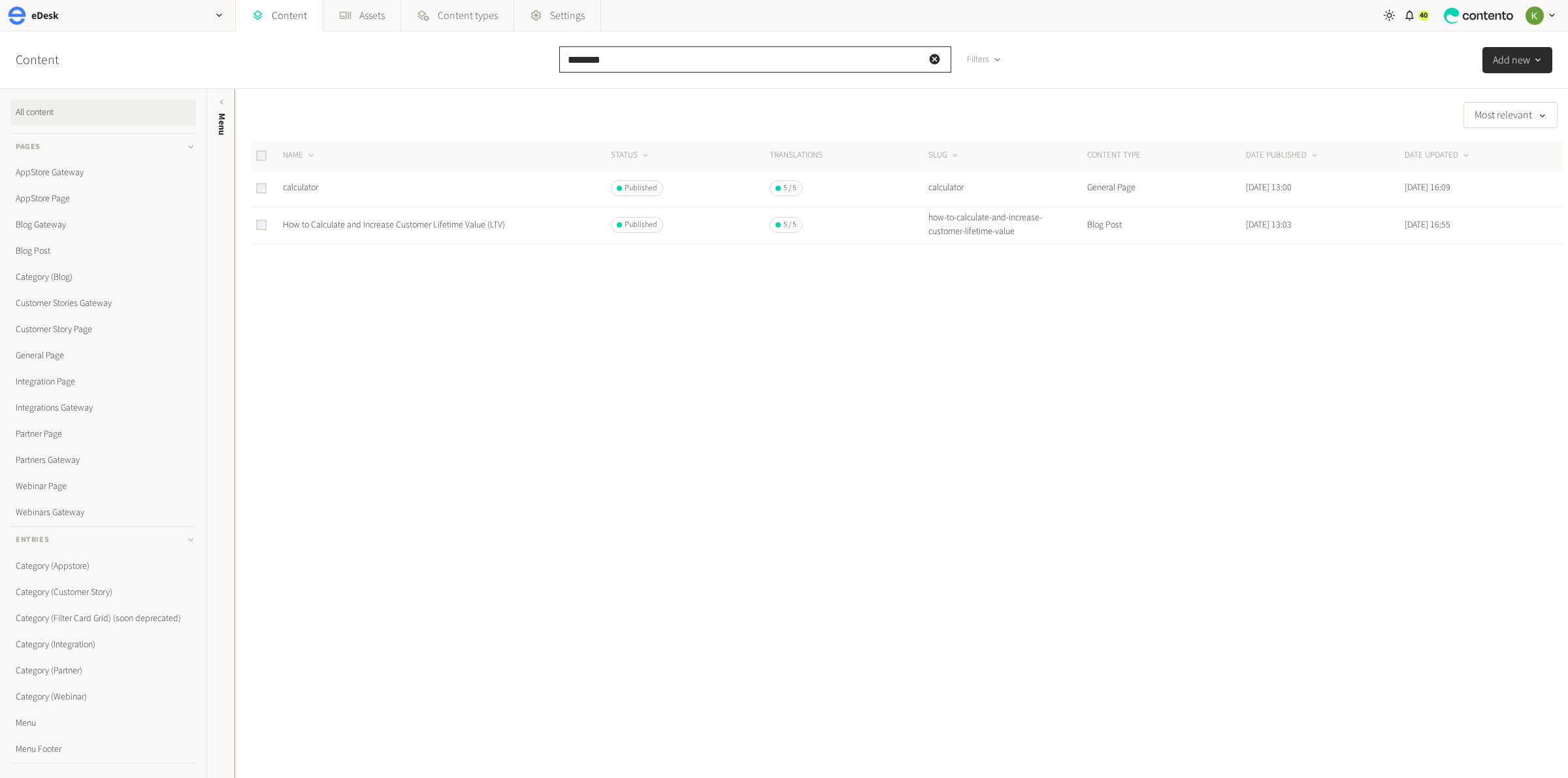
type input "********"
click at [308, 188] on link "calculator" at bounding box center [301, 188] width 35 height 13
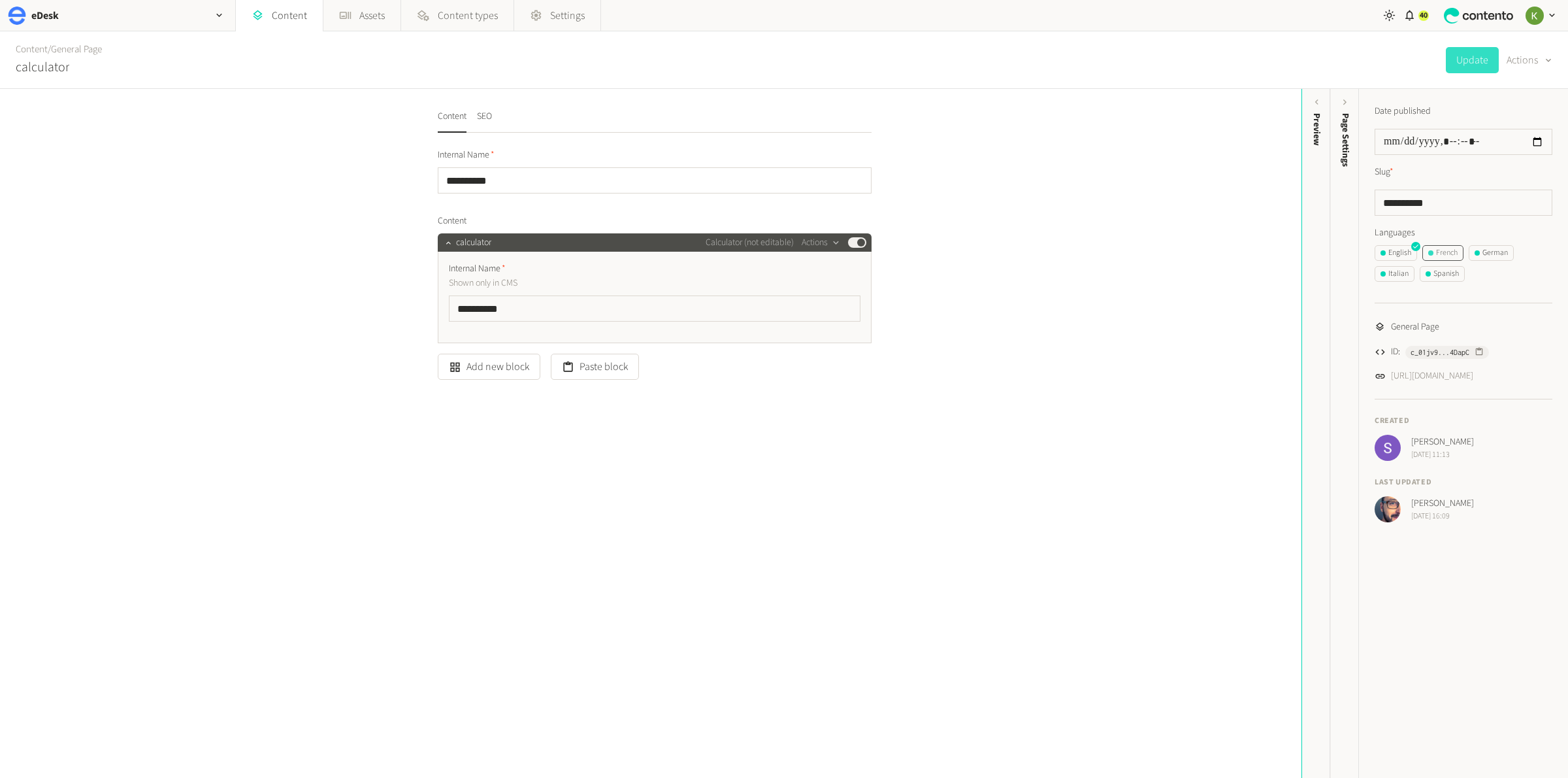
click at [1449, 250] on div "French" at bounding box center [1443, 253] width 30 height 12
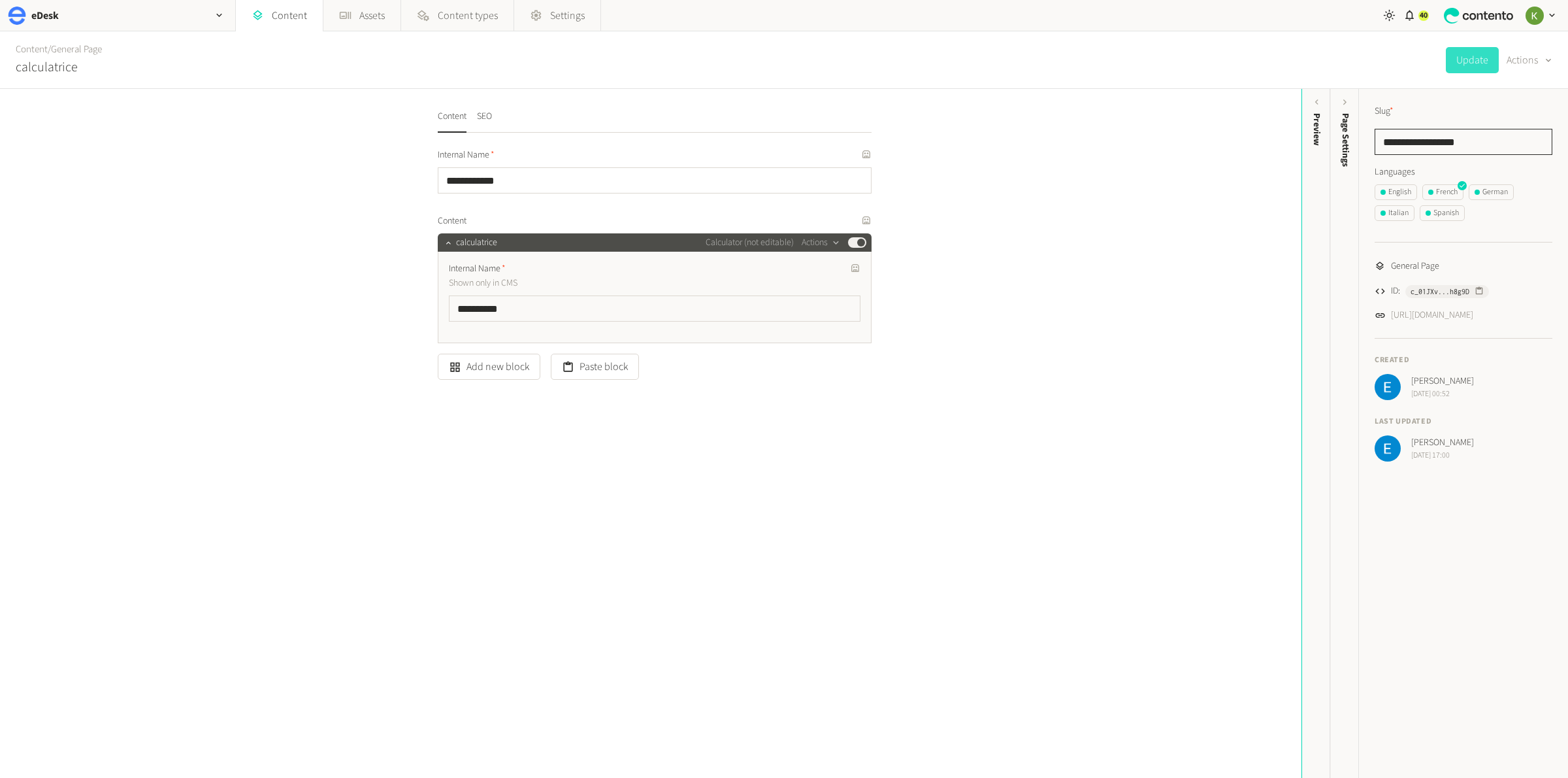
drag, startPoint x: 1497, startPoint y: 141, endPoint x: 1354, endPoint y: 142, distance: 143.0
click at [1353, 141] on div "**********" at bounding box center [1449, 434] width 238 height 689
paste input "*"
type input "**********"
click at [1469, 61] on button "Update" at bounding box center [1472, 60] width 53 height 26
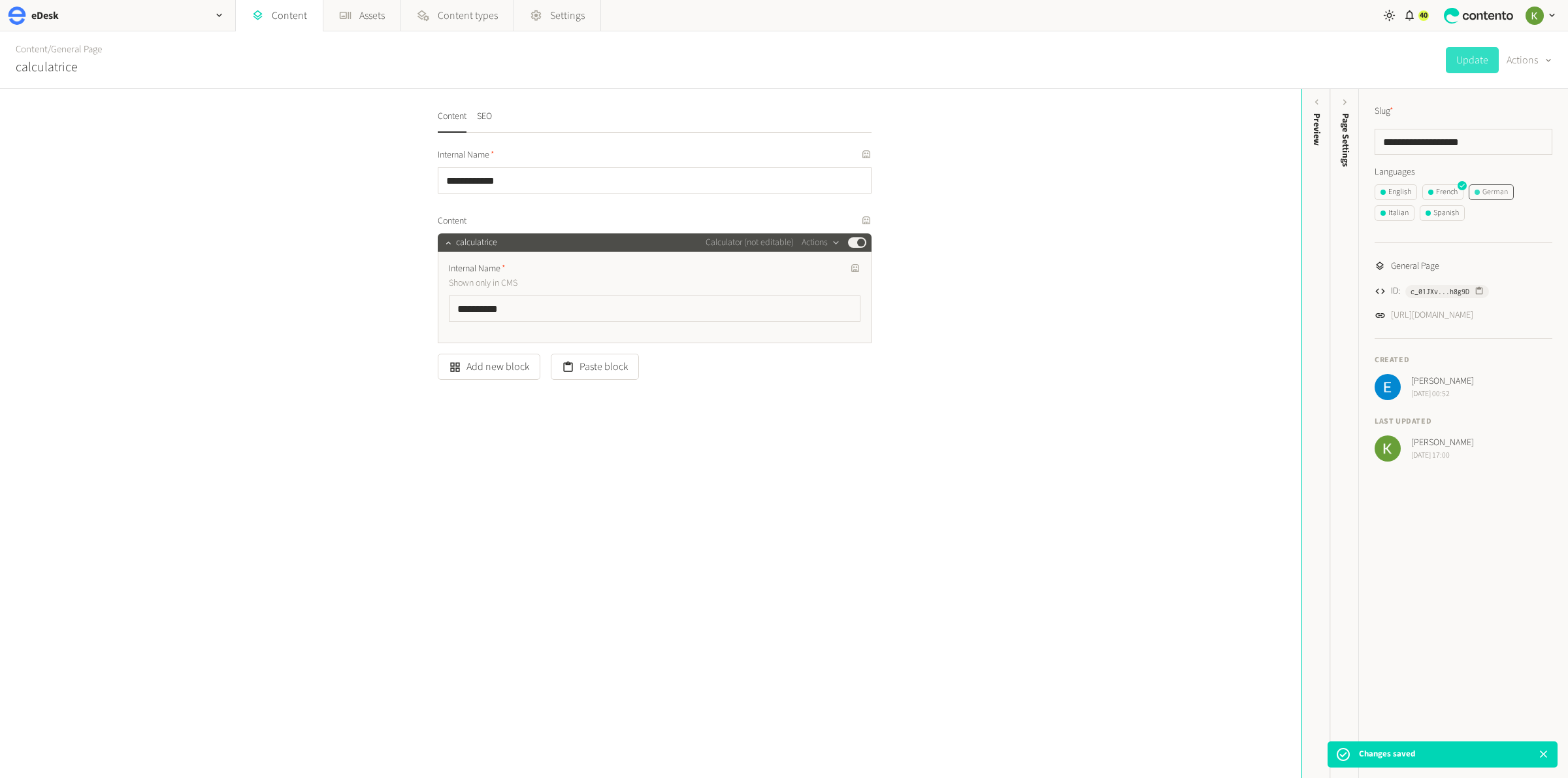
click at [1497, 195] on div "German" at bounding box center [1491, 192] width 33 height 12
drag, startPoint x: 1372, startPoint y: 139, endPoint x: 1348, endPoint y: 139, distance: 24.0
click at [1348, 139] on div "**********" at bounding box center [1449, 434] width 238 height 689
paste input "****"
type input "**********"
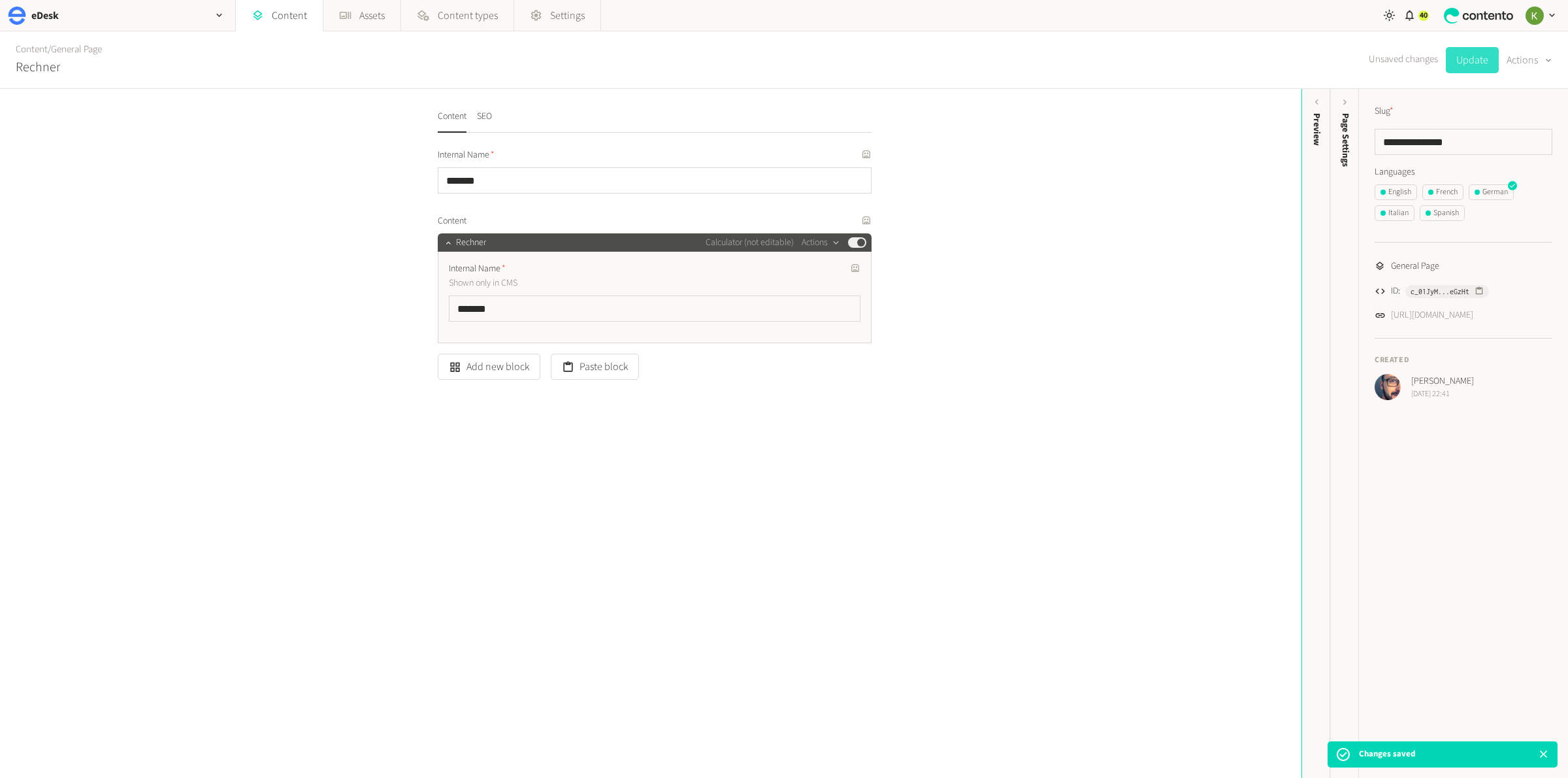
click at [1477, 65] on button "Update" at bounding box center [1472, 60] width 53 height 26
click at [1393, 211] on div "Italian" at bounding box center [1394, 213] width 28 height 12
drag, startPoint x: 1483, startPoint y: 141, endPoint x: 1412, endPoint y: 149, distance: 71.4
click at [1359, 145] on div "**********" at bounding box center [1463, 253] width 209 height 327
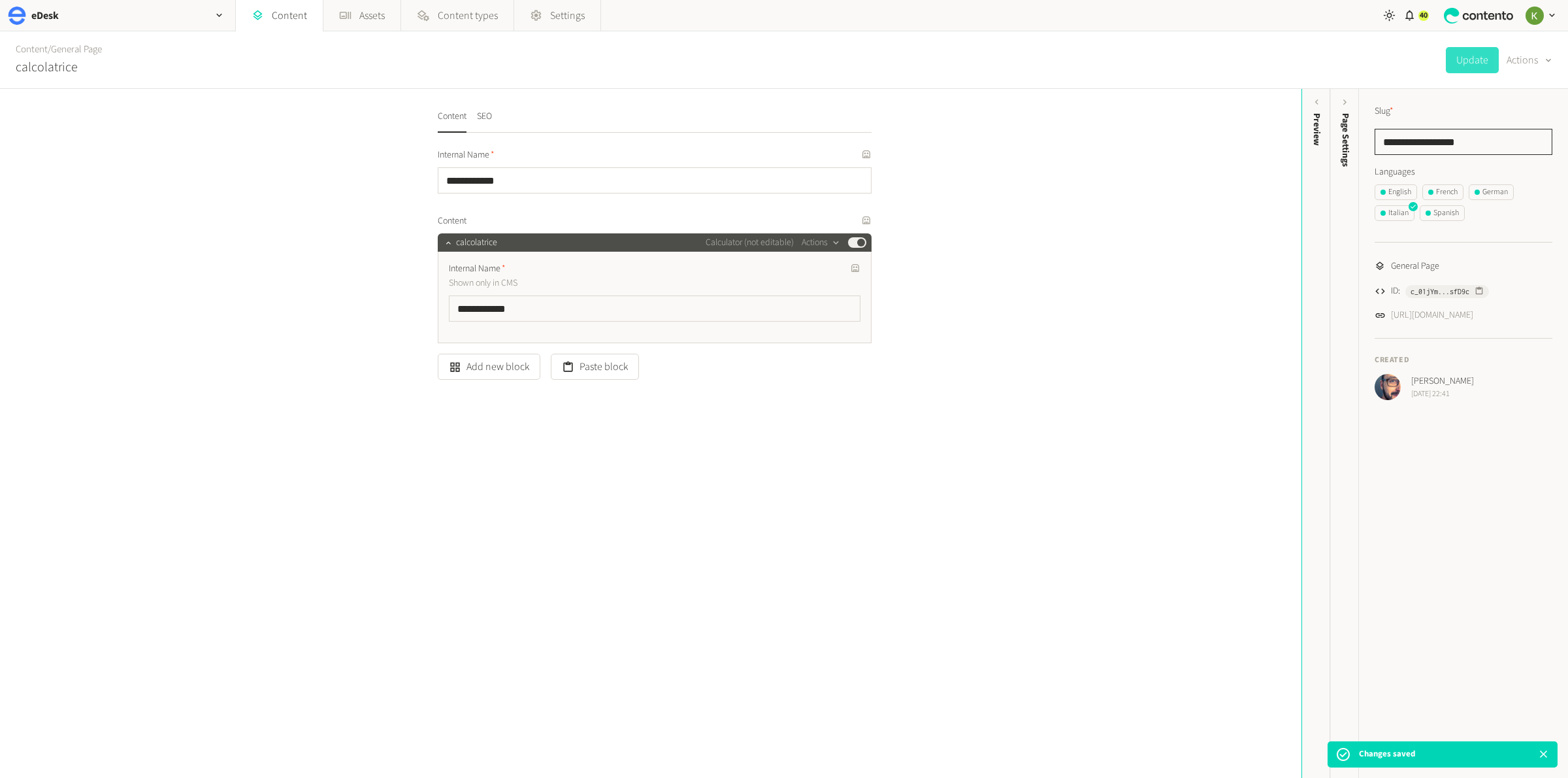
paste input "****"
type input "**********"
click at [1465, 59] on button "Update" at bounding box center [1472, 60] width 53 height 26
click at [1451, 212] on div "Spanish" at bounding box center [1443, 213] width 33 height 12
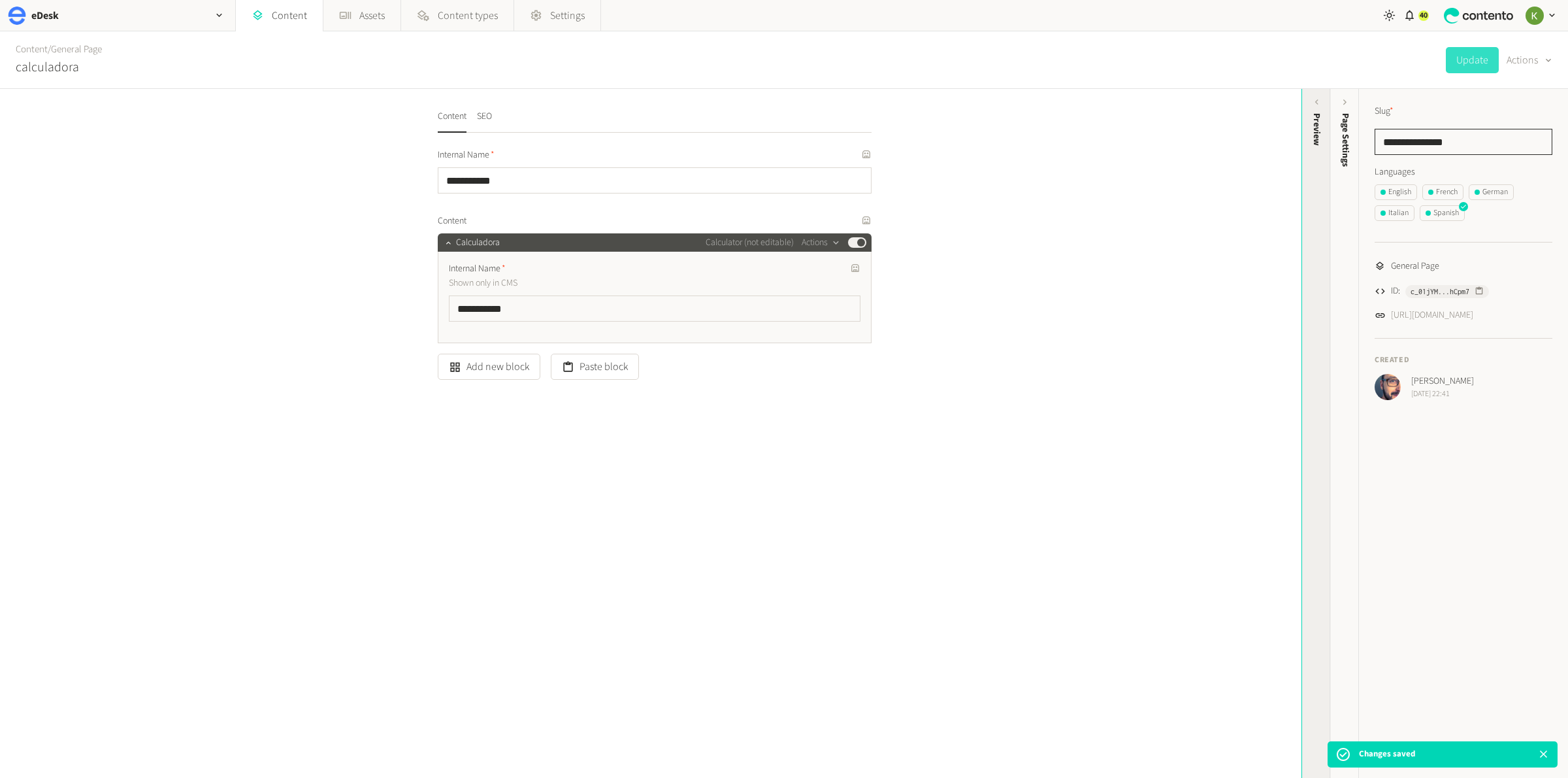
drag, startPoint x: 1469, startPoint y: 139, endPoint x: 1420, endPoint y: 140, distance: 49.0
click at [1327, 138] on div "**********" at bounding box center [784, 434] width 1568 height 689
paste input "*******"
type input "**********"
click at [1468, 58] on button "Update" at bounding box center [1472, 60] width 53 height 26
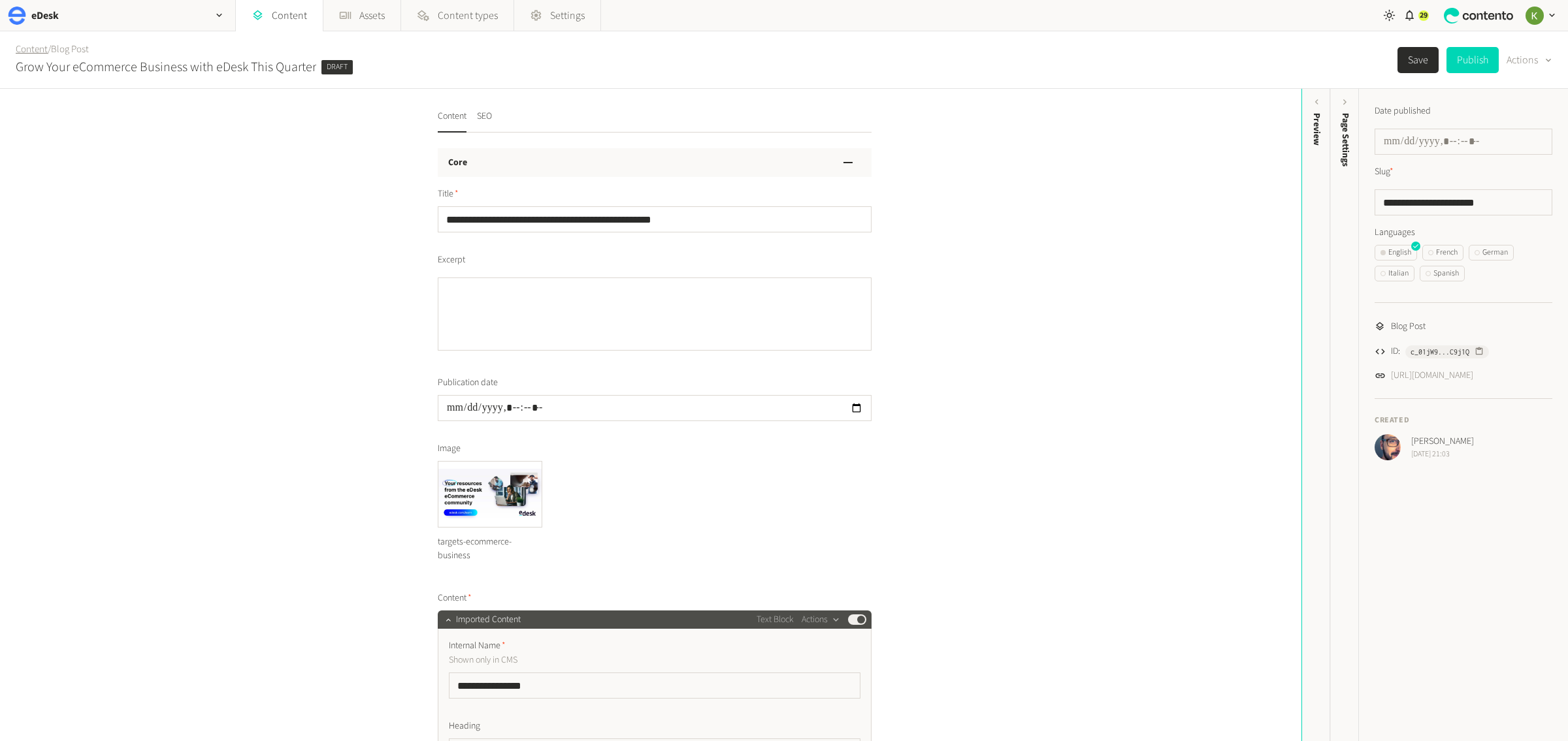
click at [31, 50] on link "Content" at bounding box center [32, 49] width 32 height 14
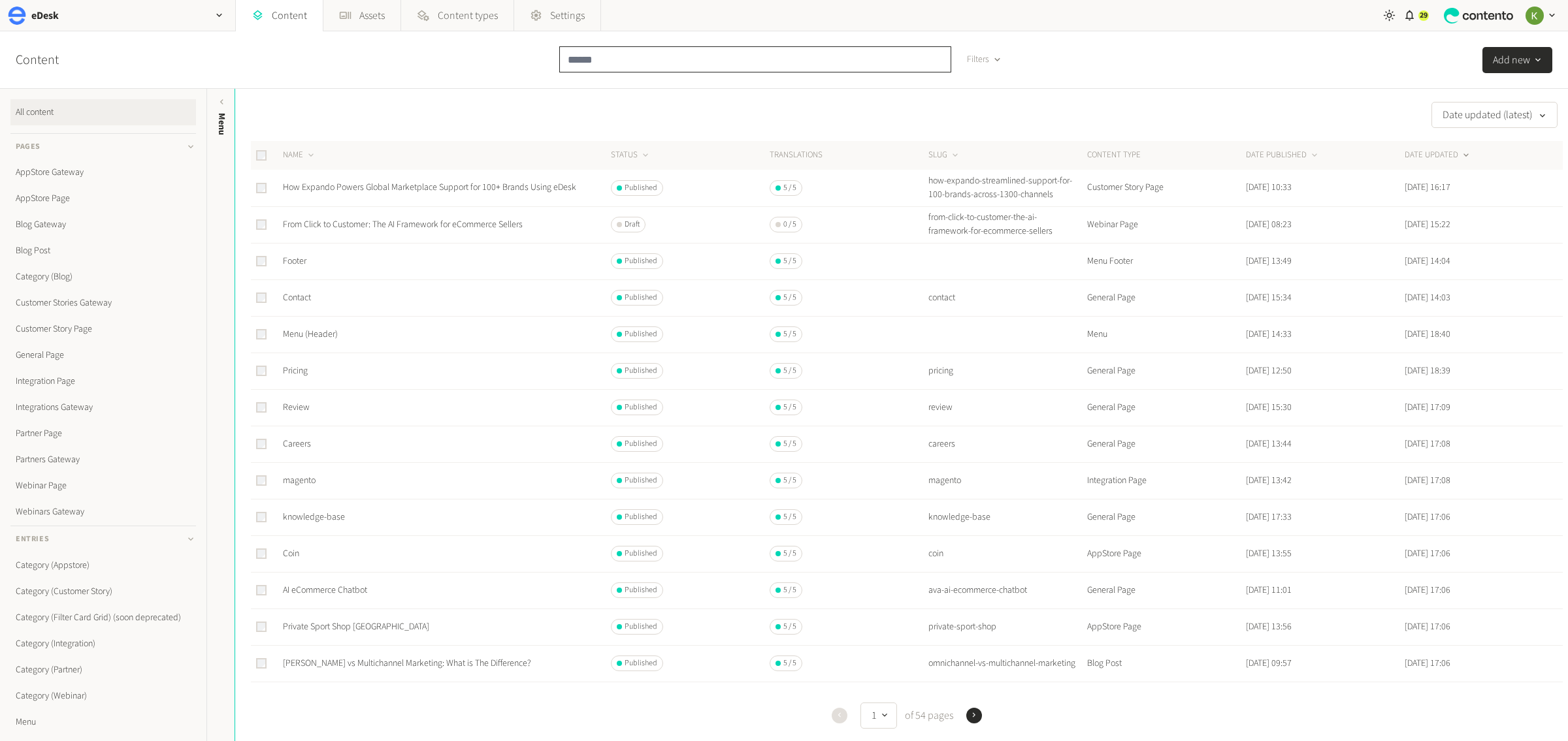
click at [662, 66] on input "text" at bounding box center [755, 59] width 392 height 26
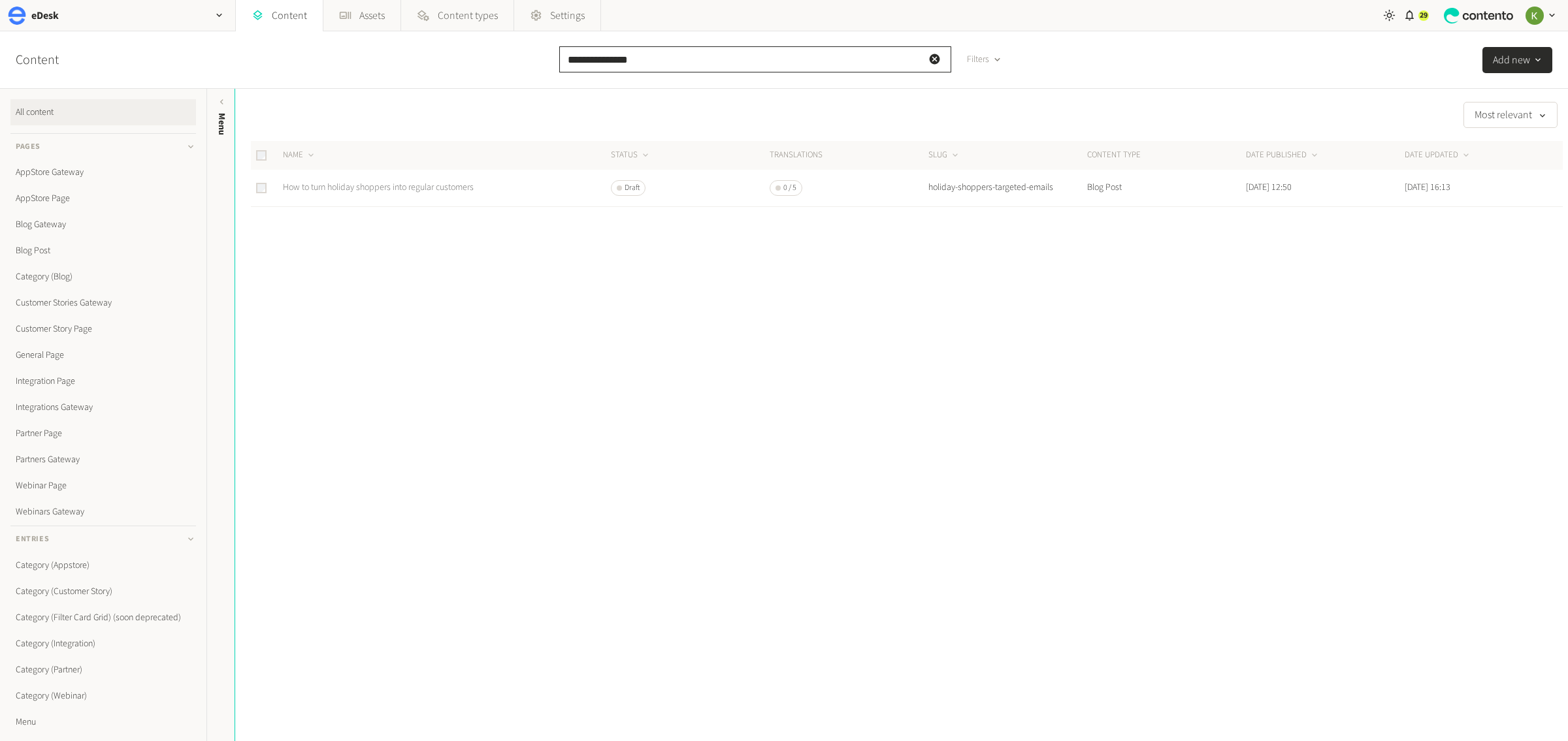
type input "**********"
click at [374, 186] on link "How to turn holiday shoppers into regular customers" at bounding box center [379, 187] width 191 height 13
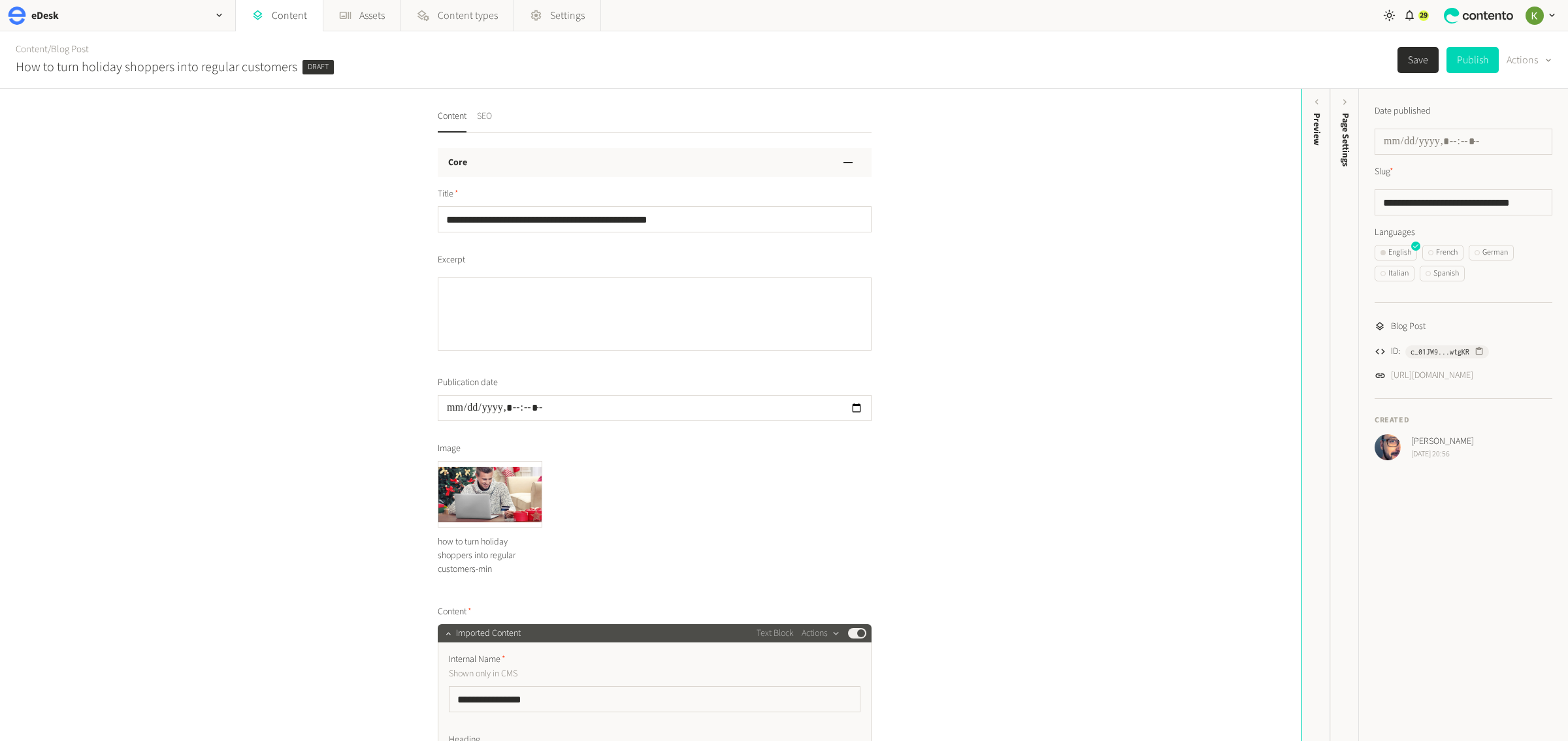
click at [477, 109] on div "Content SEO" at bounding box center [465, 121] width 54 height 23
click at [482, 111] on button "SEO" at bounding box center [484, 121] width 15 height 23
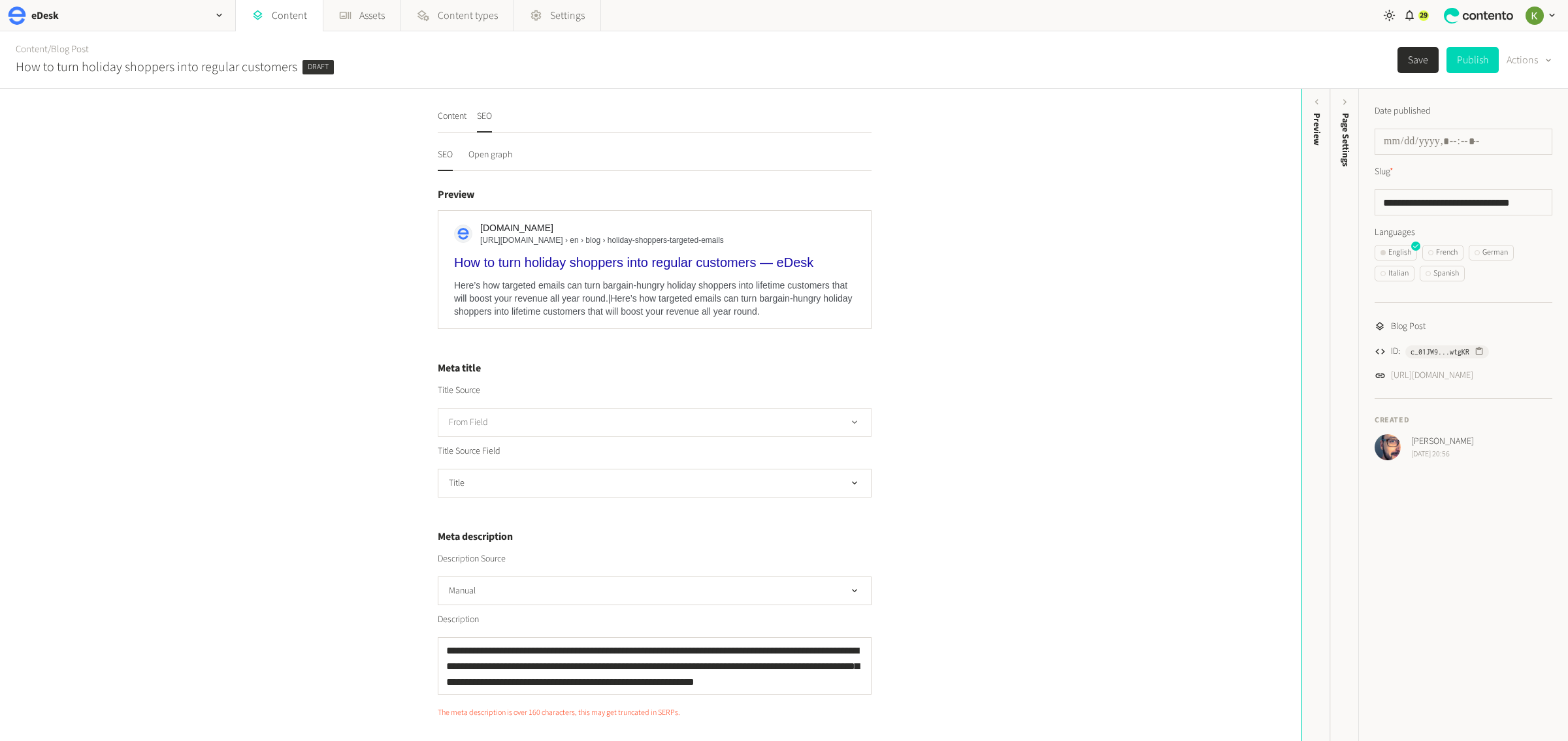
scroll to position [224, 0]
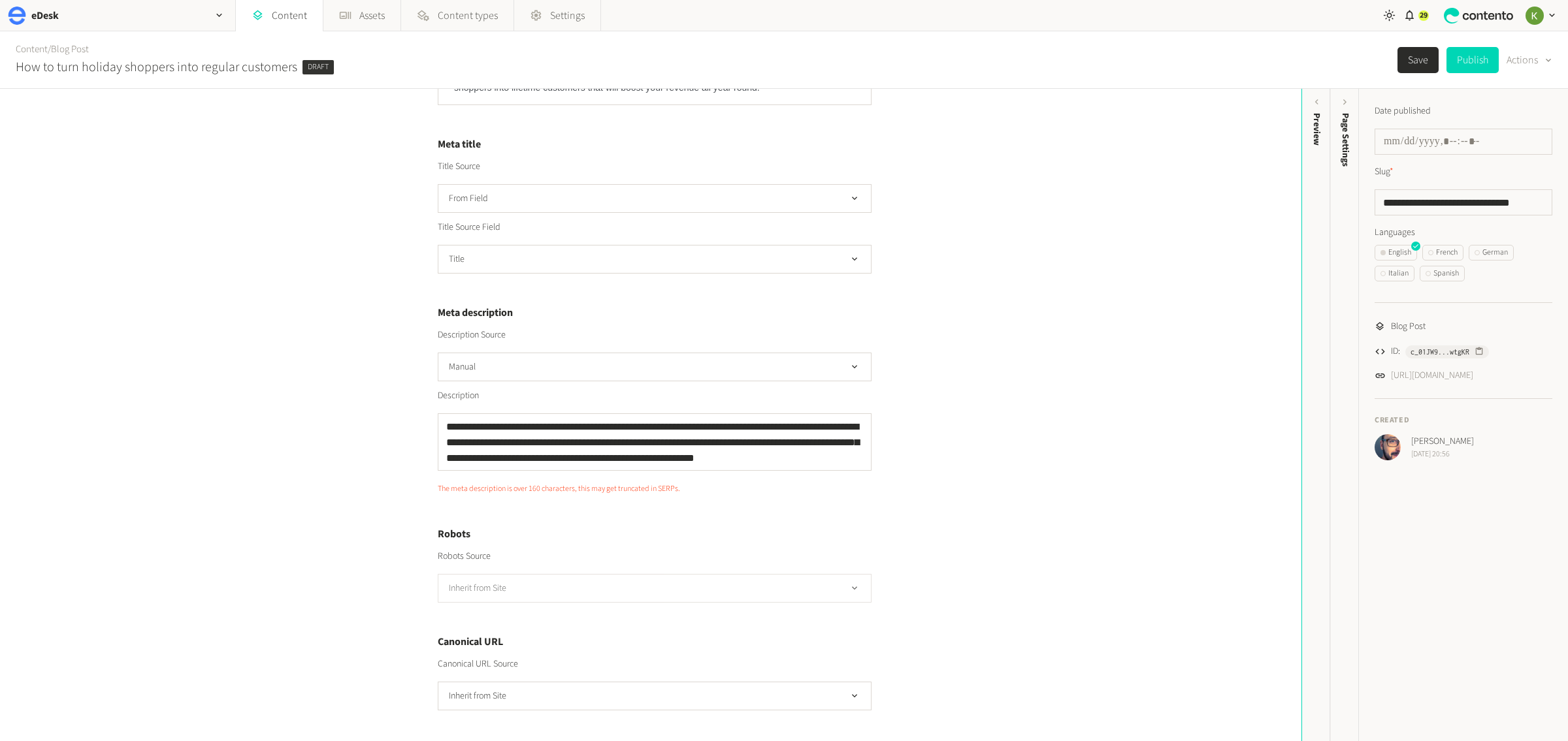
click at [731, 591] on button "Inherit from Site" at bounding box center [655, 588] width 434 height 29
click at [704, 632] on li "Manual" at bounding box center [655, 642] width 432 height 26
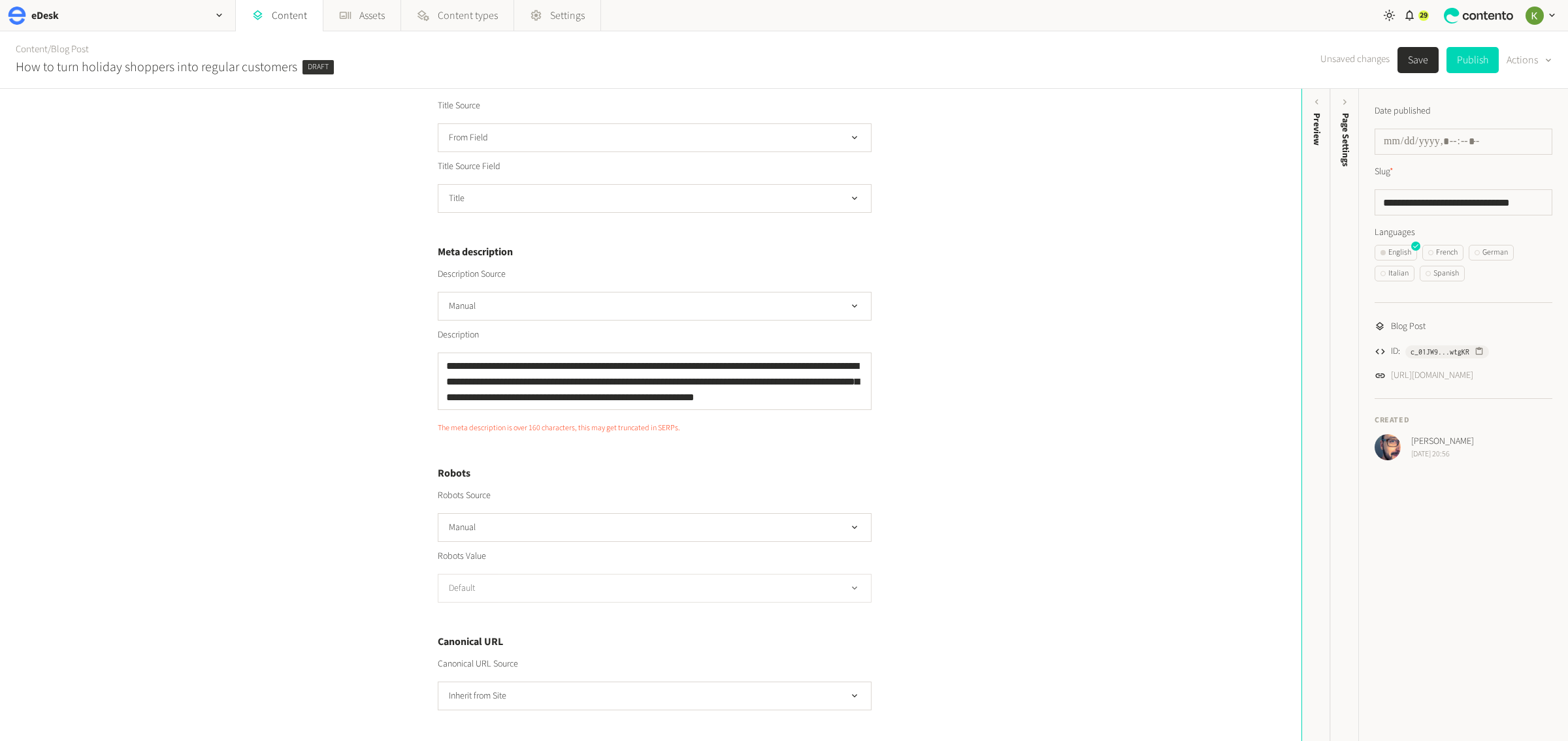
click at [724, 577] on button "Default" at bounding box center [655, 588] width 434 height 29
click at [683, 659] on li "noindex, nofollow" at bounding box center [655, 668] width 432 height 26
click at [1418, 61] on button "Save" at bounding box center [1418, 60] width 41 height 26
click at [40, 50] on link "Content" at bounding box center [32, 49] width 32 height 14
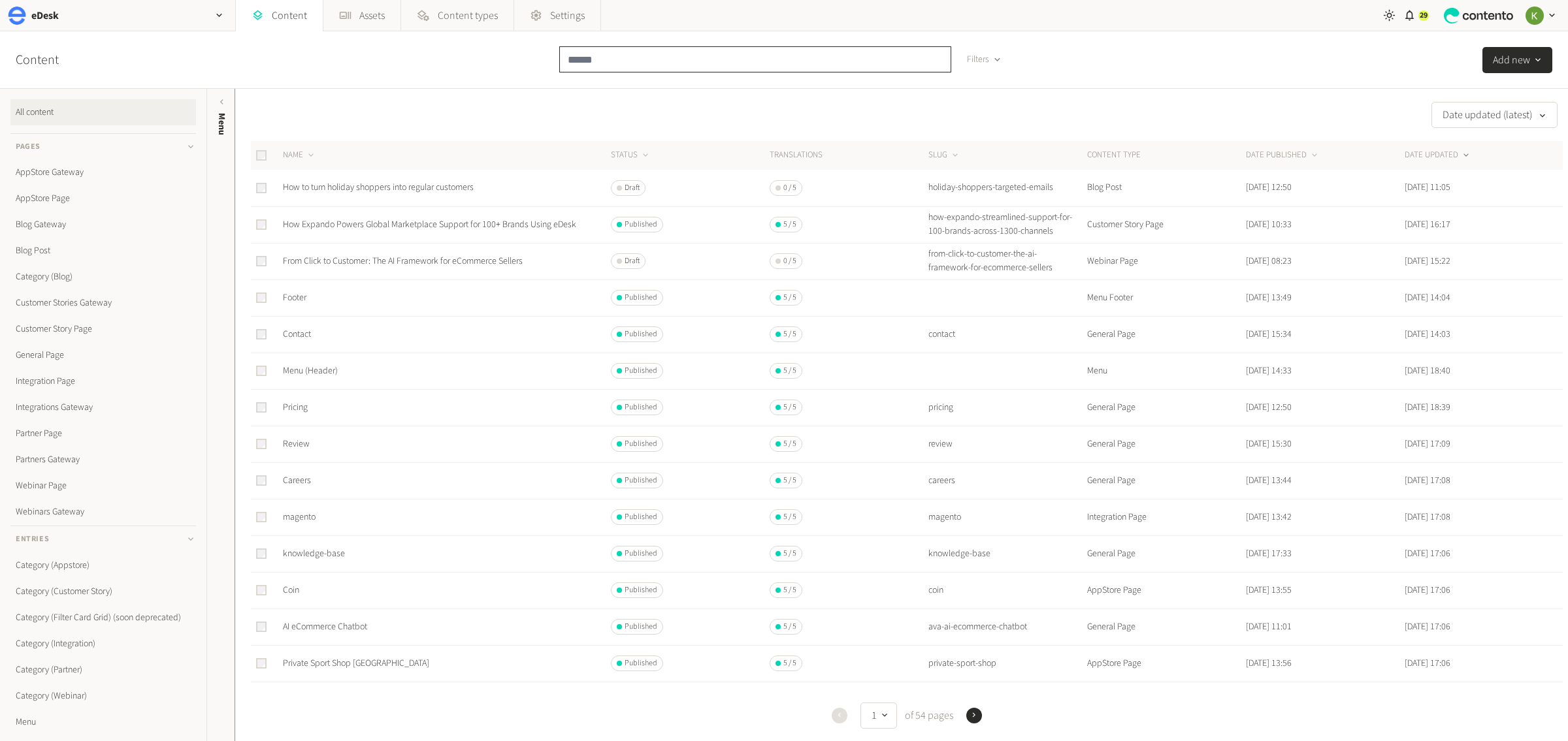
click at [698, 61] on input "text" at bounding box center [755, 59] width 392 height 26
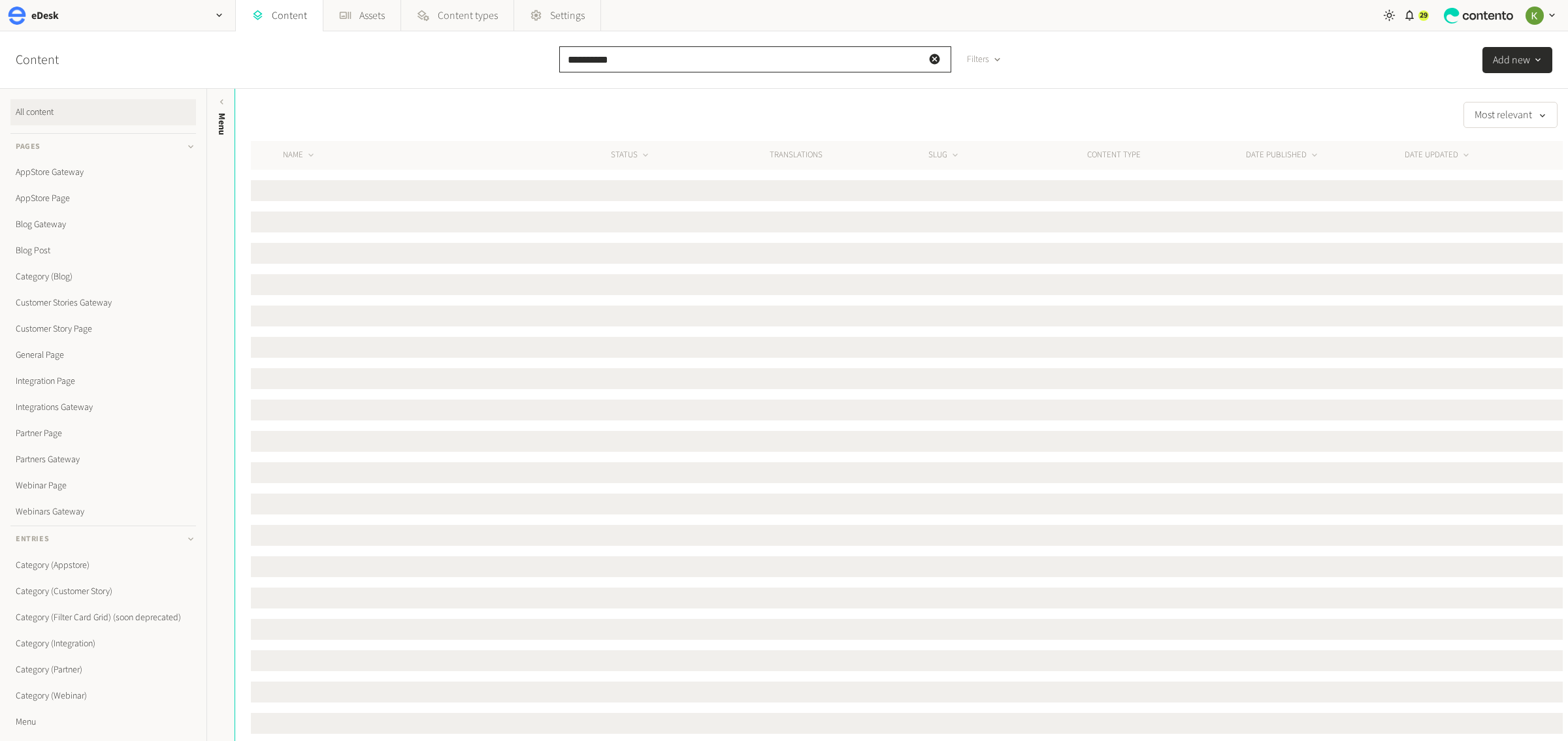
type input "**********"
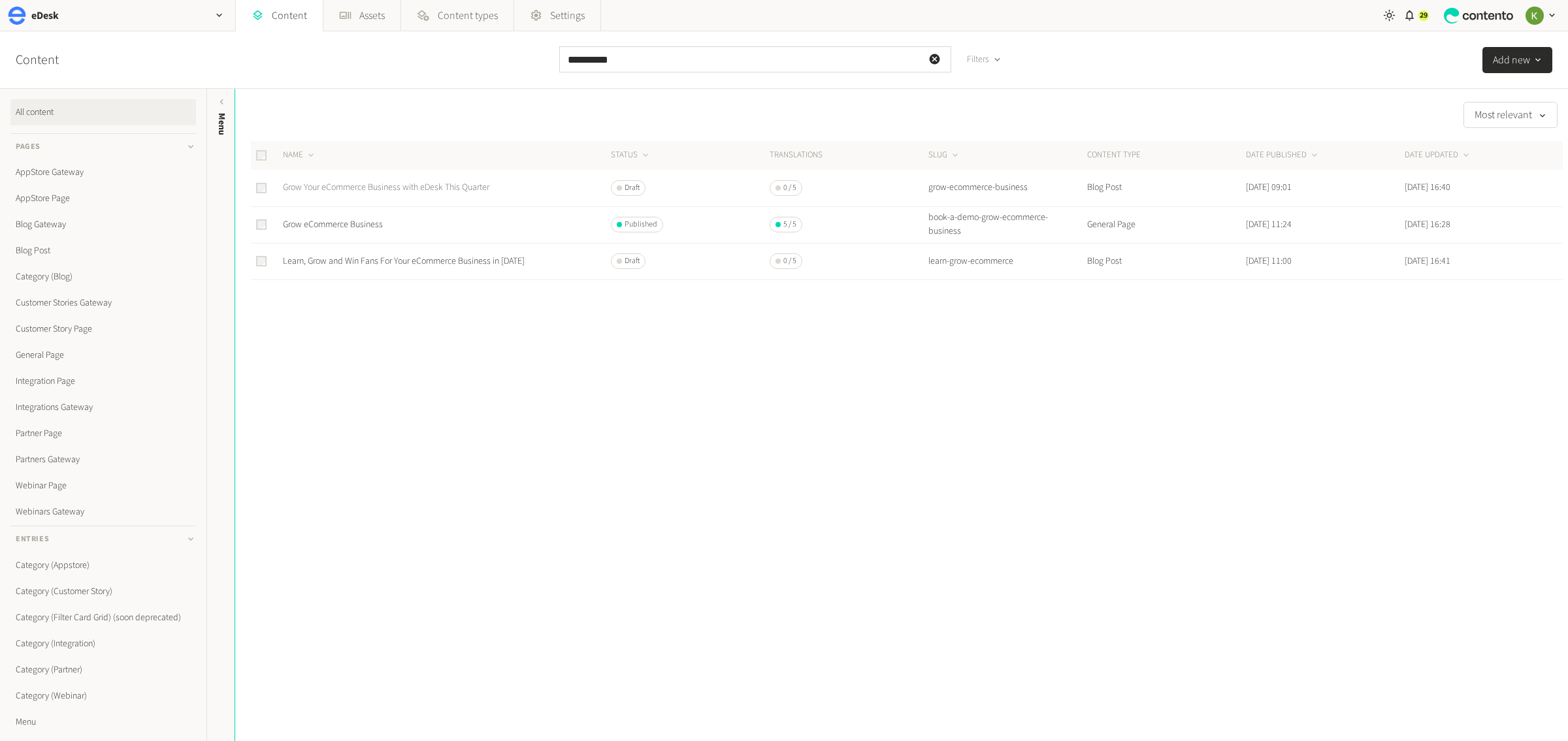
click at [442, 185] on link "Grow Your eCommerce Business with eDesk This Quarter" at bounding box center [386, 187] width 207 height 13
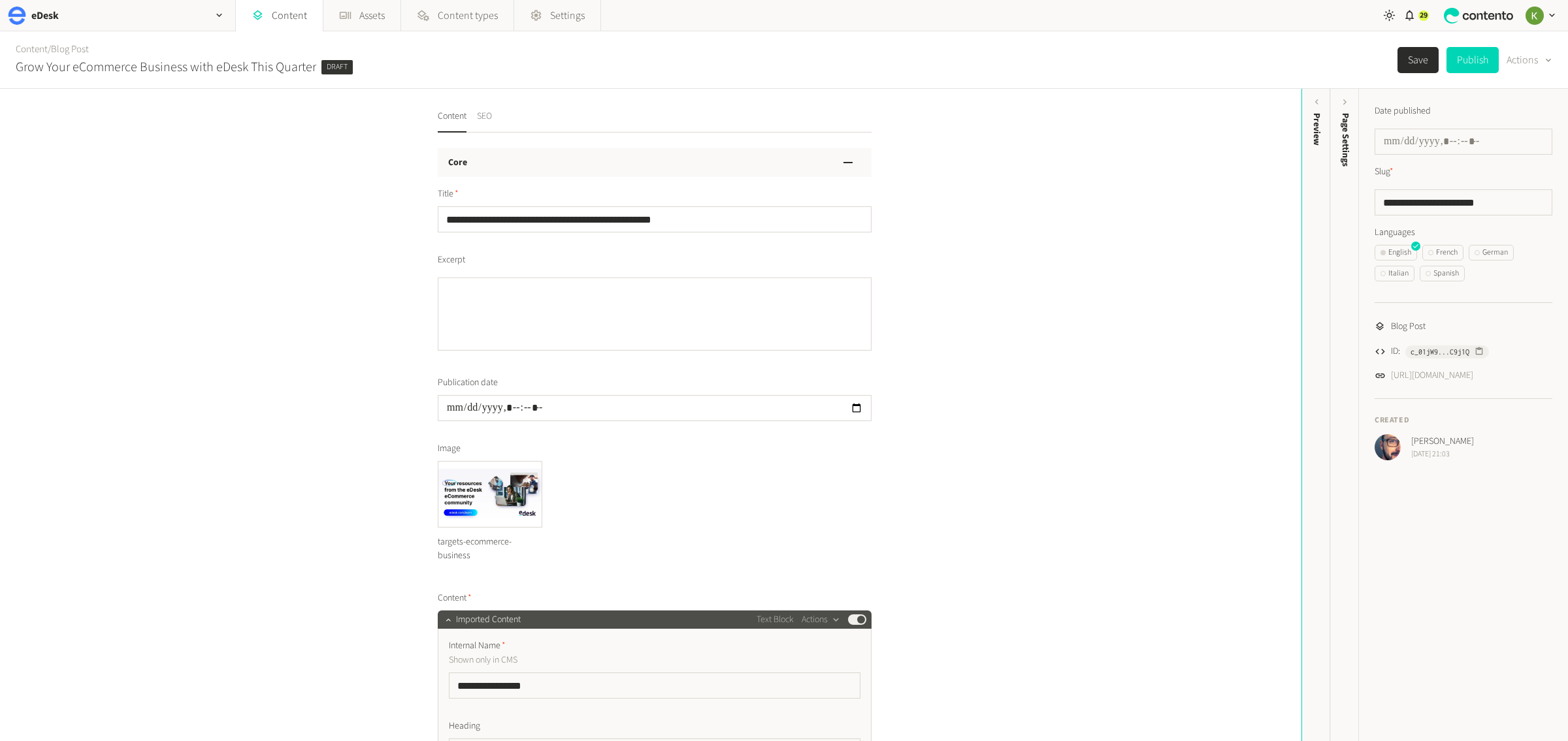
click at [490, 120] on button "SEO" at bounding box center [484, 121] width 15 height 23
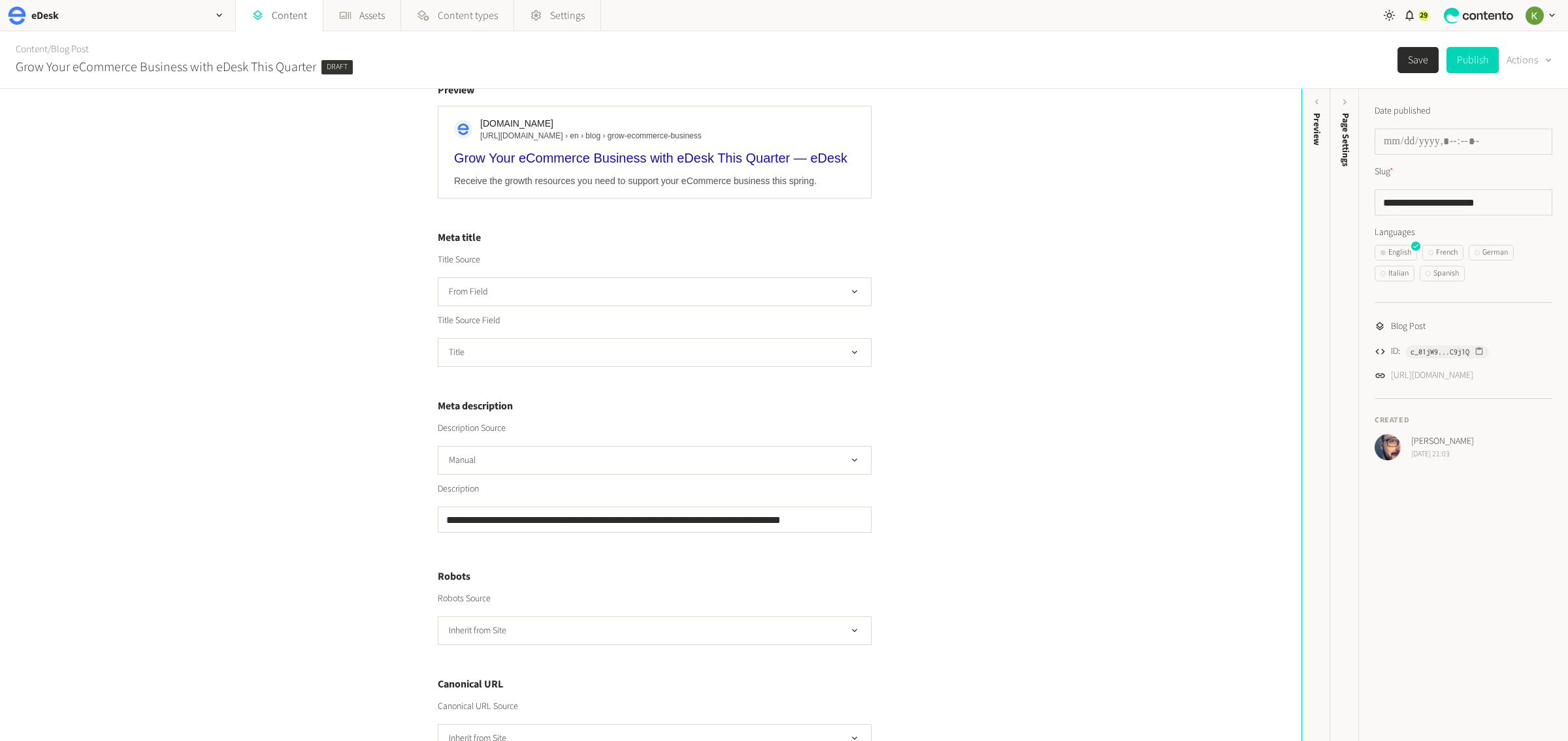
scroll to position [145, 0]
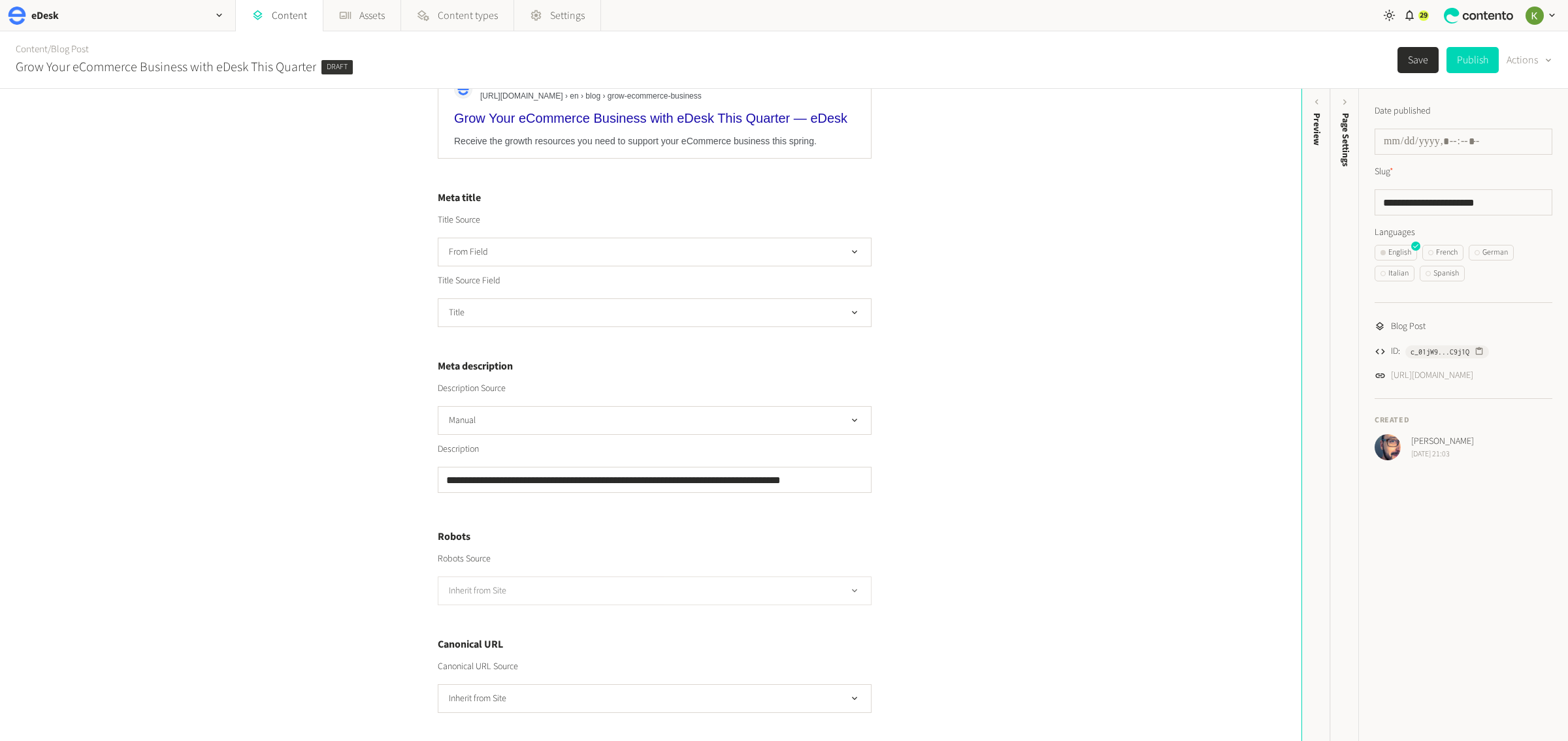
click at [665, 588] on button "Inherit from Site" at bounding box center [655, 591] width 434 height 29
click at [625, 640] on li "Manual" at bounding box center [655, 645] width 432 height 26
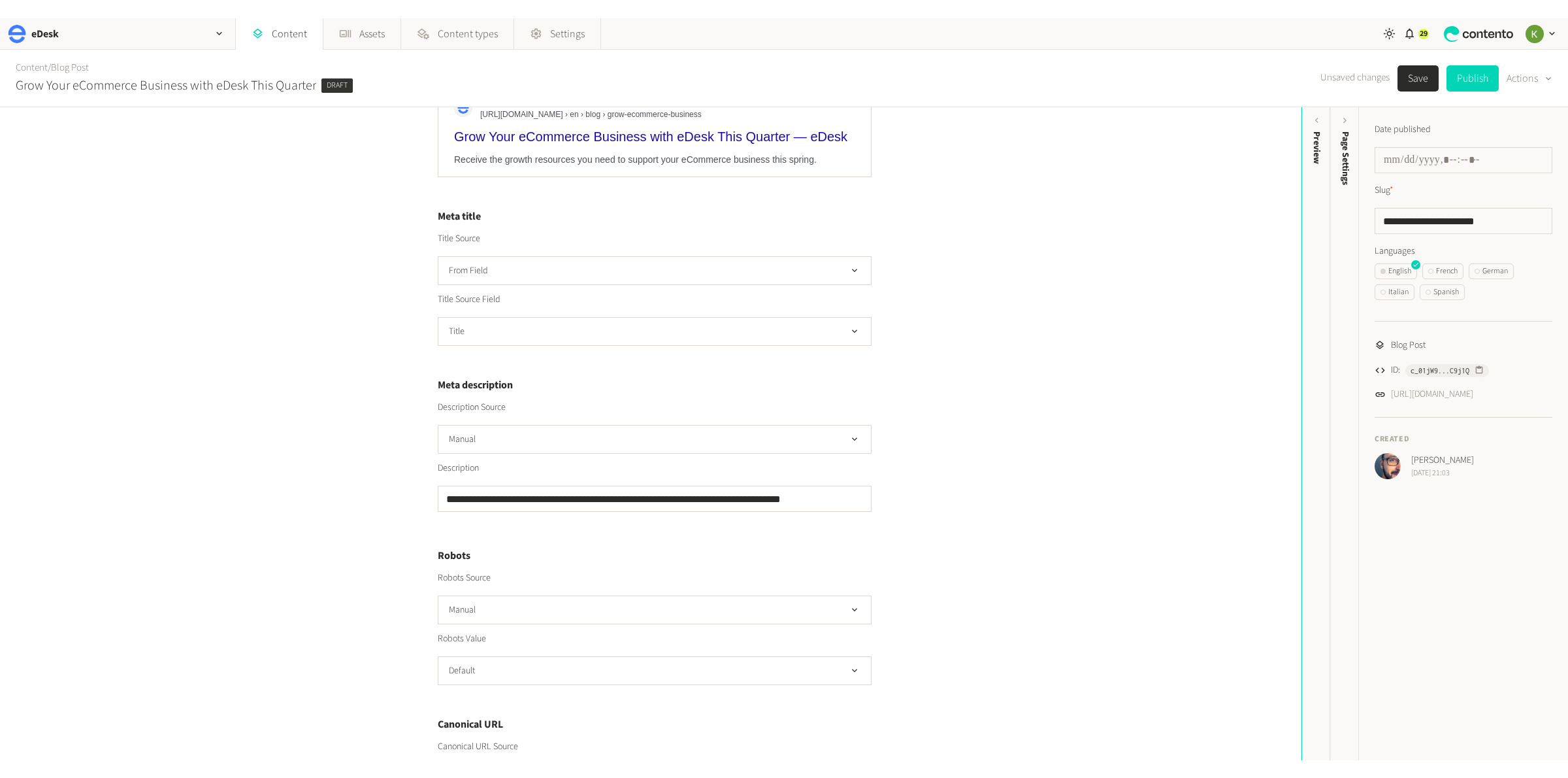
scroll to position [208, 0]
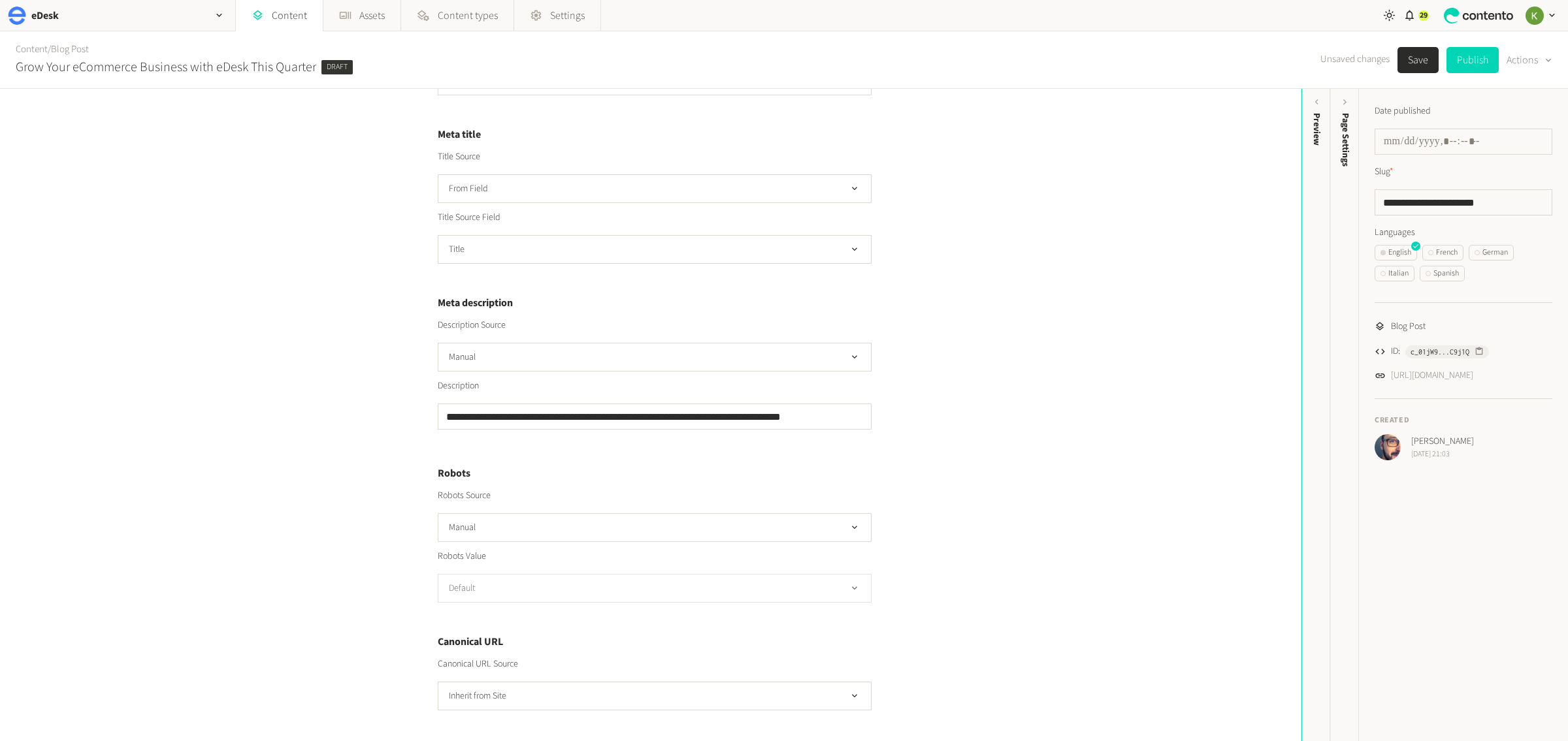
click at [607, 584] on button "Default" at bounding box center [655, 588] width 434 height 29
click at [598, 659] on li "noindex, nofollow" at bounding box center [655, 668] width 432 height 26
click at [1407, 60] on button "Save" at bounding box center [1418, 60] width 41 height 26
click at [31, 48] on link "Content" at bounding box center [32, 49] width 32 height 14
